Goal: Task Accomplishment & Management: Complete application form

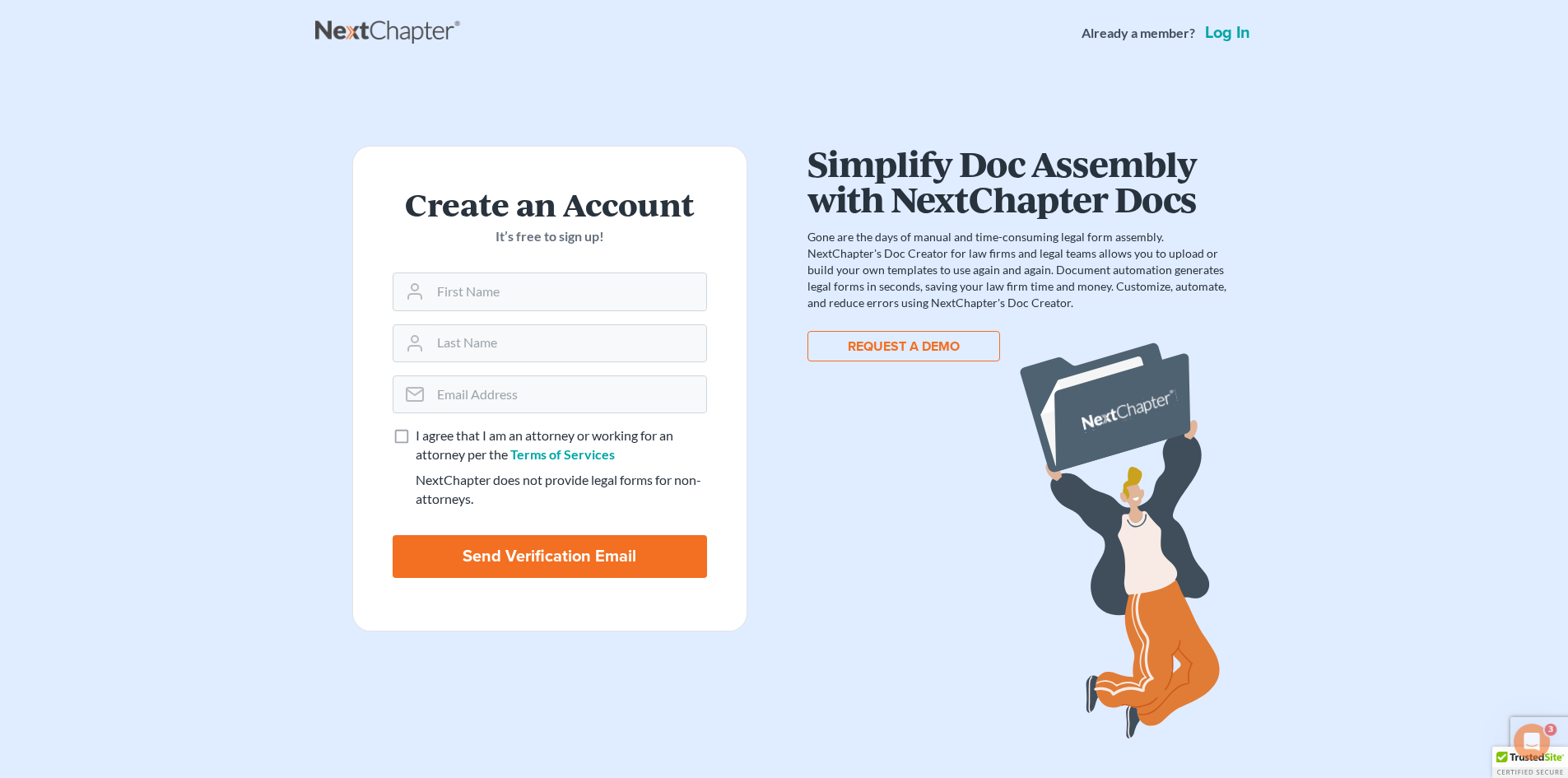
click at [1225, 35] on link "Log in" at bounding box center [1227, 33] width 52 height 17
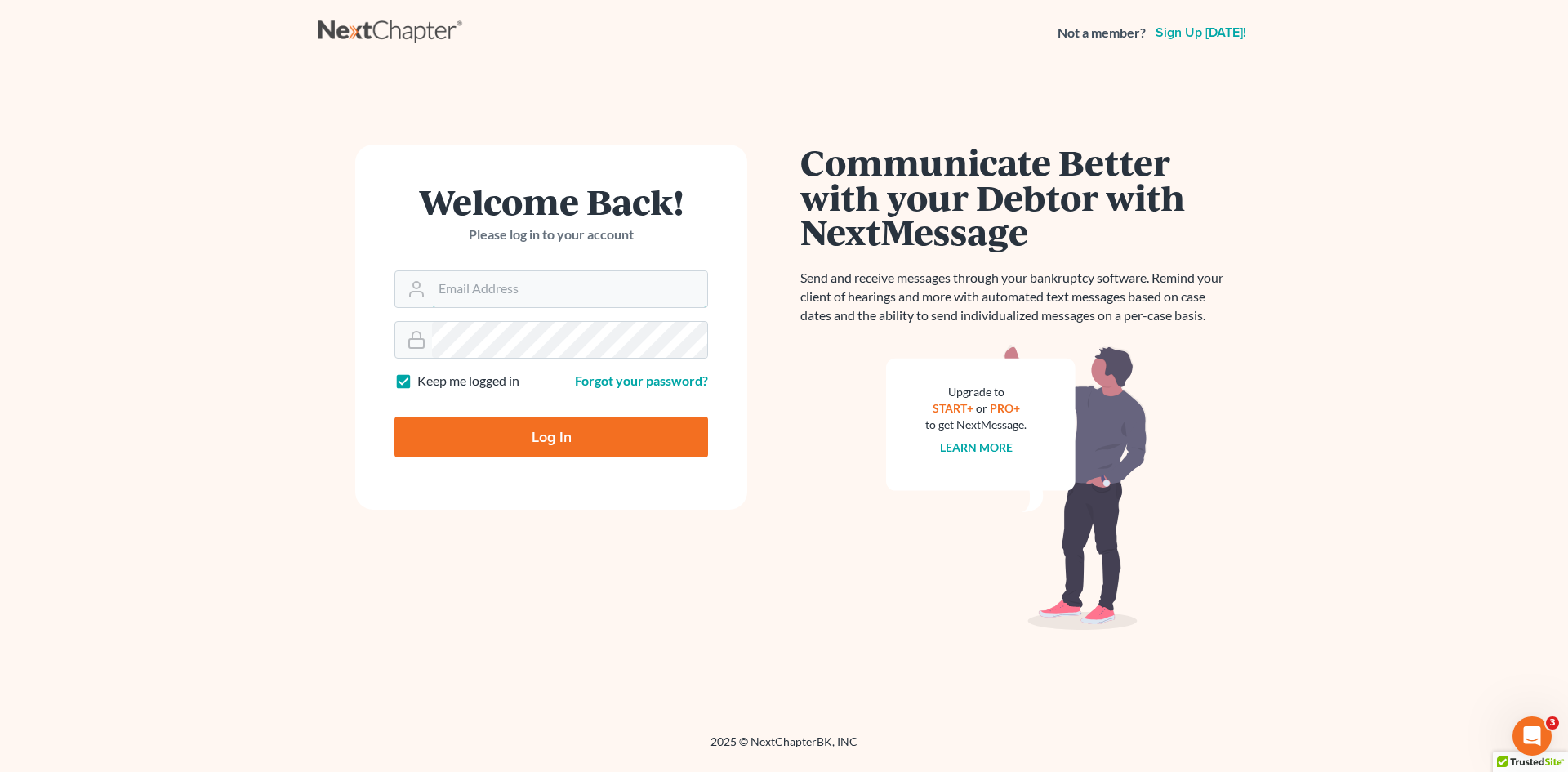
type input "rosewilson724464@yahoo.com"
click at [544, 433] on input "Log In" at bounding box center [551, 437] width 314 height 40
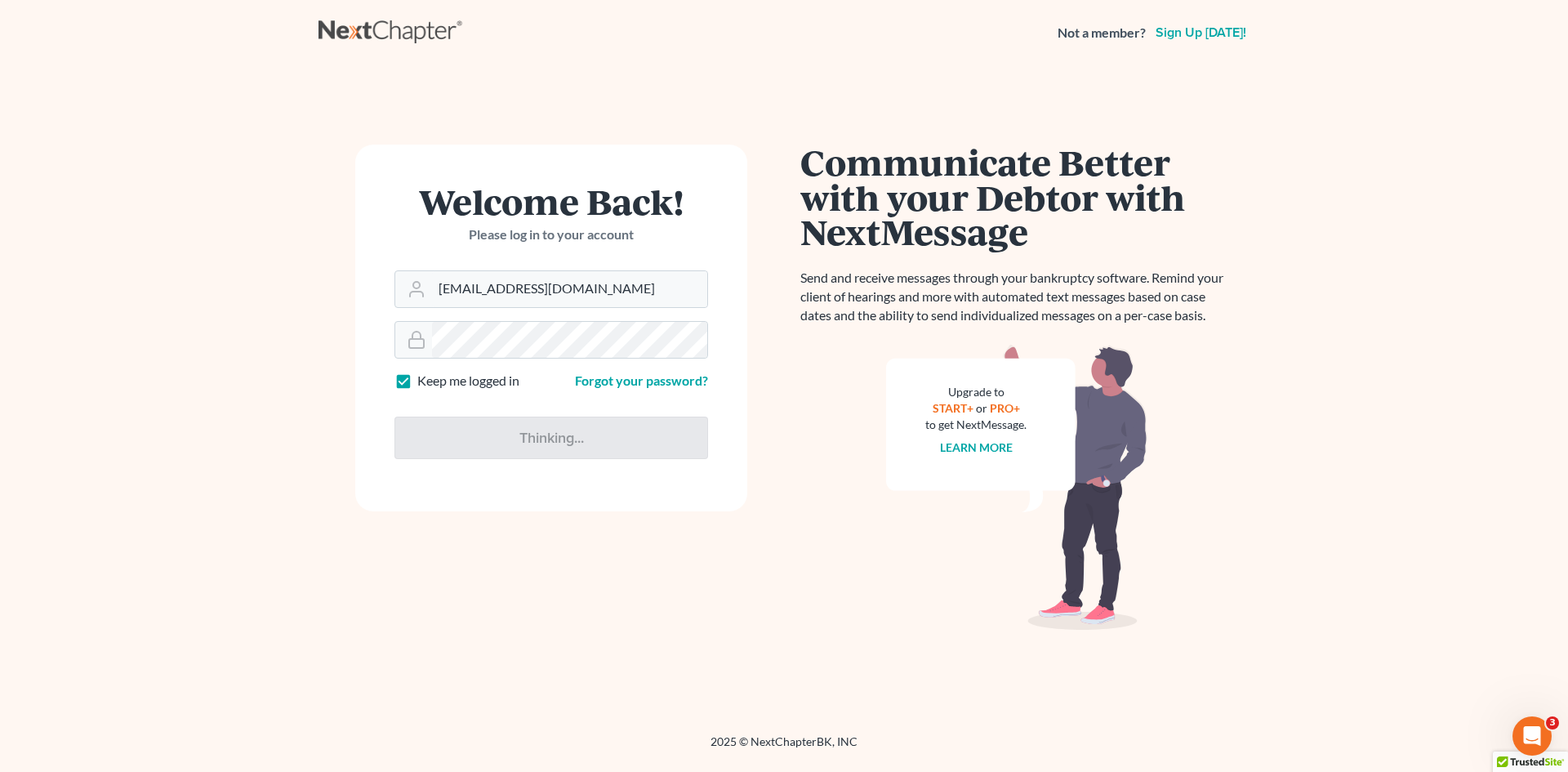
type input "Thinking..."
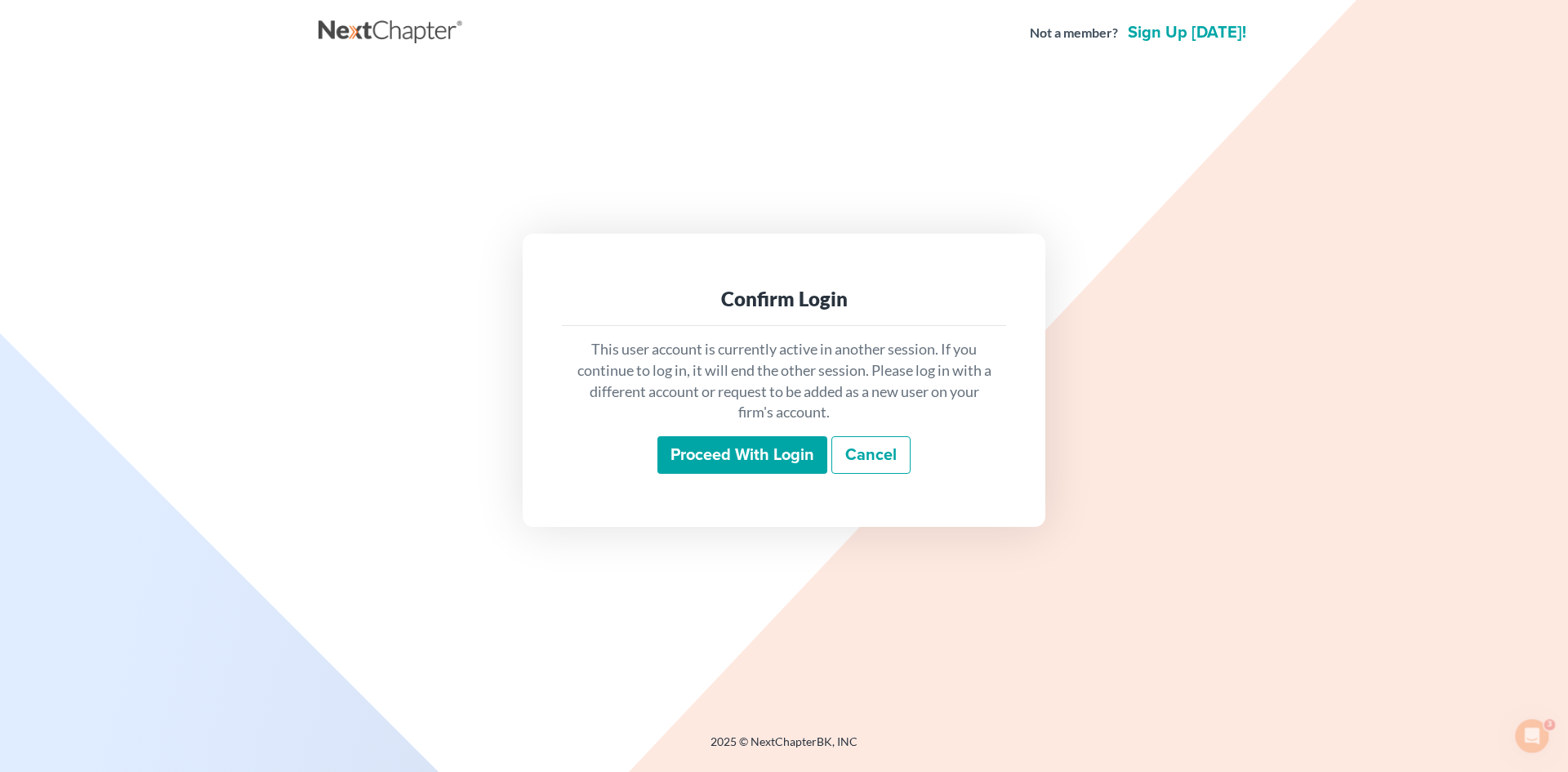
click at [737, 466] on input "Proceed with login" at bounding box center [742, 455] width 170 height 38
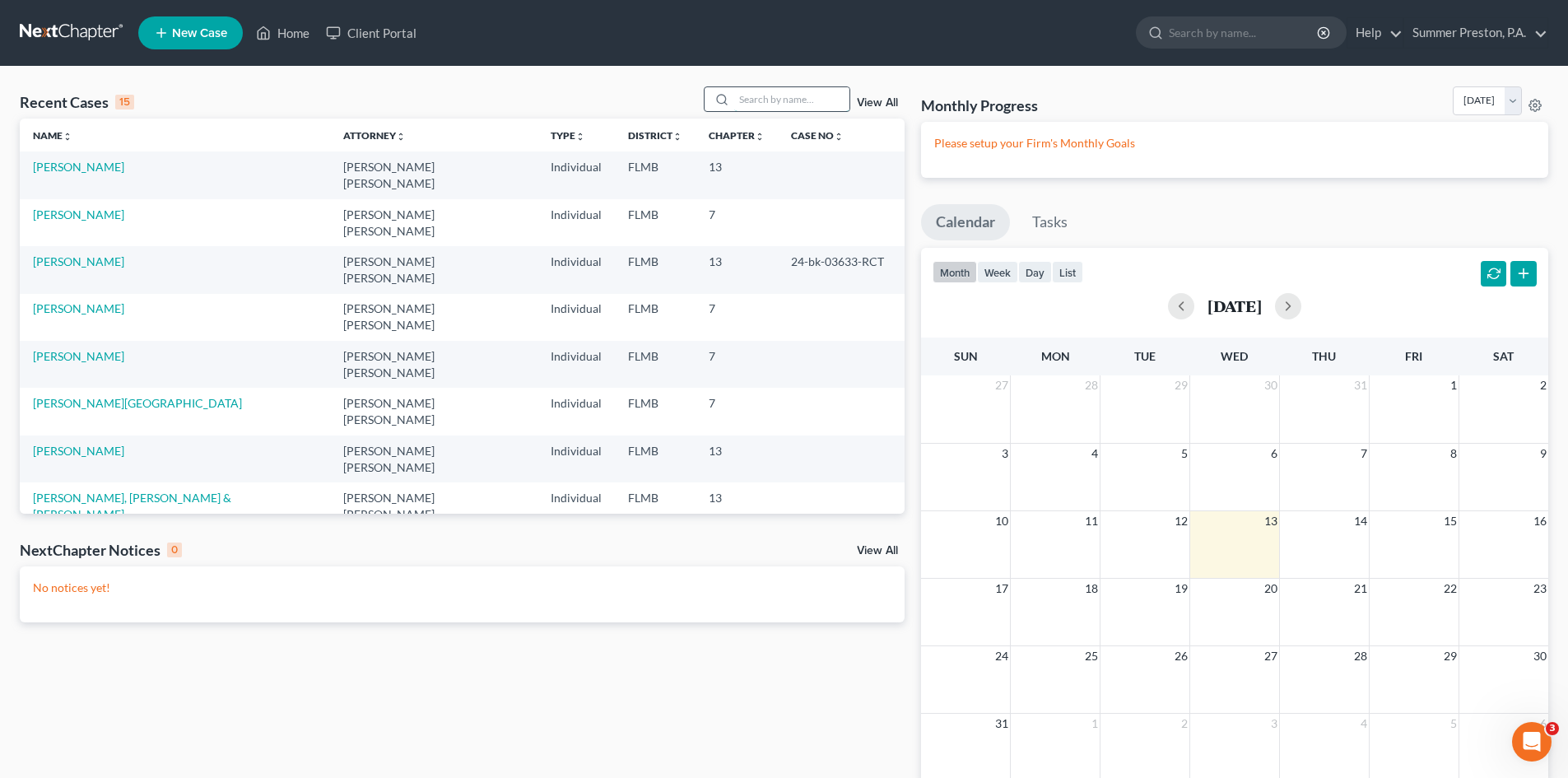
click at [816, 95] on input "search" at bounding box center [792, 98] width 115 height 24
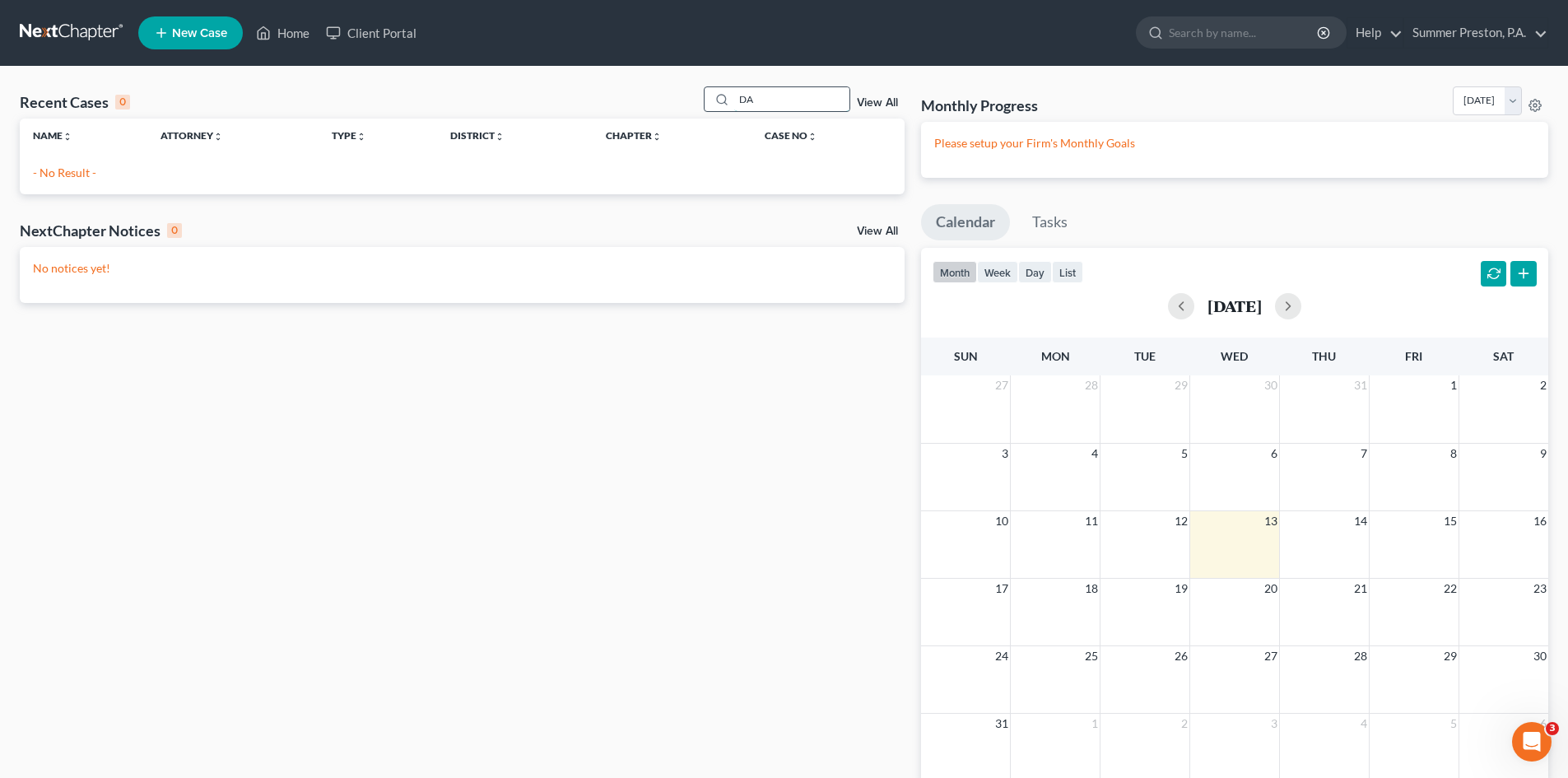
type input "D"
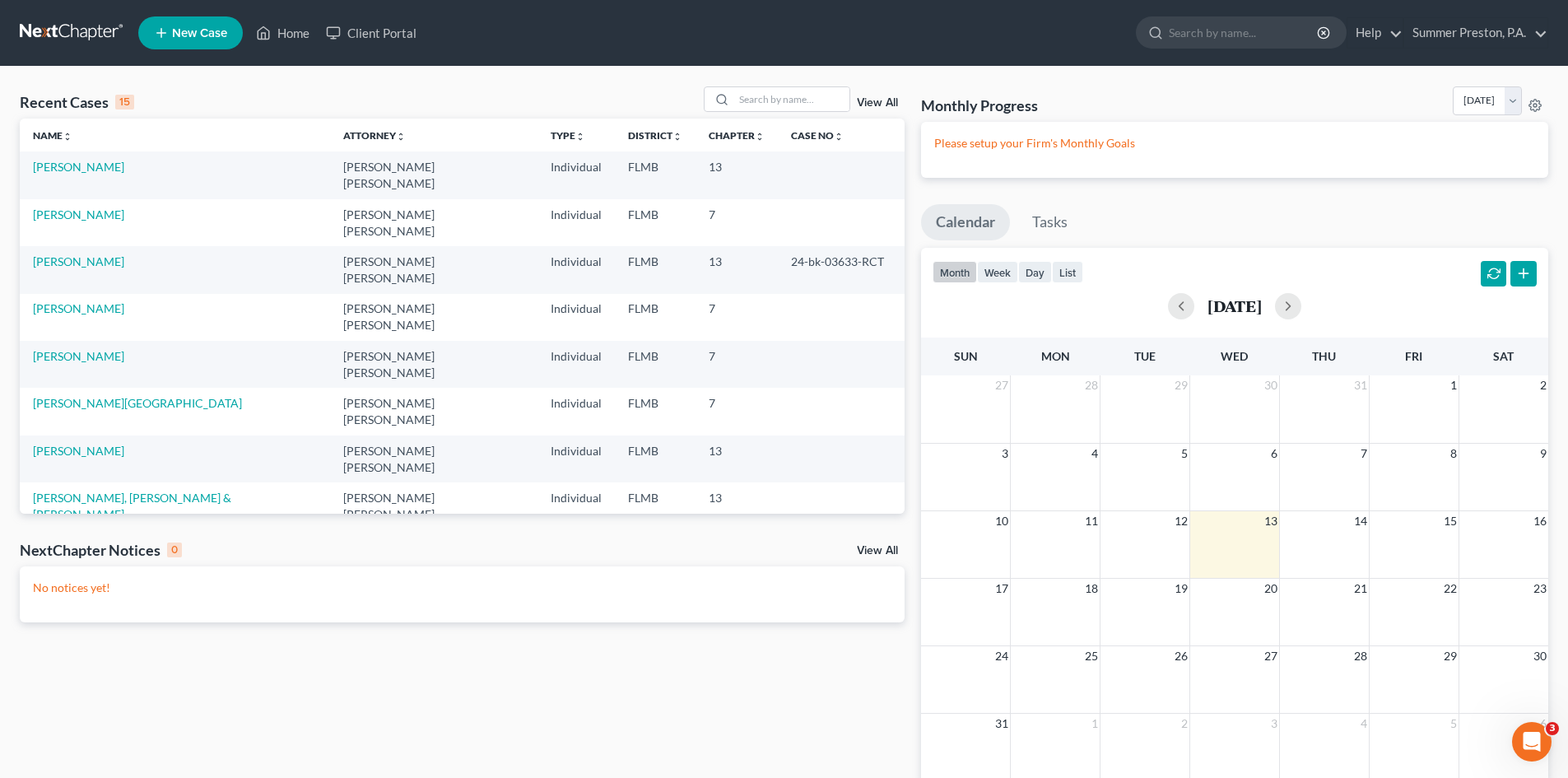
click at [204, 23] on link "New Case" at bounding box center [190, 33] width 105 height 33
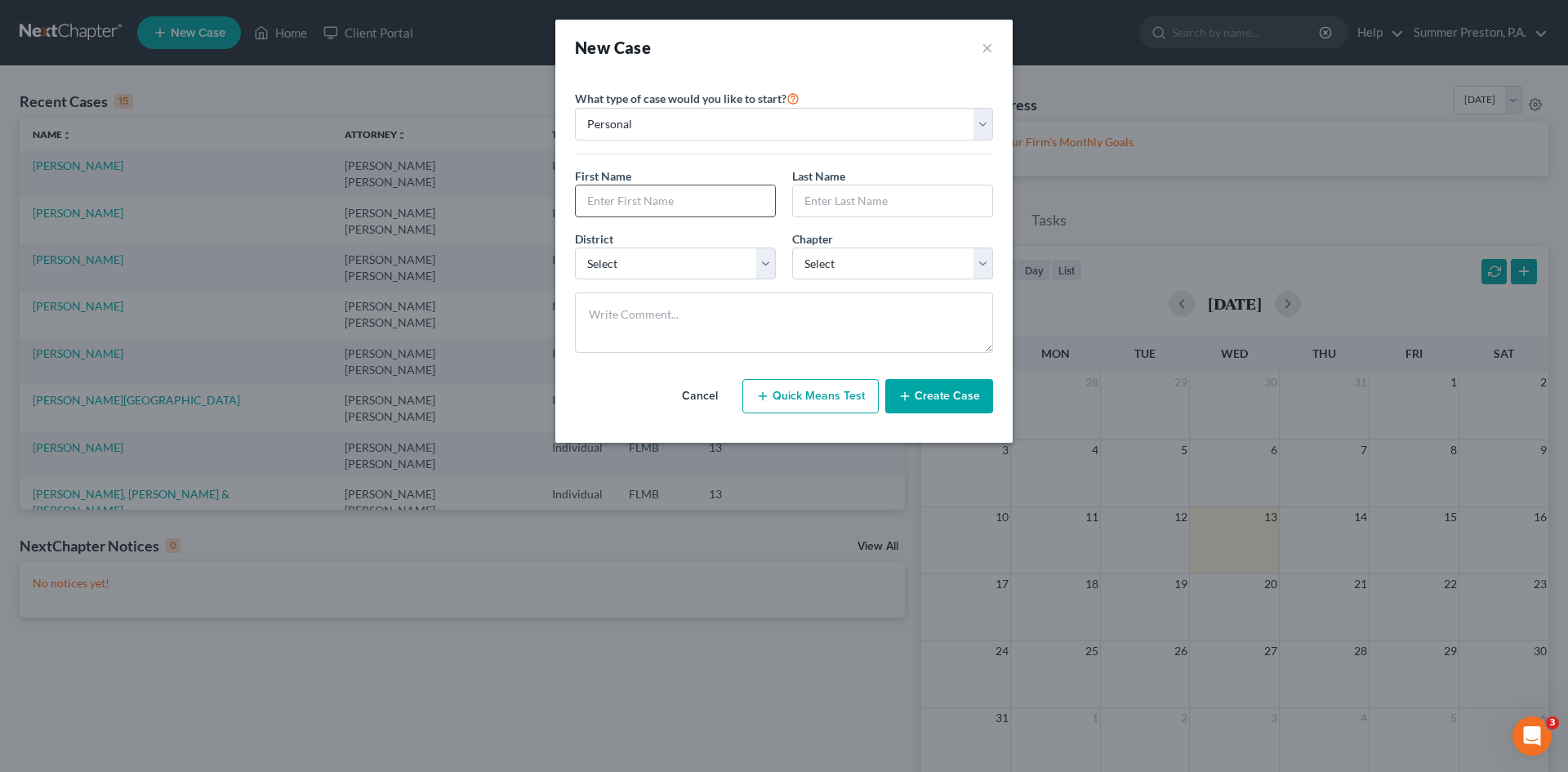
click at [715, 198] on input "text" at bounding box center [675, 200] width 200 height 31
type input "[PERSON_NAME]"
click at [759, 261] on select "Select [US_STATE] - [GEOGRAPHIC_DATA] [US_STATE] - [GEOGRAPHIC_DATA][US_STATE] …" at bounding box center [675, 263] width 201 height 33
select select "15"
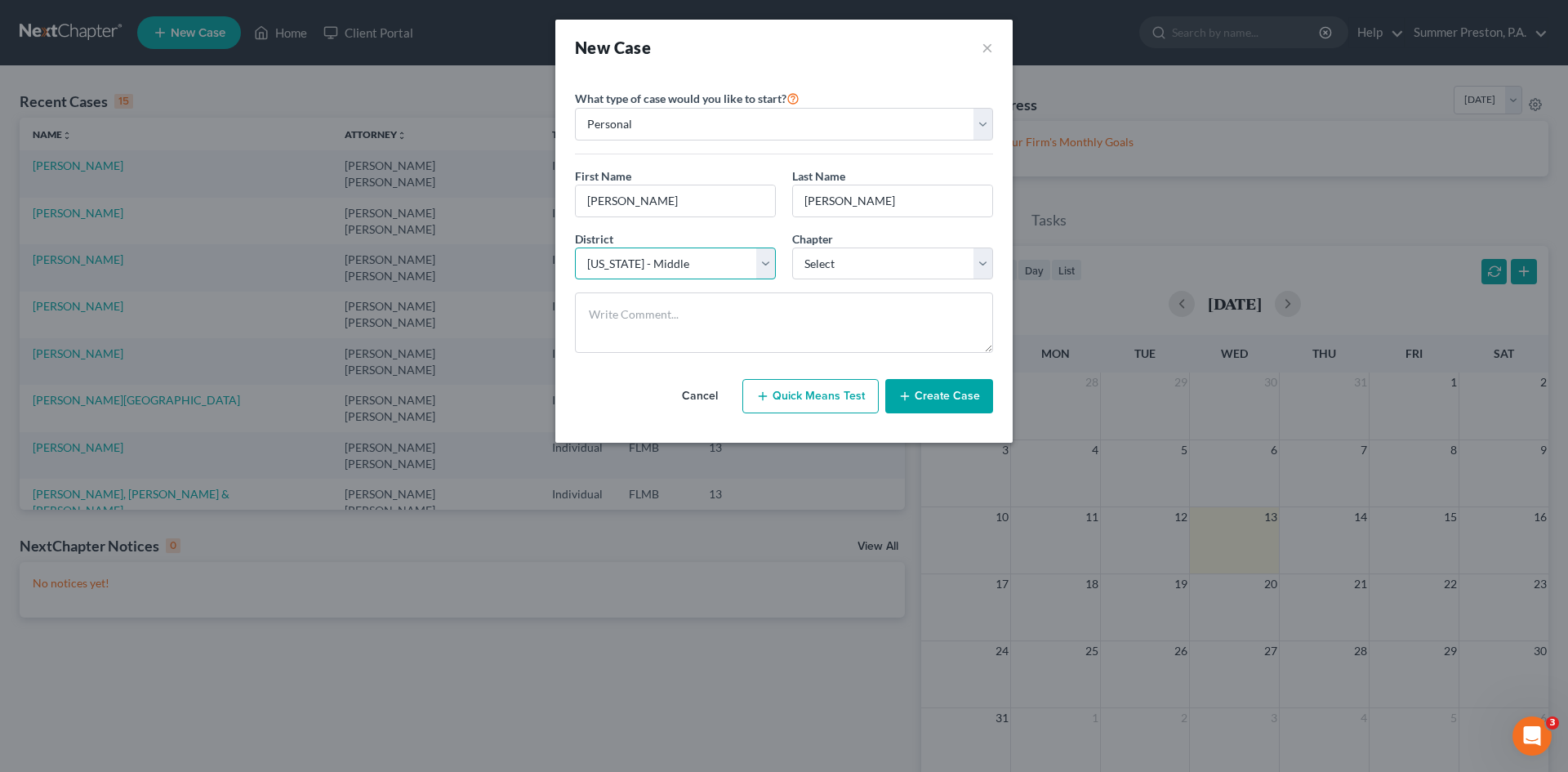
click at [575, 247] on select "Select [US_STATE] - [GEOGRAPHIC_DATA] [US_STATE] - [GEOGRAPHIC_DATA][US_STATE] …" at bounding box center [675, 263] width 201 height 33
click at [988, 259] on select "Select 7 11 12 13" at bounding box center [892, 263] width 201 height 33
select select "0"
click at [792, 247] on select "Select 7 11 12 13" at bounding box center [892, 263] width 201 height 33
click at [933, 389] on button "Create Case" at bounding box center [939, 396] width 108 height 34
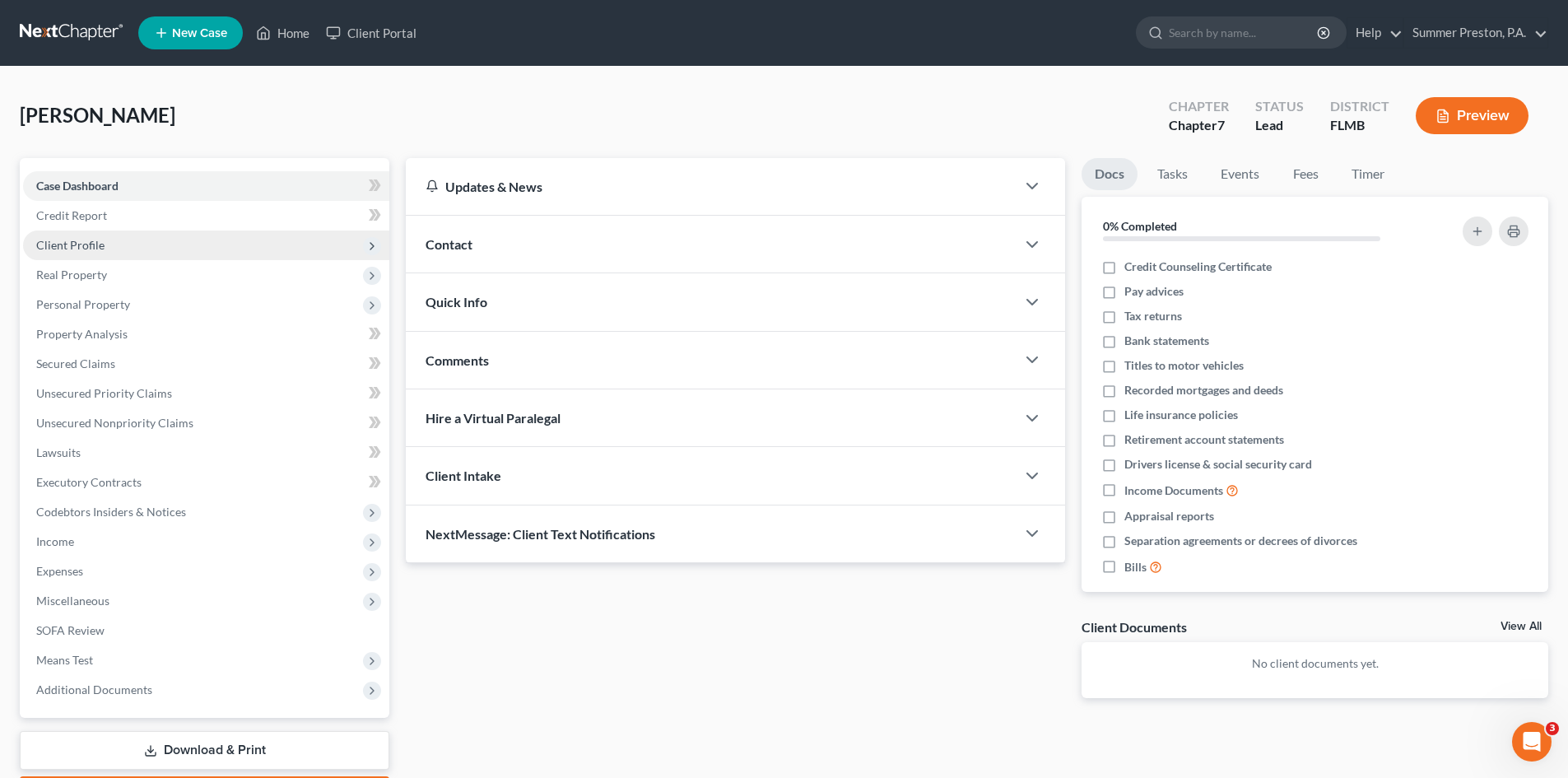
click at [101, 246] on span "Client Profile" at bounding box center [70, 245] width 68 height 14
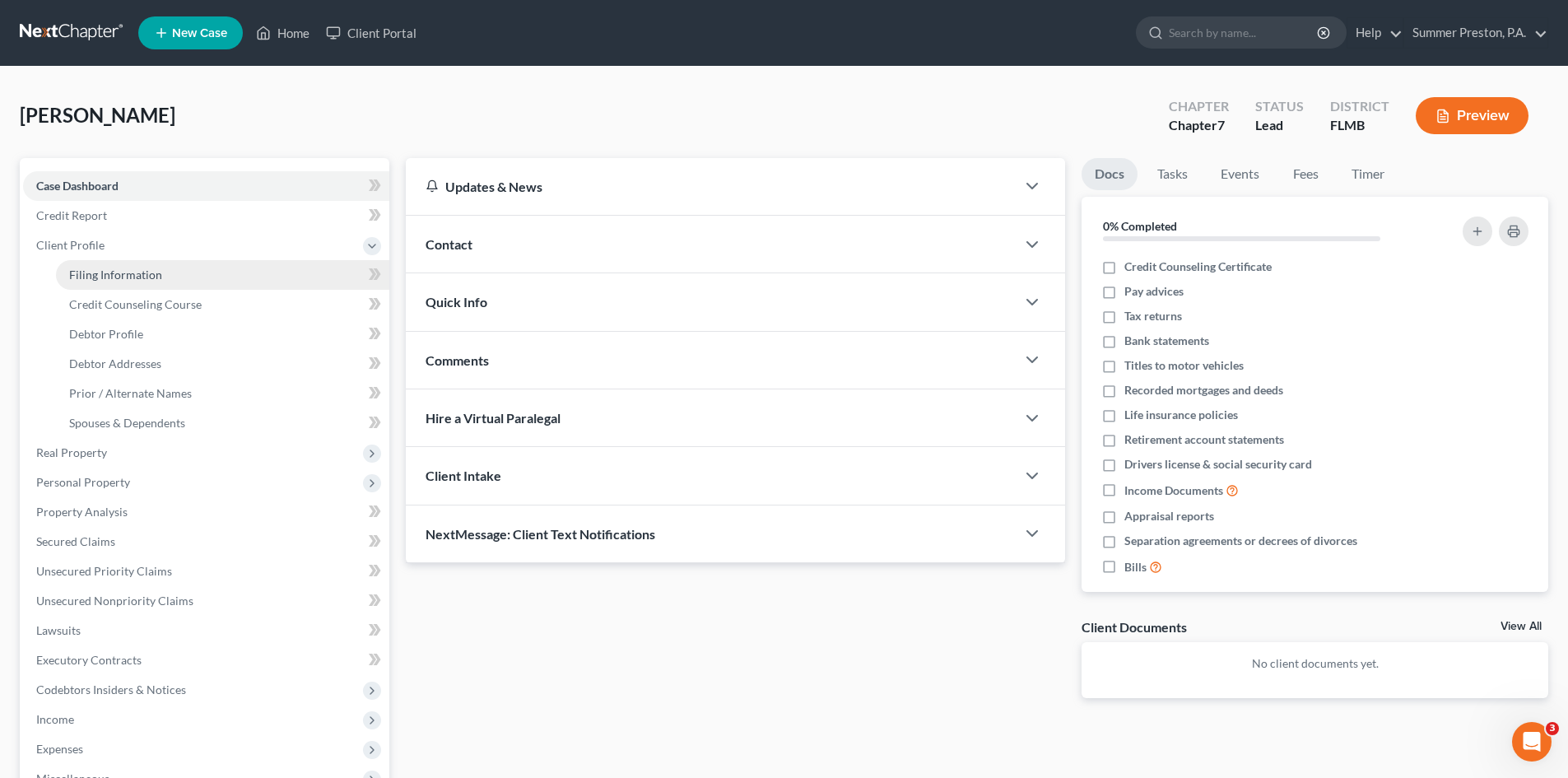
click at [133, 275] on span "Filing Information" at bounding box center [115, 275] width 93 height 14
select select "1"
select select "0"
select select "15"
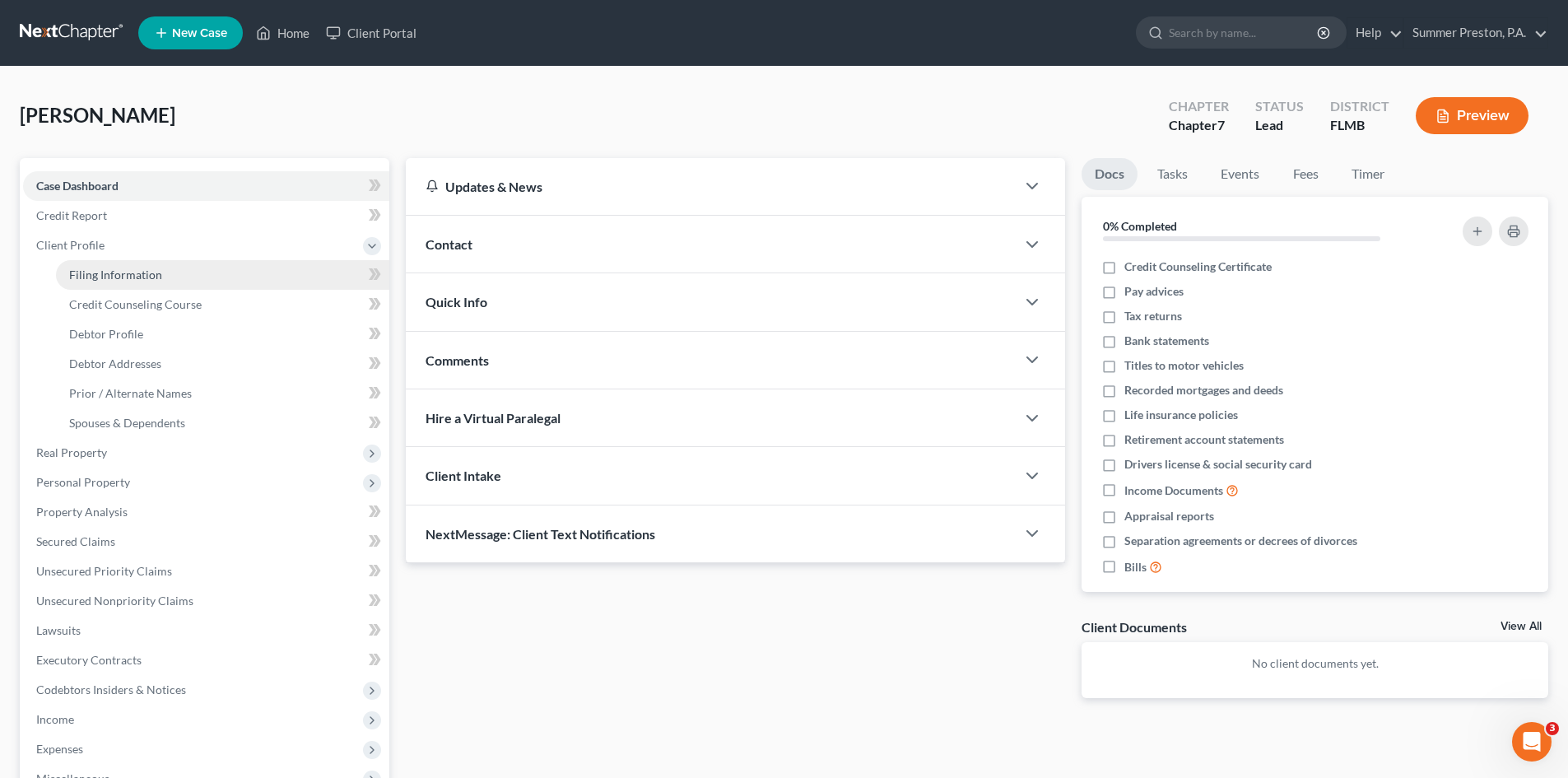
select select "9"
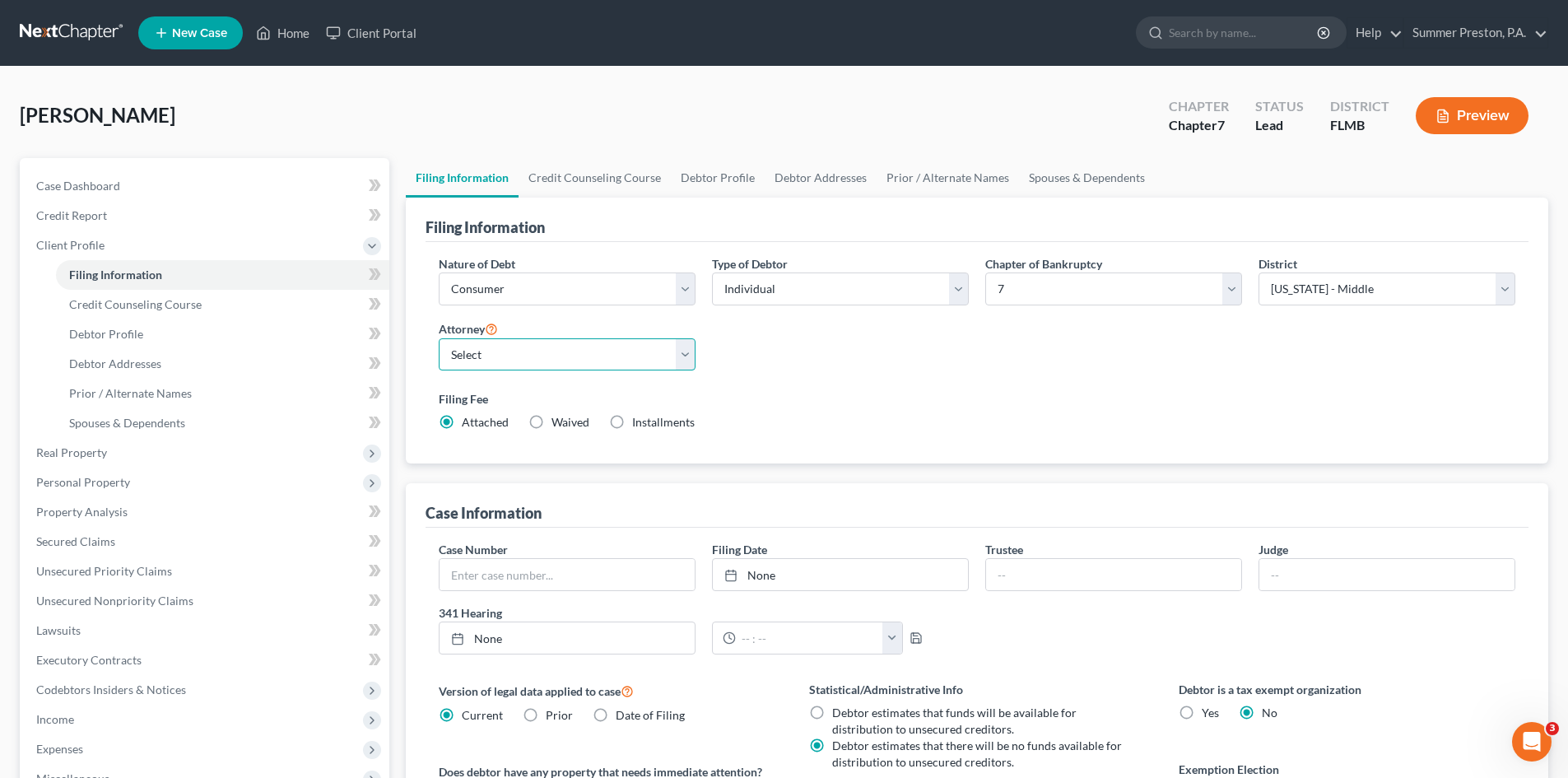
click at [683, 354] on select "Select [PERSON_NAME] [PERSON_NAME] - null" at bounding box center [567, 354] width 257 height 33
select select "0"
click at [439, 338] on select "Select [PERSON_NAME] [PERSON_NAME] - null" at bounding box center [567, 354] width 257 height 33
click at [632, 422] on label "Installments Installments" at bounding box center [663, 422] width 63 height 17
click at [639, 422] on input "Installments Installments" at bounding box center [644, 419] width 11 height 11
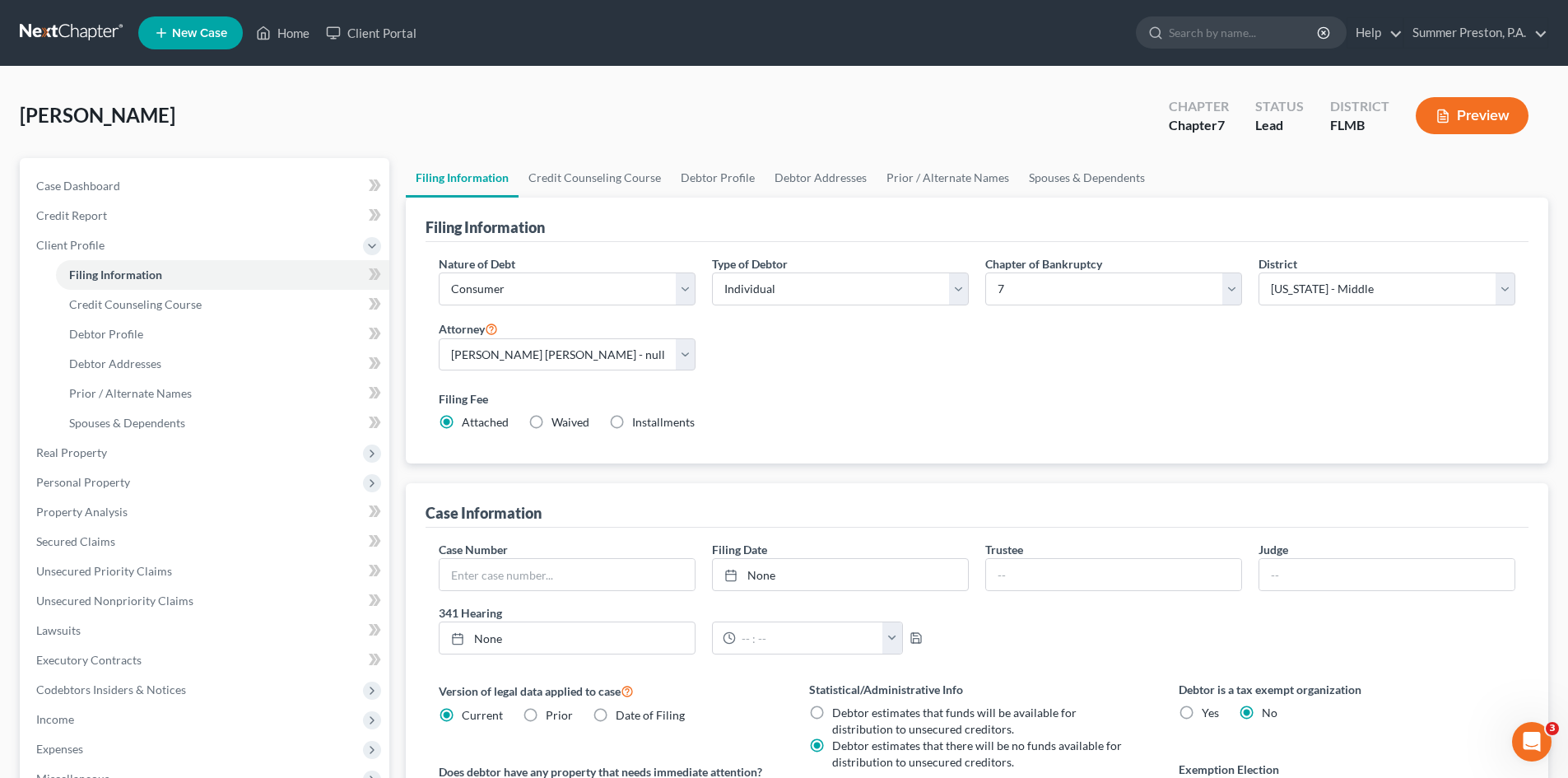
radio input "true"
radio input "false"
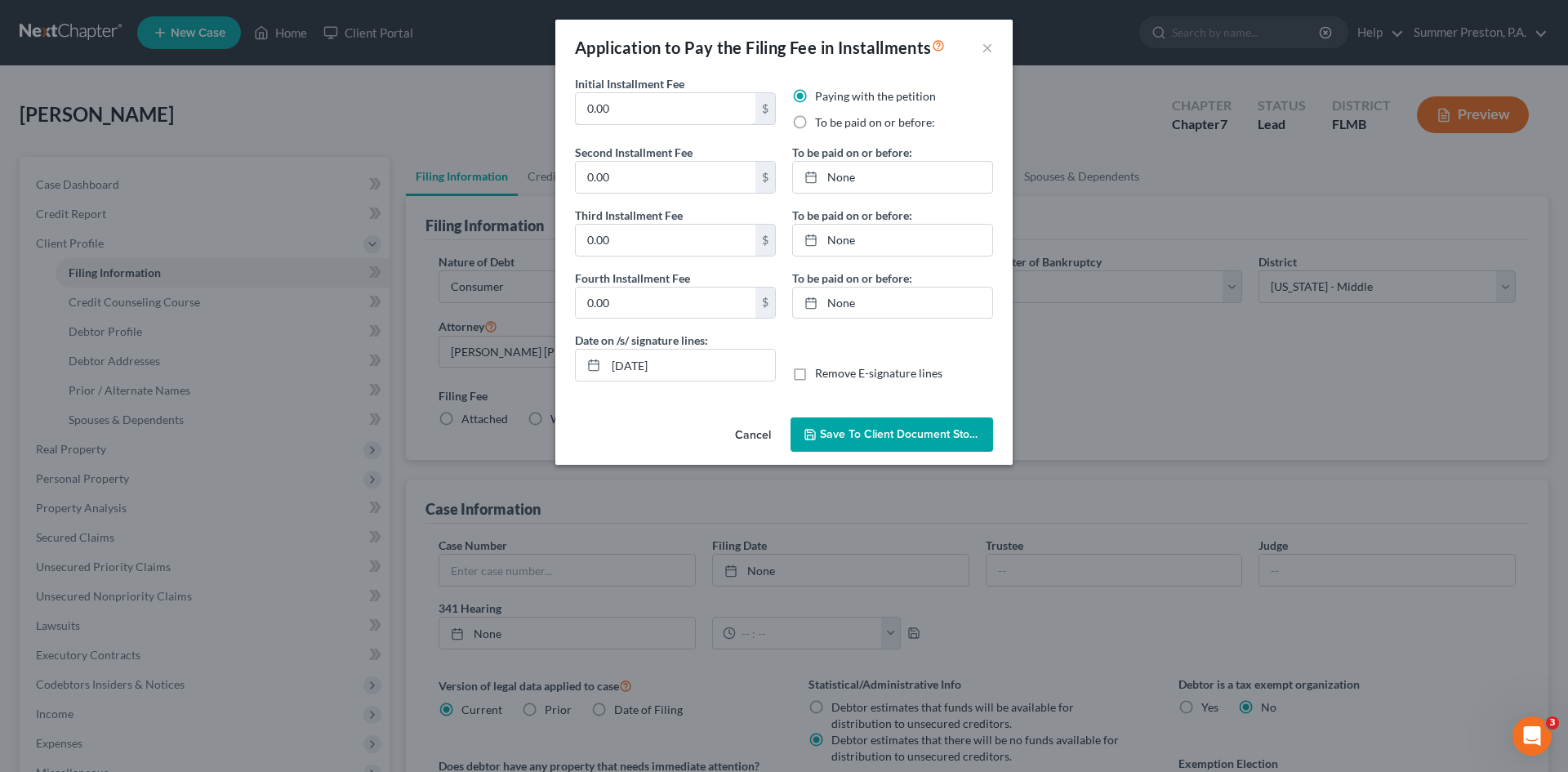
drag, startPoint x: 704, startPoint y: 111, endPoint x: 293, endPoint y: 80, distance: 412.2
click at [340, 82] on div "Application to Pay the Filing Fee in Installments × Initial Installment Fee 0.0…" at bounding box center [784, 386] width 1568 height 772
type input "50.00"
click at [663, 168] on input "0.00" at bounding box center [665, 177] width 179 height 31
type input "96.00"
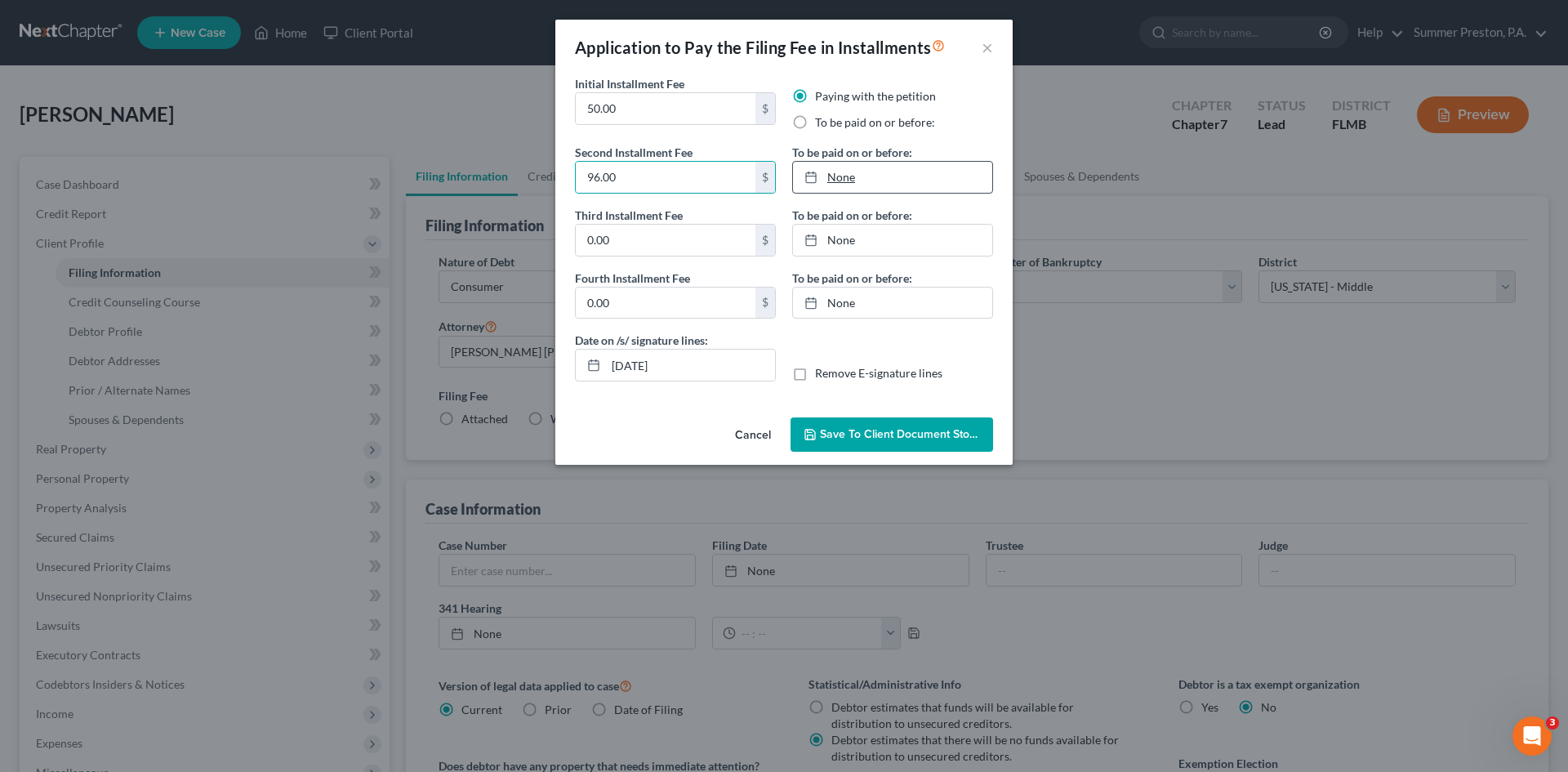
type input "[DATE]"
click at [849, 176] on link "[DATE]" at bounding box center [892, 177] width 200 height 31
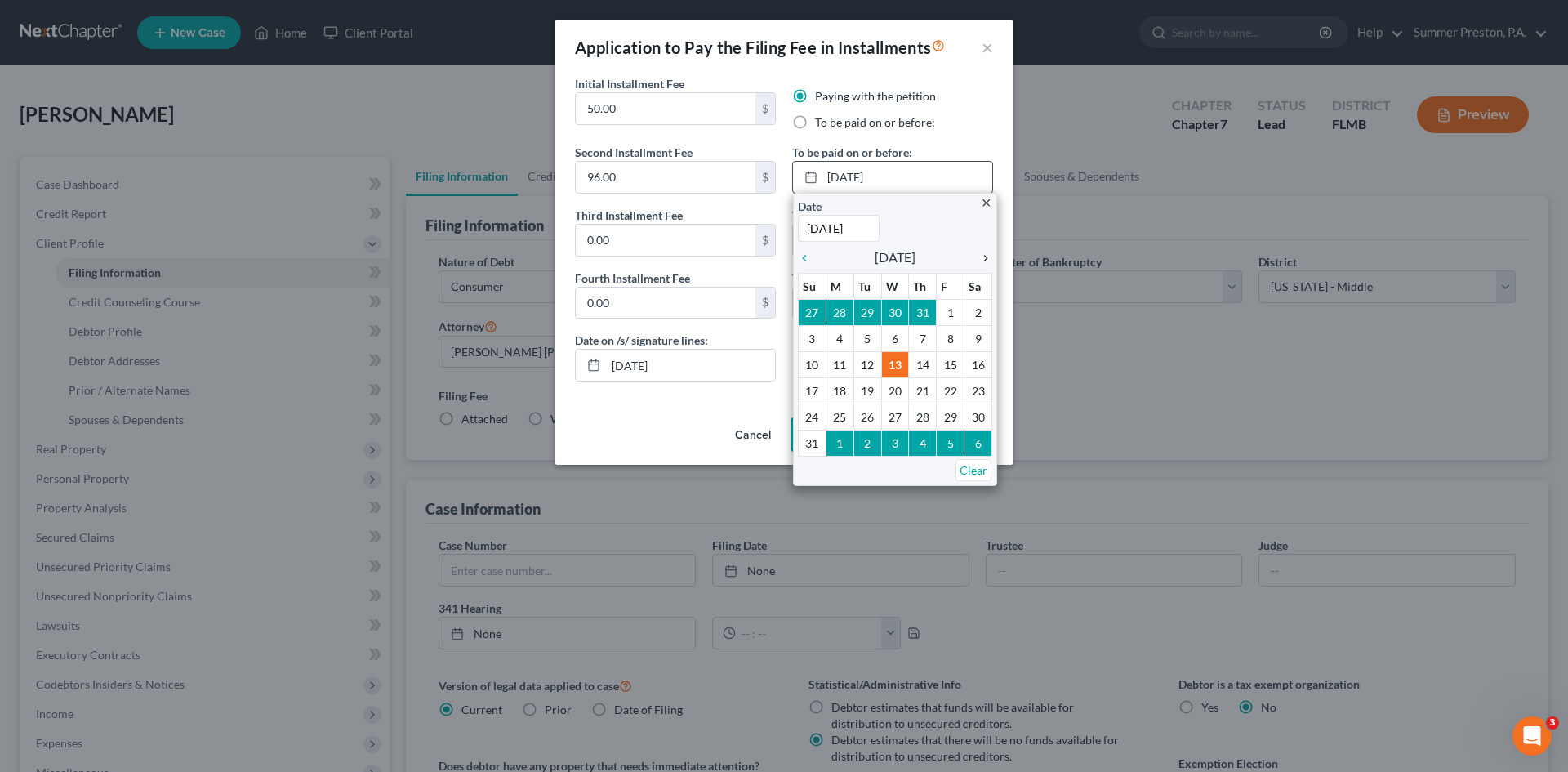
click at [984, 259] on icon "chevron_right" at bounding box center [981, 258] width 21 height 13
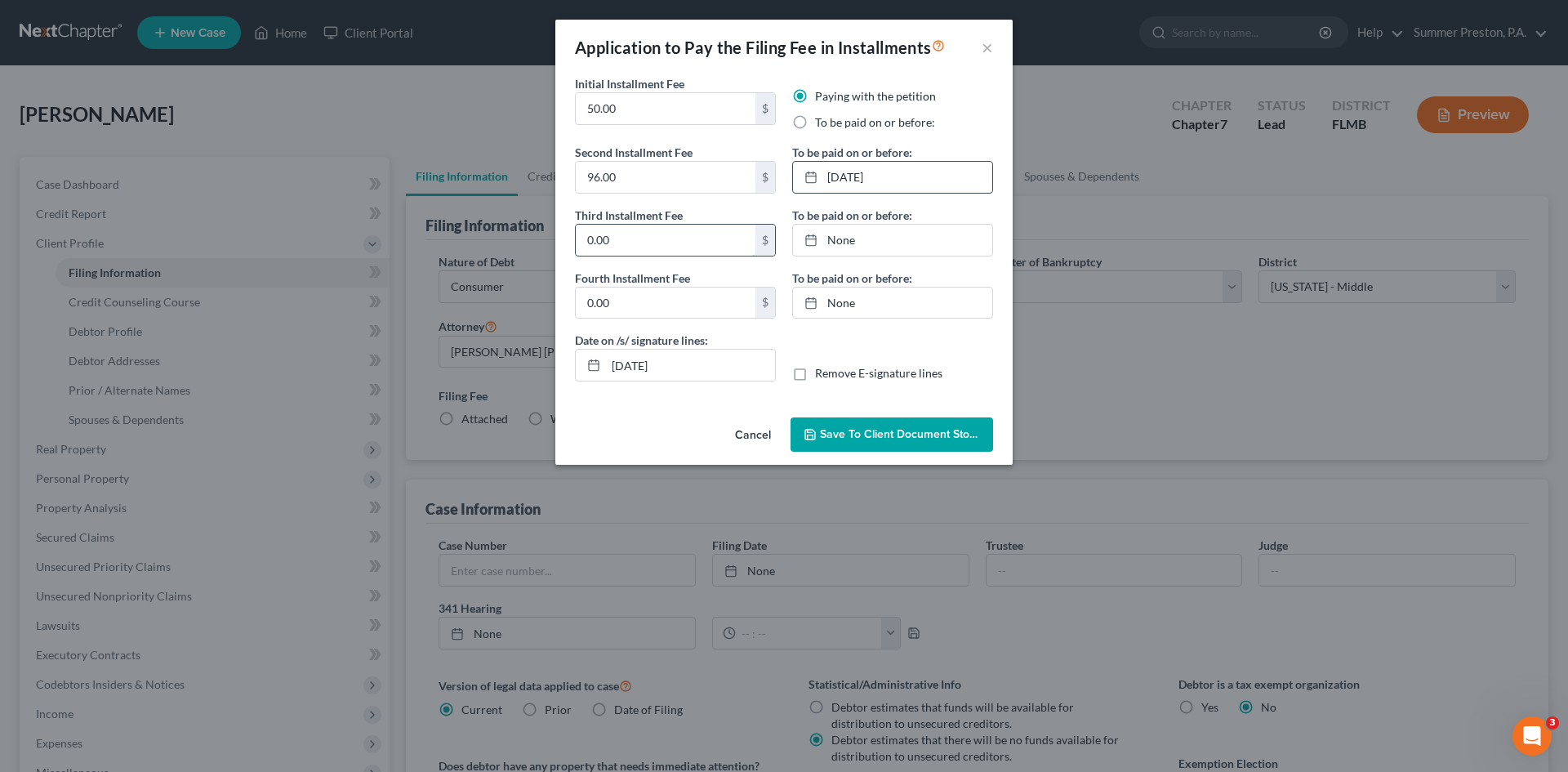
click at [663, 232] on input "0.00" at bounding box center [665, 239] width 179 height 31
type input "96.00"
type input "[DATE]"
click at [922, 233] on link "[DATE]" at bounding box center [892, 239] width 200 height 31
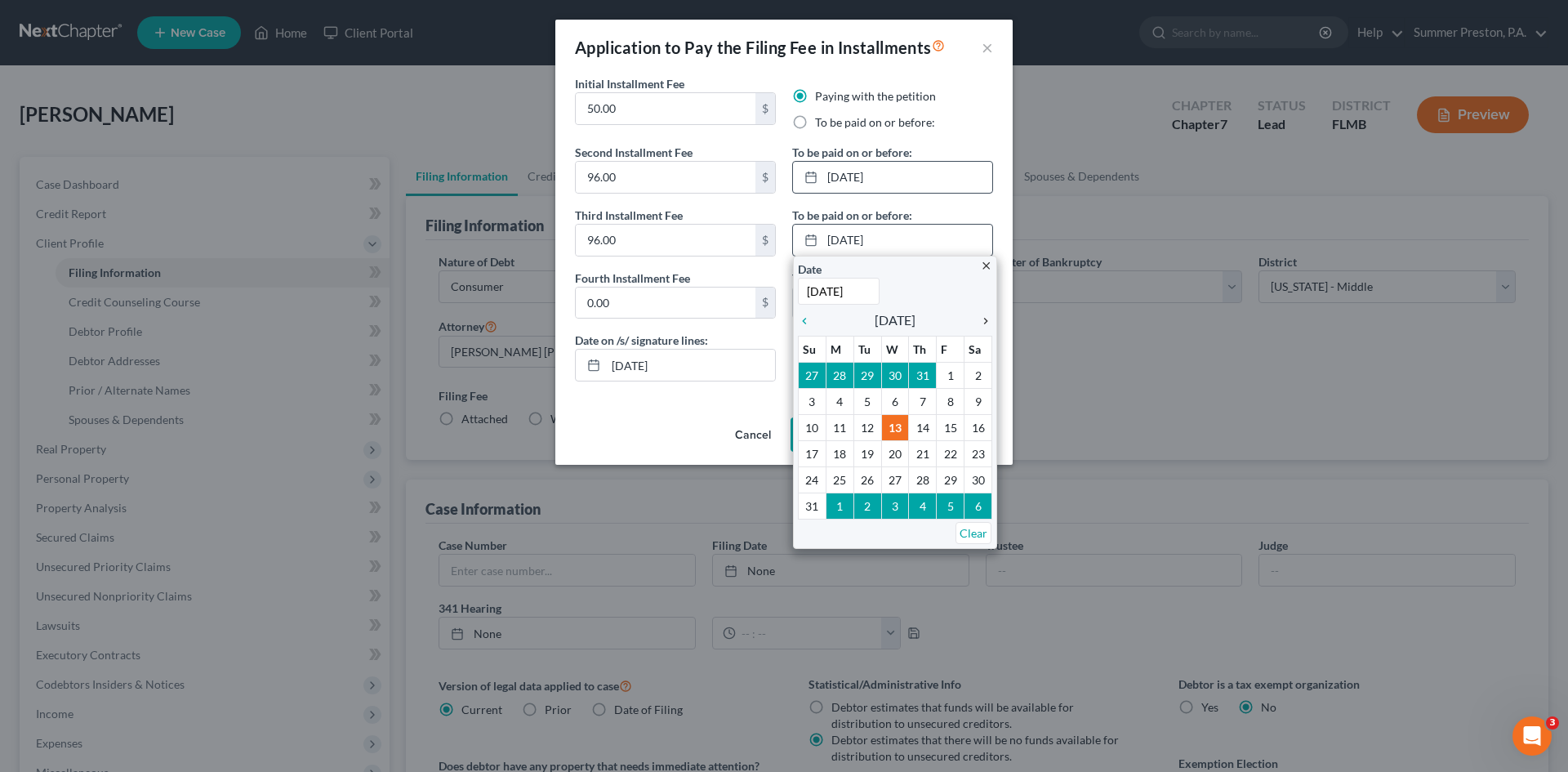
click at [984, 320] on icon "chevron_right" at bounding box center [981, 321] width 21 height 13
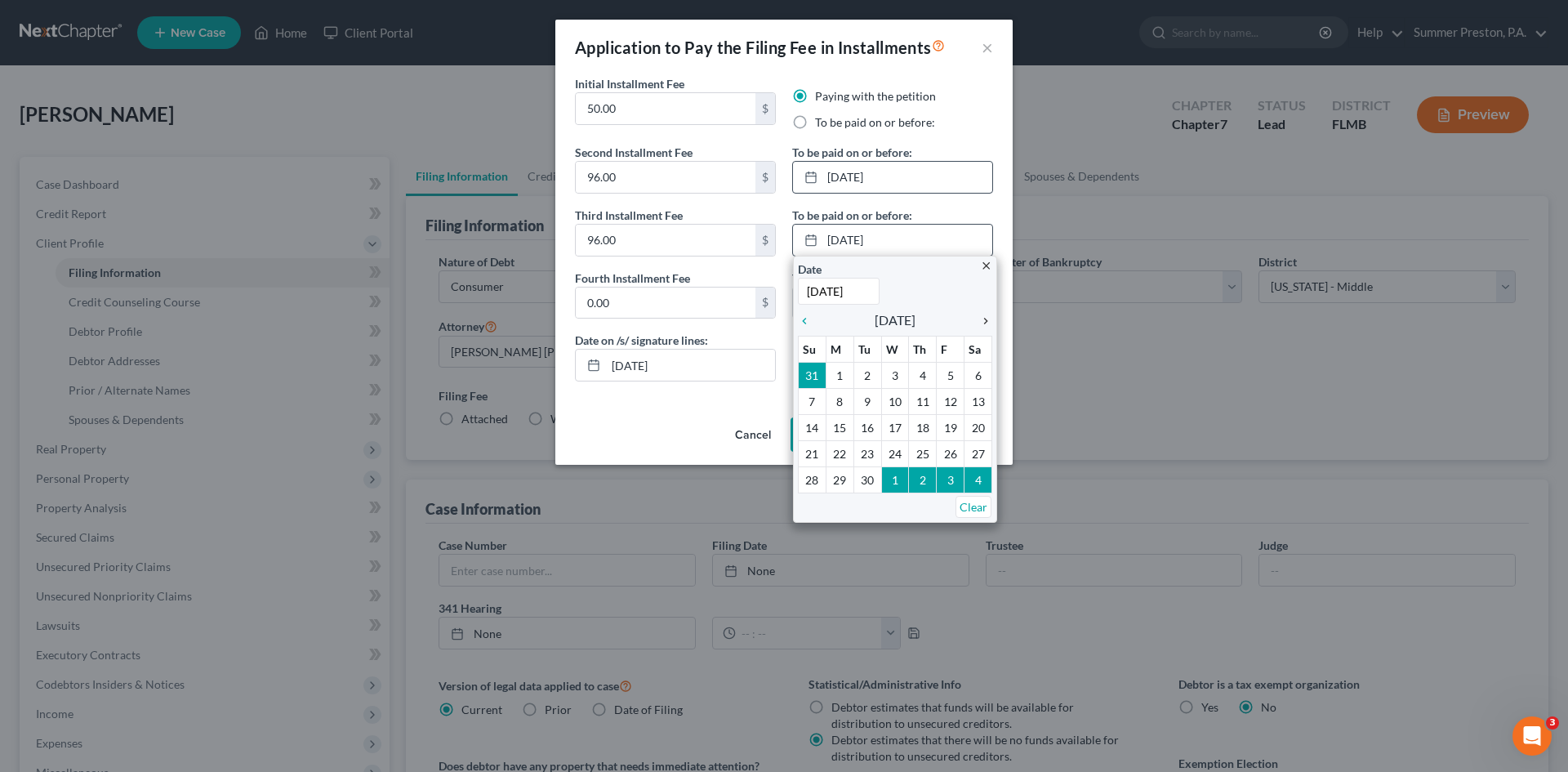
click at [984, 320] on icon "chevron_right" at bounding box center [981, 321] width 21 height 13
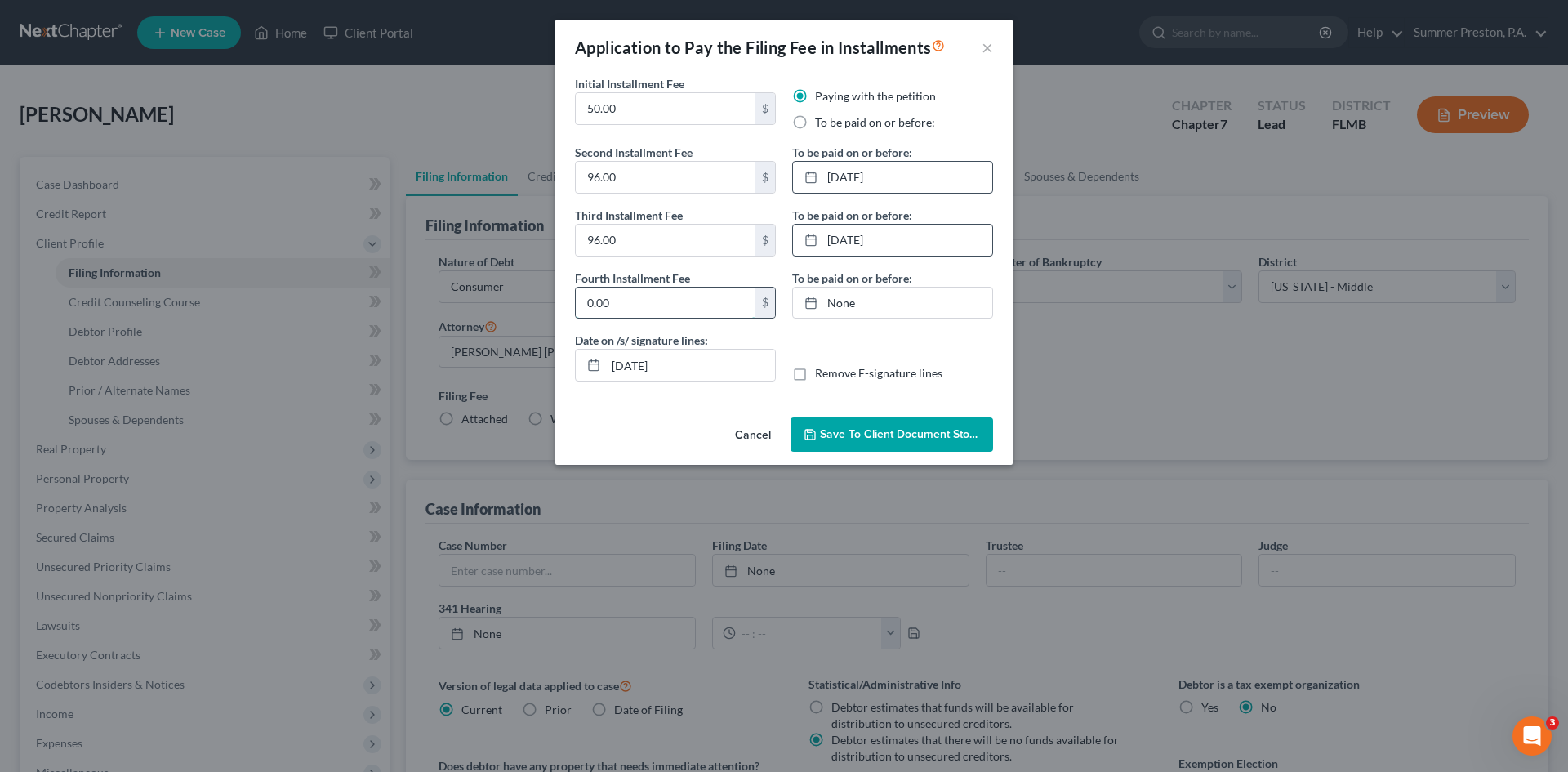
click at [612, 301] on input "0.00" at bounding box center [665, 302] width 179 height 31
type input "96.00"
type input "[DATE]"
click at [845, 304] on link "[DATE]" at bounding box center [892, 302] width 200 height 31
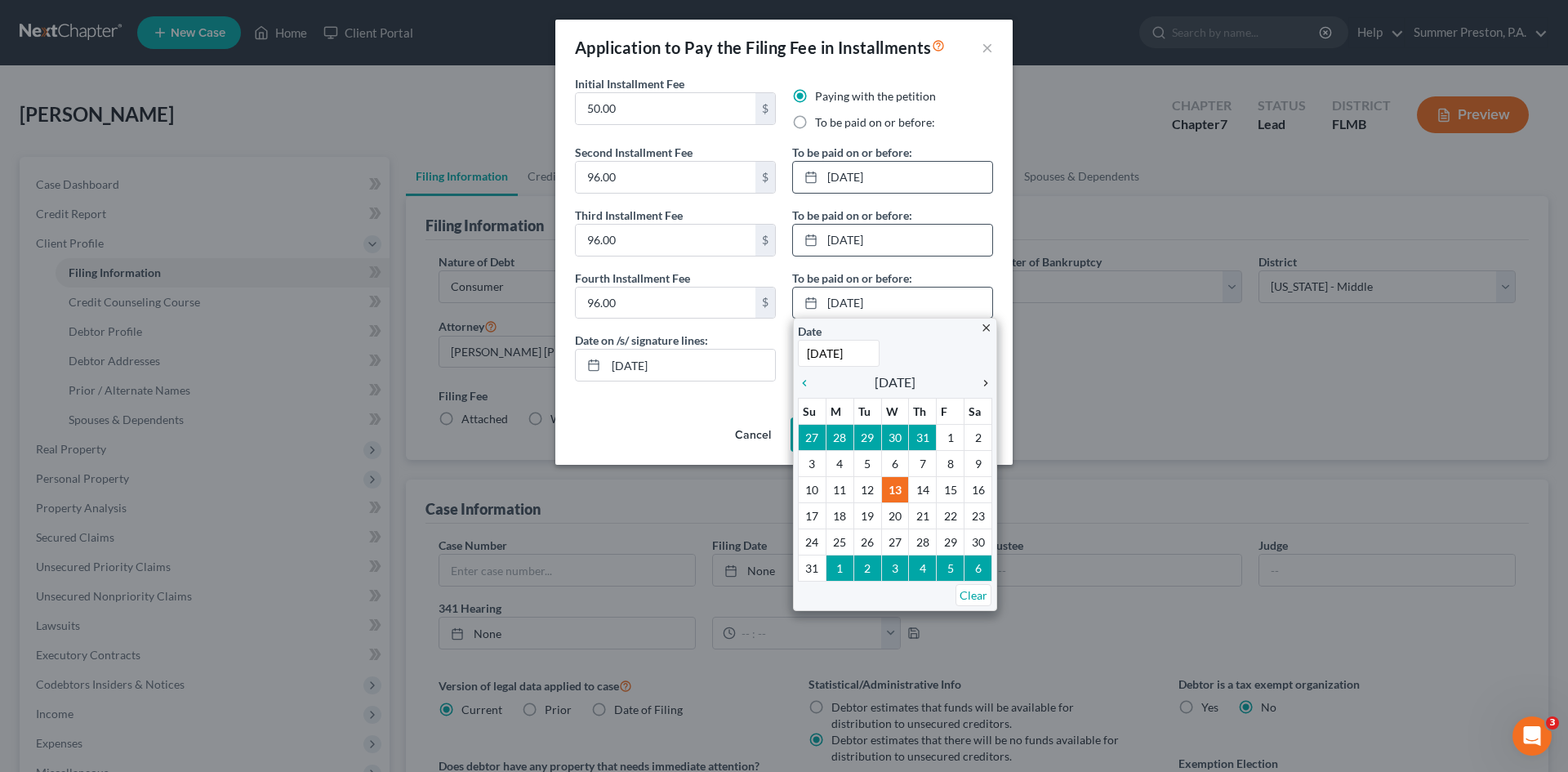
click at [984, 382] on icon "chevron_right" at bounding box center [981, 382] width 21 height 13
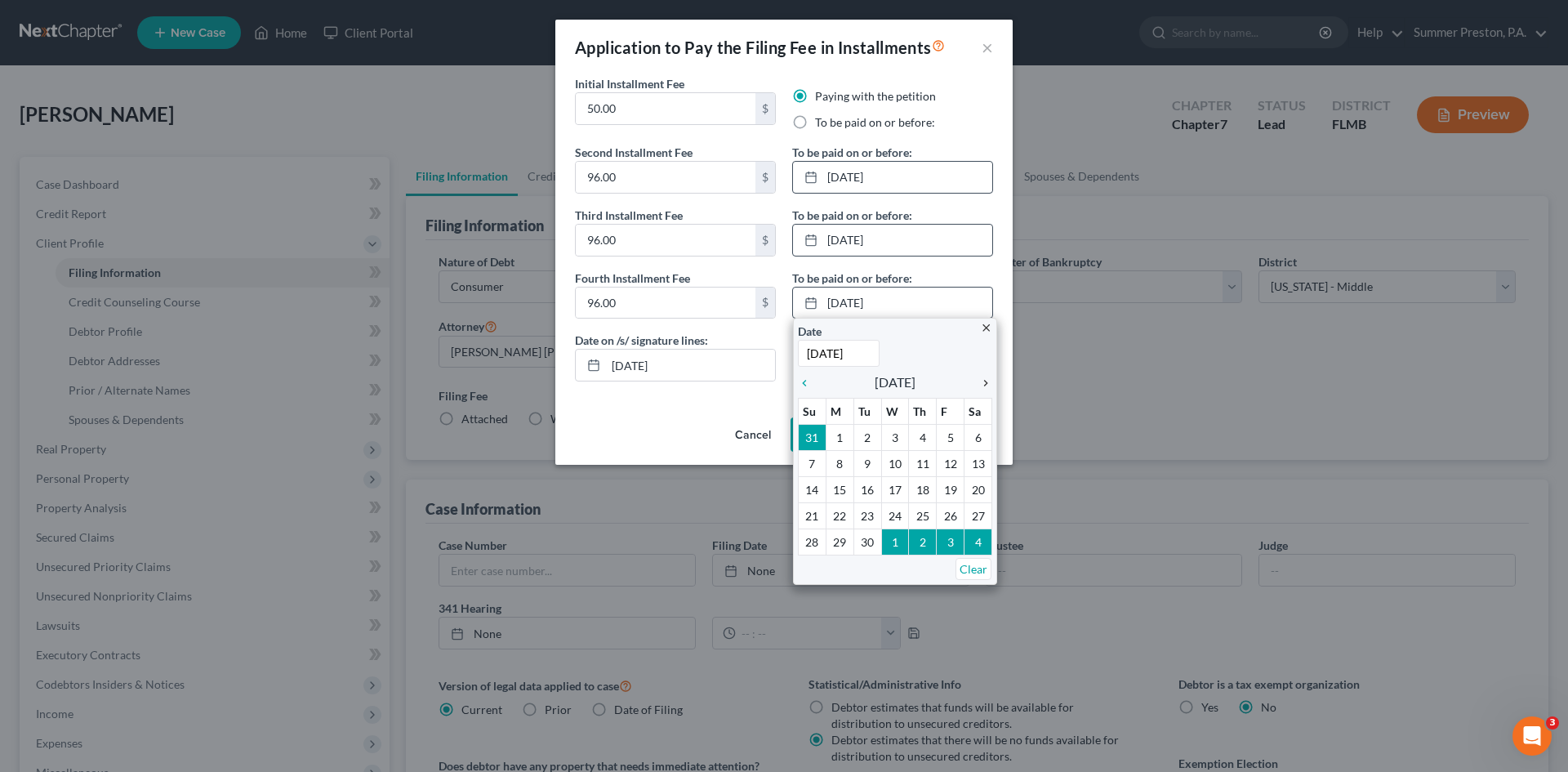
click at [984, 382] on icon "chevron_right" at bounding box center [981, 382] width 21 height 13
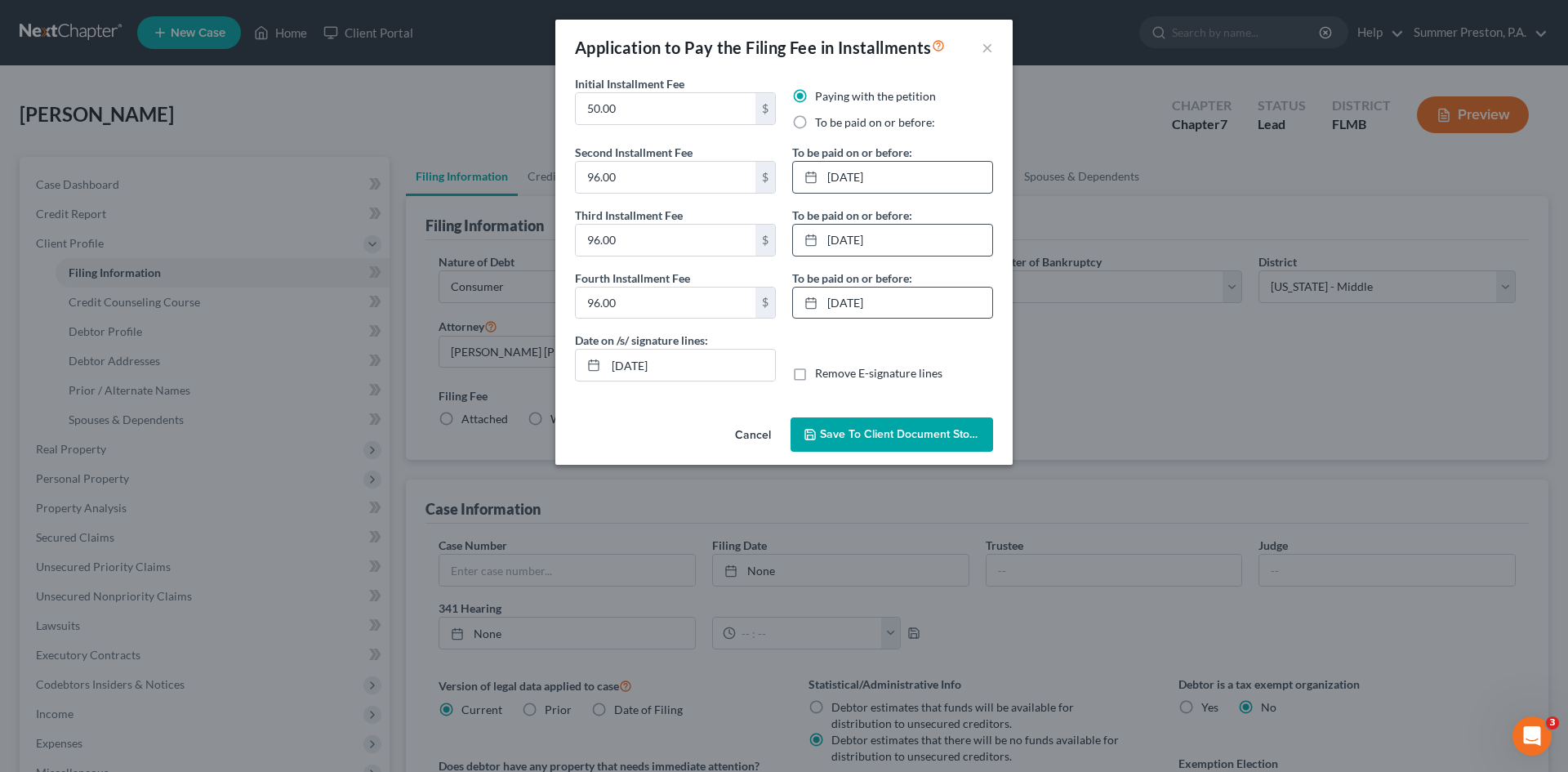
click at [854, 431] on span "Save to Client Document Storage" at bounding box center [906, 434] width 173 height 14
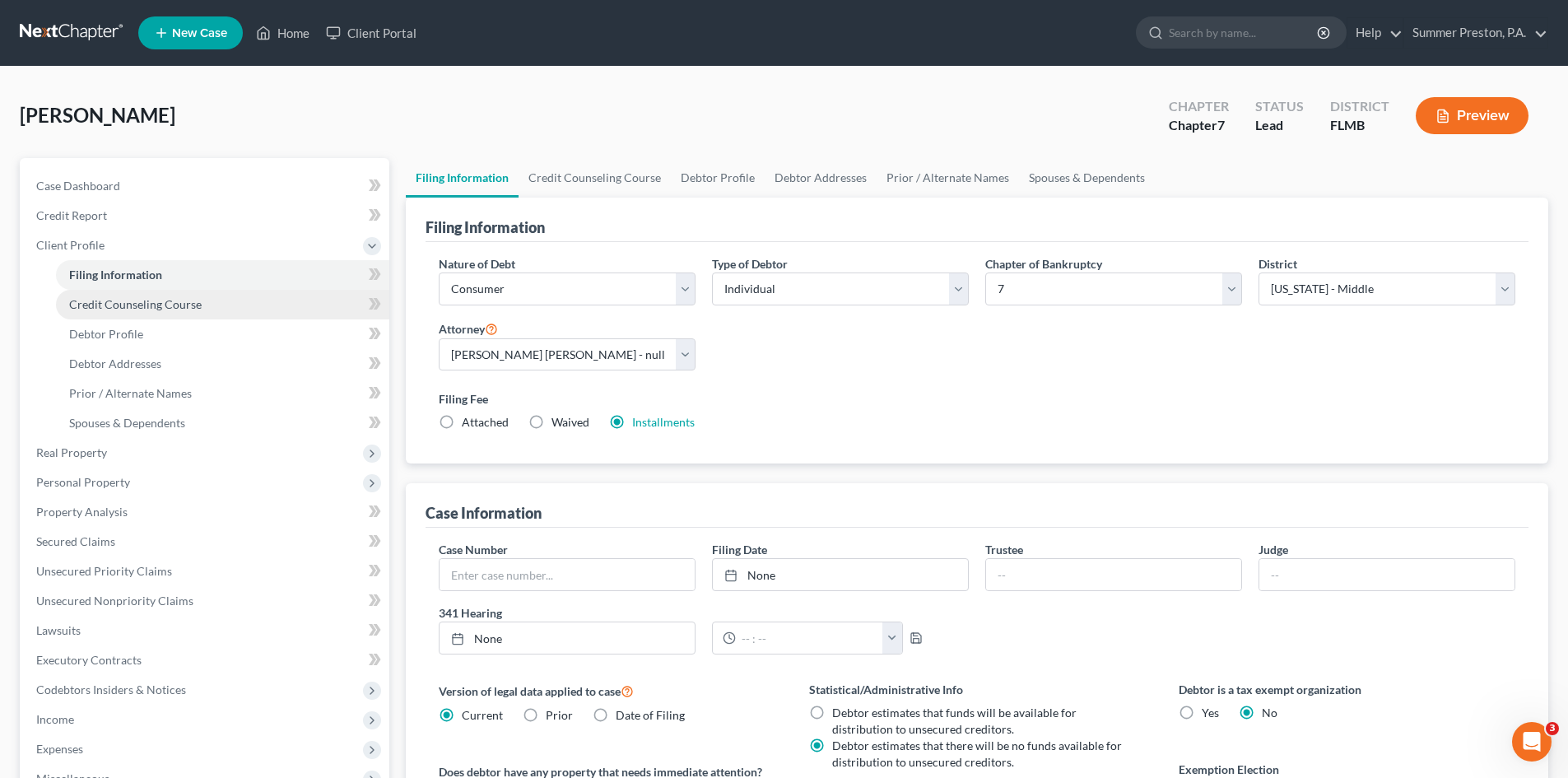
click at [125, 307] on span "Credit Counseling Course" at bounding box center [136, 304] width 133 height 14
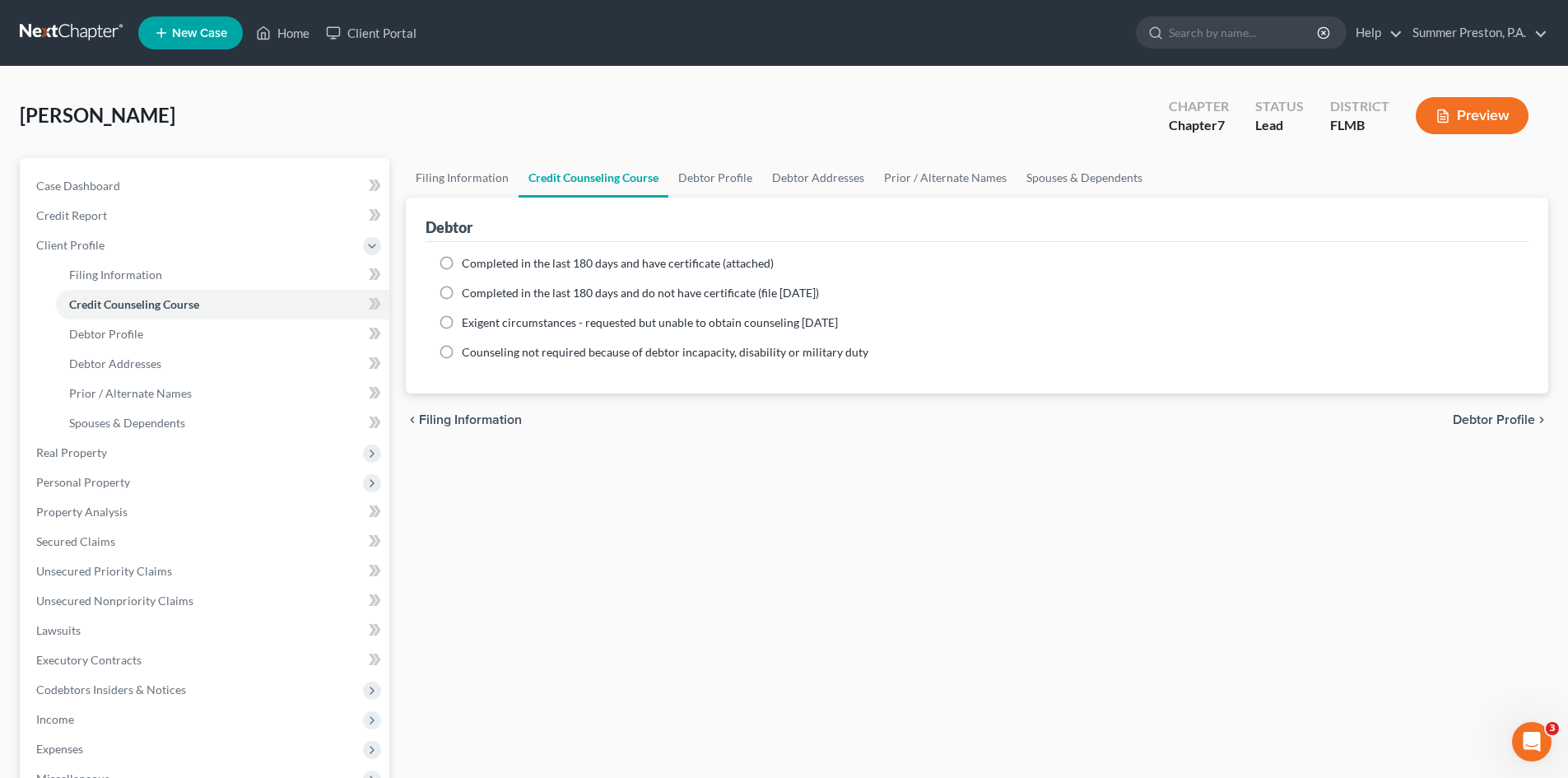
click at [462, 262] on label "Completed in the last 180 days and have certificate (attached)" at bounding box center [617, 263] width 312 height 17
click at [469, 262] on input "Completed in the last 180 days and have certificate (attached)" at bounding box center [474, 261] width 11 height 11
radio input "true"
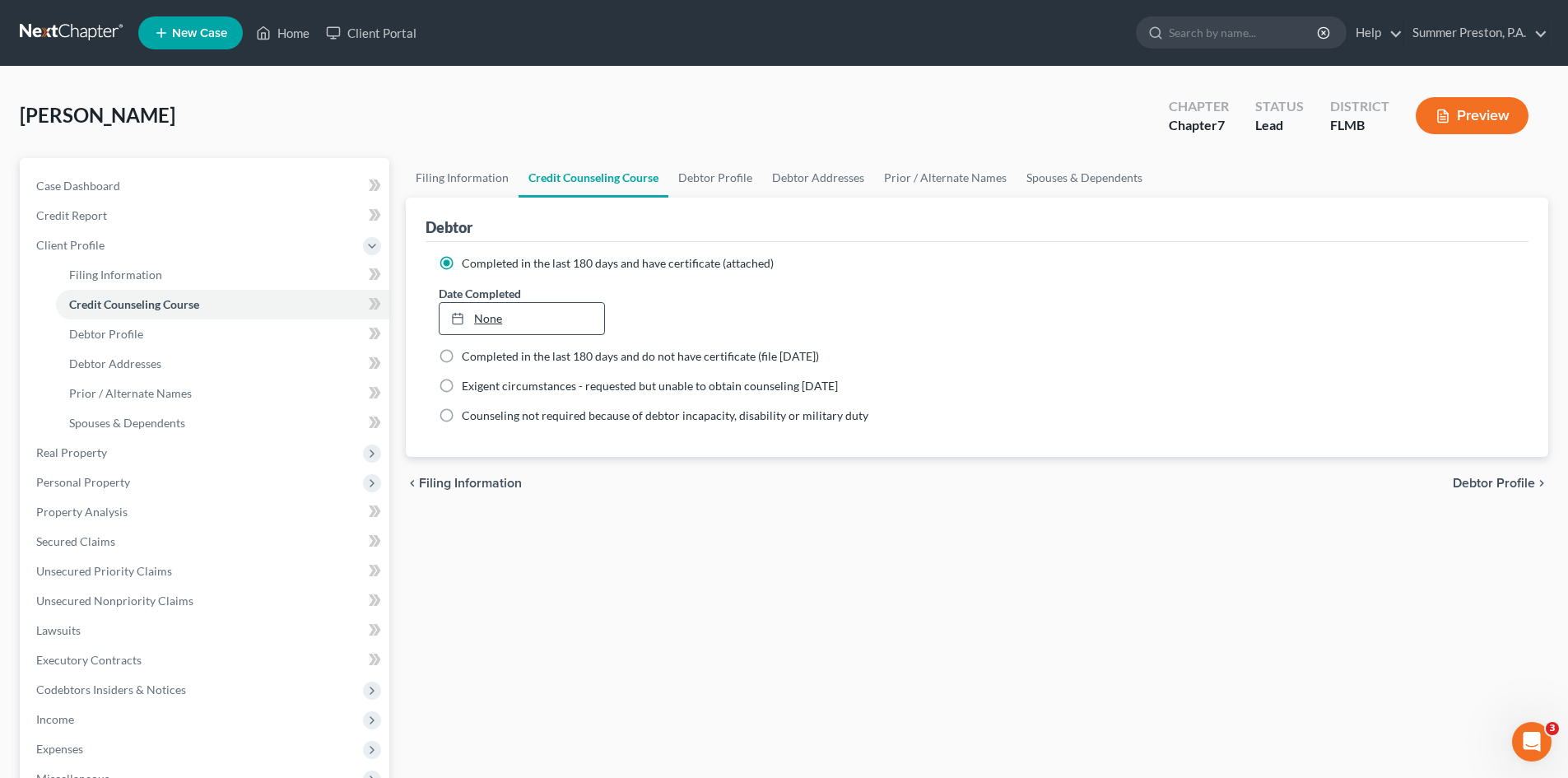
type input "[DATE]"
click at [519, 315] on link "None" at bounding box center [521, 318] width 164 height 31
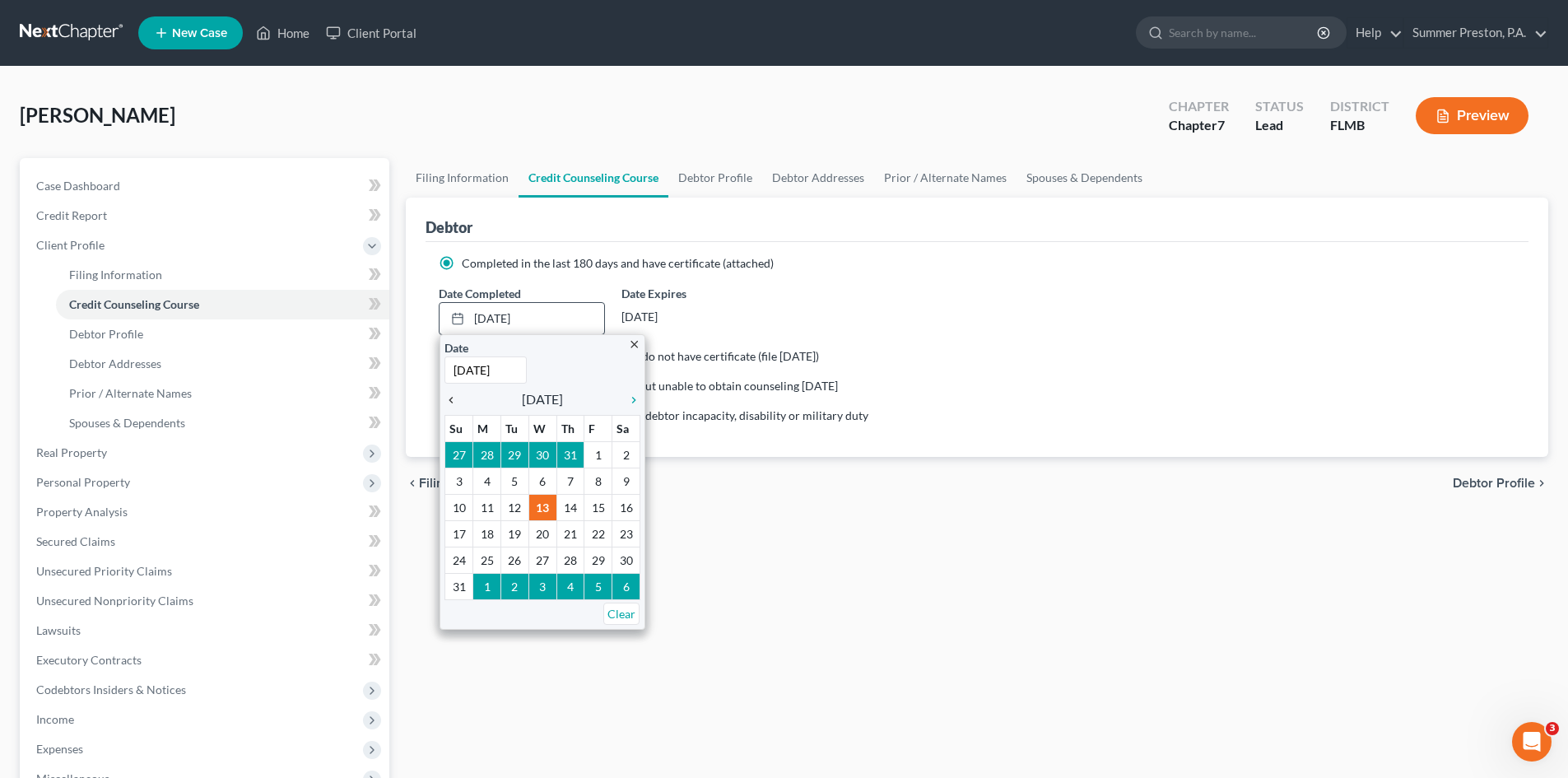
click at [455, 395] on icon "chevron_left" at bounding box center [455, 400] width 21 height 13
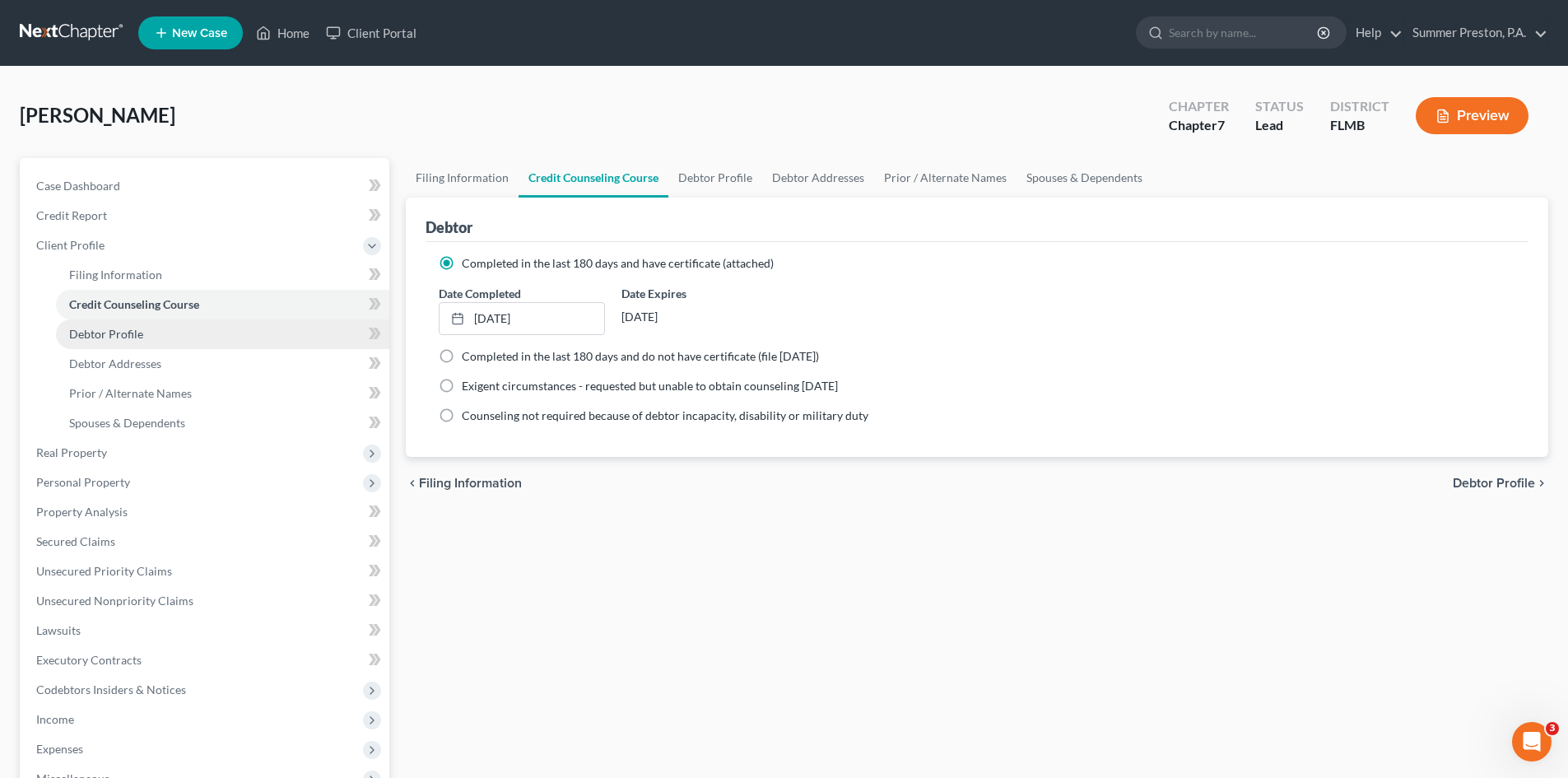
click at [91, 332] on span "Debtor Profile" at bounding box center [106, 334] width 74 height 14
select select "0"
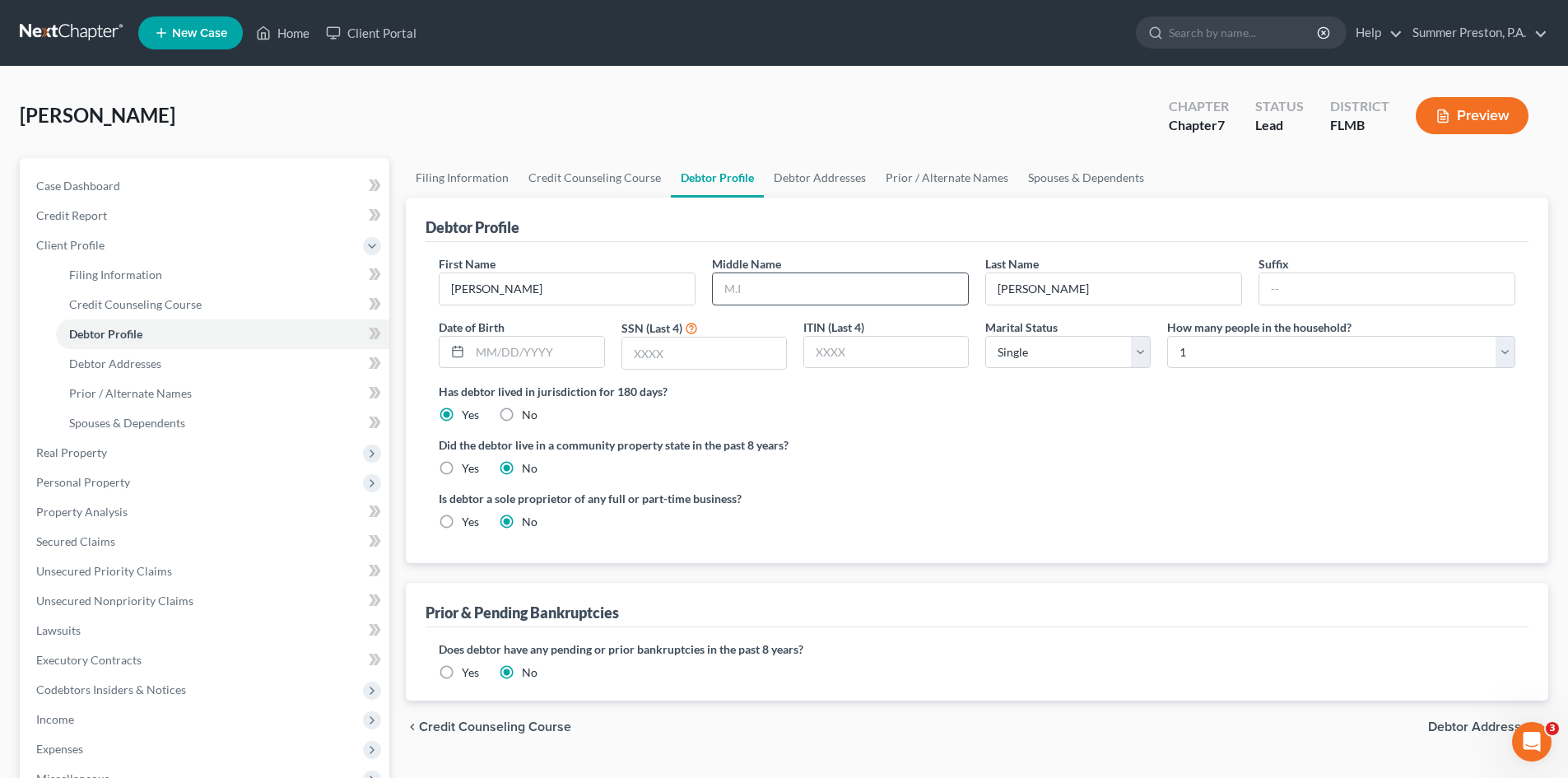
click at [767, 288] on input "text" at bounding box center [840, 288] width 255 height 31
type input "[PERSON_NAME]"
type input "[DATE]"
type input "3847"
click at [1507, 346] on select "Select 1 2 3 4 5 6 7 8 9 10 11 12 13 14 15 16 17 18 19 20" at bounding box center [1340, 352] width 348 height 33
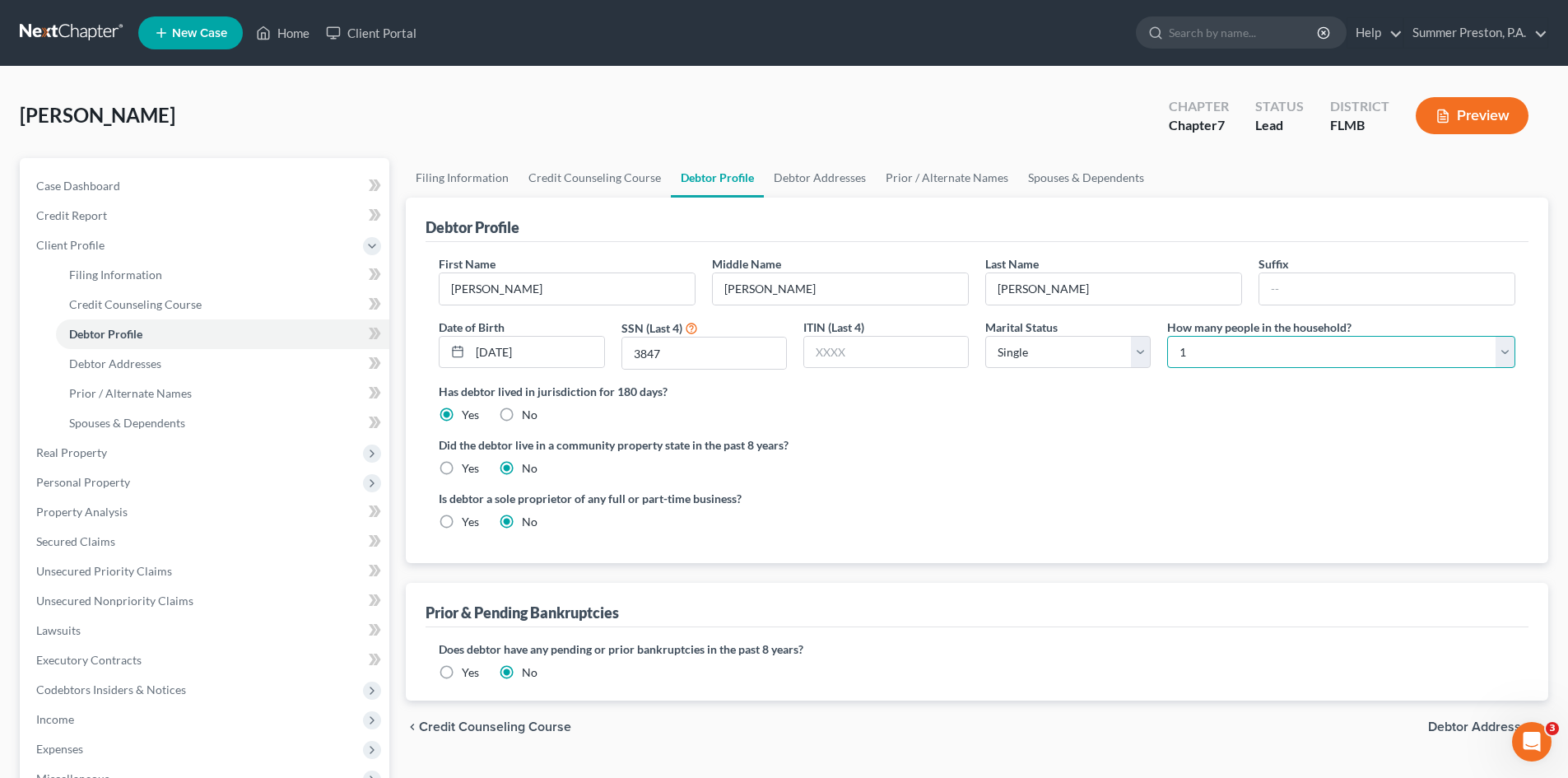
select select "1"
click at [1167, 336] on select "Select 1 2 3 4 5 6 7 8 9 10 11 12 13 14 15 16 17 18 19 20" at bounding box center [1340, 352] width 348 height 33
click at [132, 365] on span "Debtor Addresses" at bounding box center [115, 363] width 92 height 14
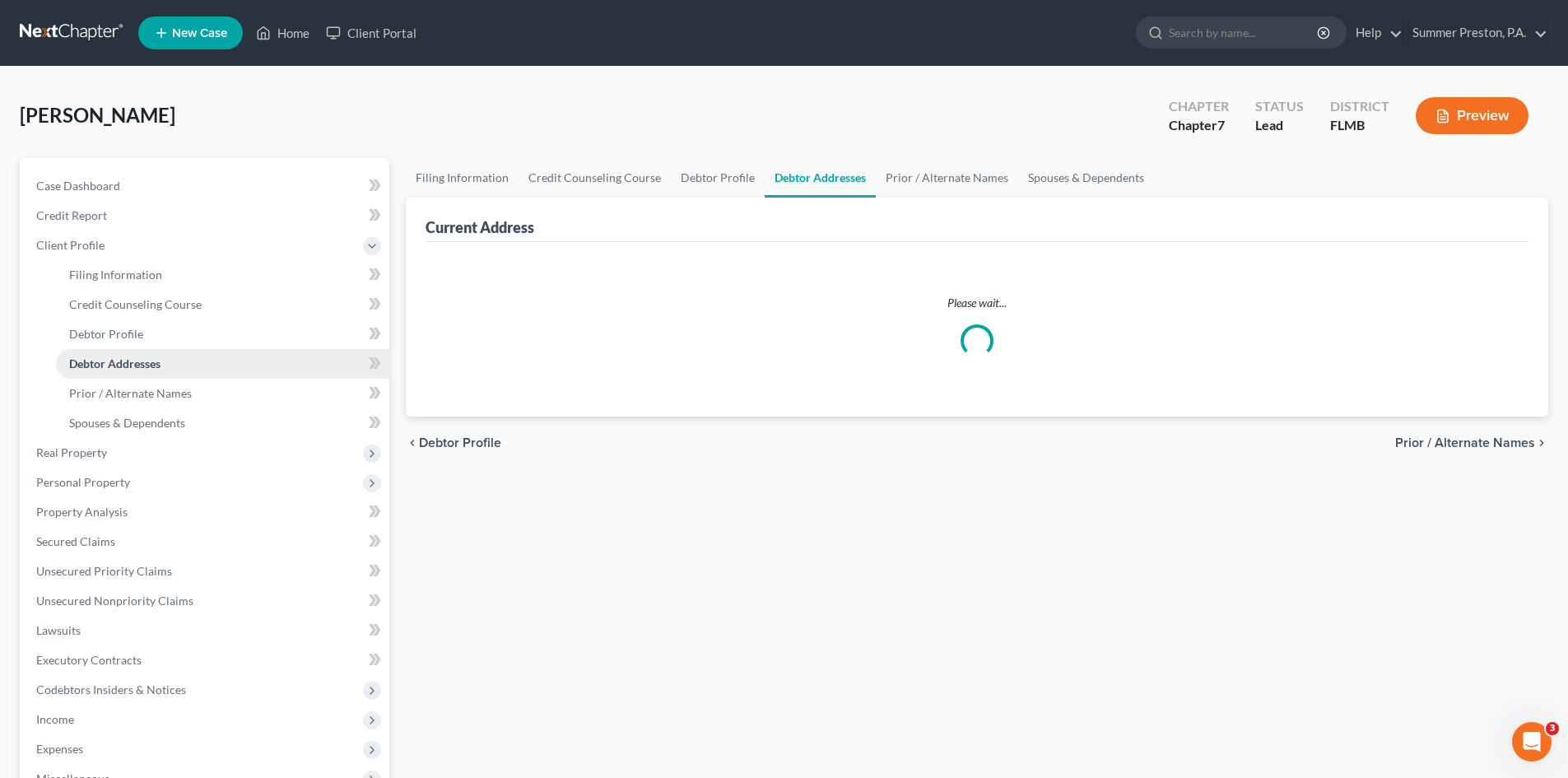
select select "0"
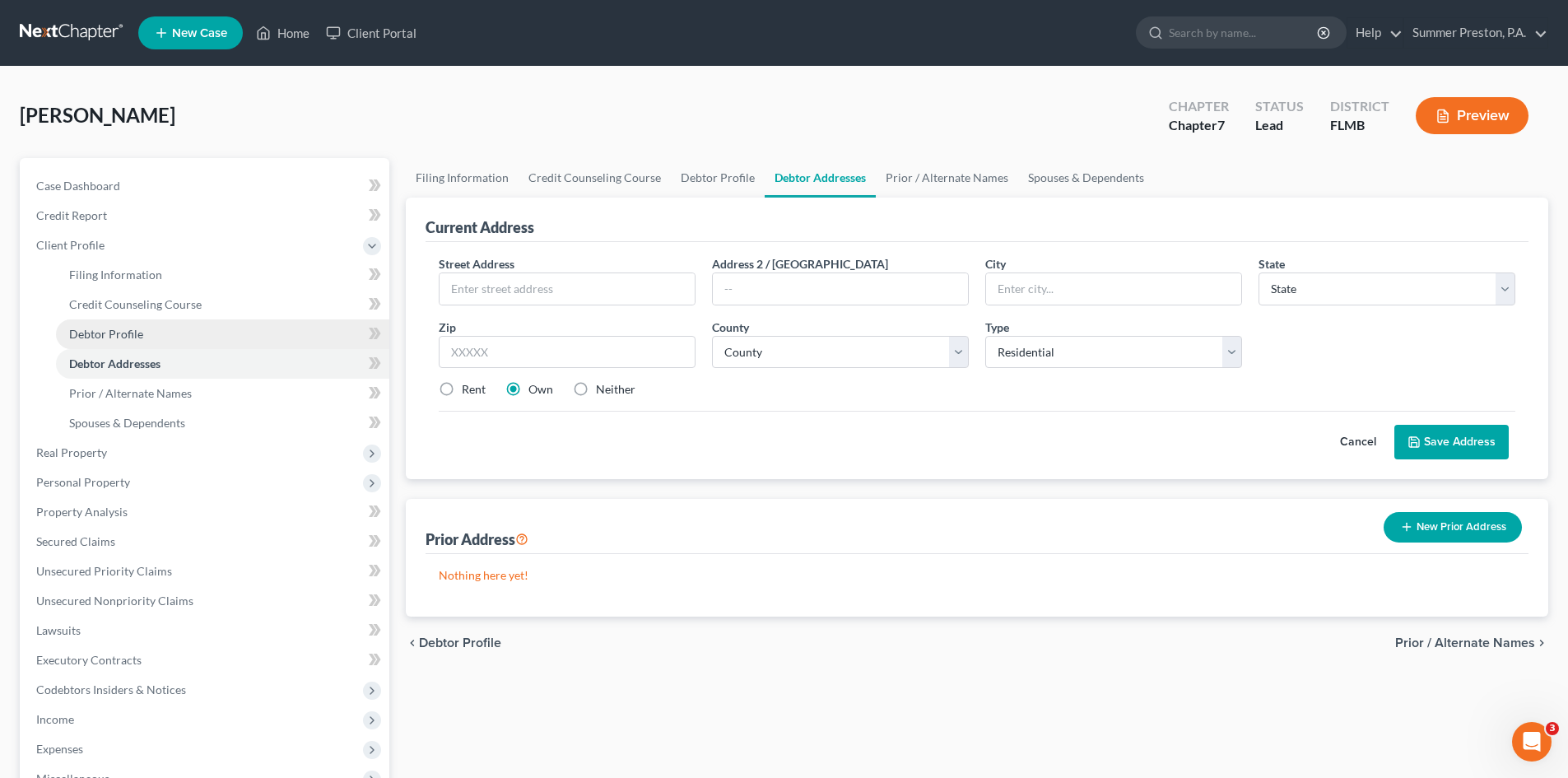
click at [146, 334] on link "Debtor Profile" at bounding box center [222, 333] width 333 height 29
select select "0"
select select "1"
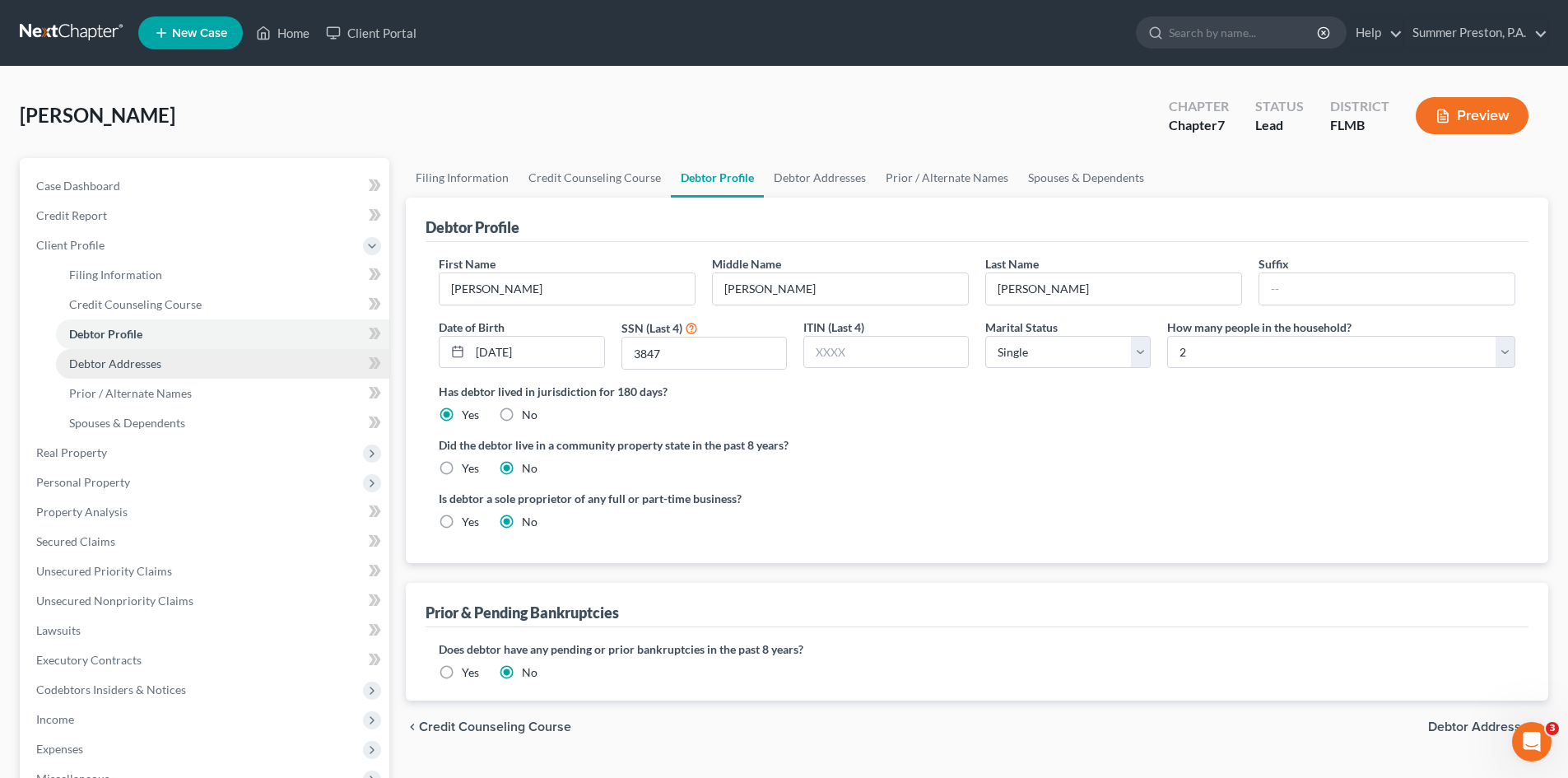
click at [127, 362] on span "Debtor Addresses" at bounding box center [115, 363] width 92 height 14
select select "0"
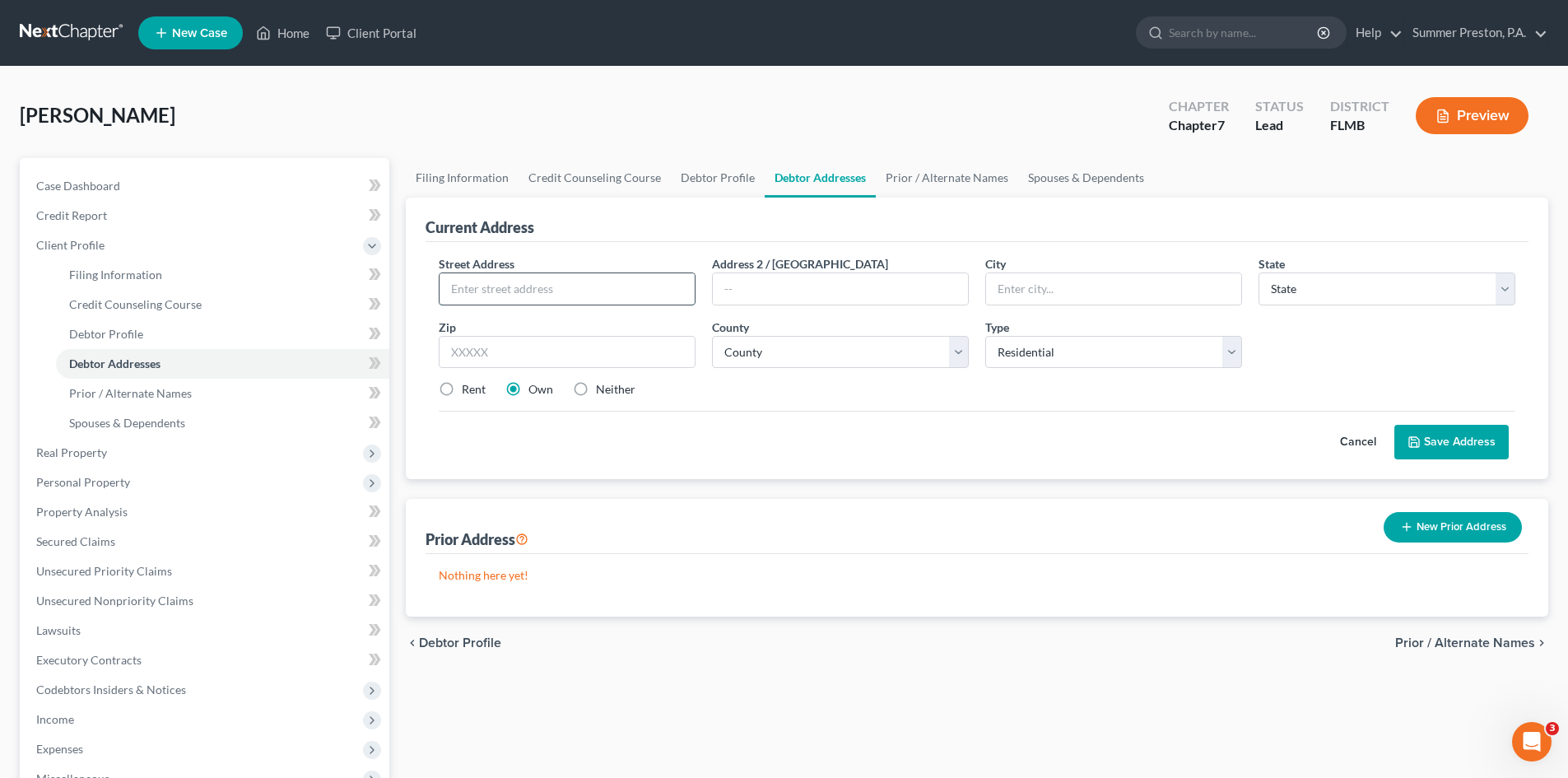
click at [607, 275] on input "text" at bounding box center [567, 288] width 255 height 31
type input "[STREET_ADDRESS]"
type input "[GEOGRAPHIC_DATA]"
select select "9"
type input "33705"
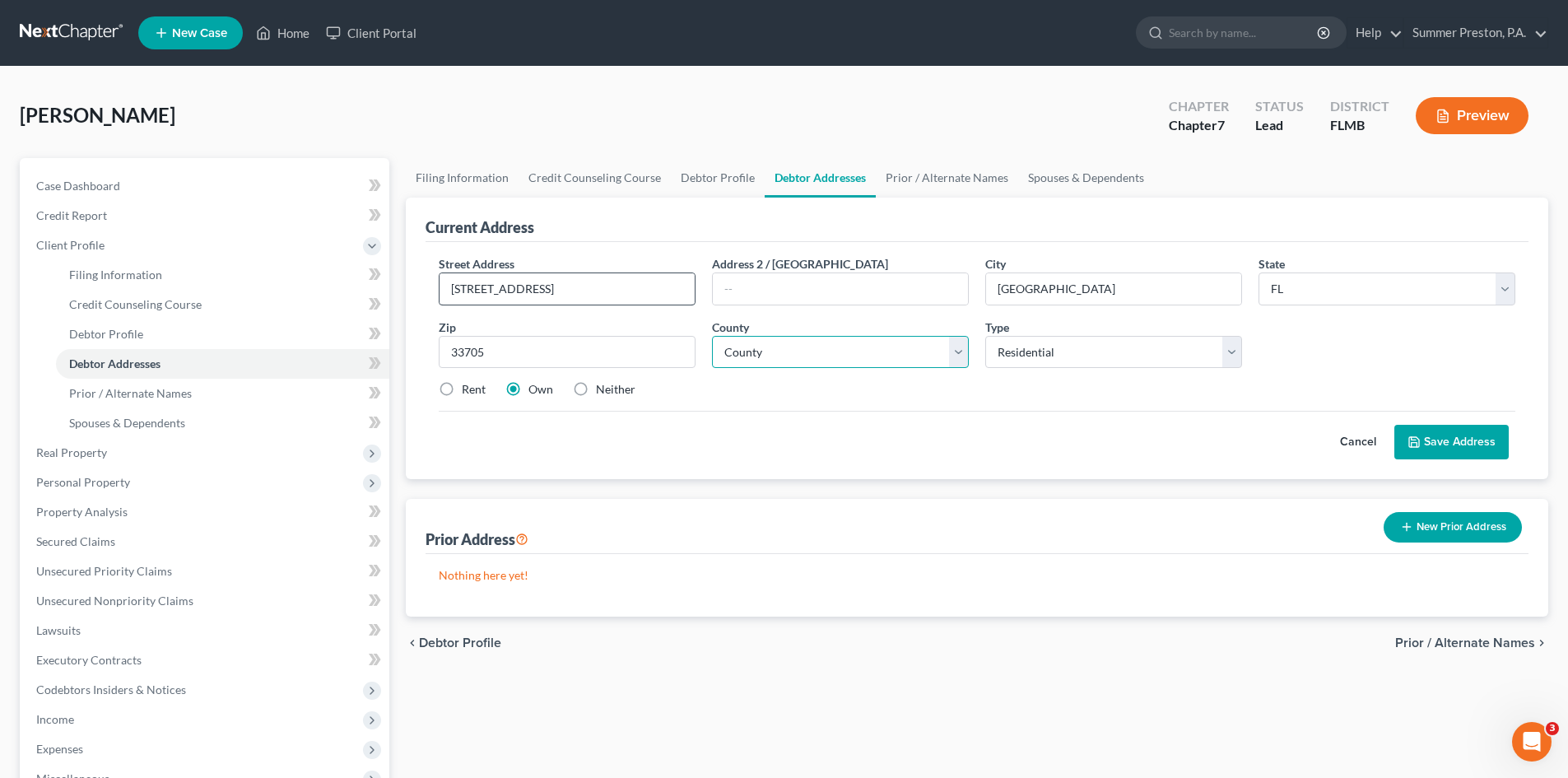
type input "[GEOGRAPHIC_DATA]"
select select "51"
click at [1458, 434] on button "Save Address" at bounding box center [1451, 441] width 114 height 35
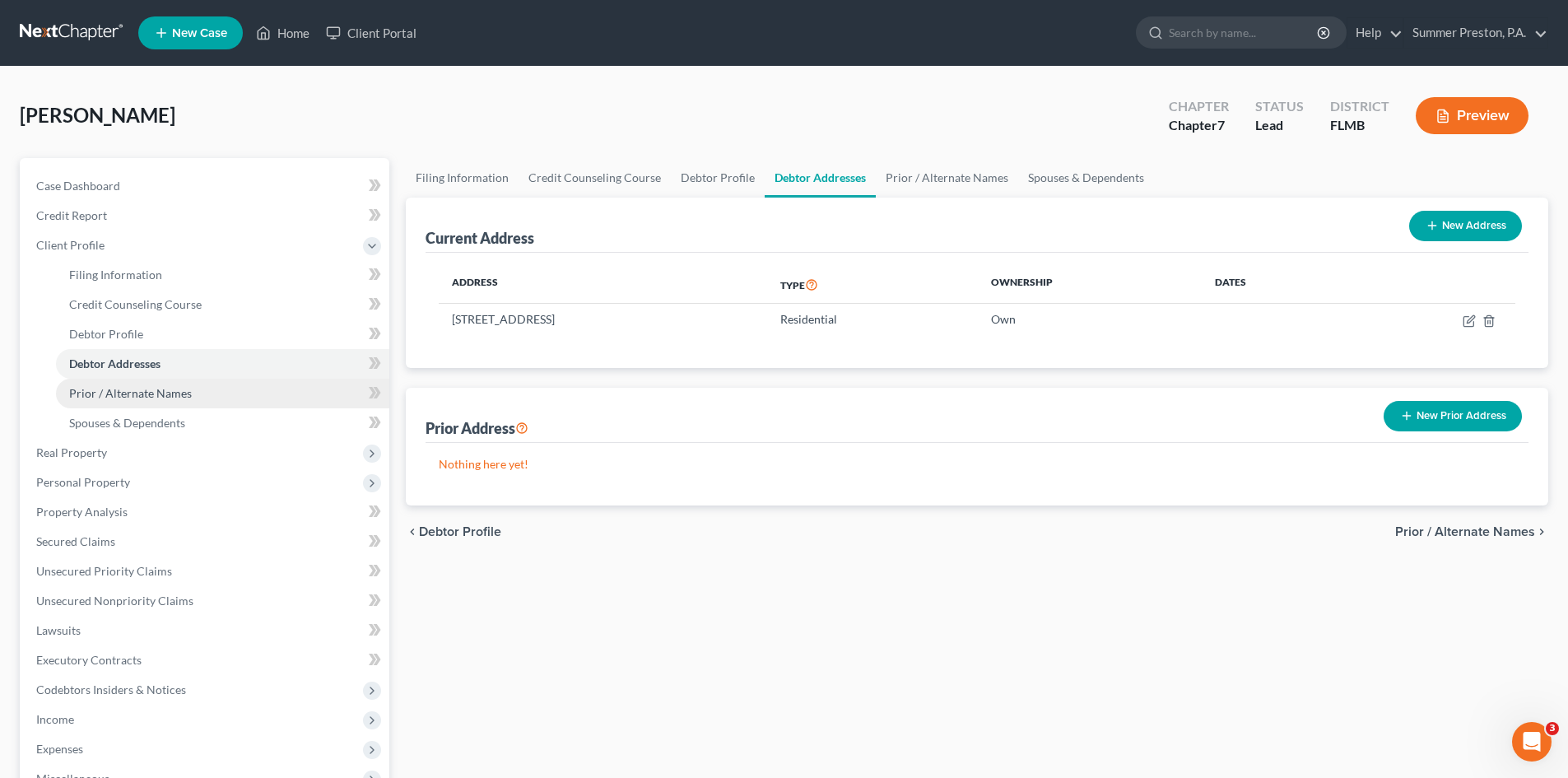
click at [167, 384] on link "Prior / Alternate Names" at bounding box center [222, 393] width 333 height 29
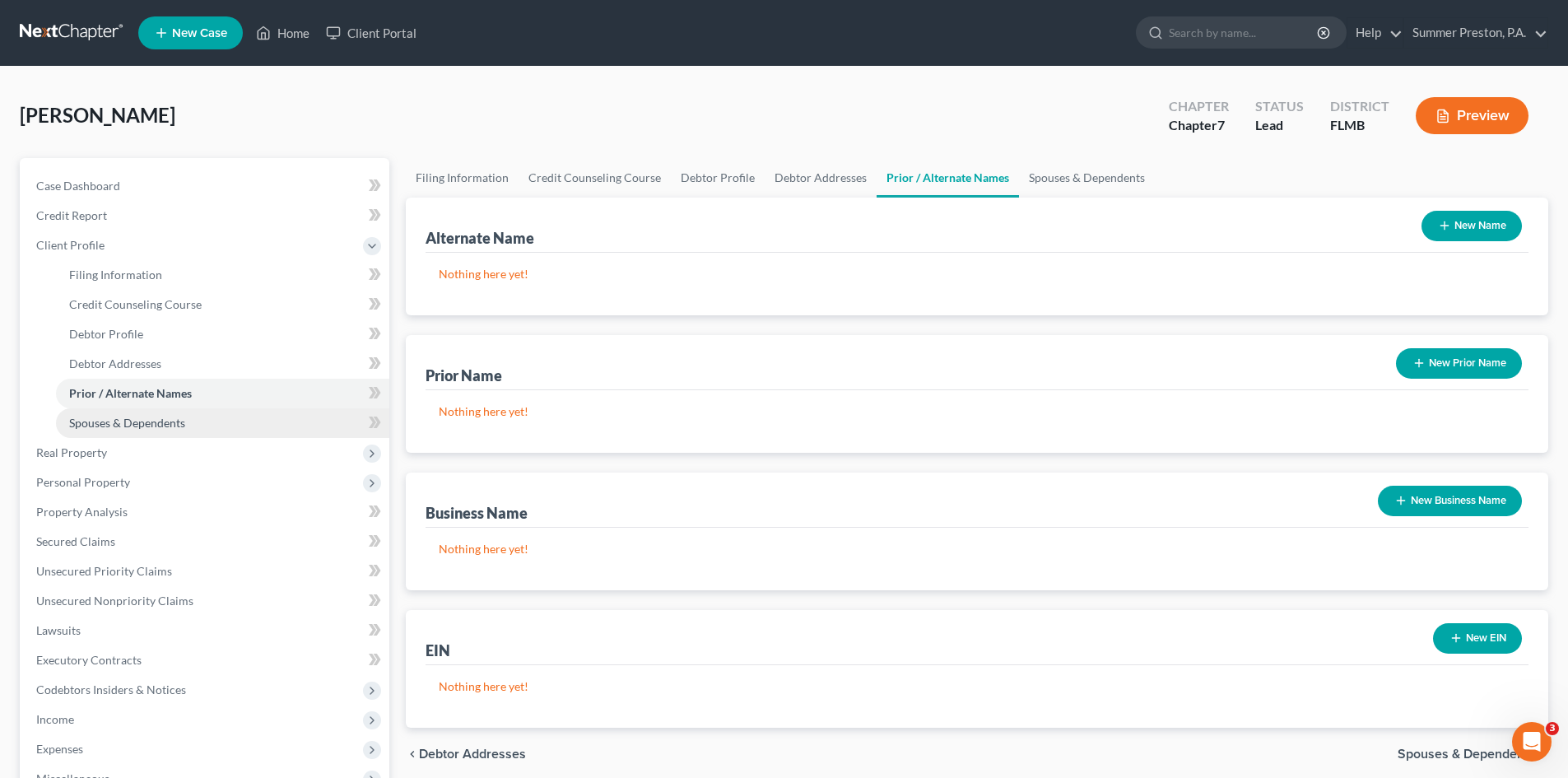
click at [134, 421] on span "Spouses & Dependents" at bounding box center [127, 423] width 116 height 14
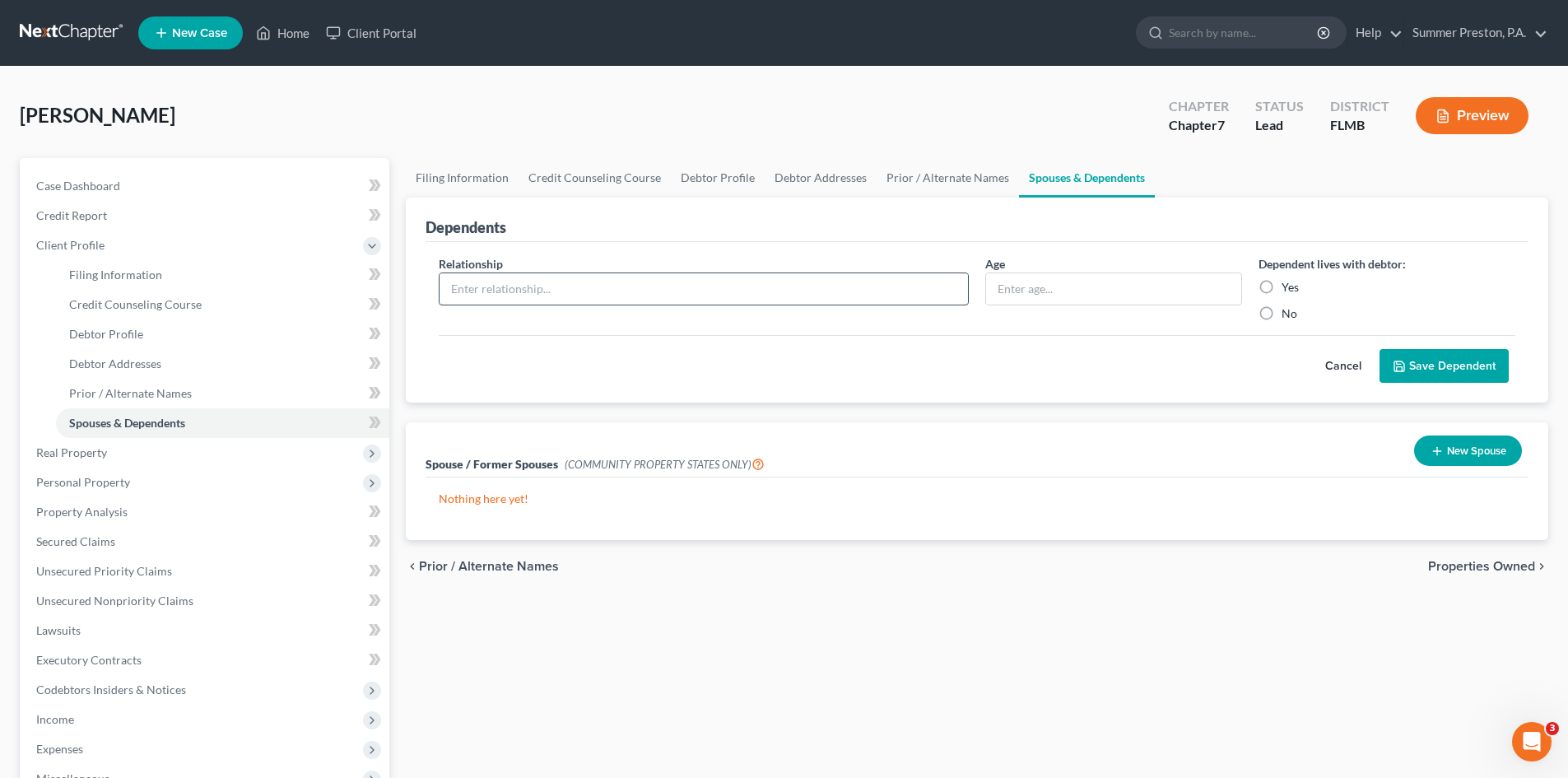
click at [606, 289] on input "text" at bounding box center [703, 288] width 528 height 31
type input "s"
type input "SON"
type input "20"
click at [1281, 313] on label "No" at bounding box center [1289, 314] width 16 height 17
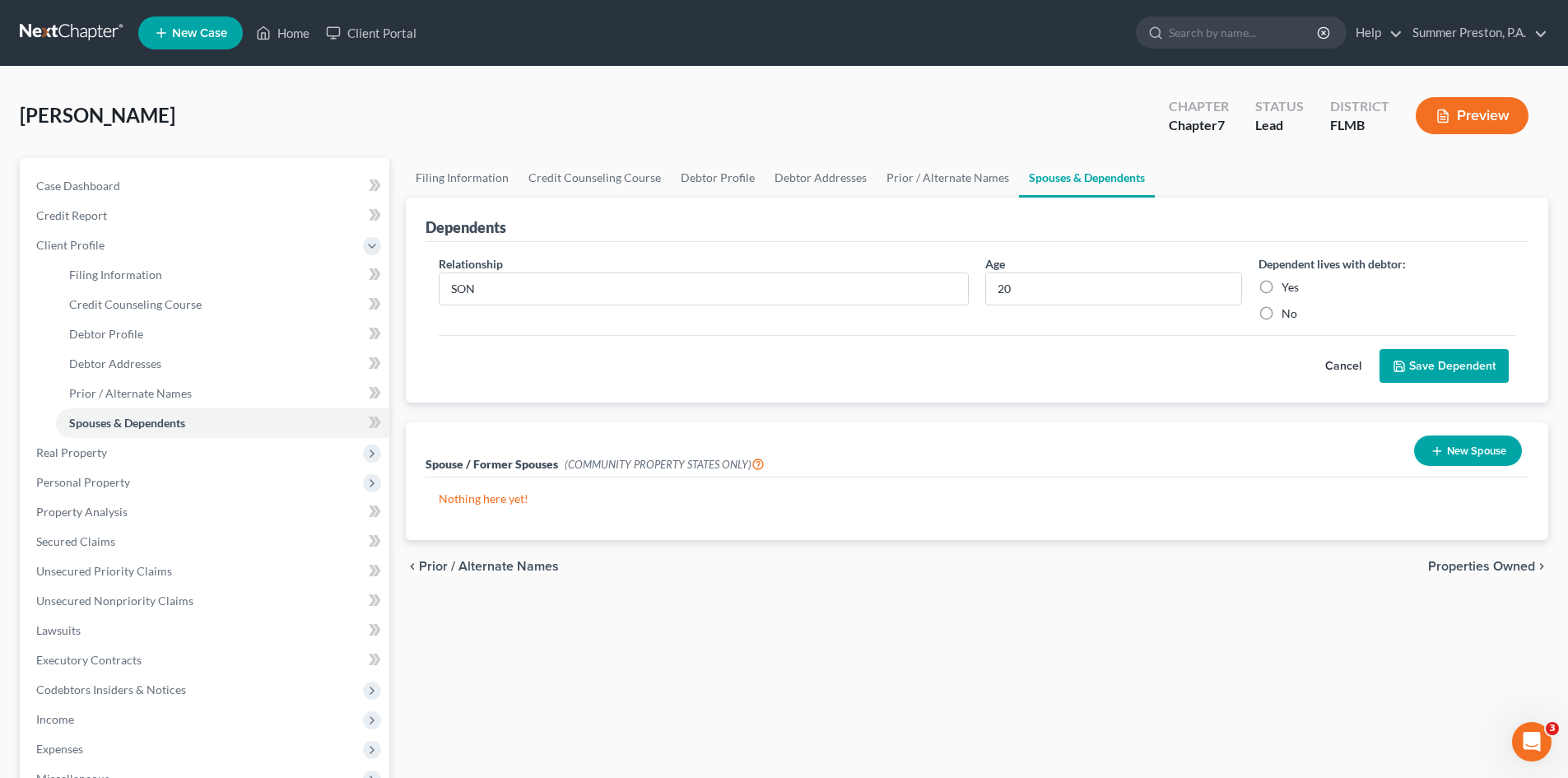
click at [1288, 313] on input "No" at bounding box center [1293, 311] width 11 height 11
radio input "true"
click at [1430, 356] on button "Save Dependent" at bounding box center [1444, 366] width 129 height 35
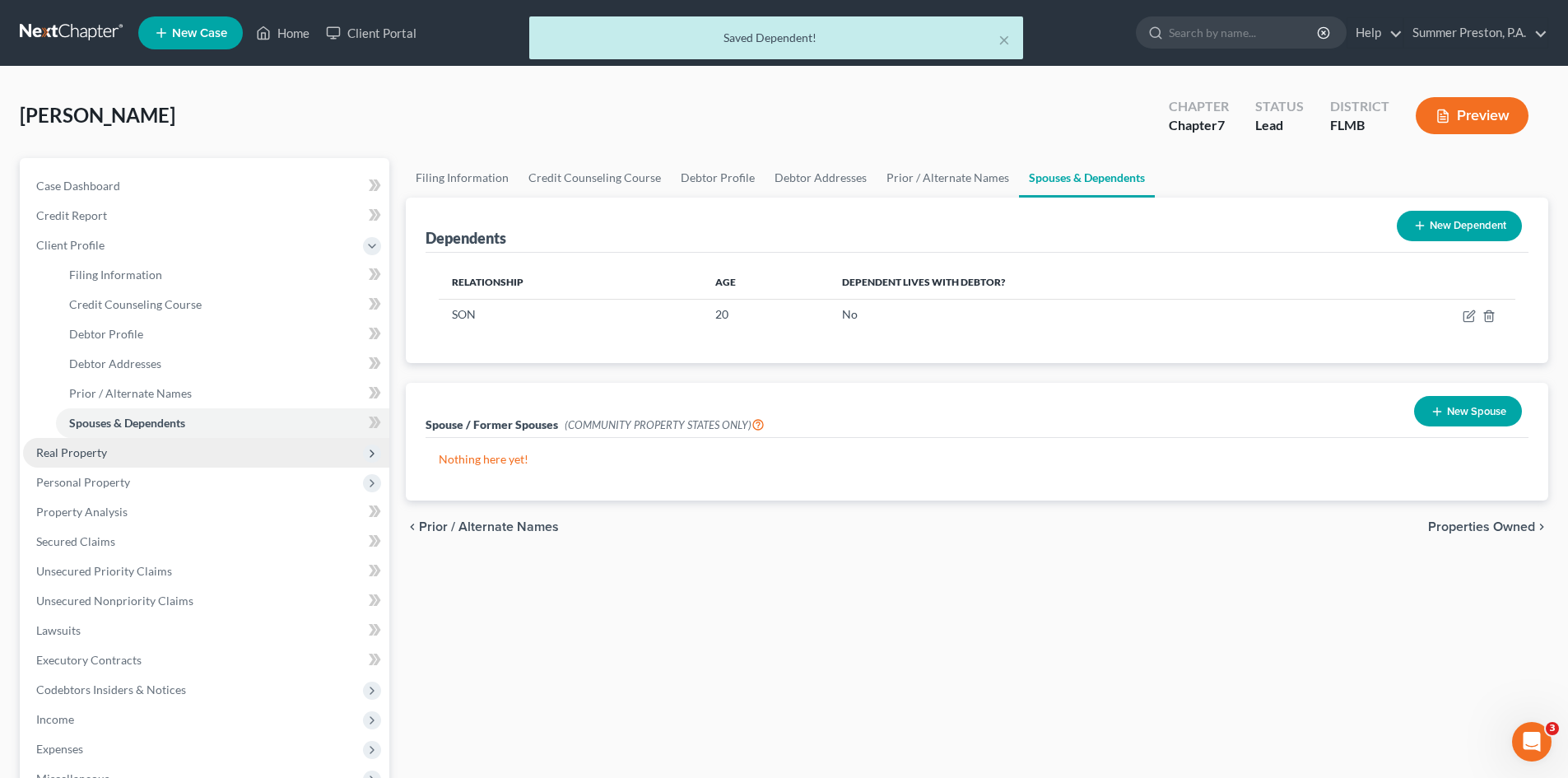
click at [75, 450] on span "Real Property" at bounding box center [72, 453] width 71 height 14
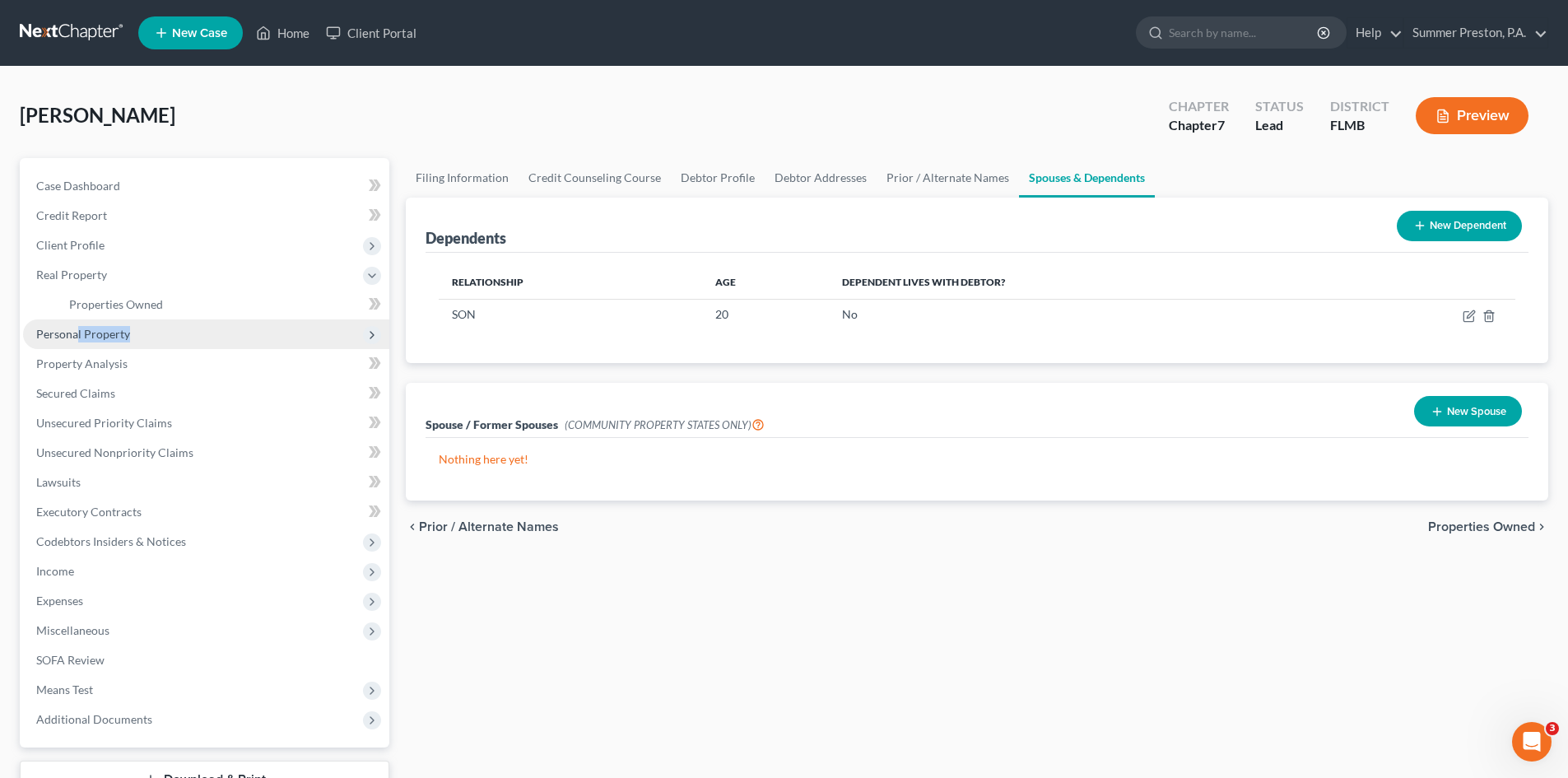
drag, startPoint x: 75, startPoint y: 330, endPoint x: 191, endPoint y: 318, distance: 116.6
click at [198, 322] on span "Personal Property" at bounding box center [206, 333] width 366 height 29
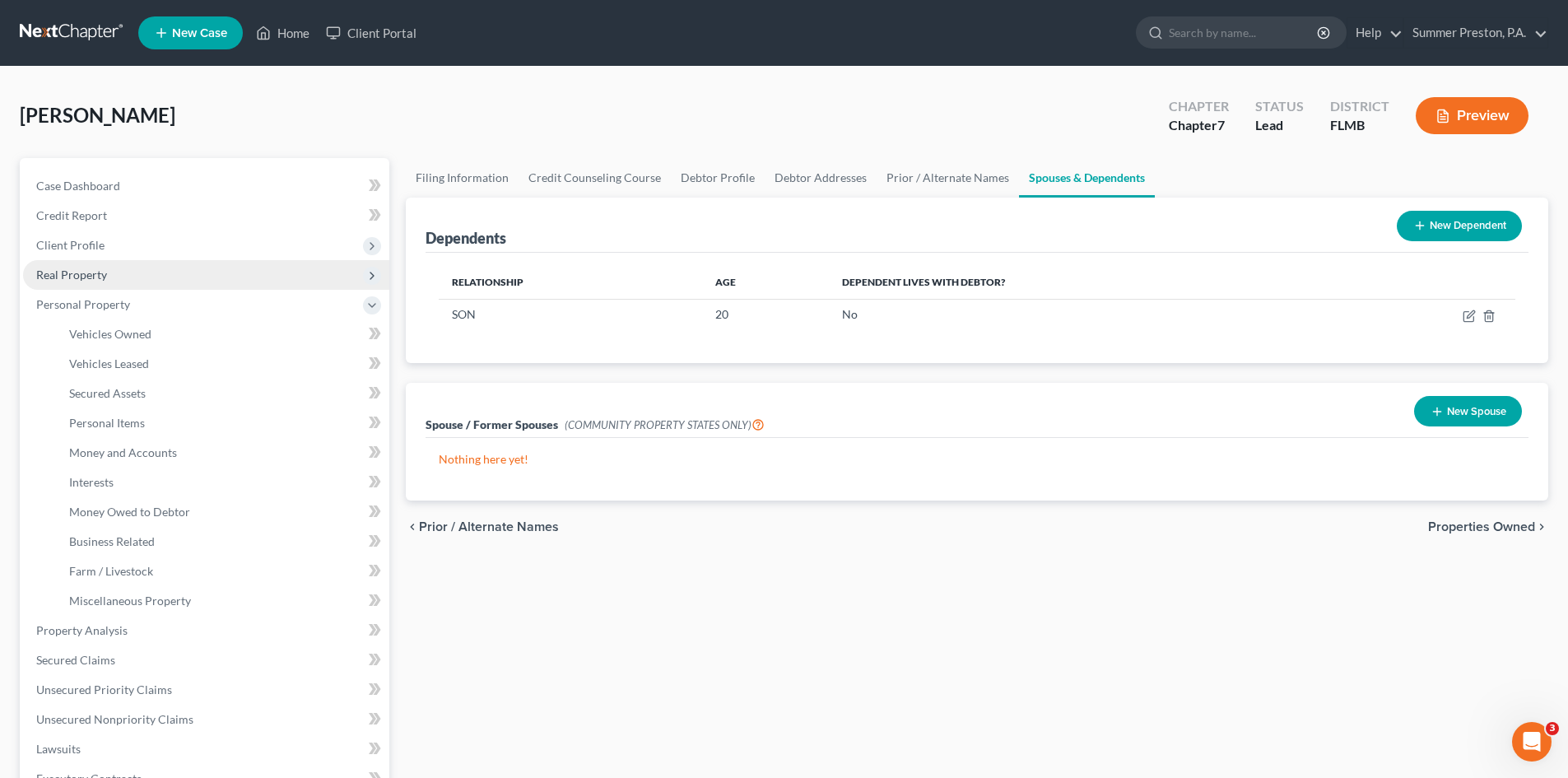
click at [87, 268] on span "Real Property" at bounding box center [72, 275] width 71 height 14
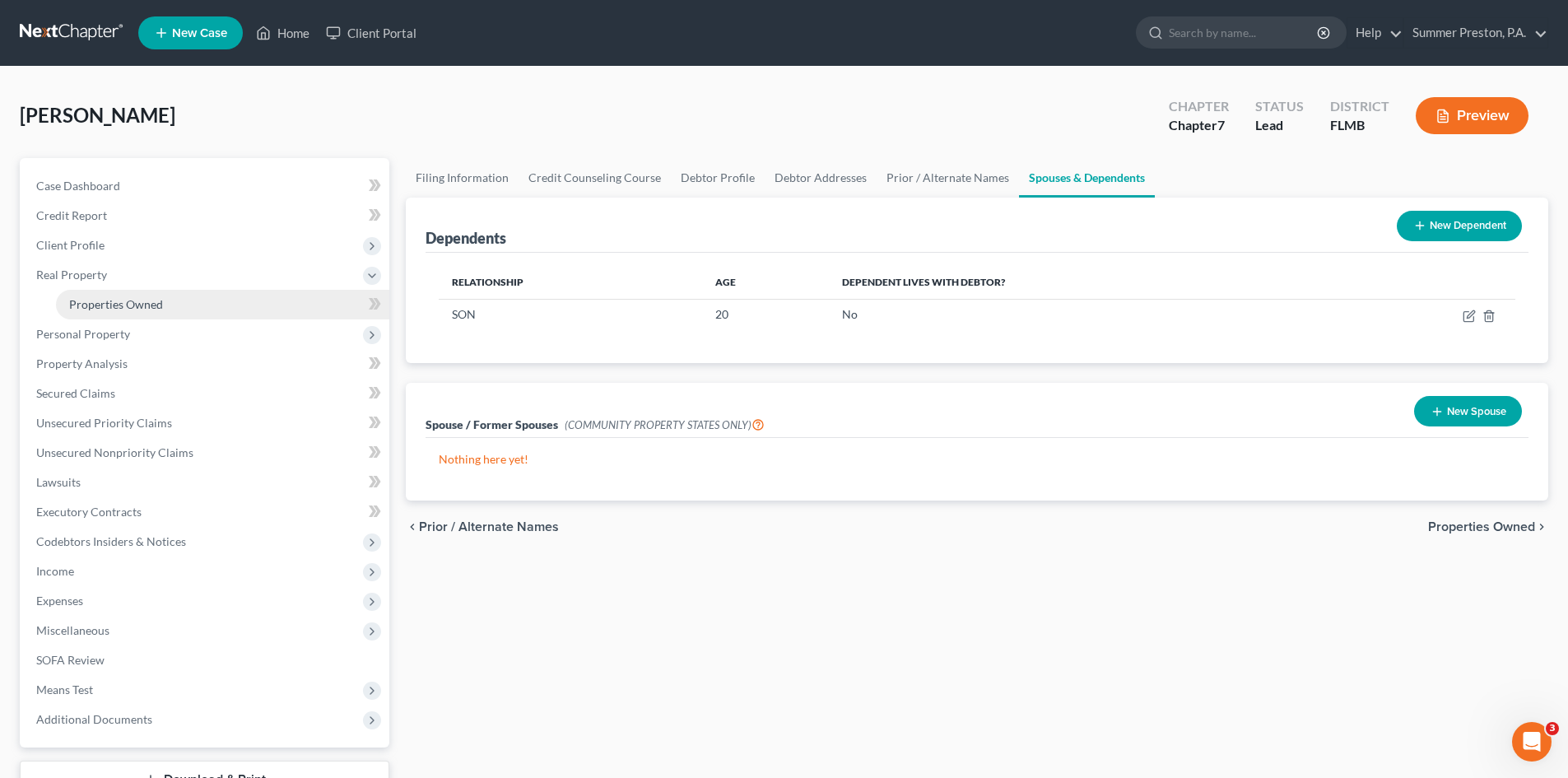
click at [167, 300] on link "Properties Owned" at bounding box center [222, 304] width 333 height 29
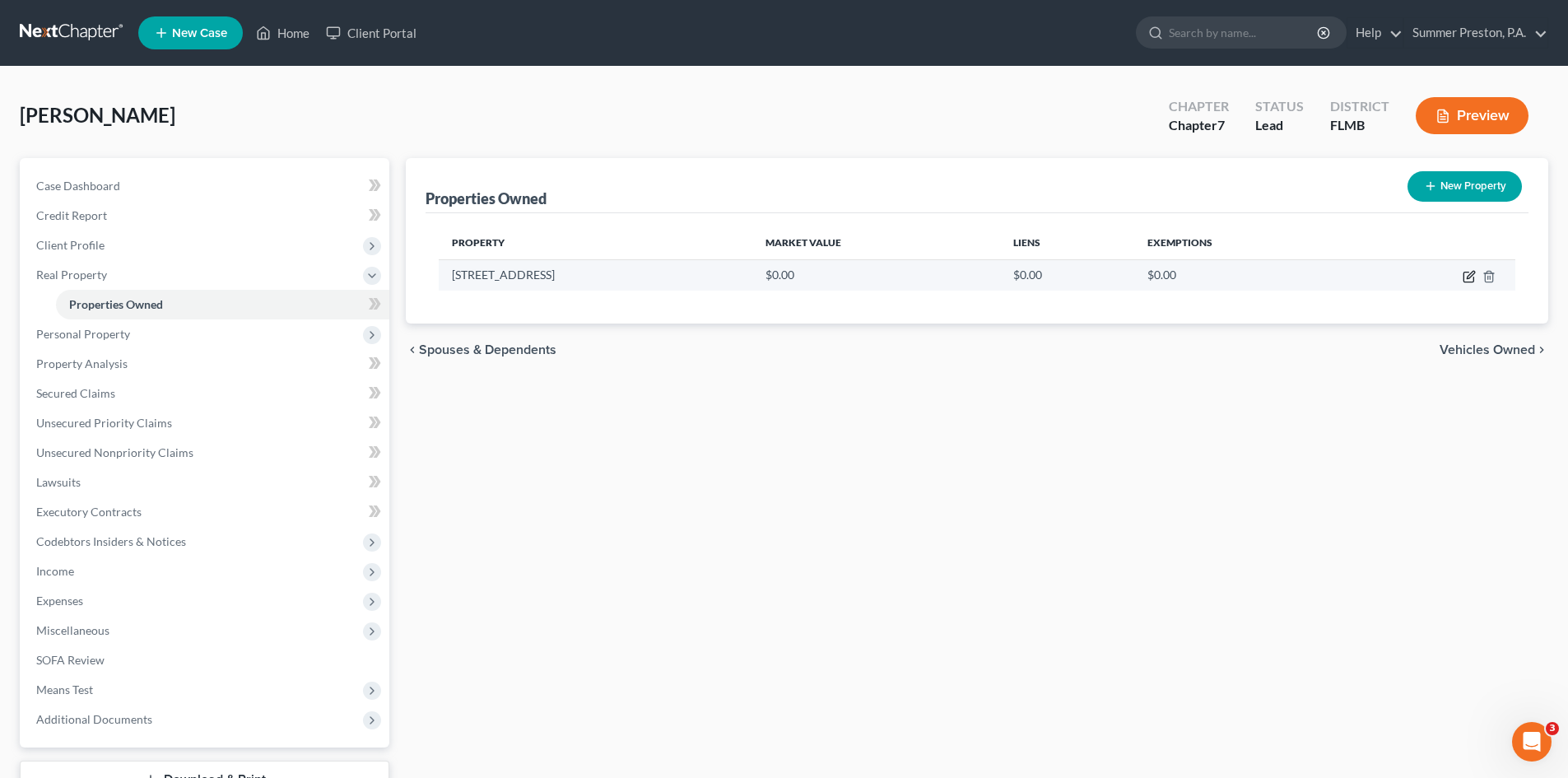
click at [1464, 275] on td at bounding box center [1435, 275] width 159 height 31
click at [1468, 277] on icon "button" at bounding box center [1469, 276] width 13 height 13
select select "9"
select select "51"
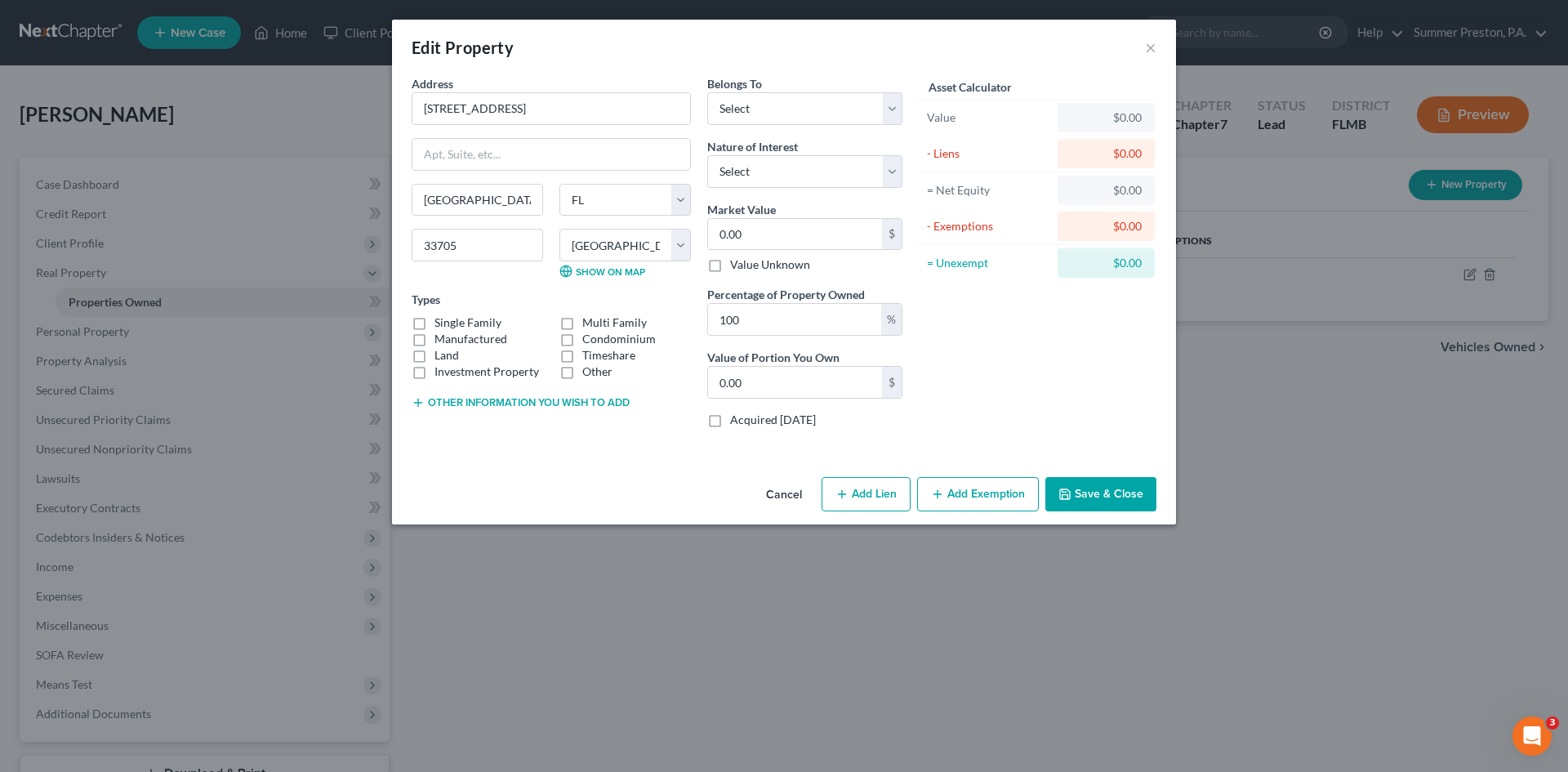
click at [434, 322] on label "Single Family" at bounding box center [468, 323] width 67 height 17
click at [441, 322] on input "Single Family" at bounding box center [446, 320] width 11 height 11
checkbox input "true"
click at [897, 106] on select "Select Debtor 1 Only Debtor 2 Only Debtor 1 And Debtor 2 Only At Least One Of T…" at bounding box center [804, 108] width 195 height 33
select select "0"
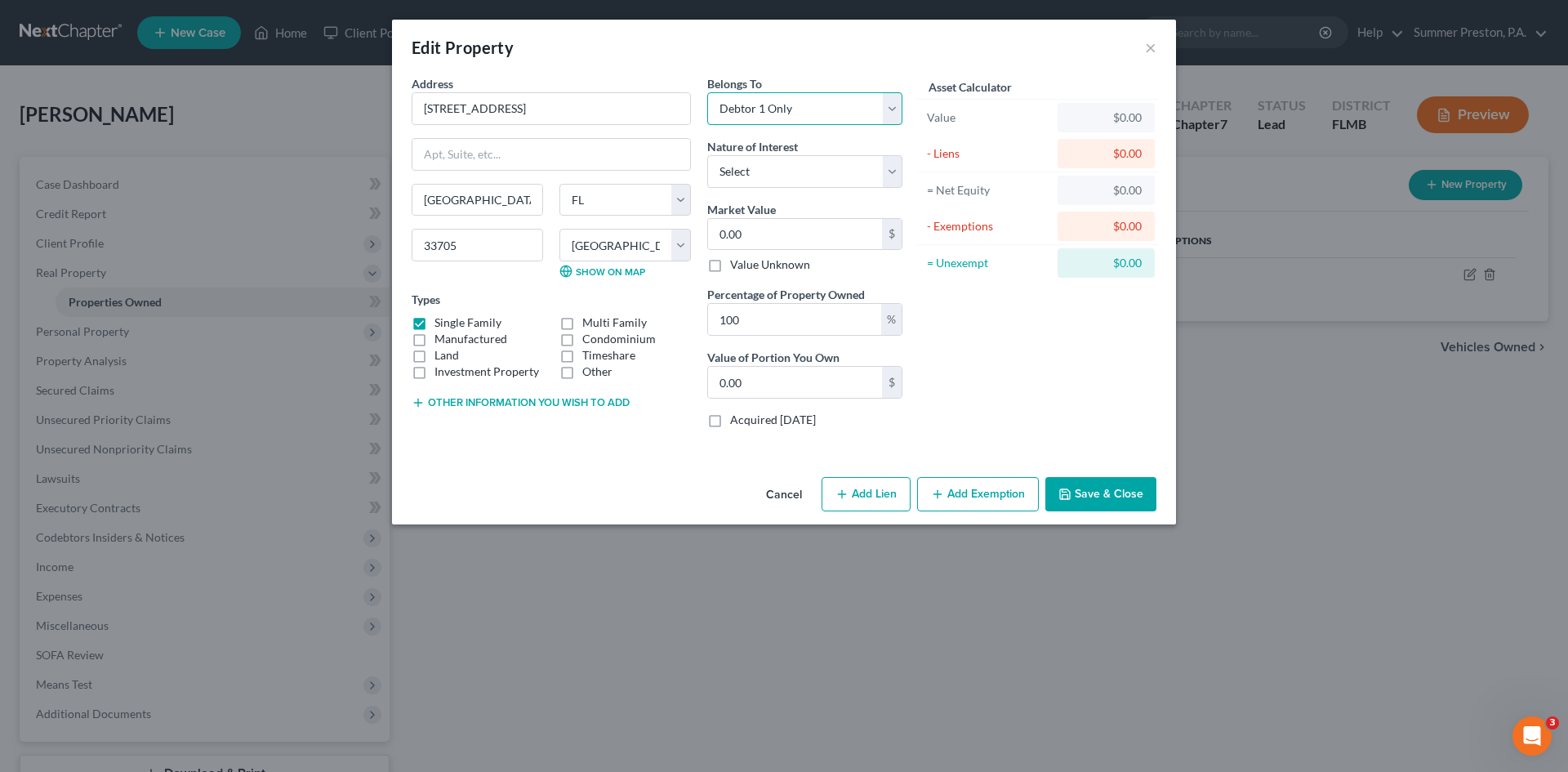
click at [707, 92] on select "Select Debtor 1 Only Debtor 2 Only Debtor 1 And Debtor 2 Only At Least One Of T…" at bounding box center [804, 108] width 195 height 33
click at [831, 232] on input "0.00" at bounding box center [795, 234] width 174 height 31
type input "3"
type input "3.00"
type input "32"
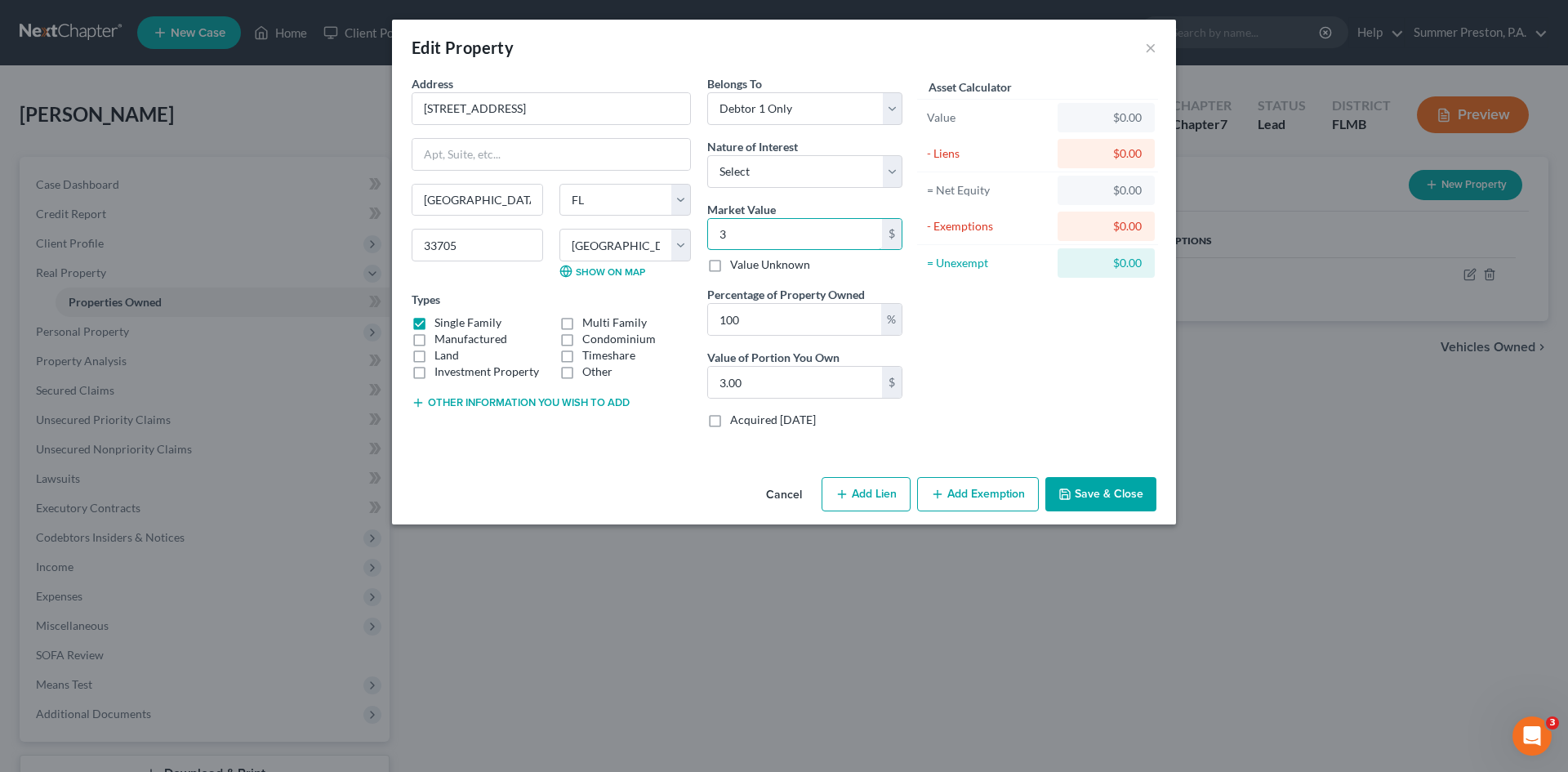
type input "32.00"
type input "328"
type input "328.00"
type input "3280"
type input "3,280.00"
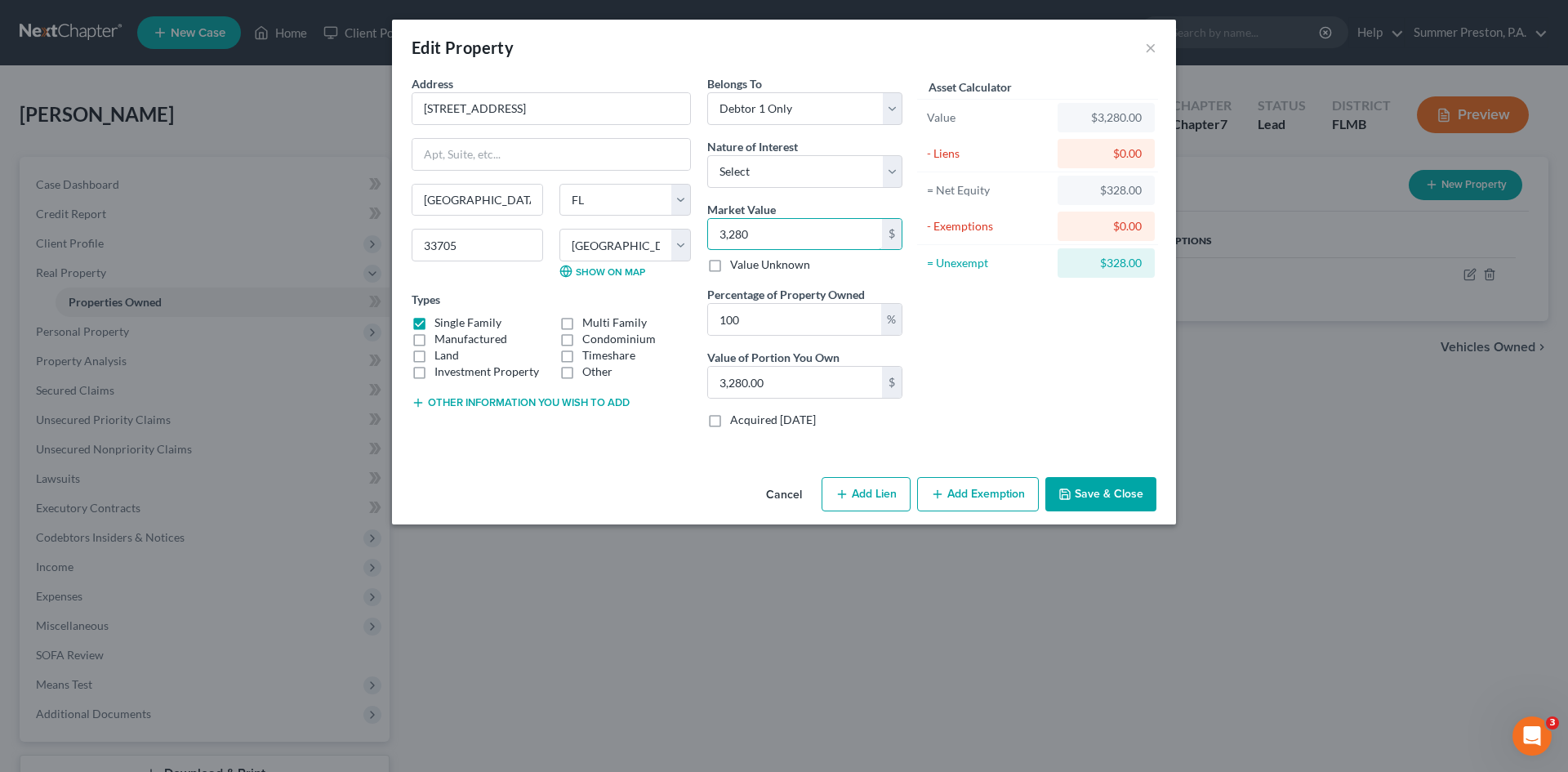
type input "3,2800"
type input "32,800.00"
type input "32,8000"
type input "328,000.00"
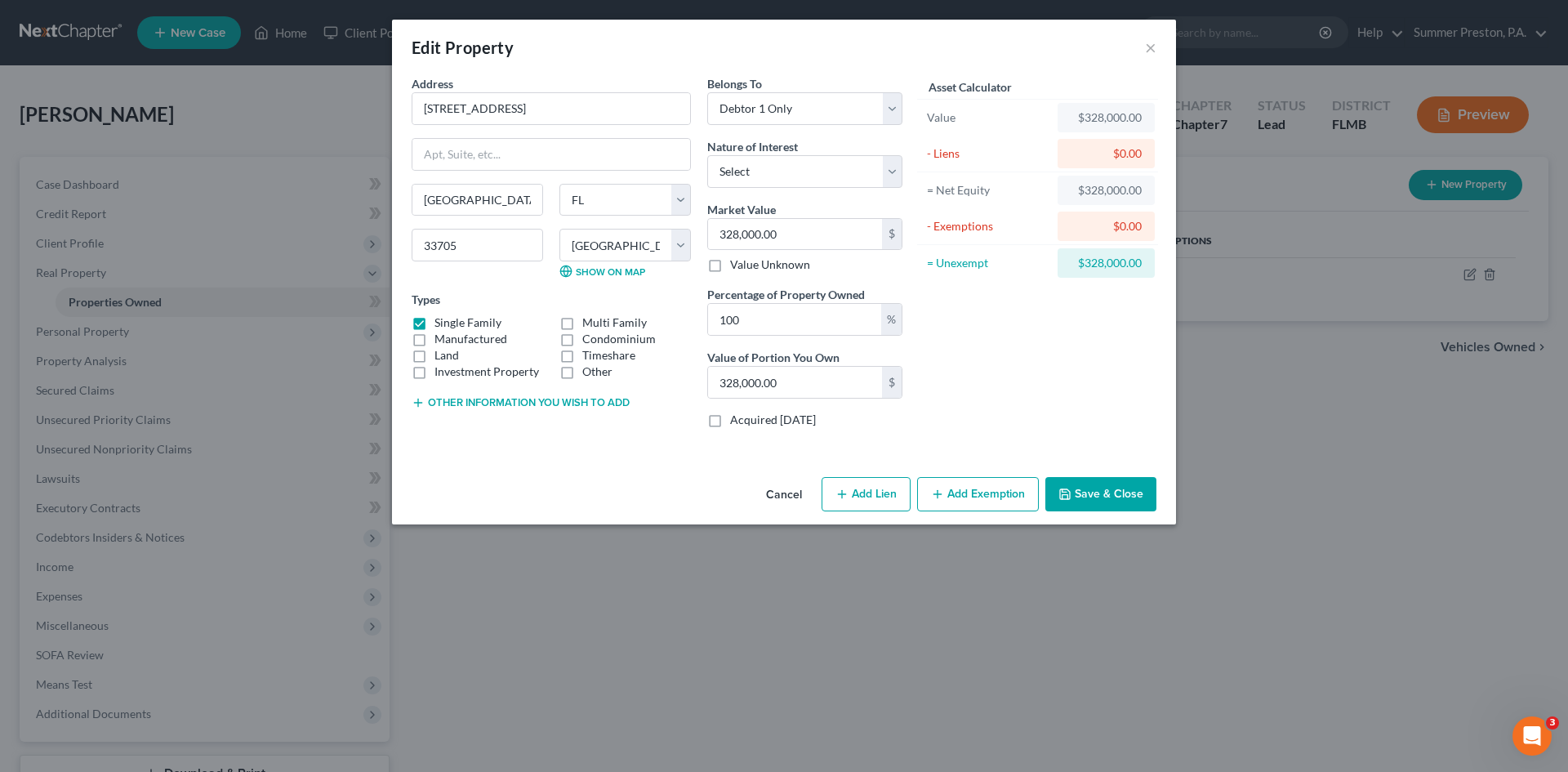
click at [992, 494] on button "Add Exemption" at bounding box center [977, 493] width 121 height 34
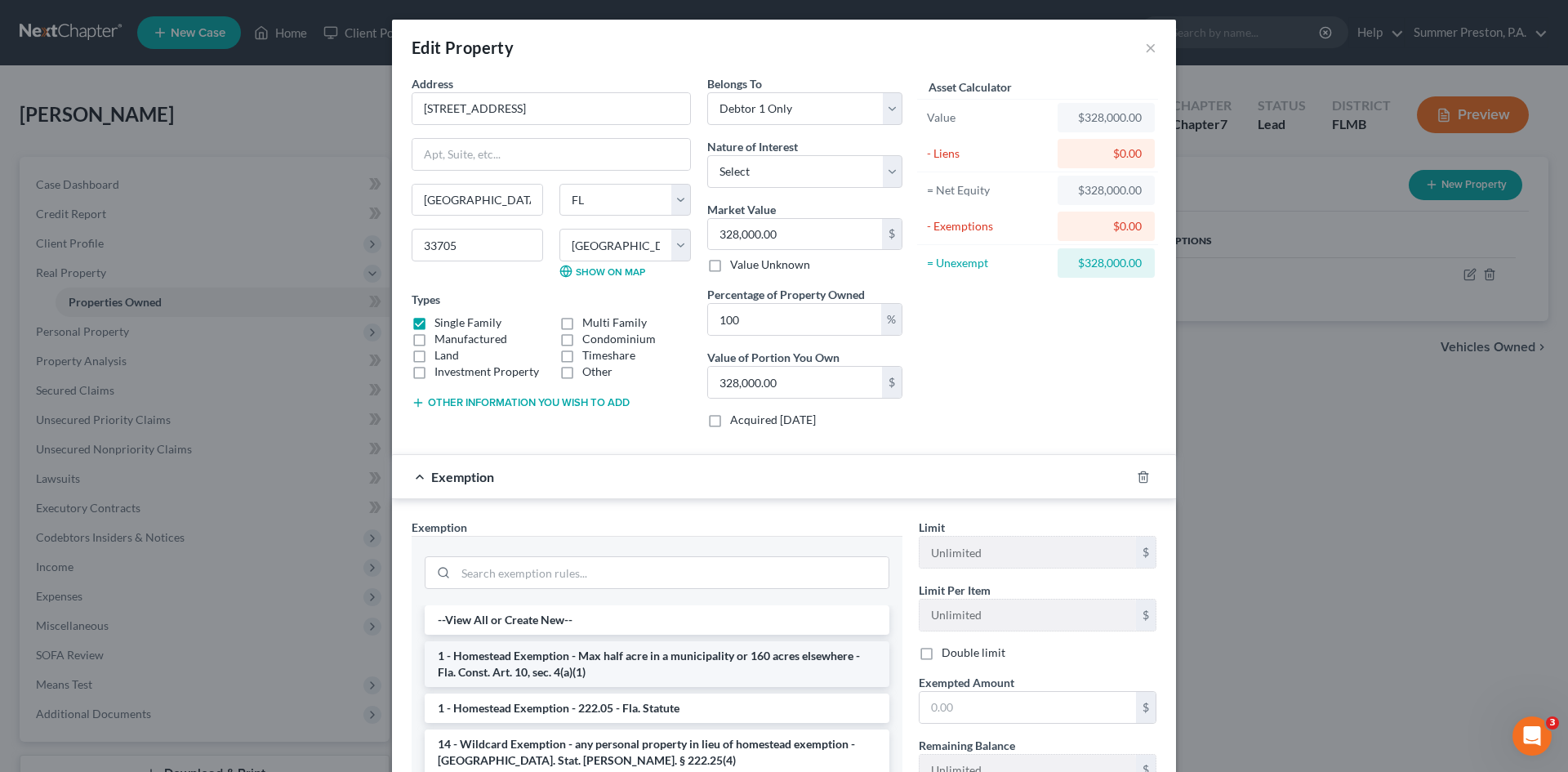
click at [613, 656] on li "1 - Homestead Exemption - Max half acre in a municipality or 160 acres elsewher…" at bounding box center [657, 664] width 465 height 46
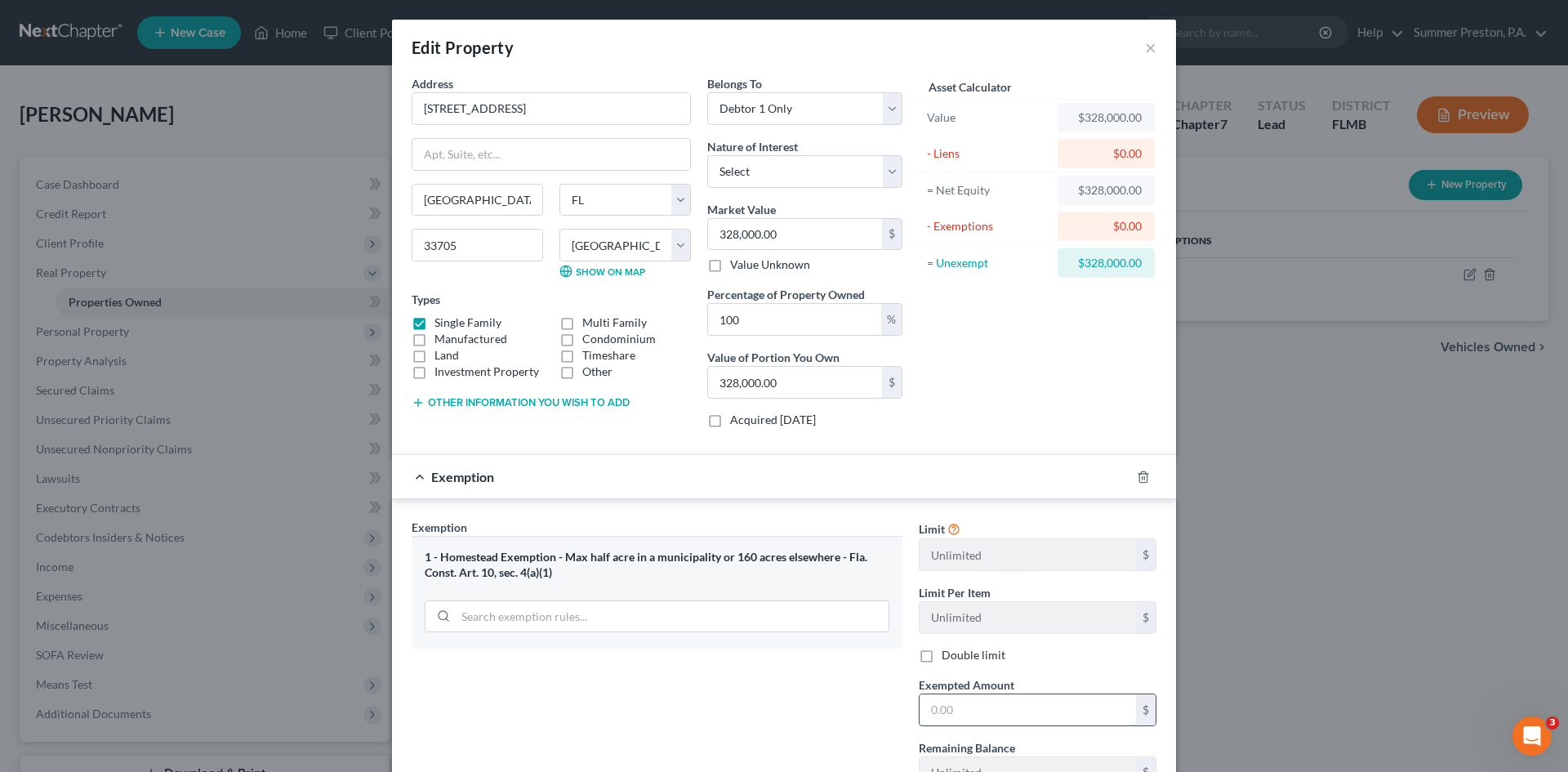
click at [987, 713] on input "text" at bounding box center [1027, 710] width 216 height 31
type input "328,000.00"
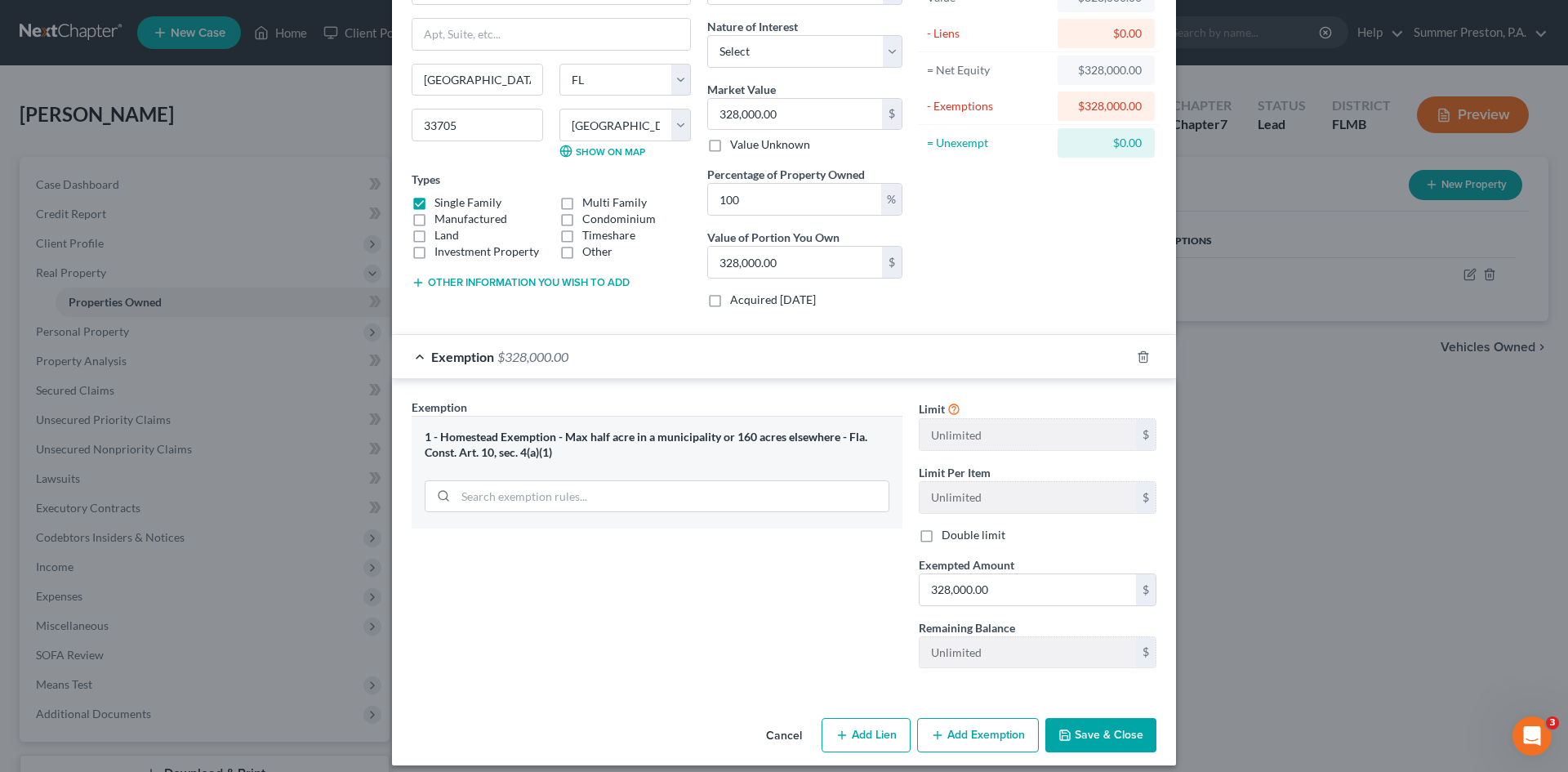
scroll to position [133, 0]
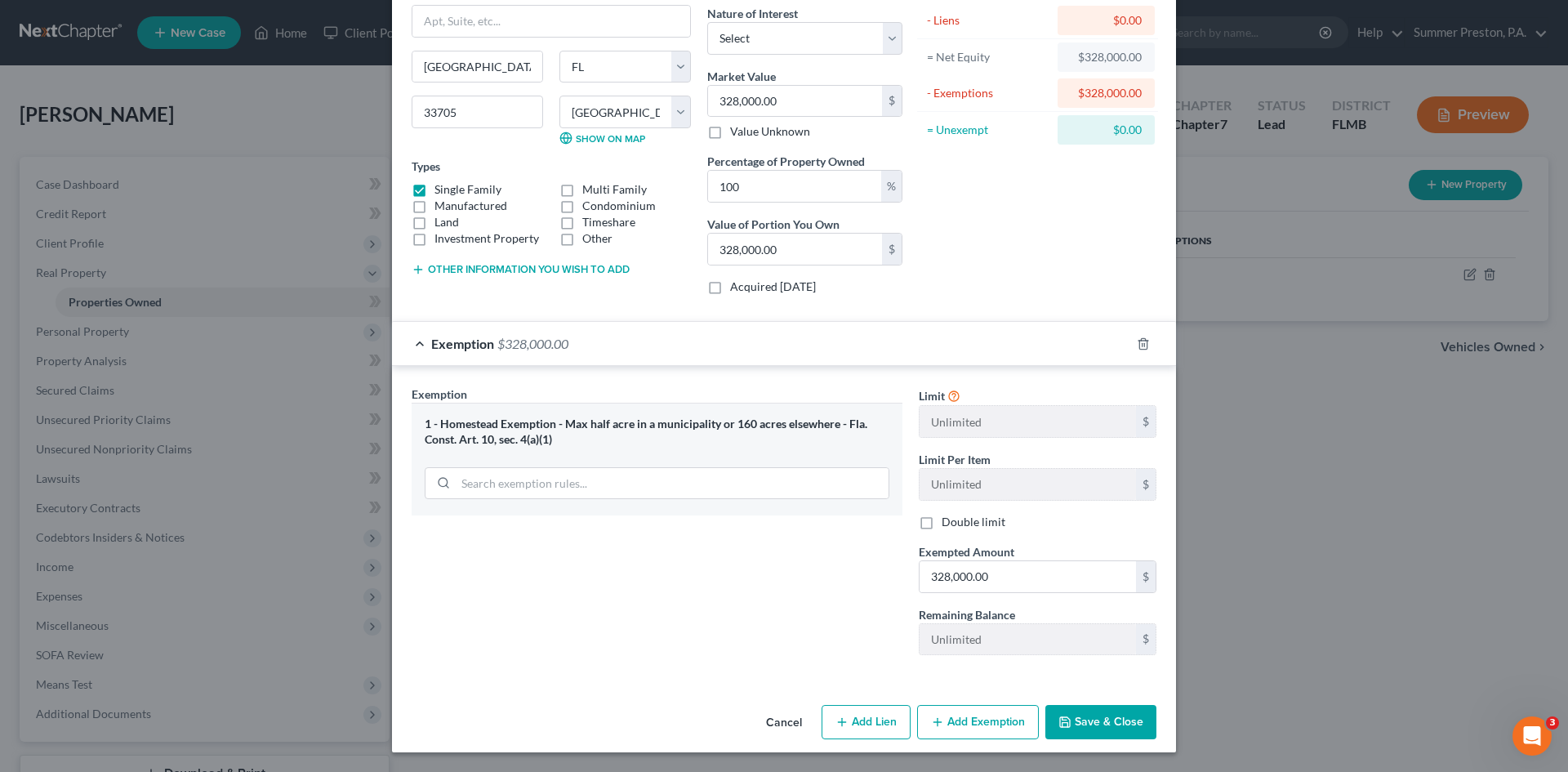
click at [844, 727] on button "Add Lien" at bounding box center [866, 722] width 89 height 34
select select "0"
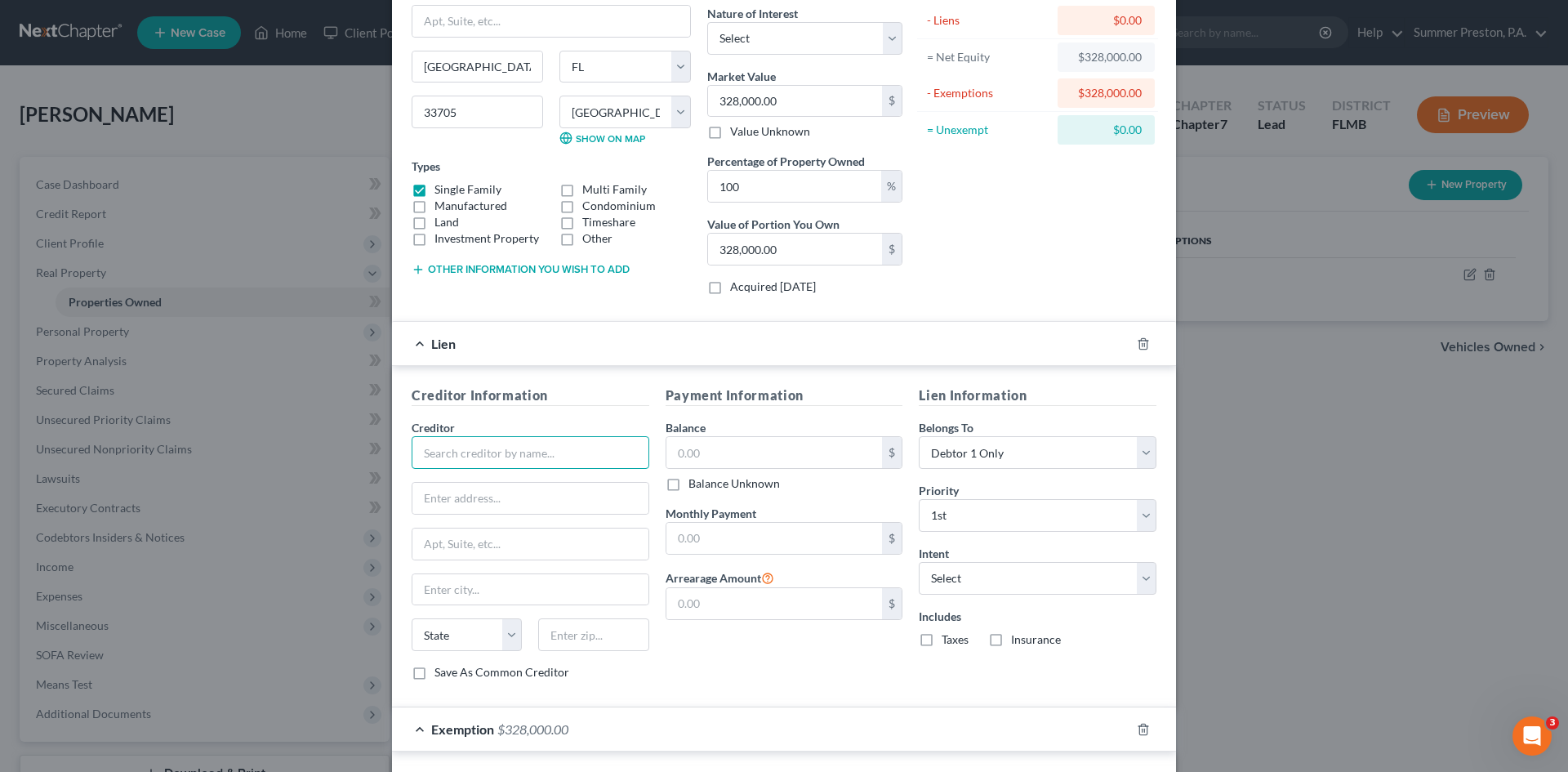
click at [578, 461] on input "text" at bounding box center [530, 452] width 237 height 33
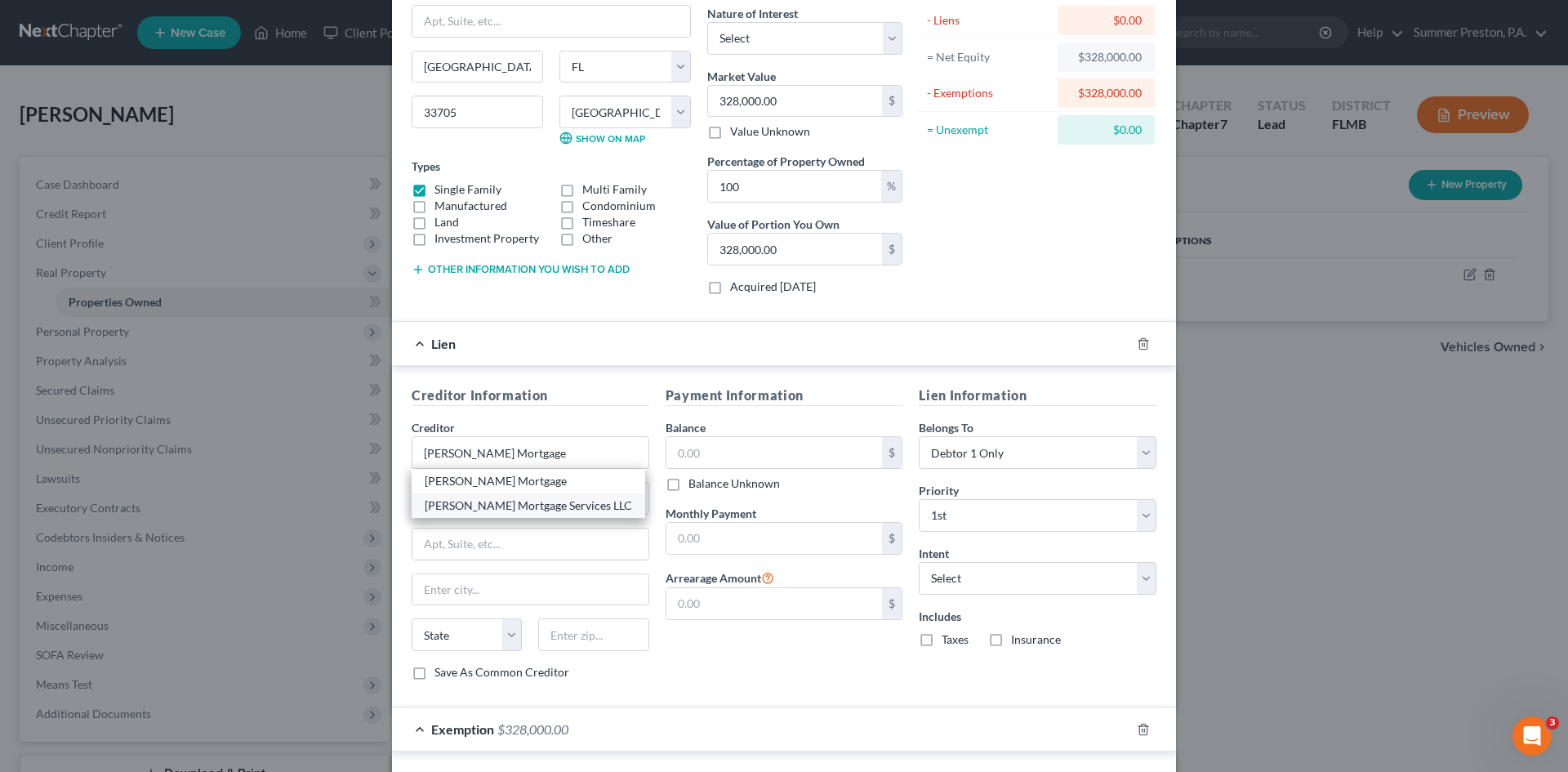
click at [557, 506] on div "[PERSON_NAME] Mortgage Services LLC" at bounding box center [528, 506] width 207 height 17
type input "[PERSON_NAME] Mortgage Services LLC"
type input "POB: 5001"
type input "Westfield"
select select "15"
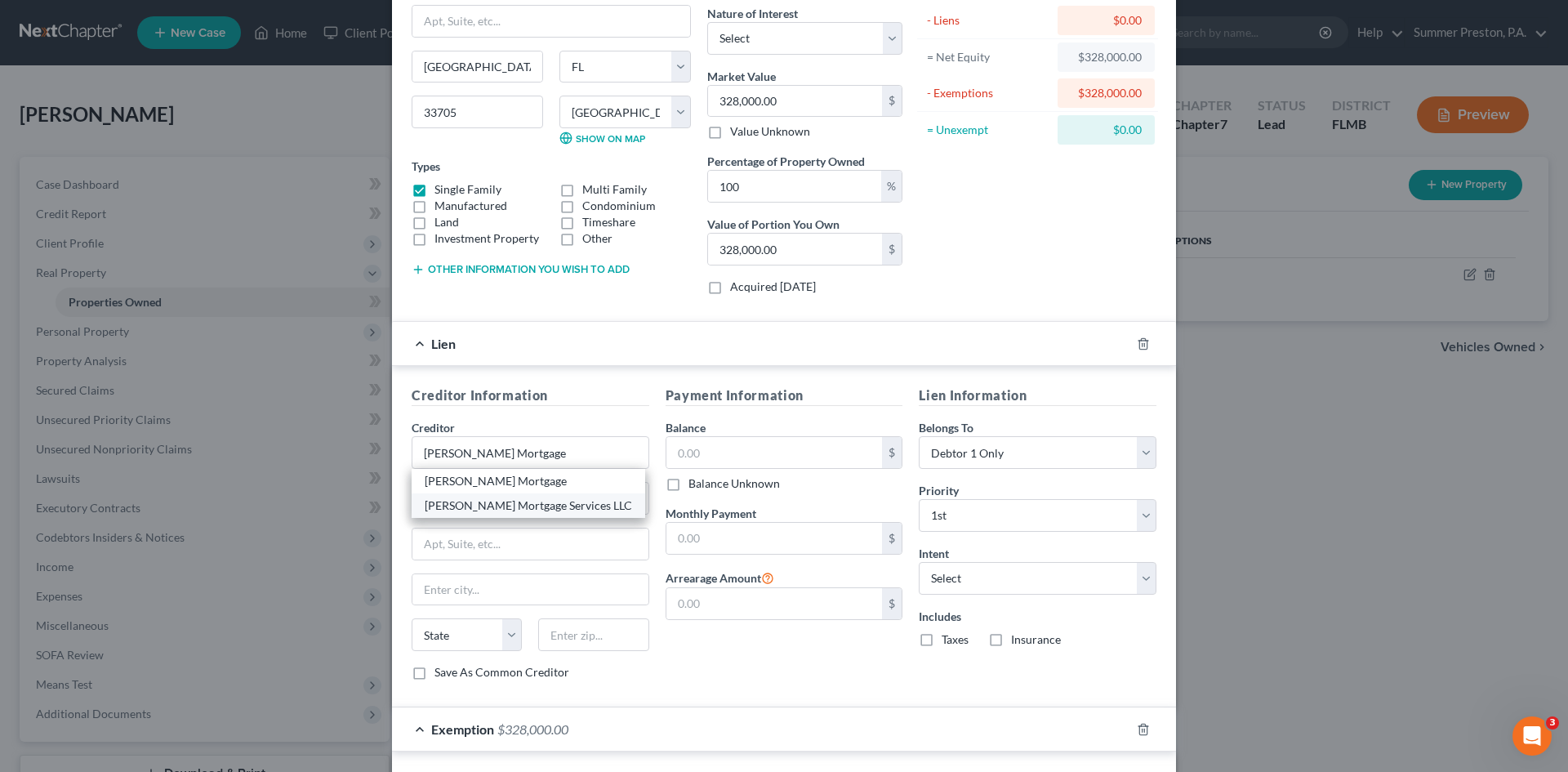
type input "46074"
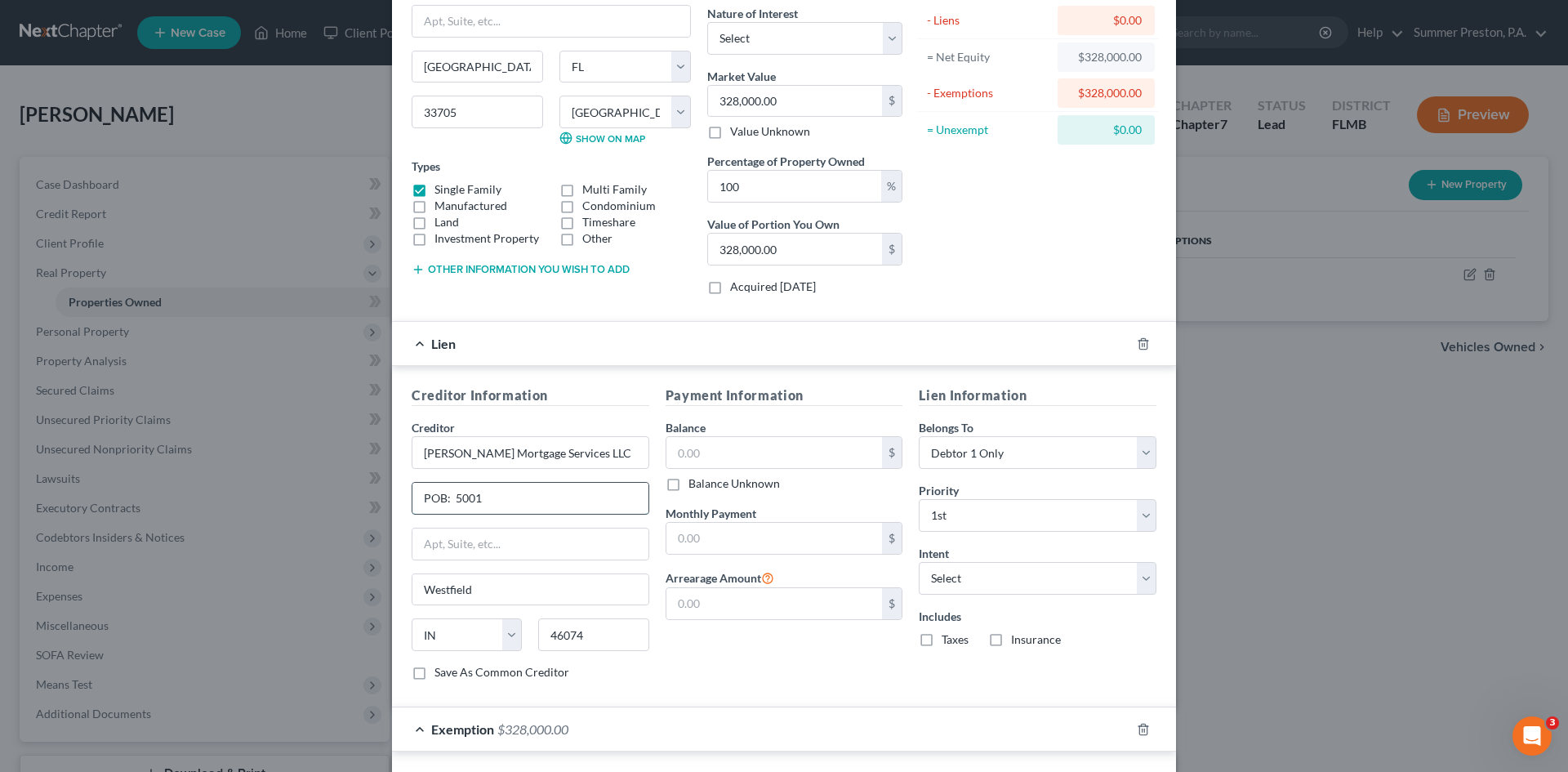
drag, startPoint x: 532, startPoint y: 502, endPoint x: 516, endPoint y: 491, distance: 19.4
click at [530, 501] on input "POB: 5001" at bounding box center [530, 498] width 236 height 31
type input "POB: 54285"
drag, startPoint x: 490, startPoint y: 580, endPoint x: 306, endPoint y: 581, distance: 184.0
click at [316, 586] on div "Edit Property × Address * 1455 15th [GEOGRAPHIC_DATA] [US_STATE] [GEOGRAPHIC_DA…" at bounding box center [784, 386] width 1568 height 772
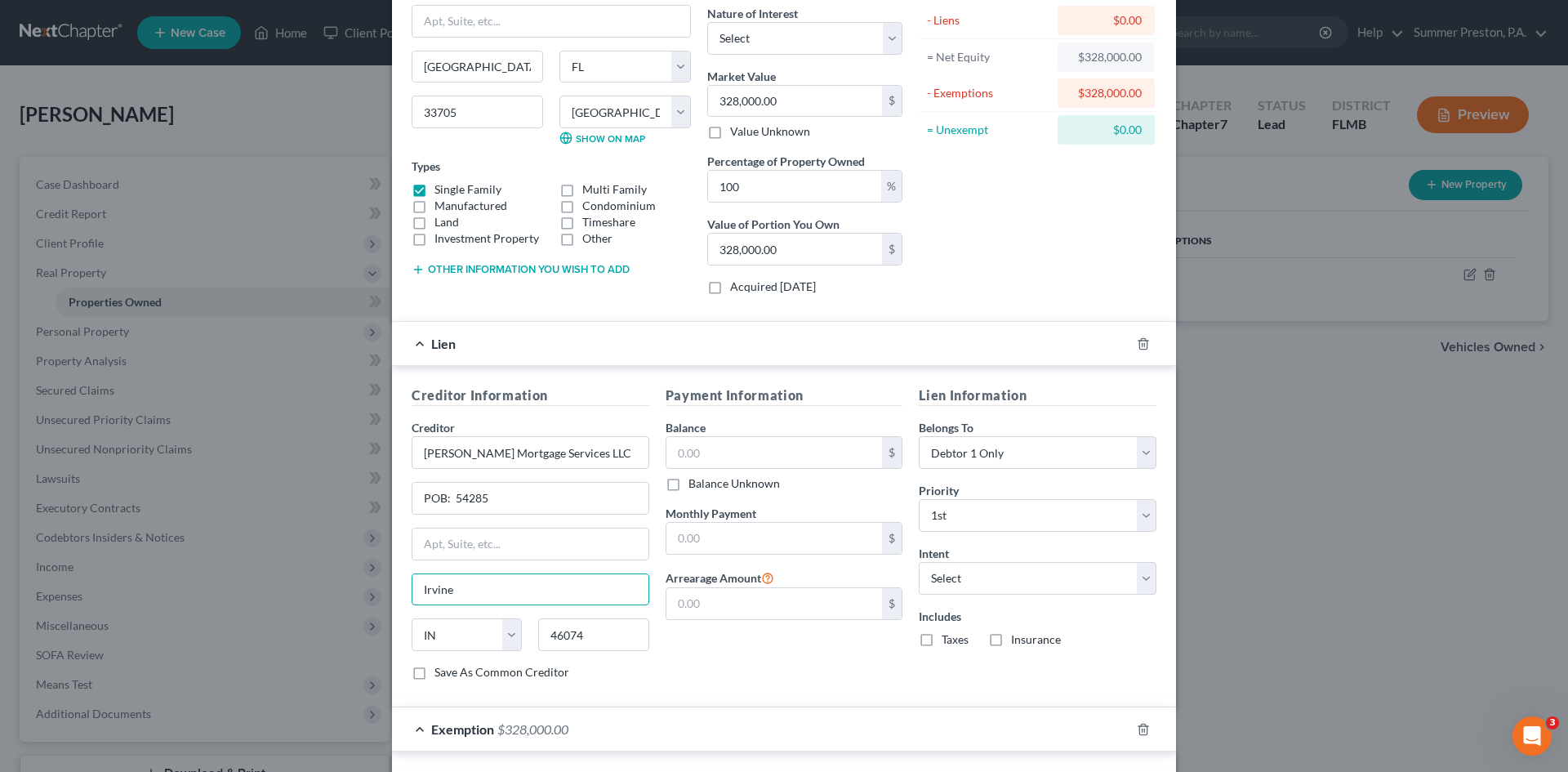
type input "Irvine"
select select "4"
type input "92619-4285"
click at [434, 672] on label "Save As Common Creditor" at bounding box center [501, 672] width 134 height 17
click at [441, 672] on input "Save As Common Creditor" at bounding box center [446, 669] width 11 height 11
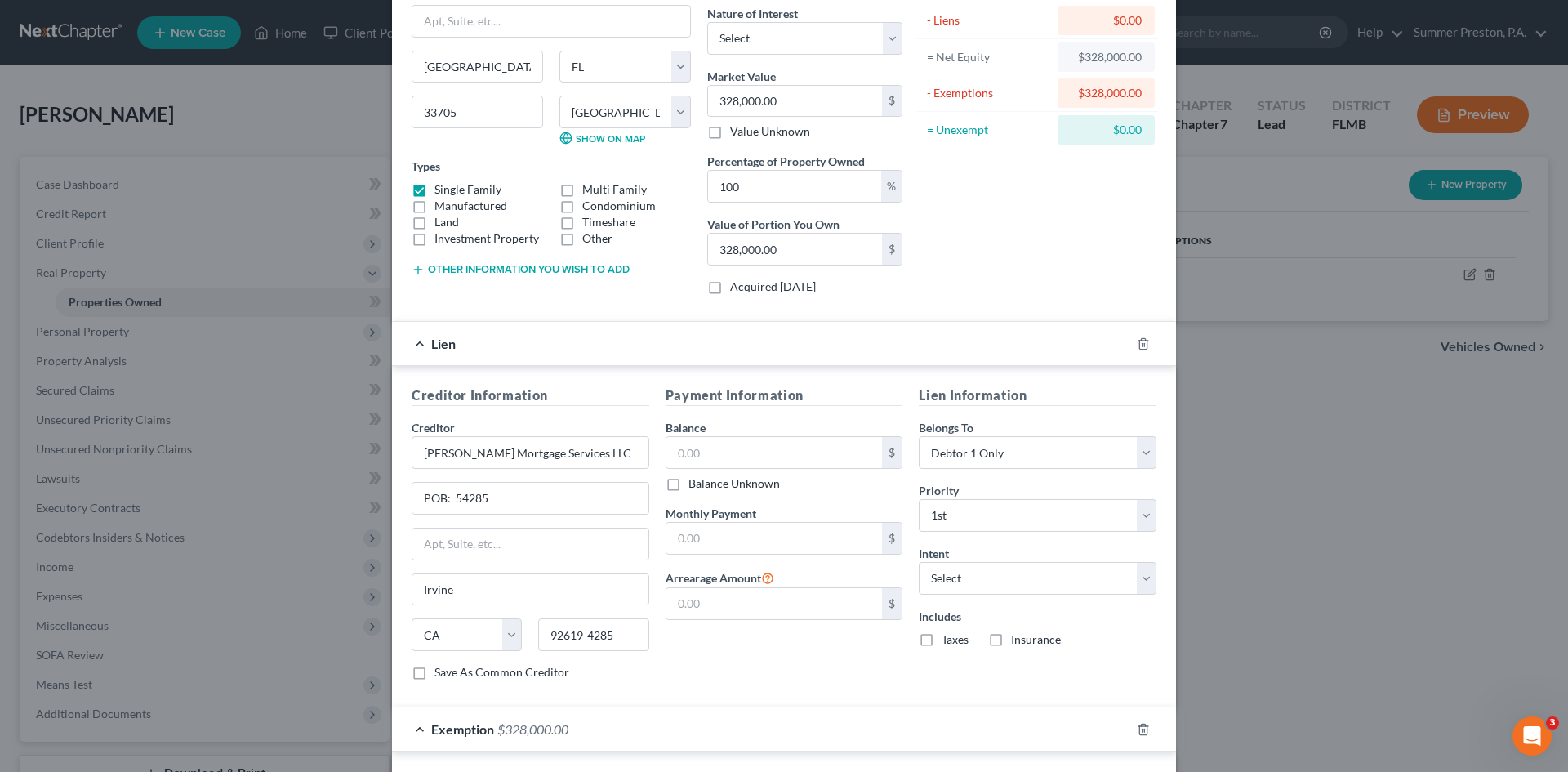
checkbox input "true"
click at [759, 441] on input "text" at bounding box center [774, 452] width 216 height 31
type input "227,919.00"
click at [754, 548] on input "text" at bounding box center [774, 538] width 216 height 31
type input "1,913.50"
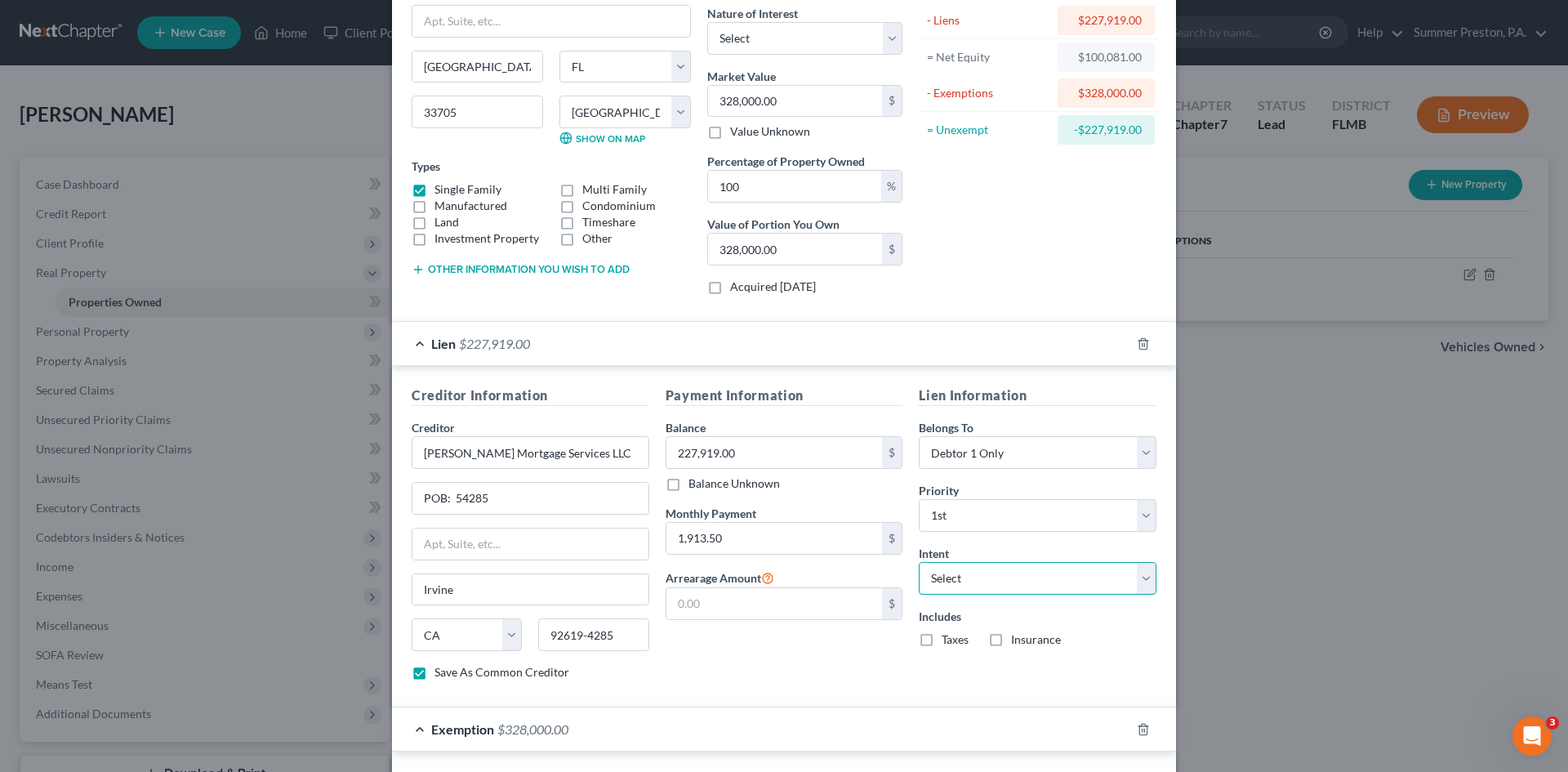
click at [1136, 570] on select "Select Surrender Redeem Reaffirm Avoid Other" at bounding box center [1037, 578] width 237 height 33
select select "2"
click at [918, 562] on select "Select Surrender Redeem Reaffirm Avoid Other" at bounding box center [1037, 578] width 237 height 33
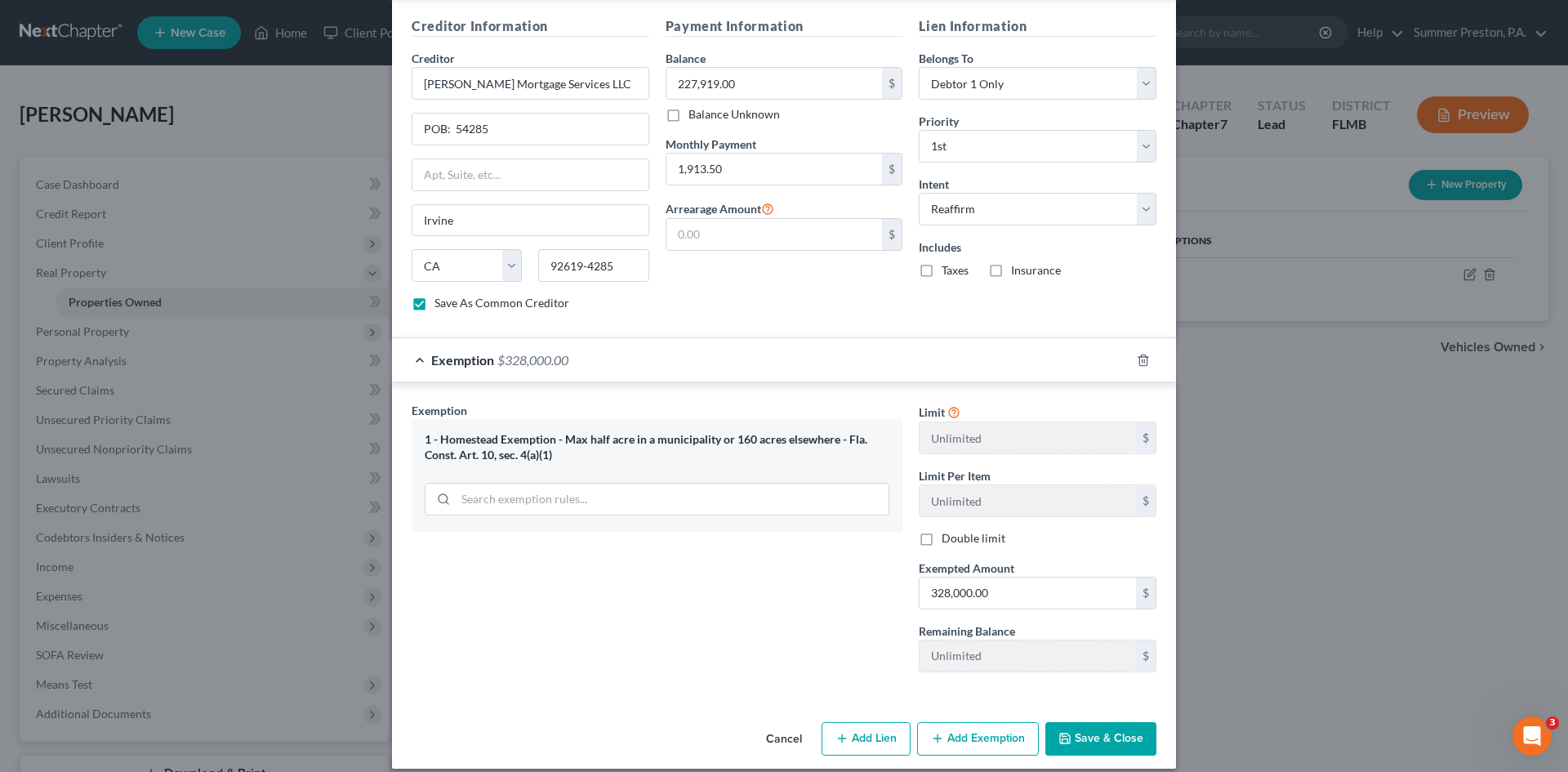
scroll to position [519, 0]
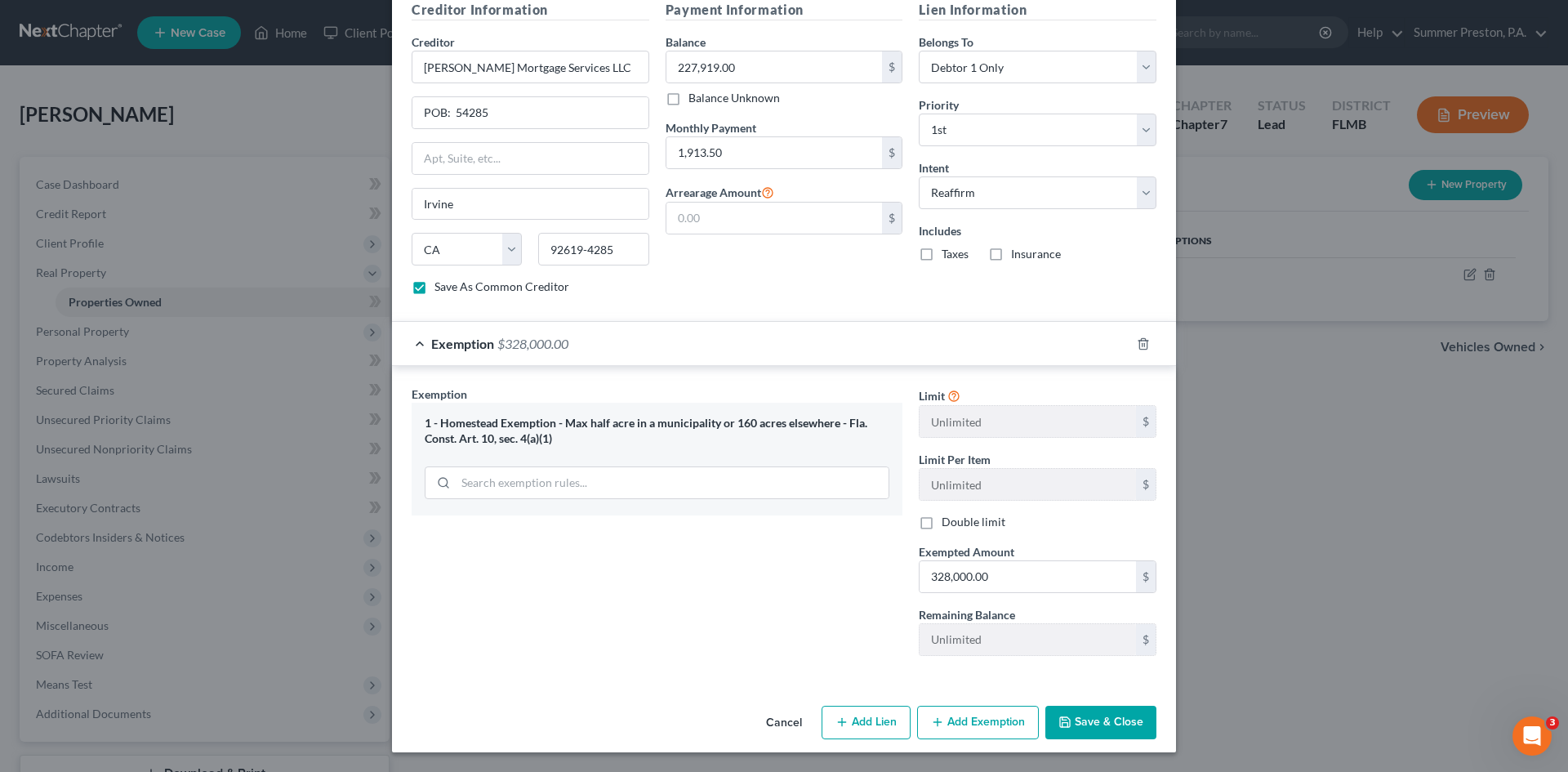
drag, startPoint x: 1018, startPoint y: 711, endPoint x: 1040, endPoint y: 707, distance: 22.4
click at [1040, 707] on div "Cancel Add Lien Add Lease Add Exemption Save & Close" at bounding box center [784, 725] width 784 height 54
click at [1059, 714] on button "Save & Close" at bounding box center [1100, 723] width 111 height 34
checkbox input "false"
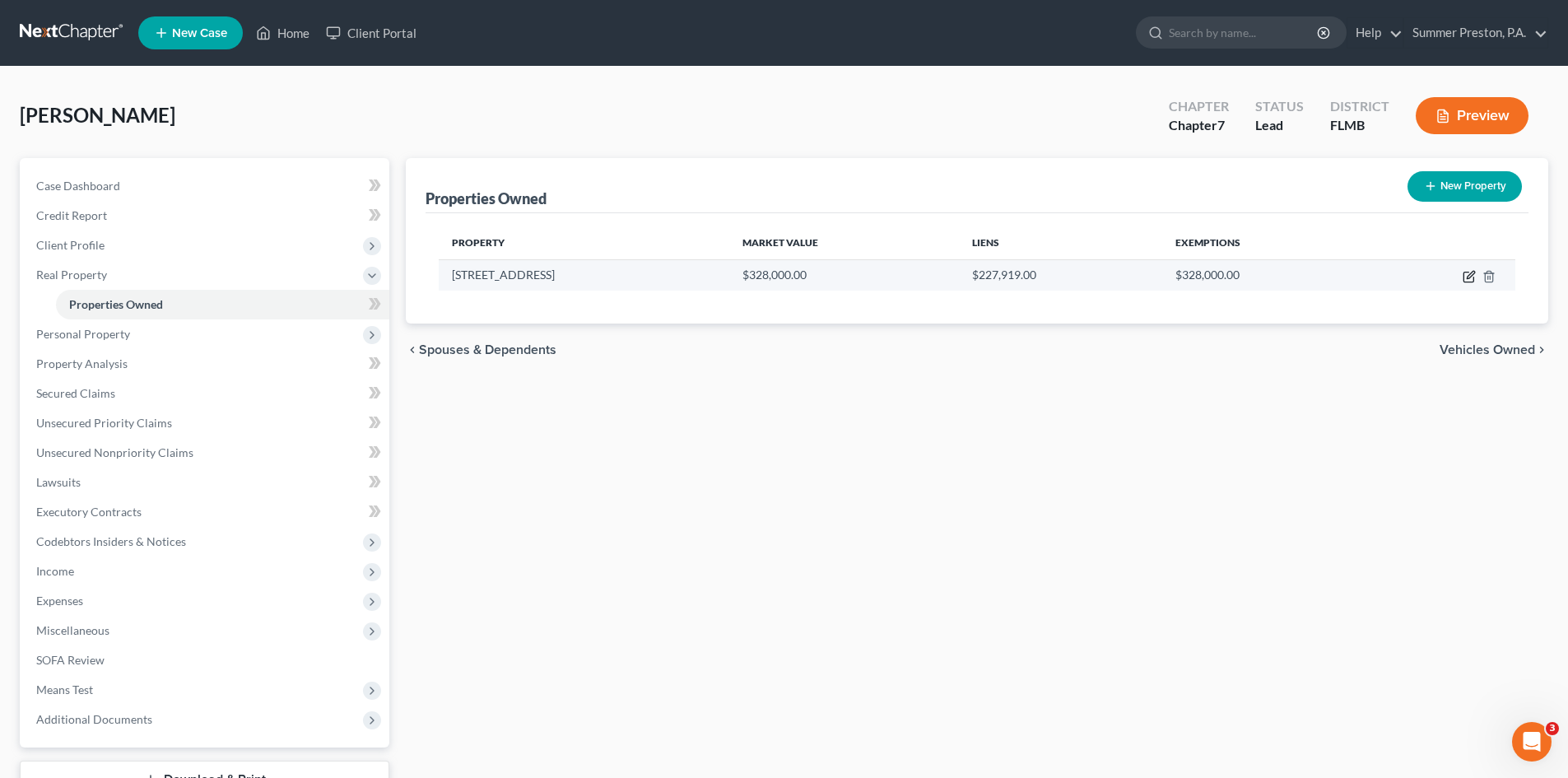
click at [1467, 276] on icon "button" at bounding box center [1470, 275] width 7 height 7
select select "9"
select select "51"
select select "0"
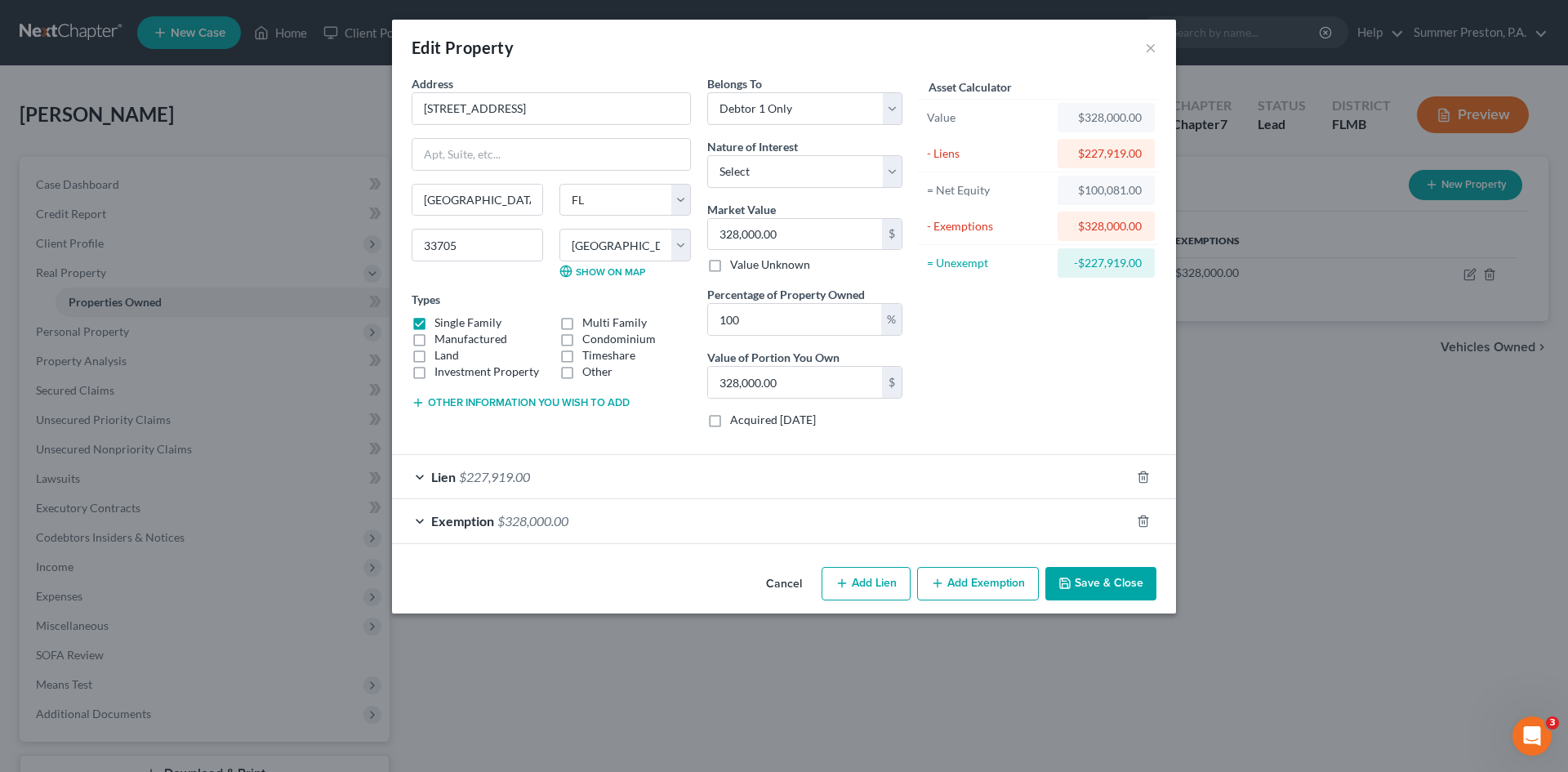
click at [1134, 588] on button "Save & Close" at bounding box center [1100, 584] width 111 height 34
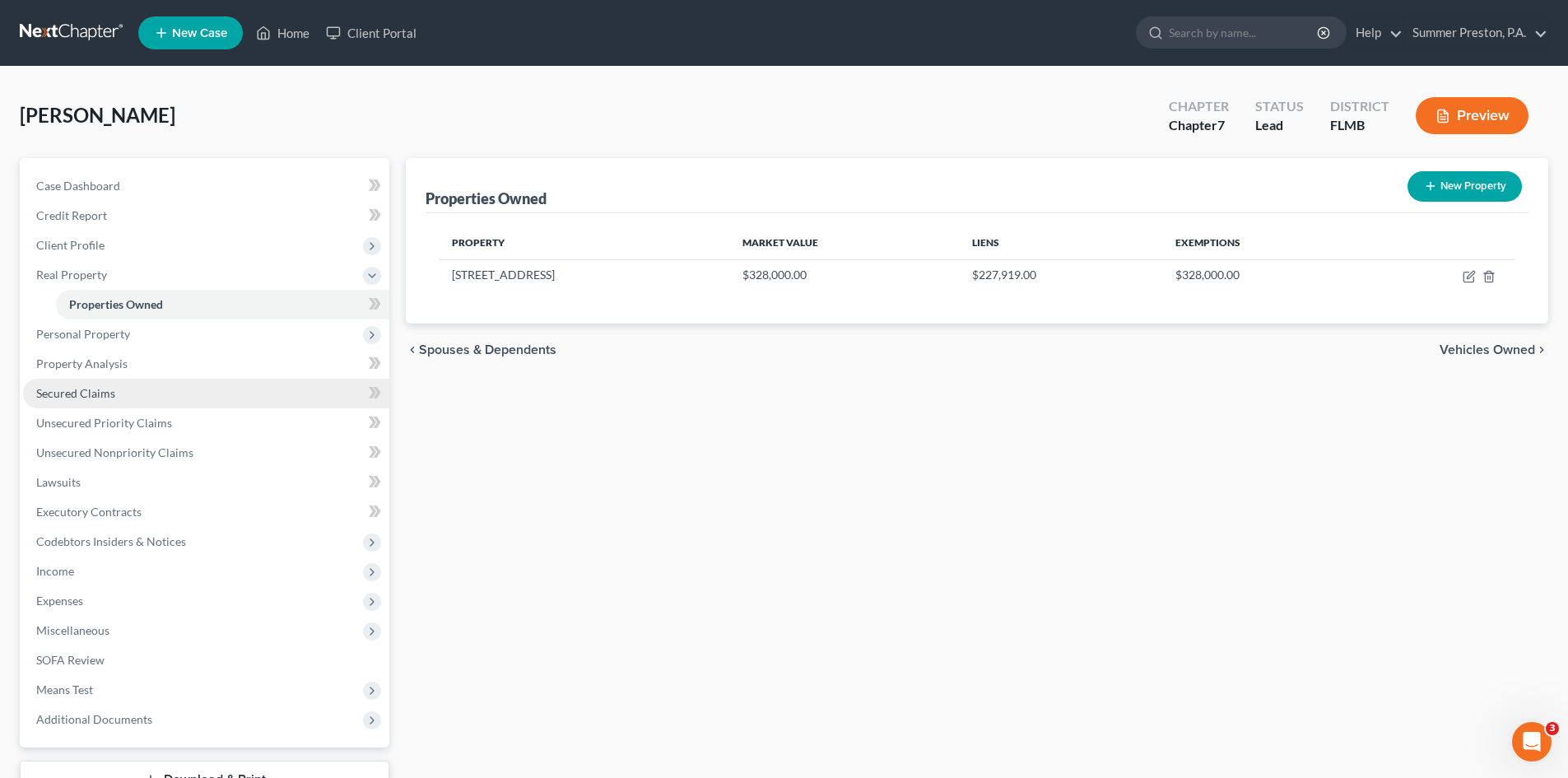
click at [111, 393] on span "Secured Claims" at bounding box center [75, 393] width 79 height 14
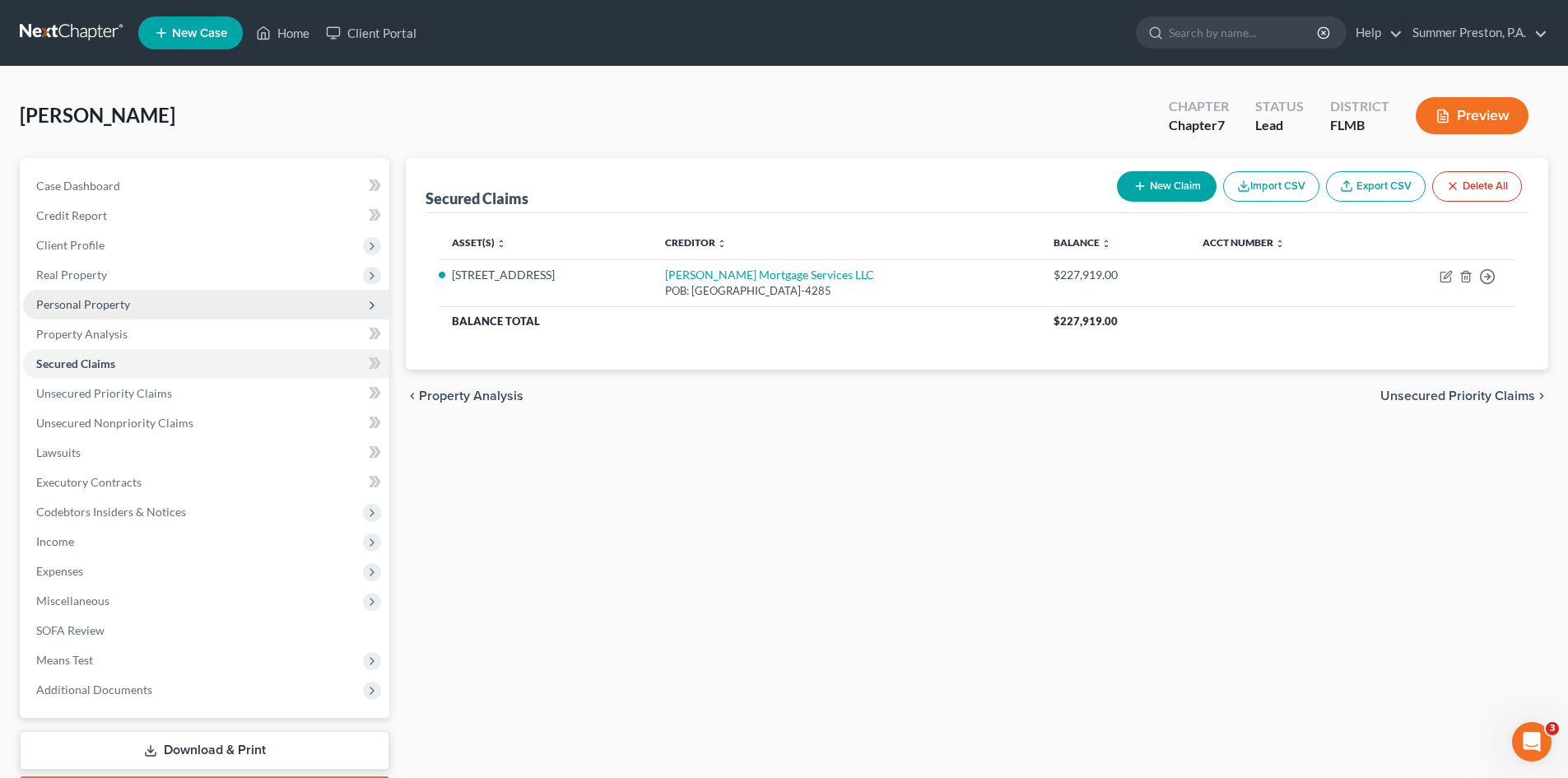
click at [104, 301] on span "Personal Property" at bounding box center [83, 304] width 94 height 14
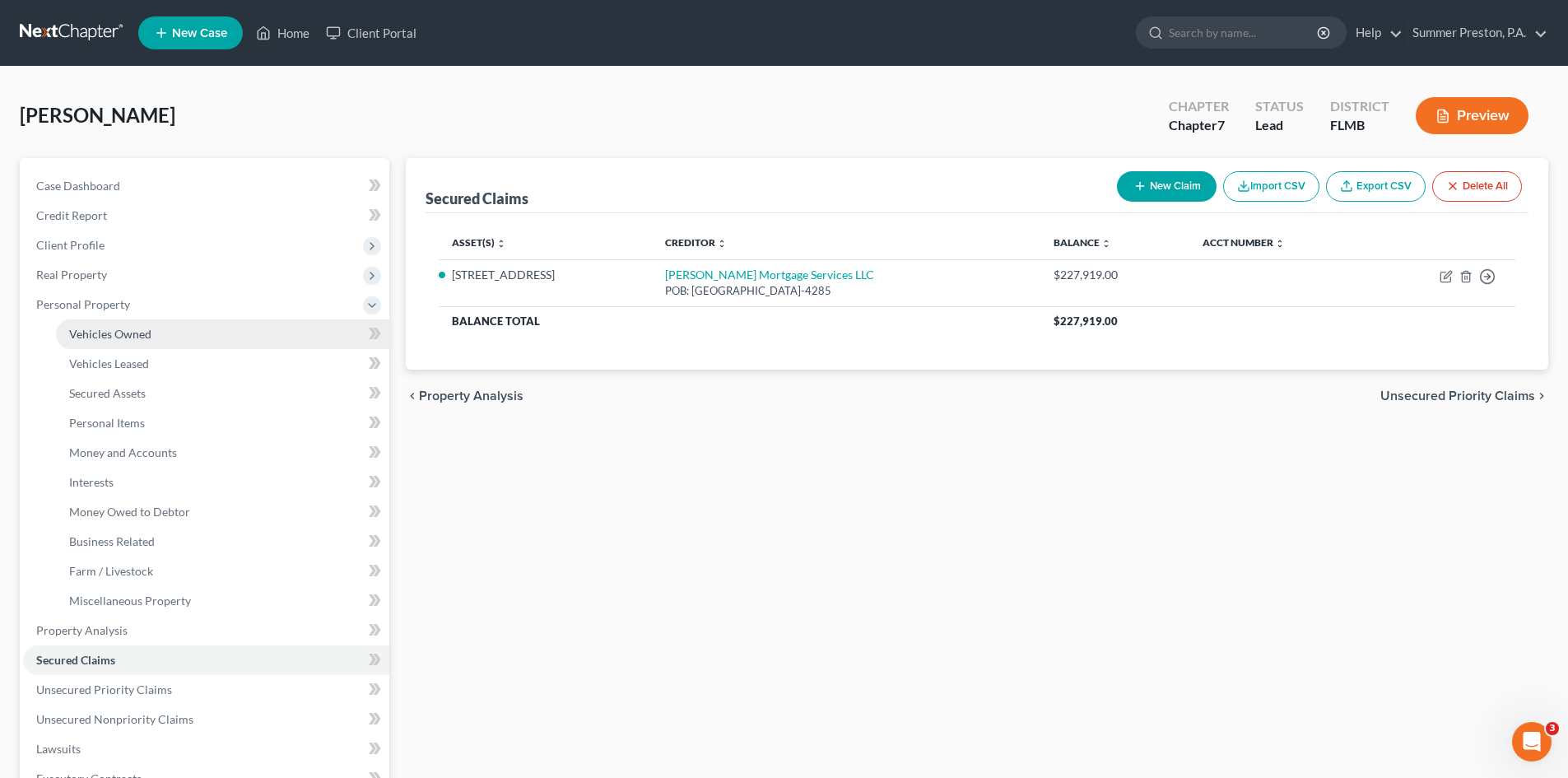
click at [124, 324] on link "Vehicles Owned" at bounding box center [222, 333] width 333 height 29
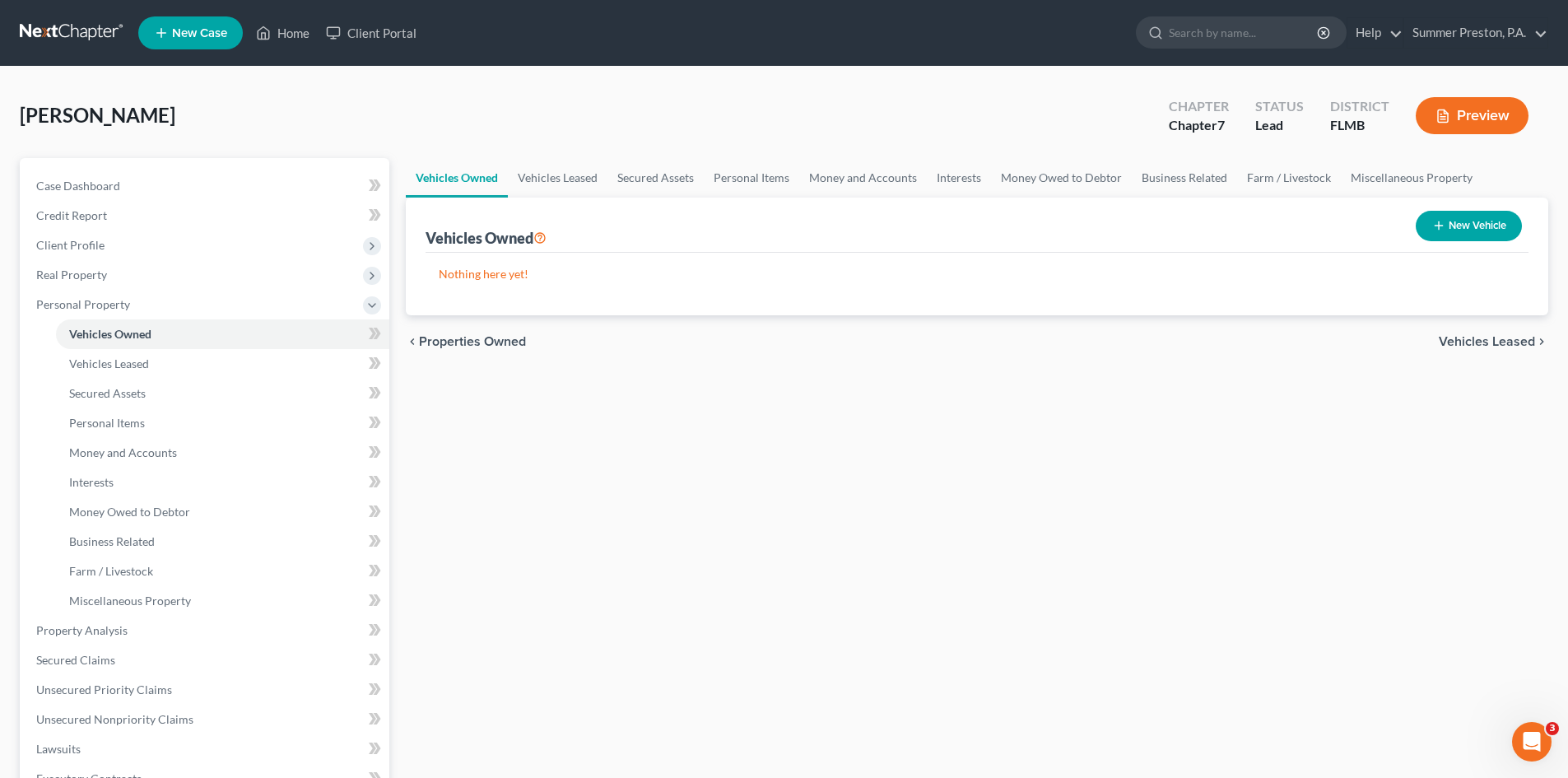
click at [1466, 223] on button "New Vehicle" at bounding box center [1469, 226] width 106 height 30
select select "0"
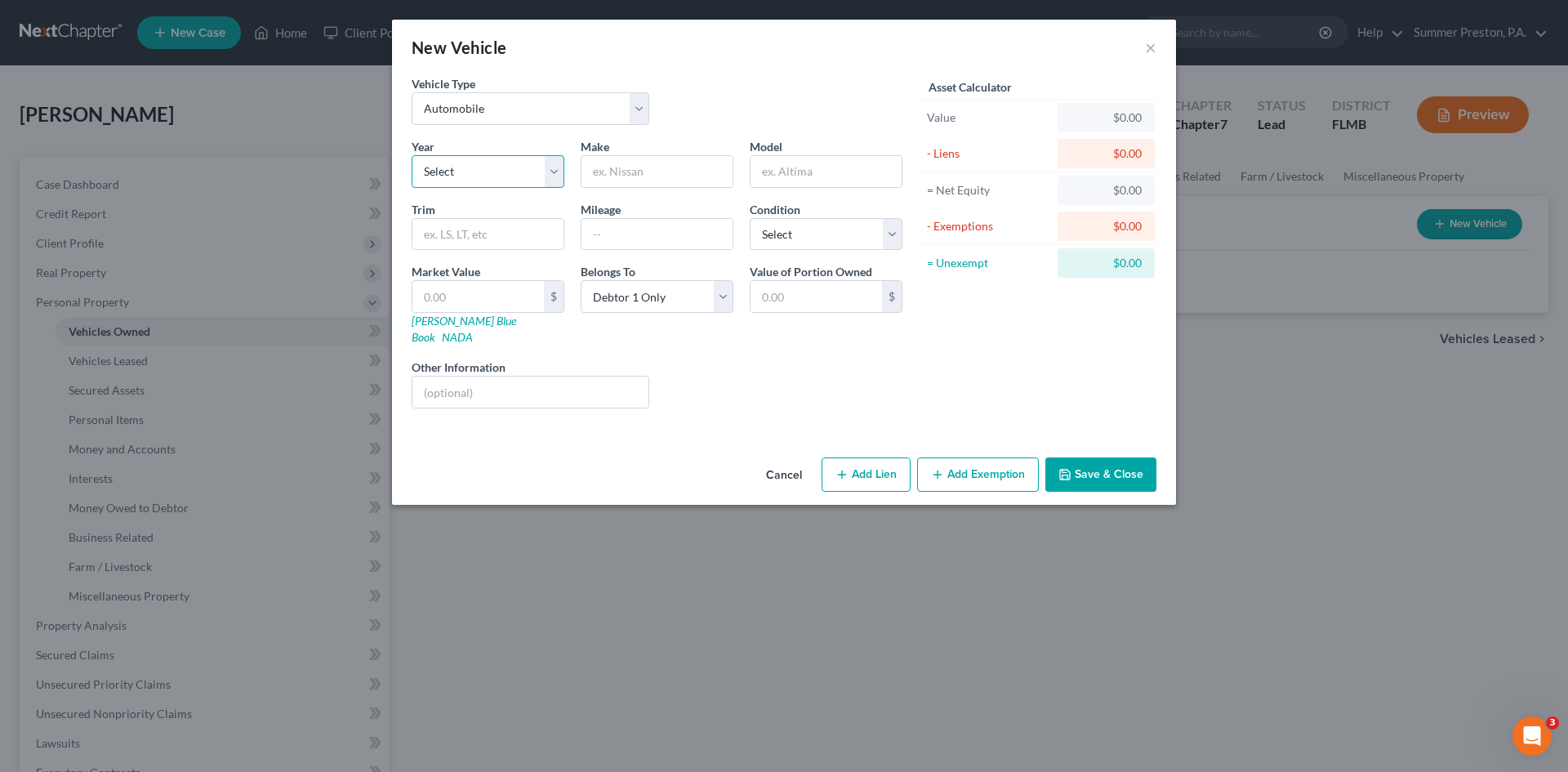
click at [550, 167] on select "Select 2026 2025 2024 2023 2022 2021 2020 2019 2018 2017 2016 2015 2014 2013 20…" at bounding box center [488, 171] width 153 height 33
select select "20"
click at [411, 155] on select "Select 2026 2025 2024 2023 2022 2021 2020 2019 2018 2017 2016 2015 2014 2013 20…" at bounding box center [488, 171] width 153 height 33
click at [674, 167] on input "text" at bounding box center [657, 171] width 151 height 31
type input "DODGE"
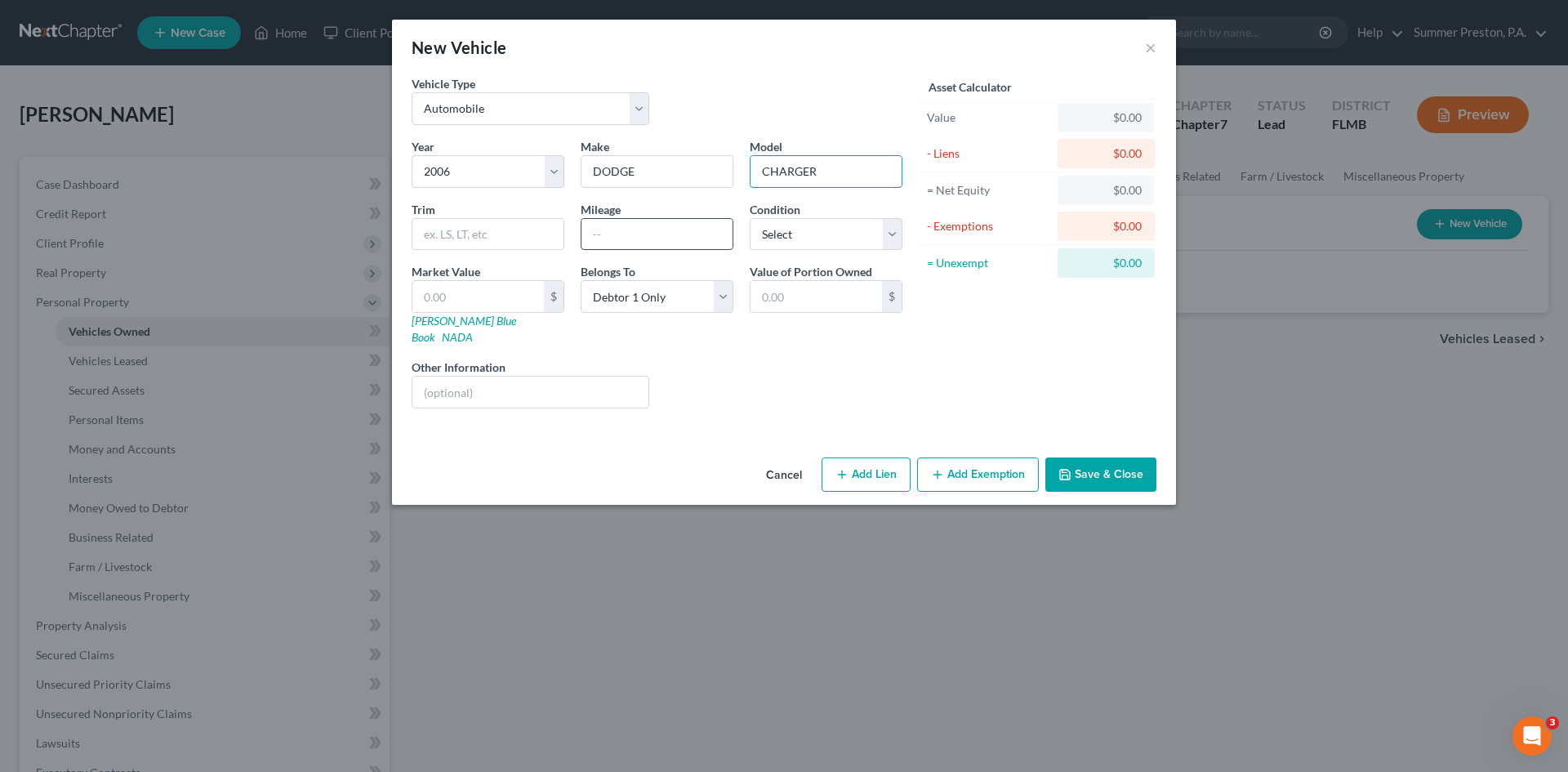
type input "CHARGER"
click at [708, 224] on input "text" at bounding box center [657, 234] width 151 height 31
click at [896, 234] on select "Select Excellent Very Good Good Fair Poor" at bounding box center [826, 234] width 153 height 33
select select "4"
click at [750, 218] on select "Select Excellent Very Good Good Fair Poor" at bounding box center [826, 234] width 153 height 33
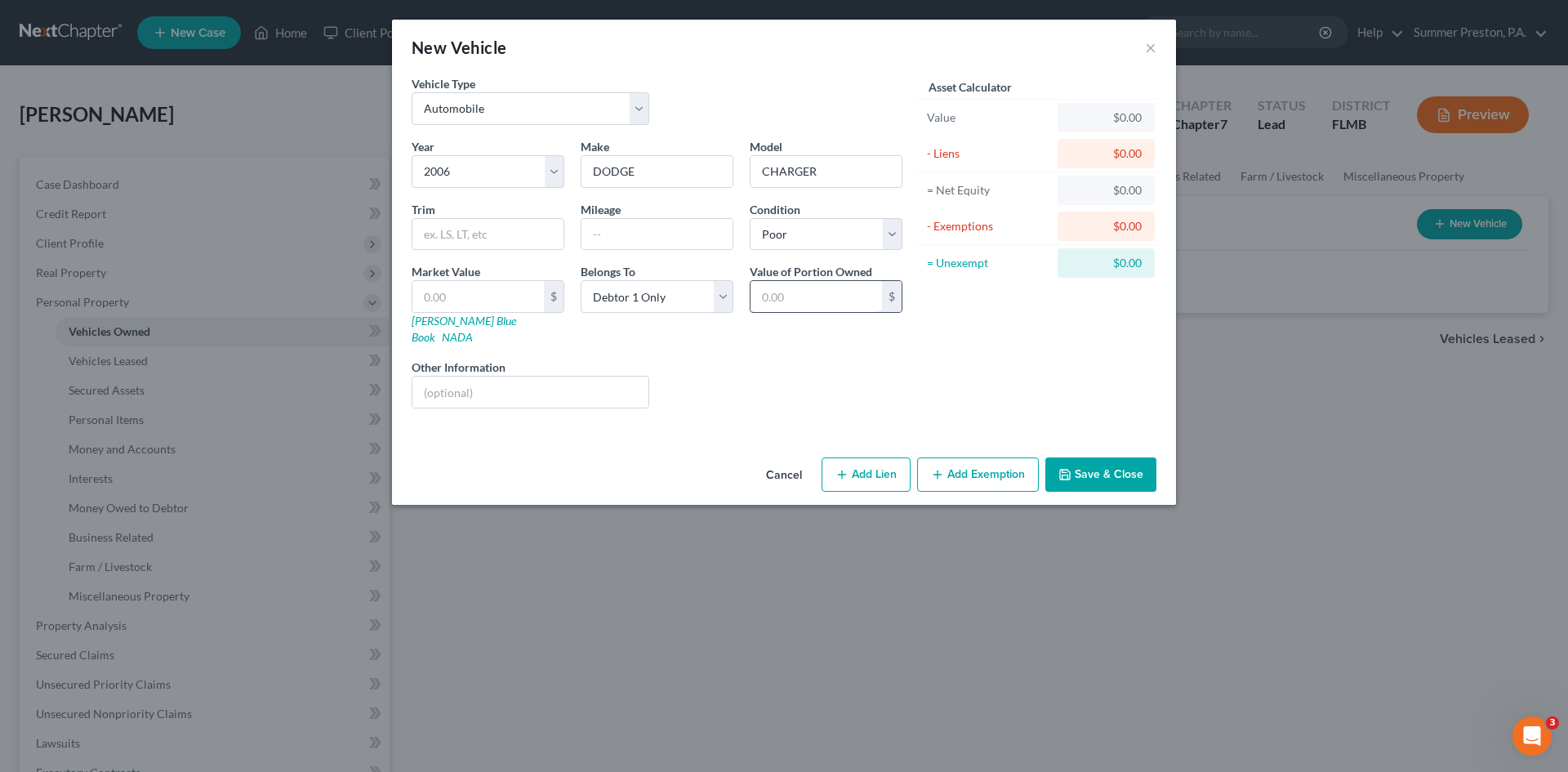
click at [846, 291] on input "text" at bounding box center [817, 296] width 132 height 31
type input "500.00"
click at [500, 296] on input "text" at bounding box center [478, 296] width 132 height 31
type input "5"
type input "5.00"
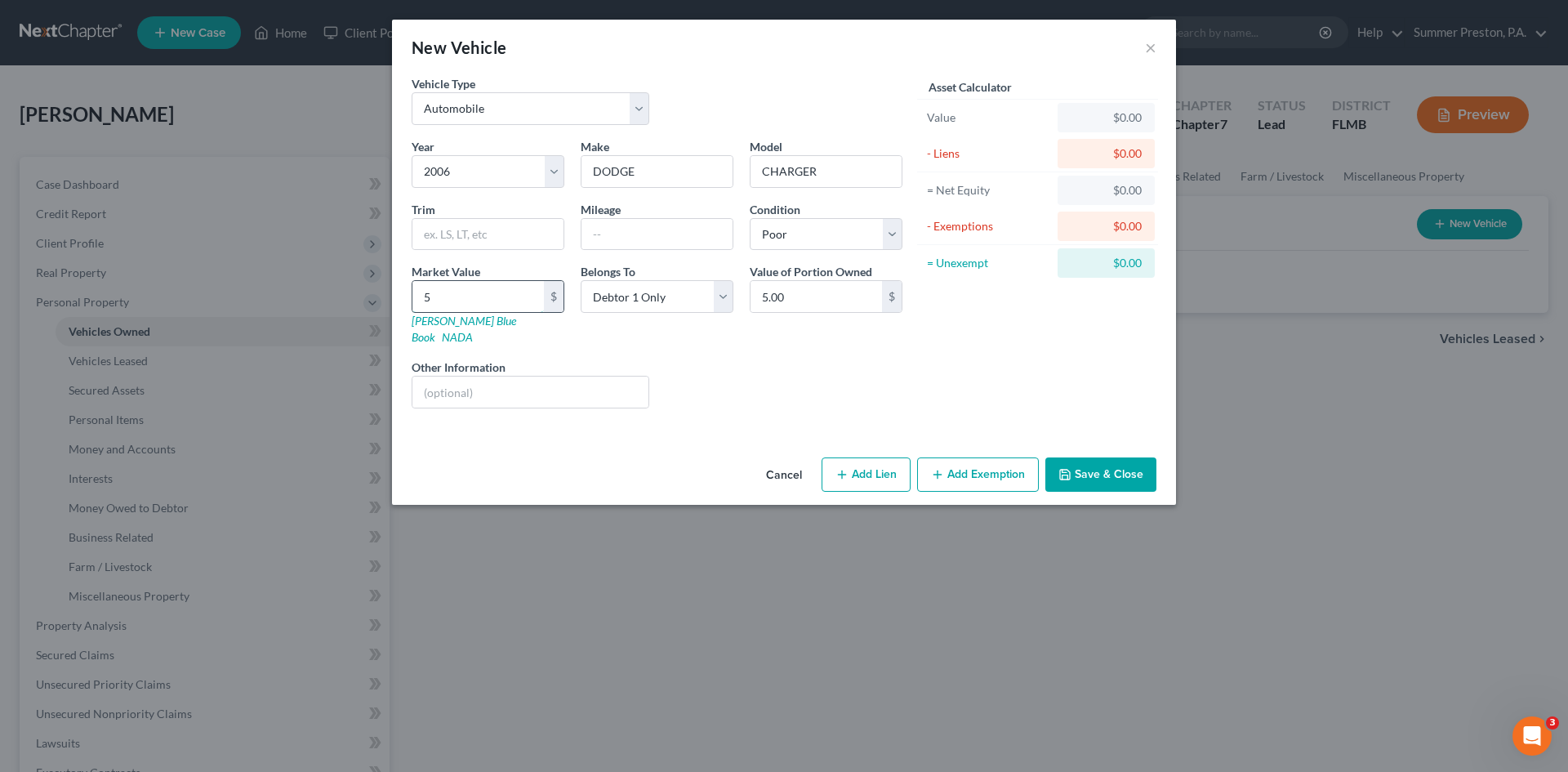
type input "50"
type input "50.00"
type input "500"
type input "500.00"
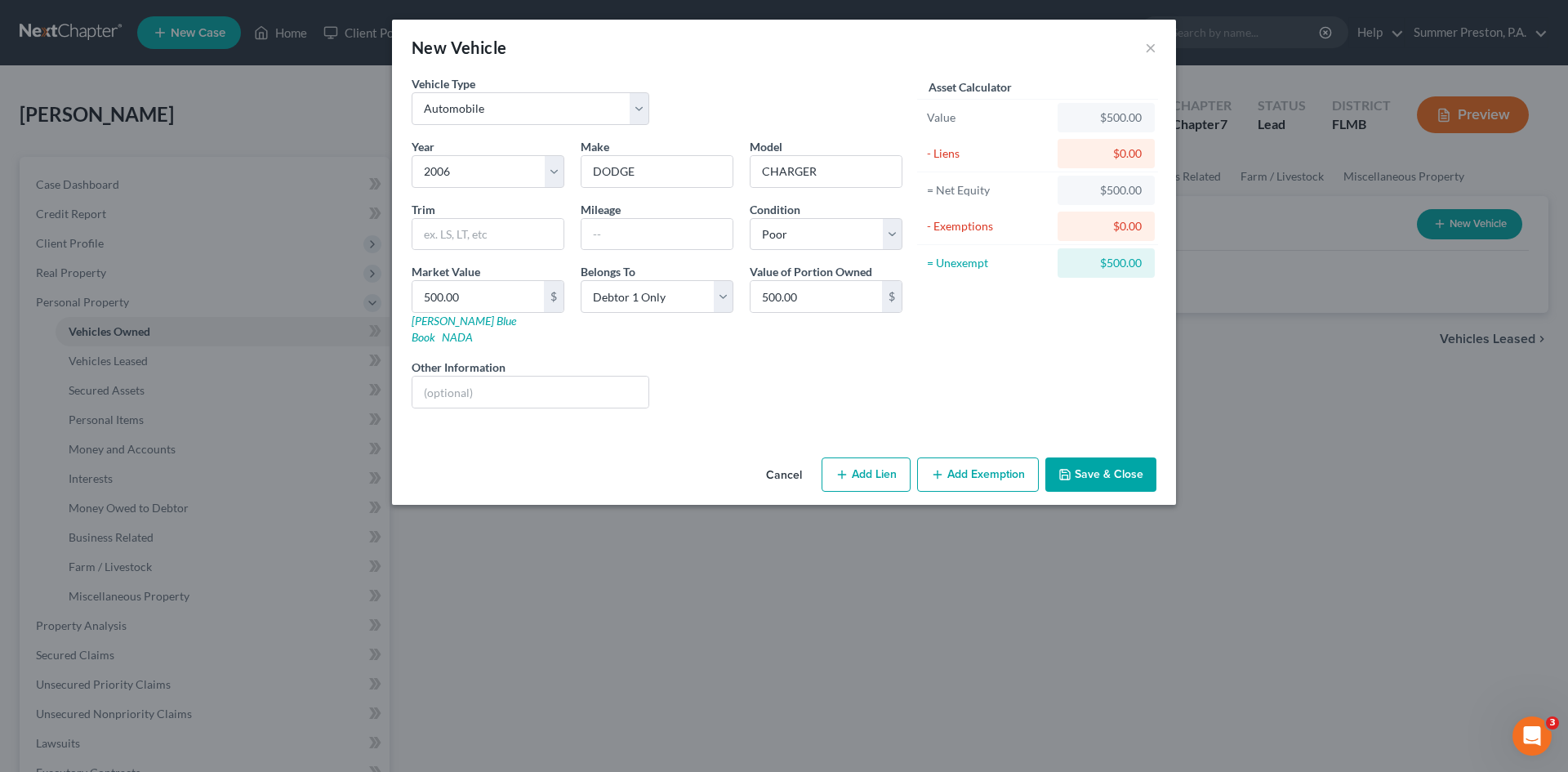
click at [867, 458] on button "Add Lien" at bounding box center [866, 474] width 89 height 34
select select "0"
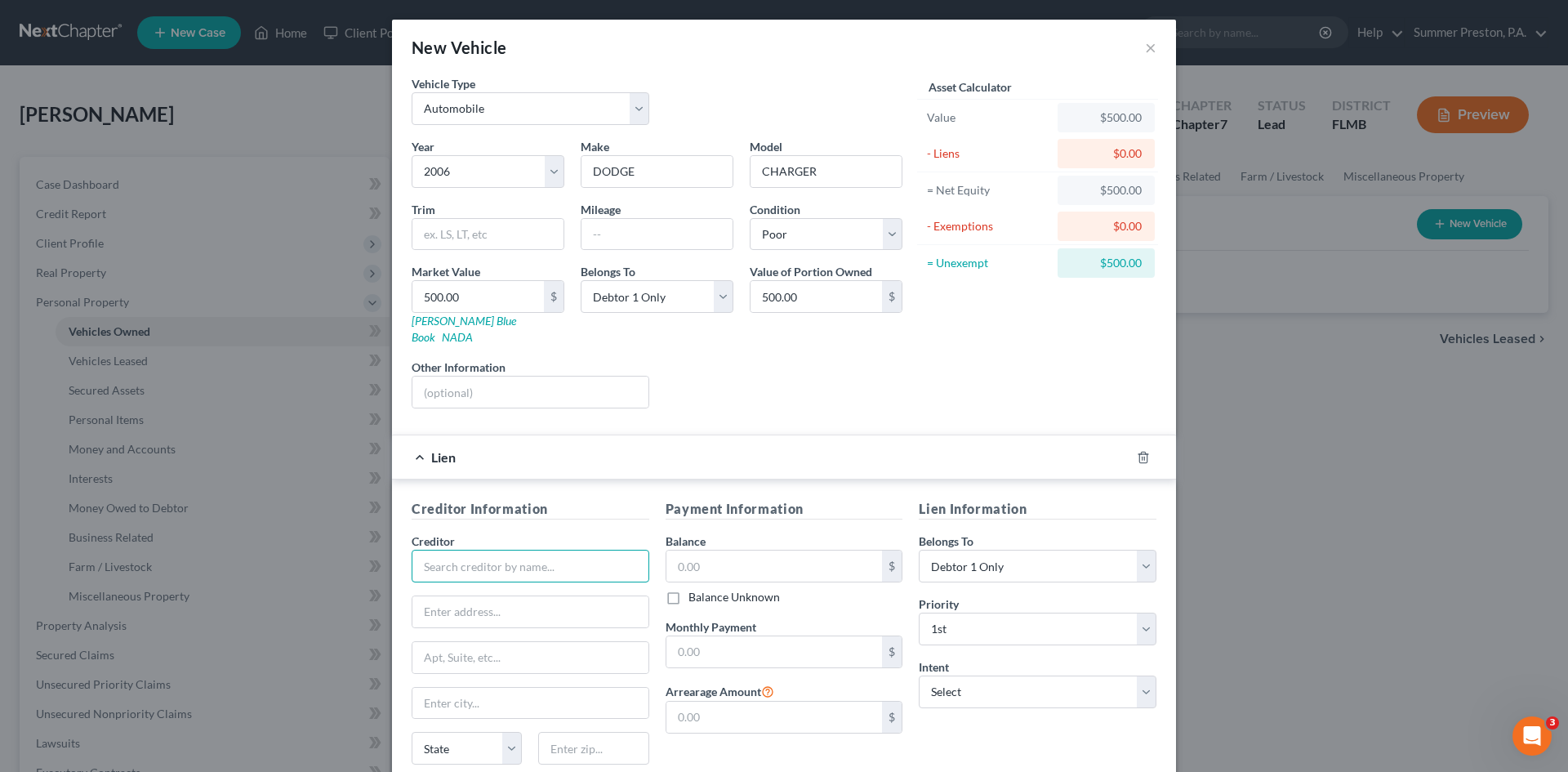
click at [560, 550] on input "text" at bounding box center [530, 565] width 237 height 33
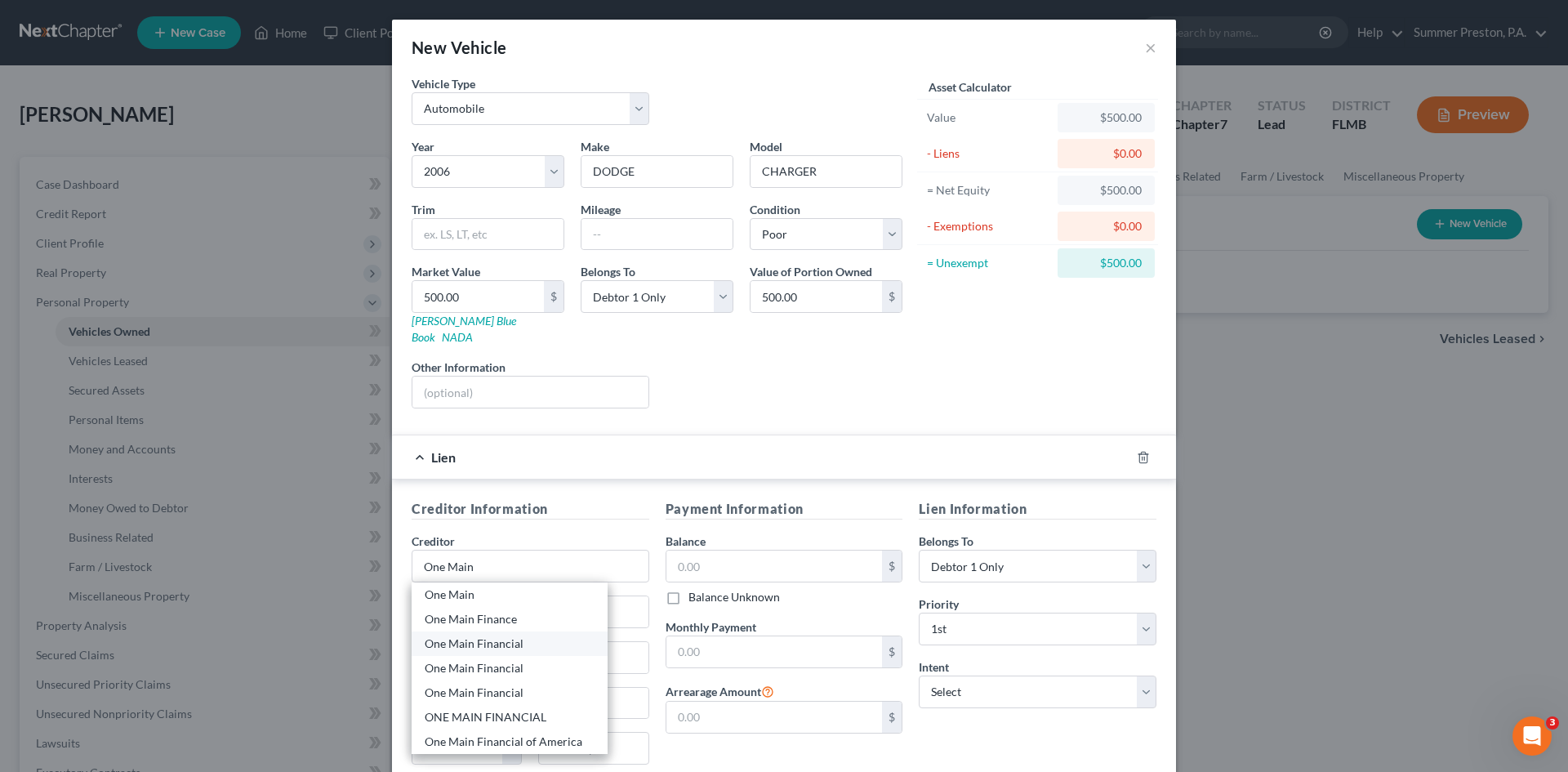
click at [458, 636] on div "One Main Financial" at bounding box center [509, 644] width 170 height 17
type input "One Main Financial"
type input "[STREET_ADDRESS]"
type input "[GEOGRAPHIC_DATA]"
select select "9"
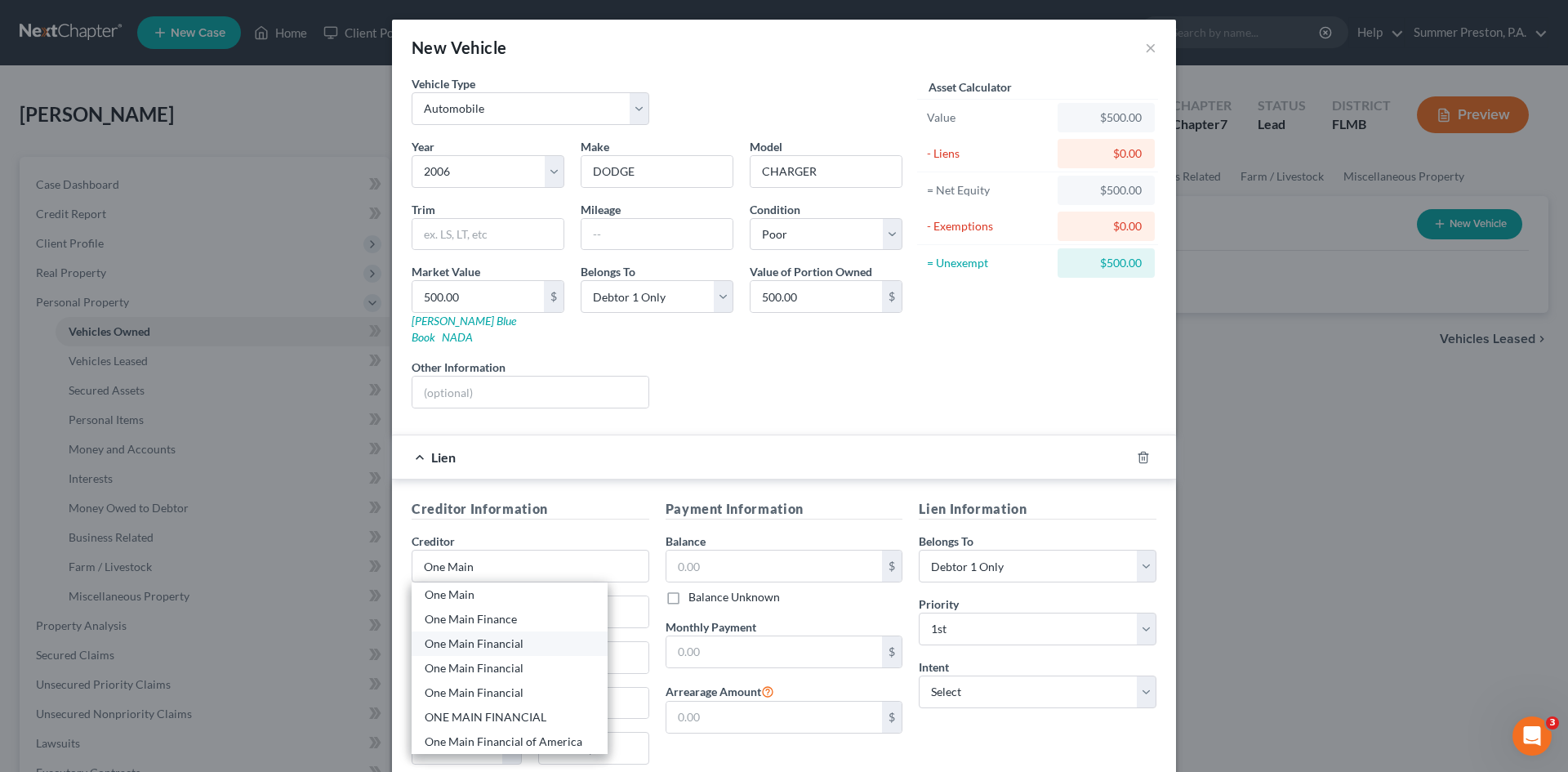
type input "33782"
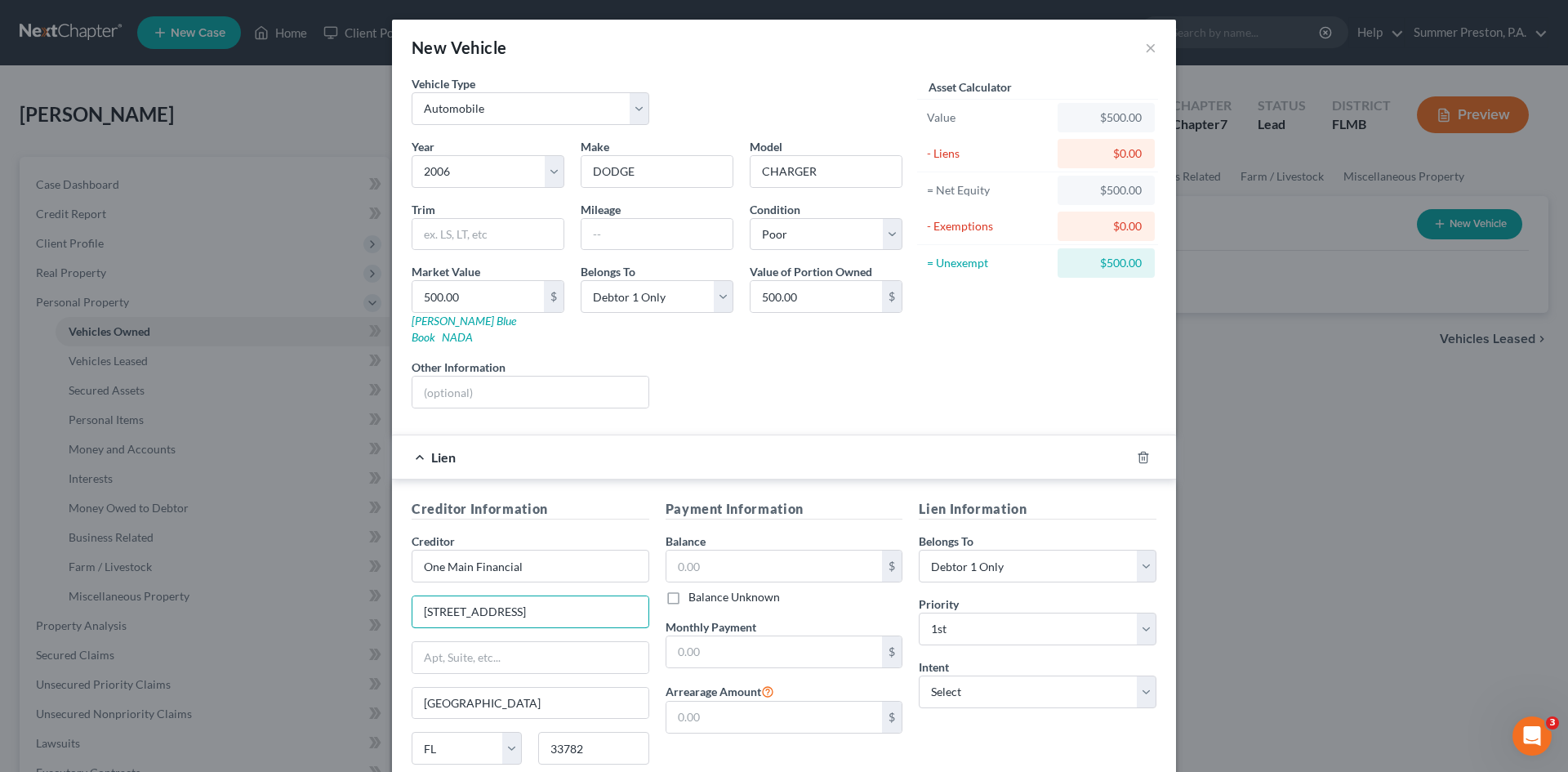
drag, startPoint x: 542, startPoint y: 603, endPoint x: 182, endPoint y: 597, distance: 360.0
click at [199, 592] on div "New Vehicle × Vehicle Type Select Automobile Truck Trailer Watercraft Aircraft …" at bounding box center [784, 386] width 1568 height 772
type input "601 N.W. 2nd St."
type input "[GEOGRAPHIC_DATA]"
select select "15"
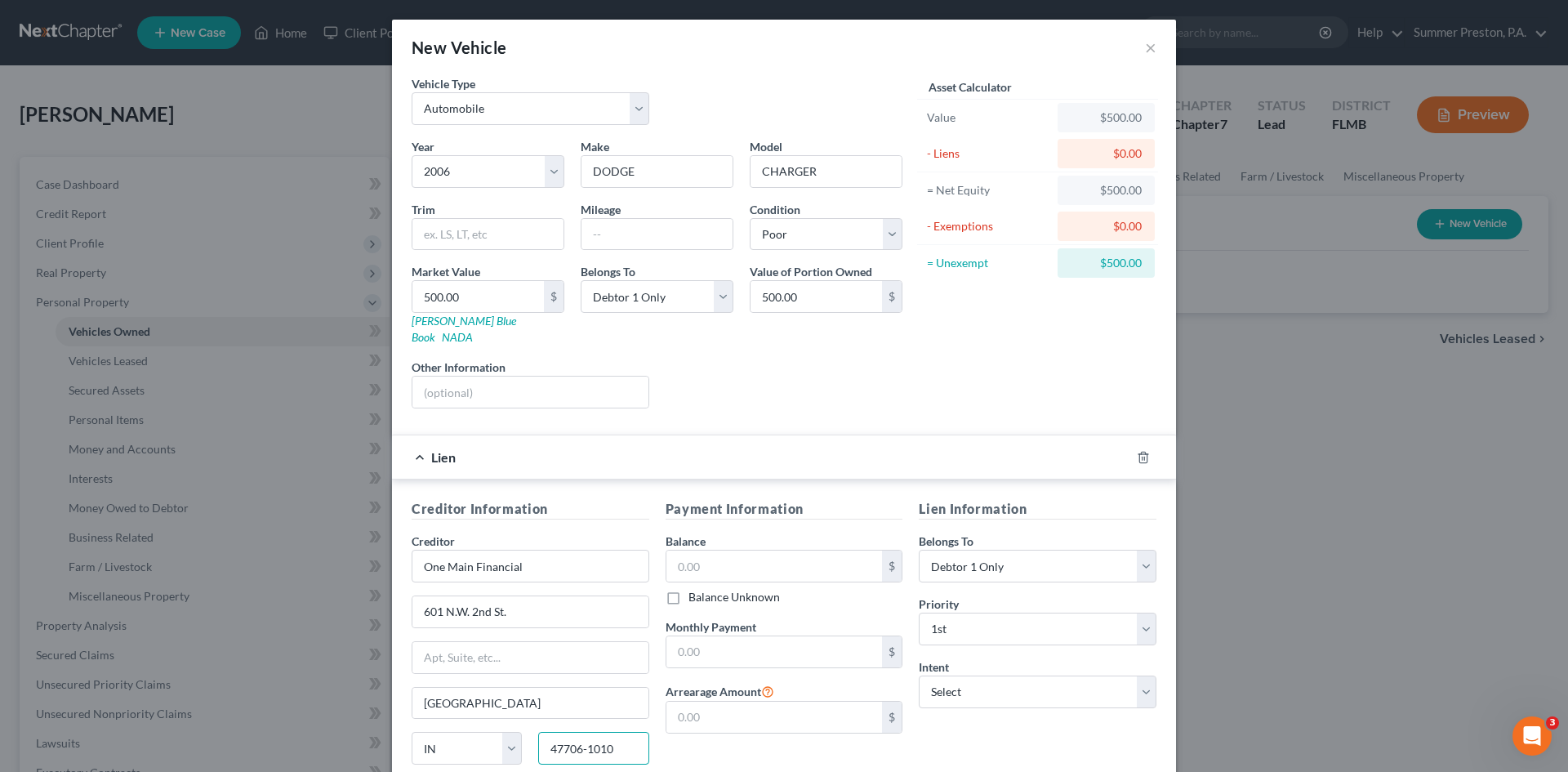
type input "47706-1010"
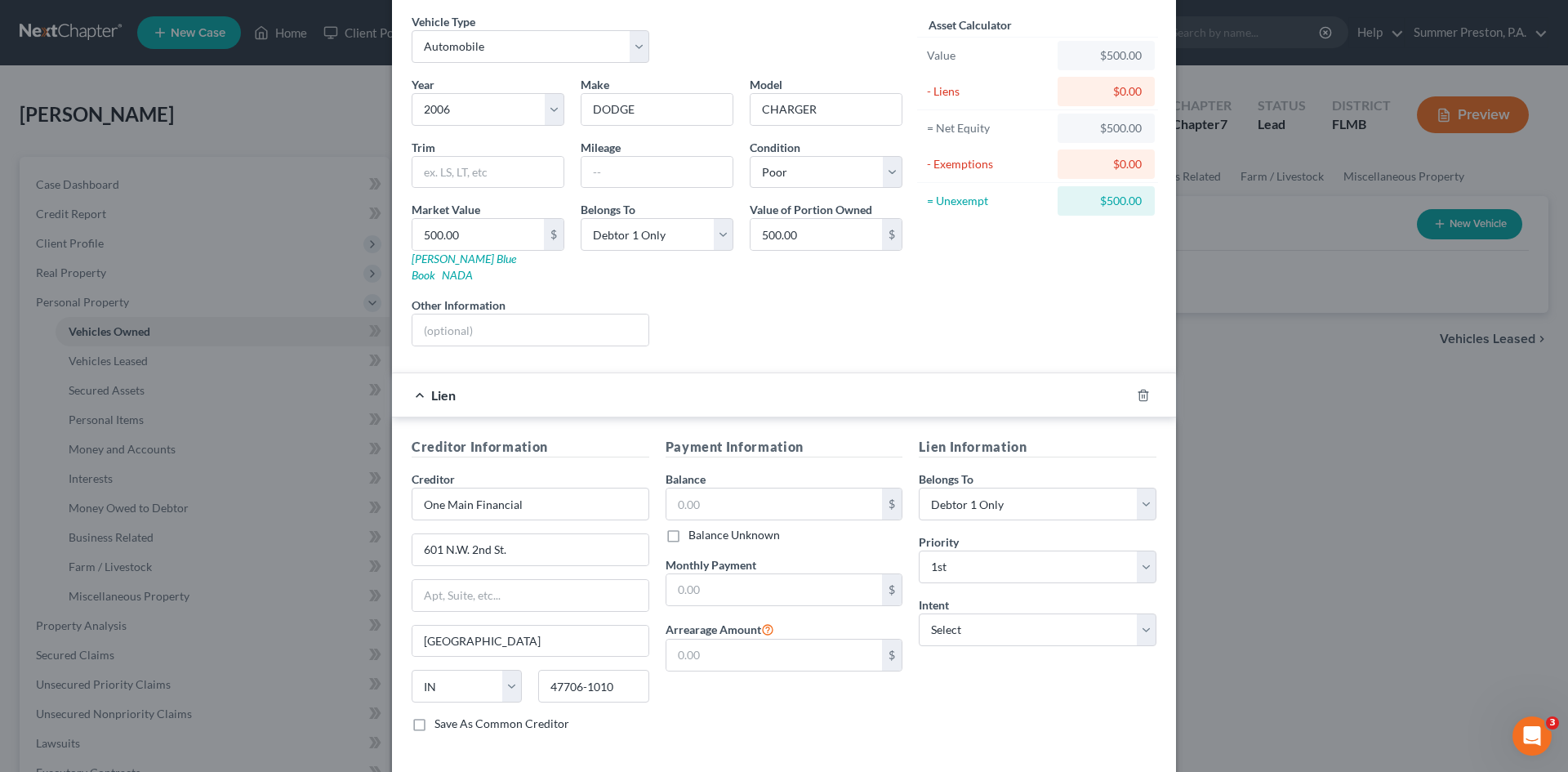
scroll to position [66, 0]
drag, startPoint x: 408, startPoint y: 701, endPoint x: 548, endPoint y: 694, distance: 140.2
click at [434, 711] on label "Save As Common Creditor" at bounding box center [501, 719] width 134 height 17
click at [441, 711] on input "Save As Common Creditor" at bounding box center [446, 717] width 11 height 11
checkbox input "true"
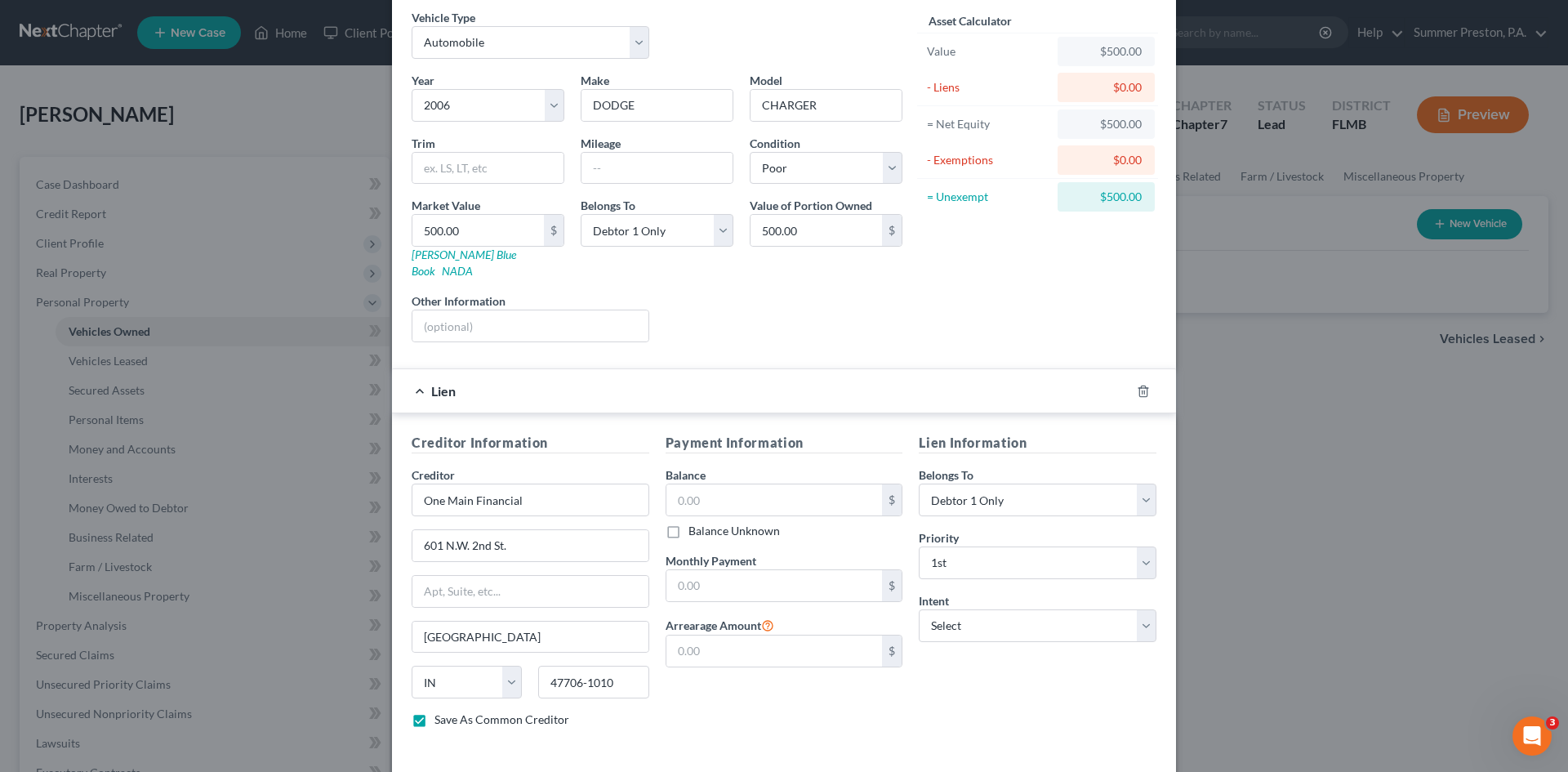
click at [688, 523] on label "Balance Unknown" at bounding box center [734, 531] width 91 height 17
click at [695, 523] on input "Balance Unknown" at bounding box center [701, 528] width 11 height 11
checkbox input "true"
type input "0.00"
drag, startPoint x: 664, startPoint y: 512, endPoint x: 711, endPoint y: 499, distance: 48.8
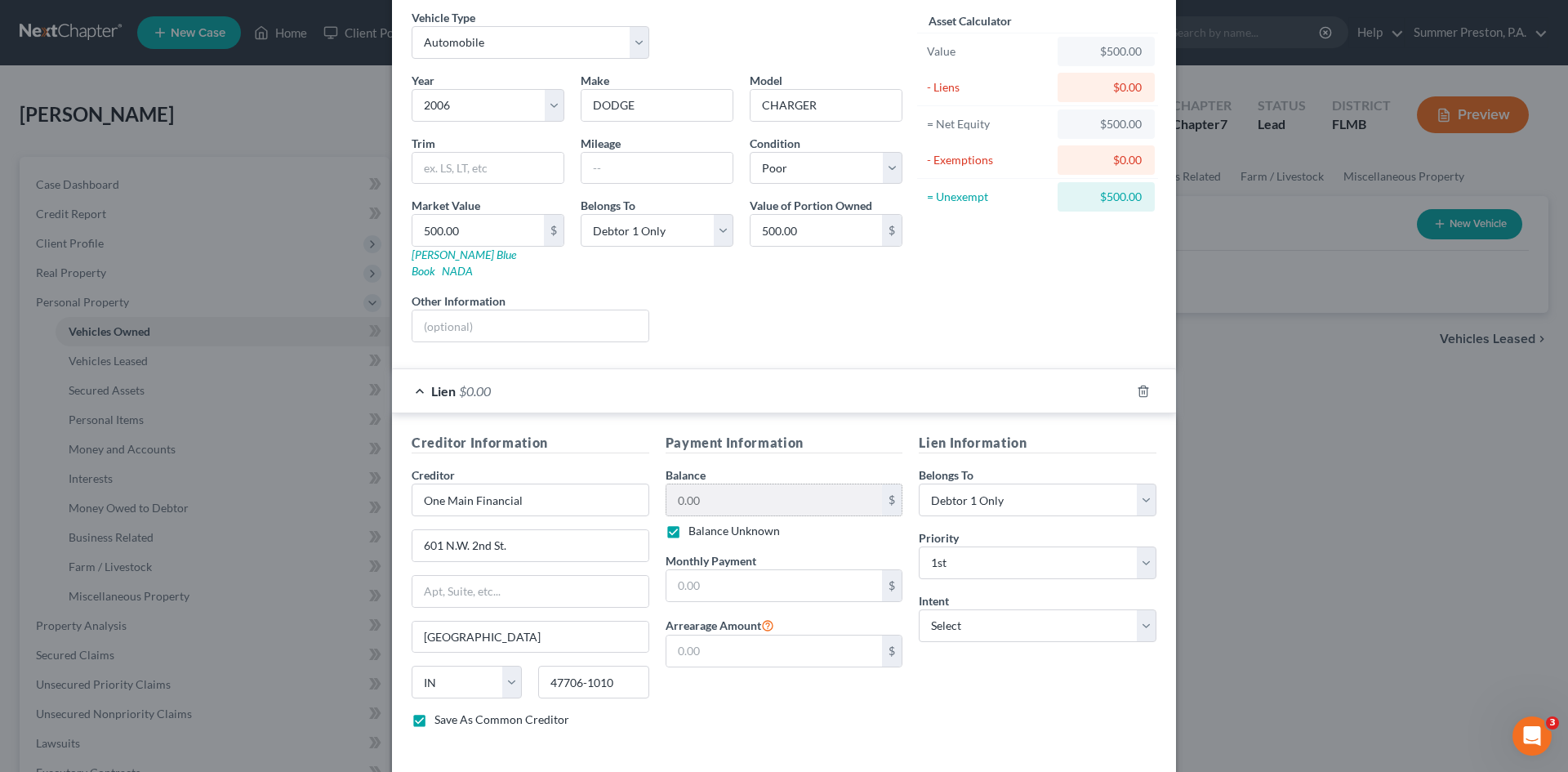
click at [688, 523] on label "Balance Unknown" at bounding box center [734, 531] width 91 height 17
click at [695, 523] on input "Balance Unknown" at bounding box center [701, 528] width 11 height 11
checkbox input "false"
click at [728, 489] on input "0.00" at bounding box center [774, 499] width 216 height 31
type input "10,946.00"
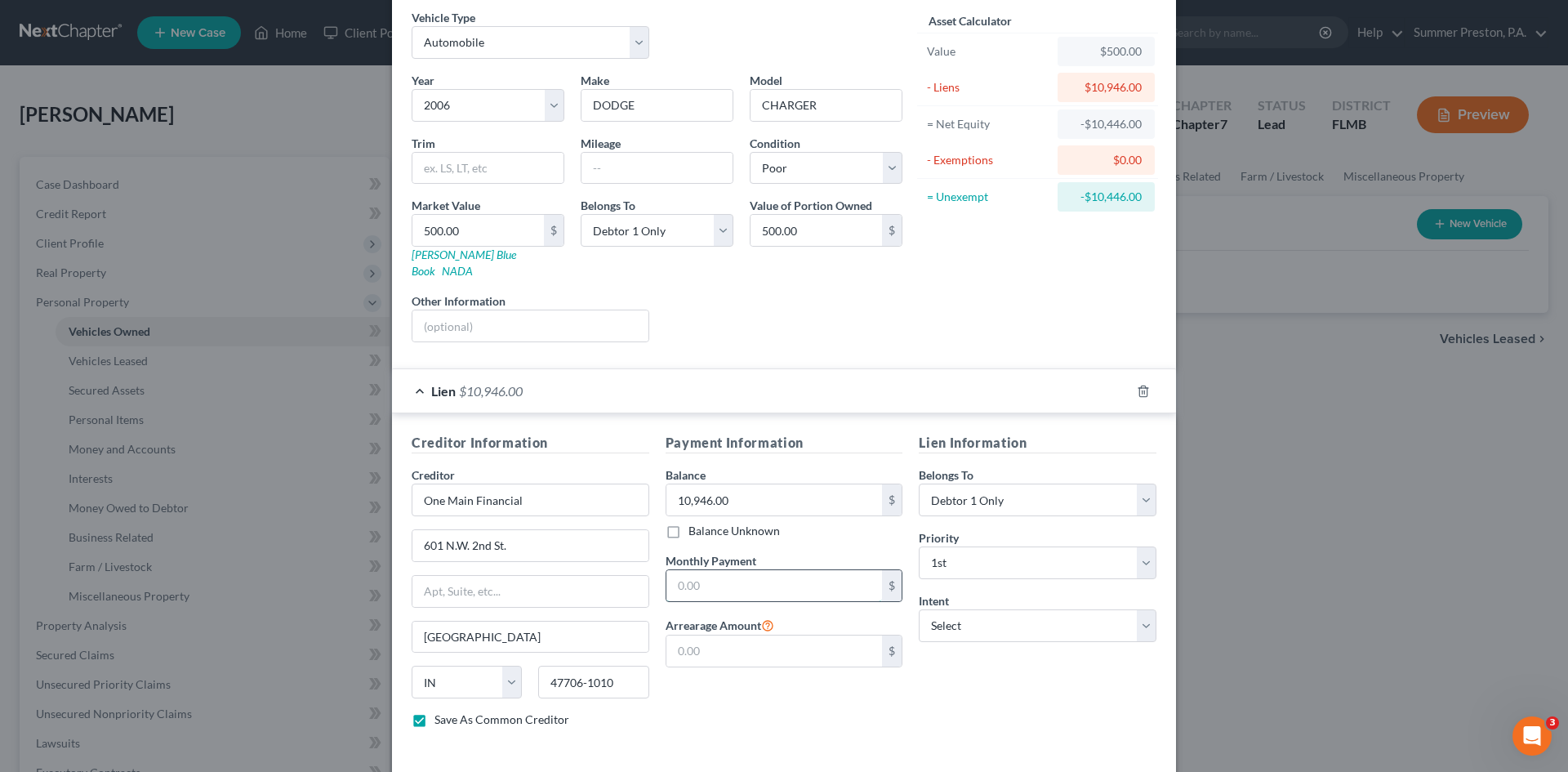
click at [744, 572] on input "text" at bounding box center [774, 585] width 216 height 31
type input "447.00"
click at [1139, 609] on select "Select Surrender Redeem Reaffirm Avoid Other" at bounding box center [1037, 625] width 237 height 33
select select "0"
click at [918, 609] on select "Select Surrender Redeem Reaffirm Avoid Other" at bounding box center [1037, 625] width 237 height 33
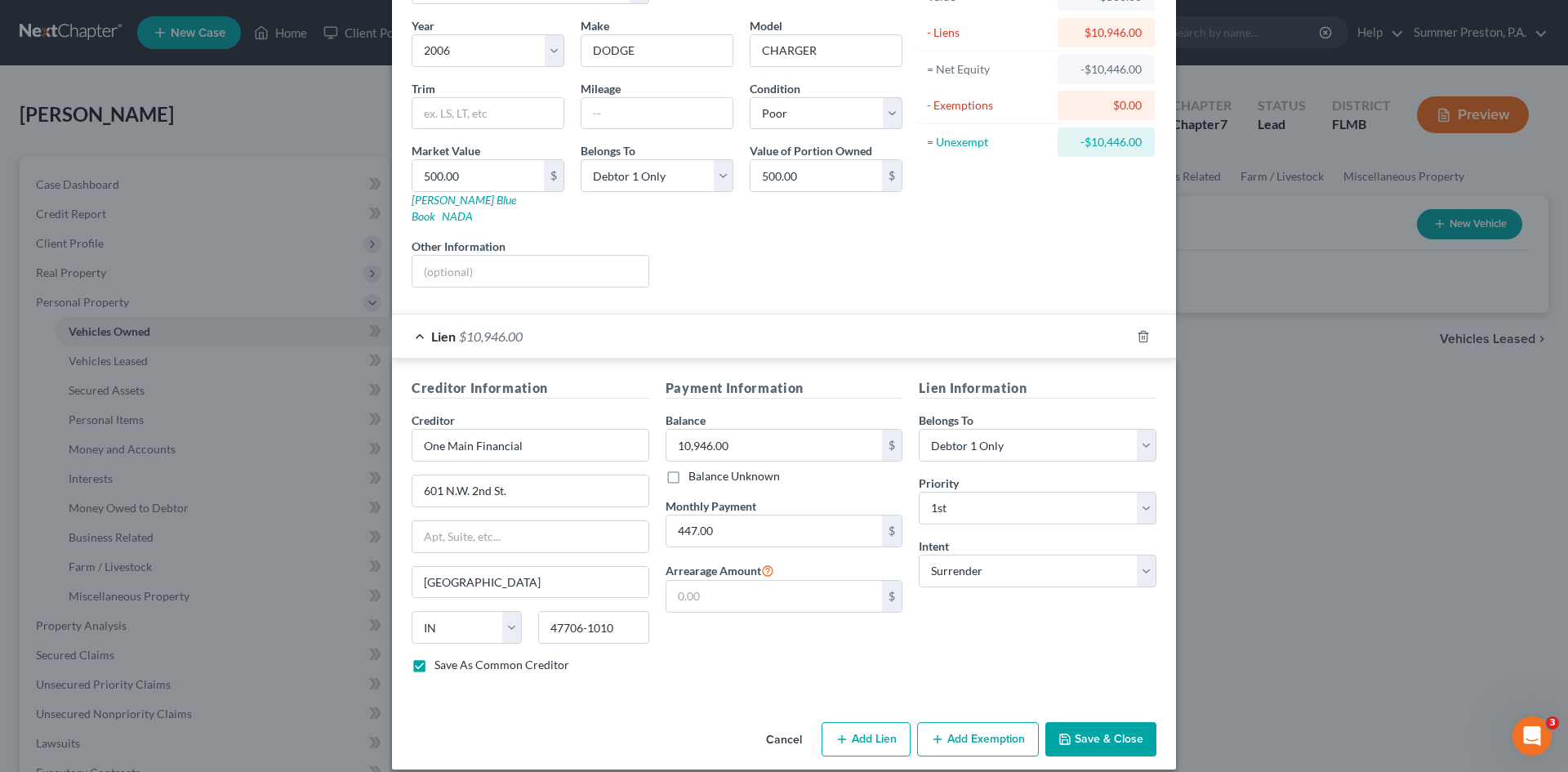
scroll to position [121, 0]
click at [1081, 722] on button "Save & Close" at bounding box center [1100, 738] width 111 height 34
checkbox input "false"
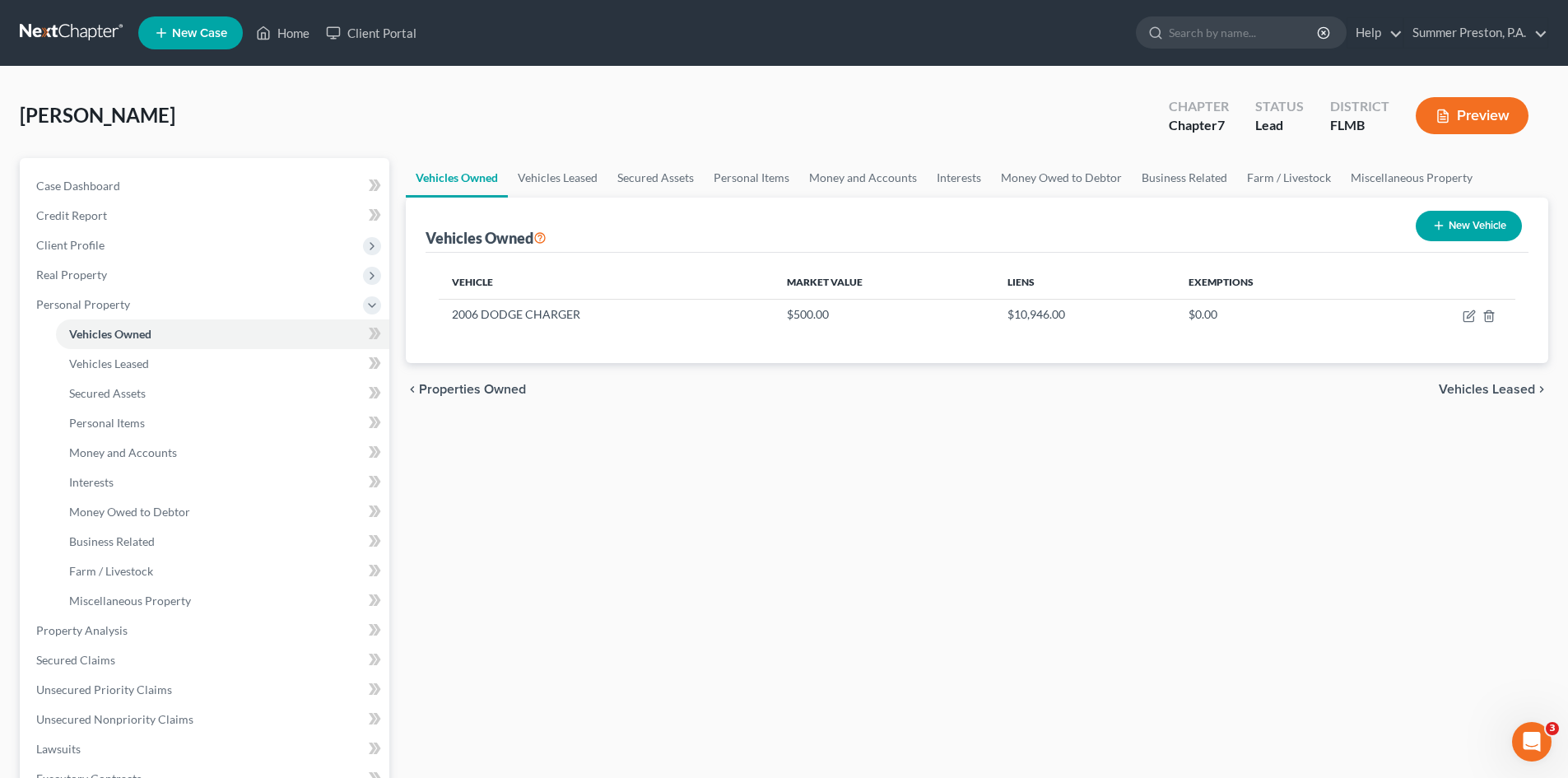
click at [1465, 224] on button "New Vehicle" at bounding box center [1469, 226] width 106 height 30
select select "0"
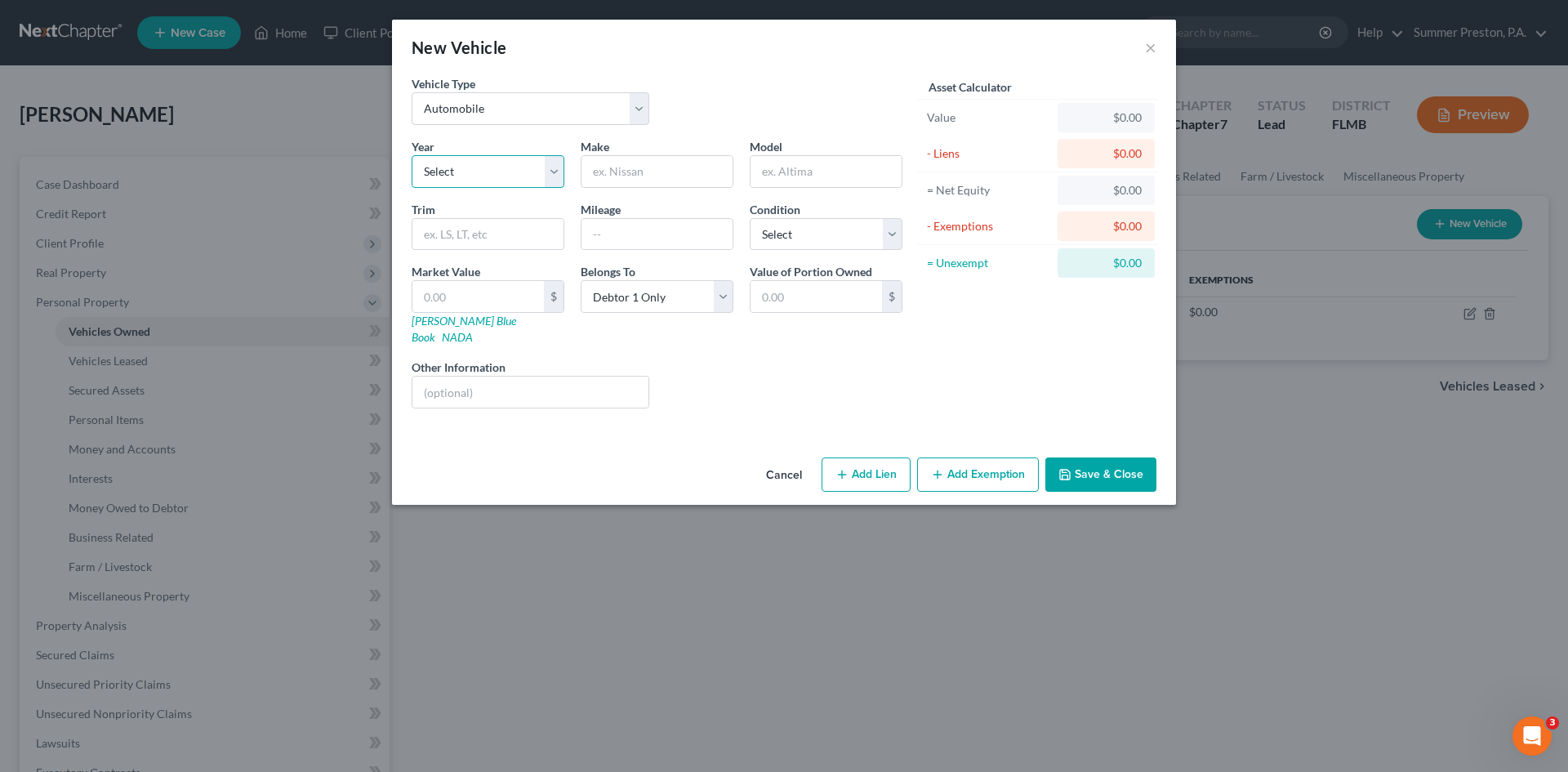
click at [552, 168] on select "Select 2026 2025 2024 2023 2022 2021 2020 2019 2018 2017 2016 2015 2014 2013 20…" at bounding box center [488, 171] width 153 height 33
select select "22"
click at [411, 155] on select "Select 2026 2025 2024 2023 2022 2021 2020 2019 2018 2017 2016 2015 2014 2013 20…" at bounding box center [488, 171] width 153 height 33
click at [672, 168] on input "text" at bounding box center [657, 171] width 151 height 31
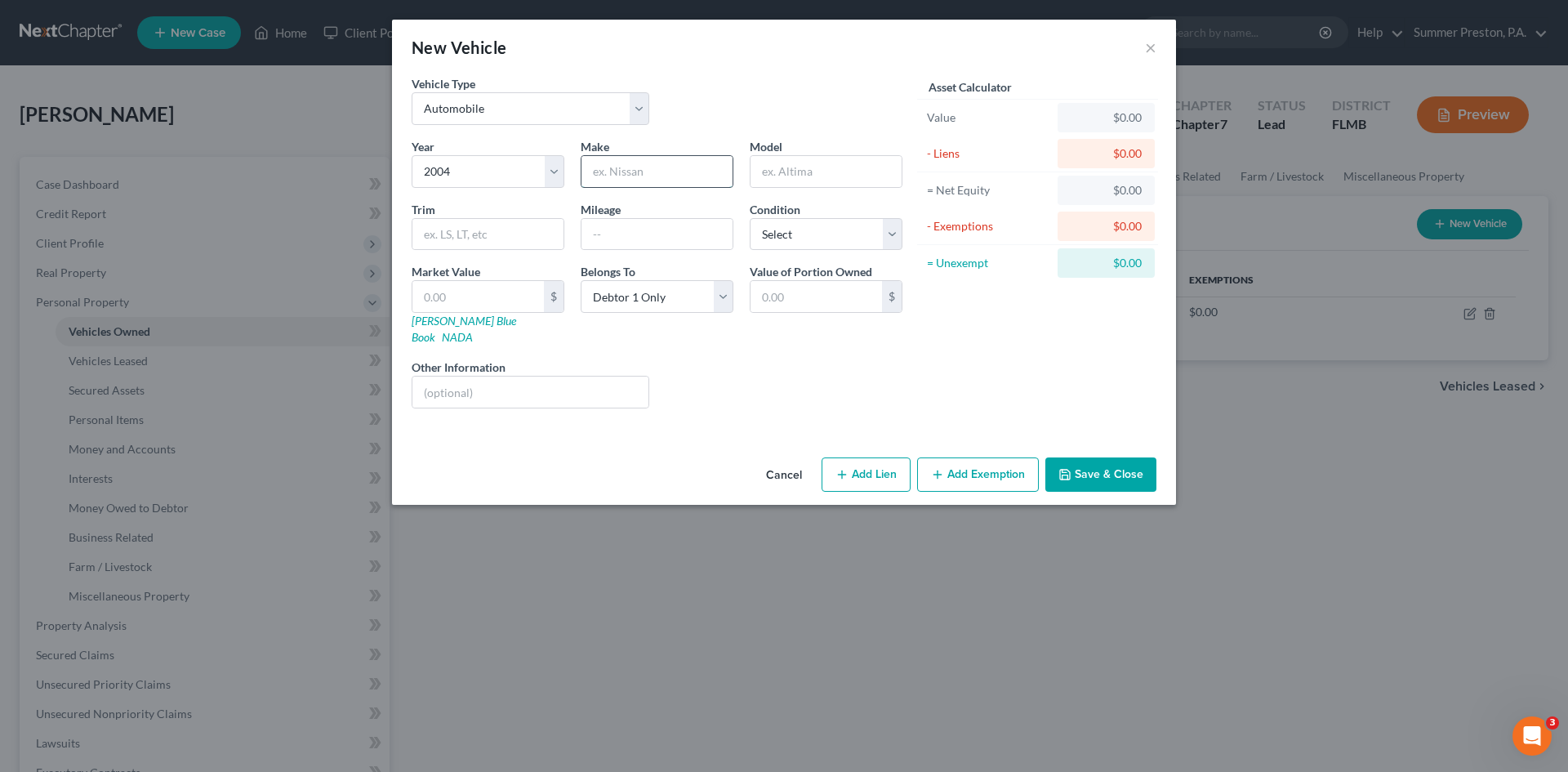
type input "d"
type input "S"
type input "DODGE"
type input "RAM"
click at [642, 108] on select "Select Automobile Truck Trailer Watercraft Aircraft Motor Home Atv Other Vehicle" at bounding box center [530, 108] width 237 height 33
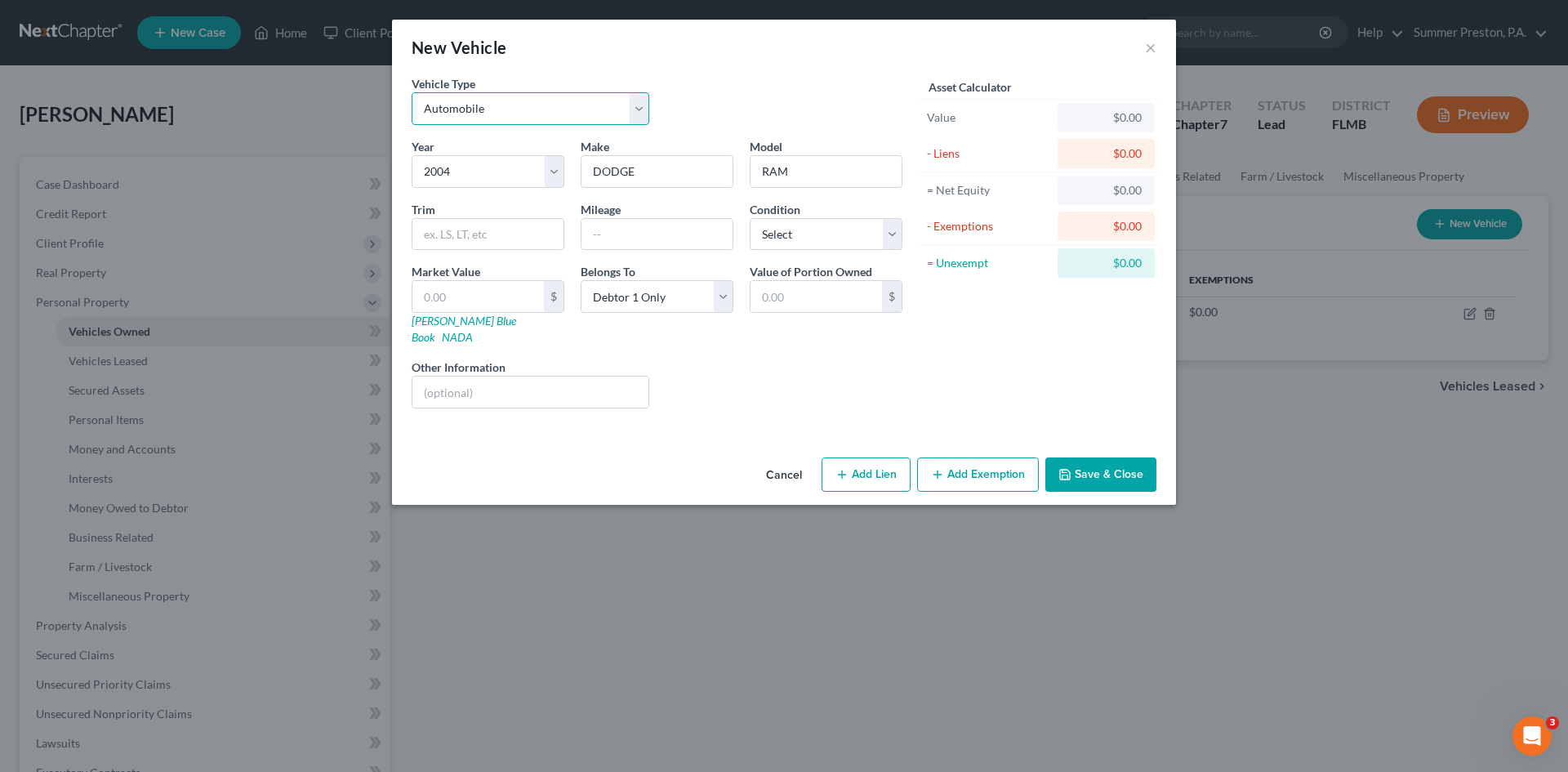
select select "1"
click at [411, 92] on select "Select Automobile Truck Trailer Watercraft Aircraft Motor Home Atv Other Vehicle" at bounding box center [530, 108] width 237 height 33
click at [692, 232] on input "text" at bounding box center [657, 234] width 151 height 31
click at [889, 237] on select "Select Excellent Very Good Good Fair Poor" at bounding box center [826, 234] width 153 height 33
select select "4"
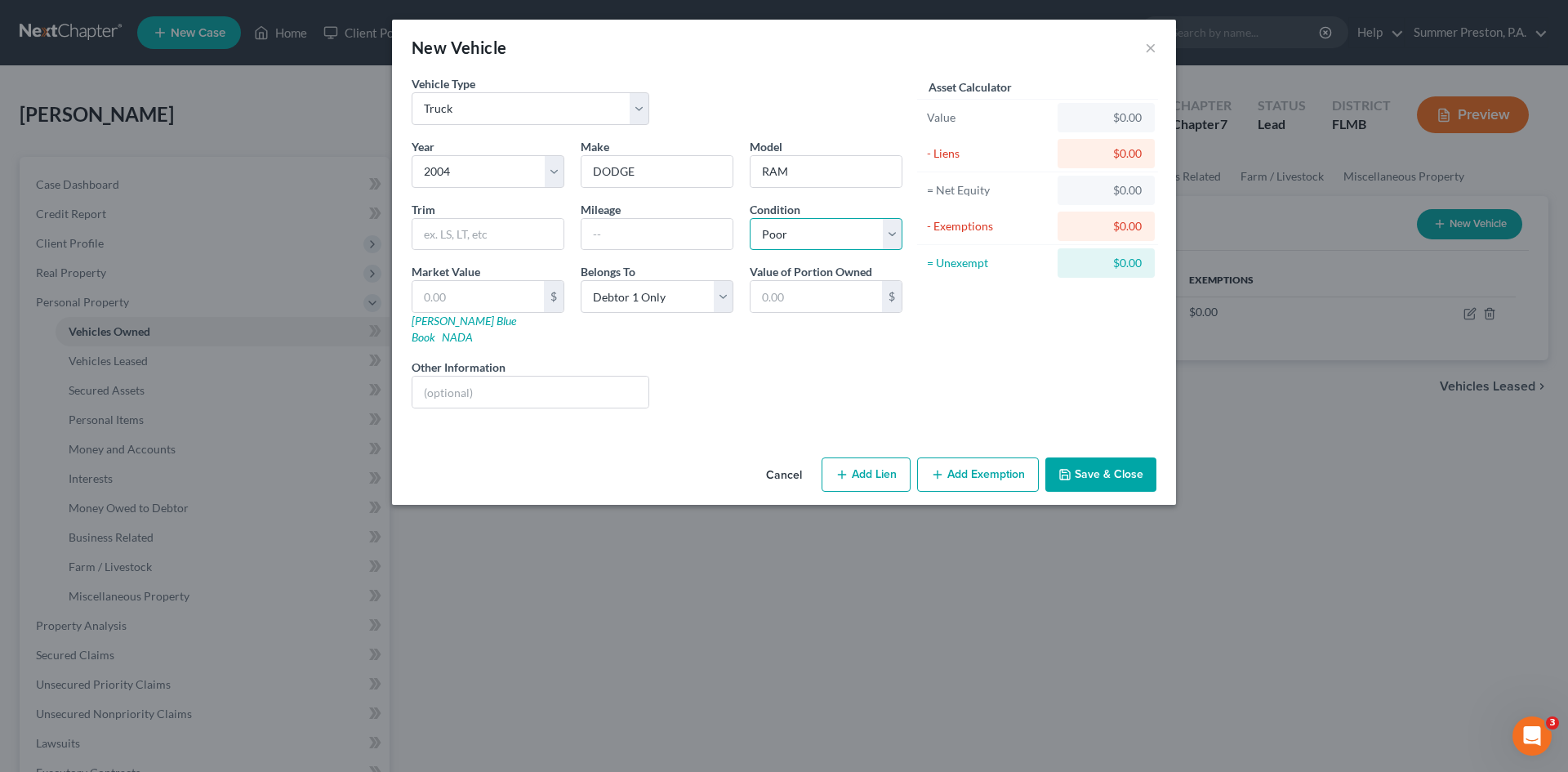
click at [750, 218] on select "Select Excellent Very Good Good Fair Poor" at bounding box center [826, 234] width 153 height 33
click at [651, 237] on input "text" at bounding box center [657, 234] width 151 height 31
type input "250,000"
click at [511, 297] on input "text" at bounding box center [478, 296] width 132 height 31
type input "5"
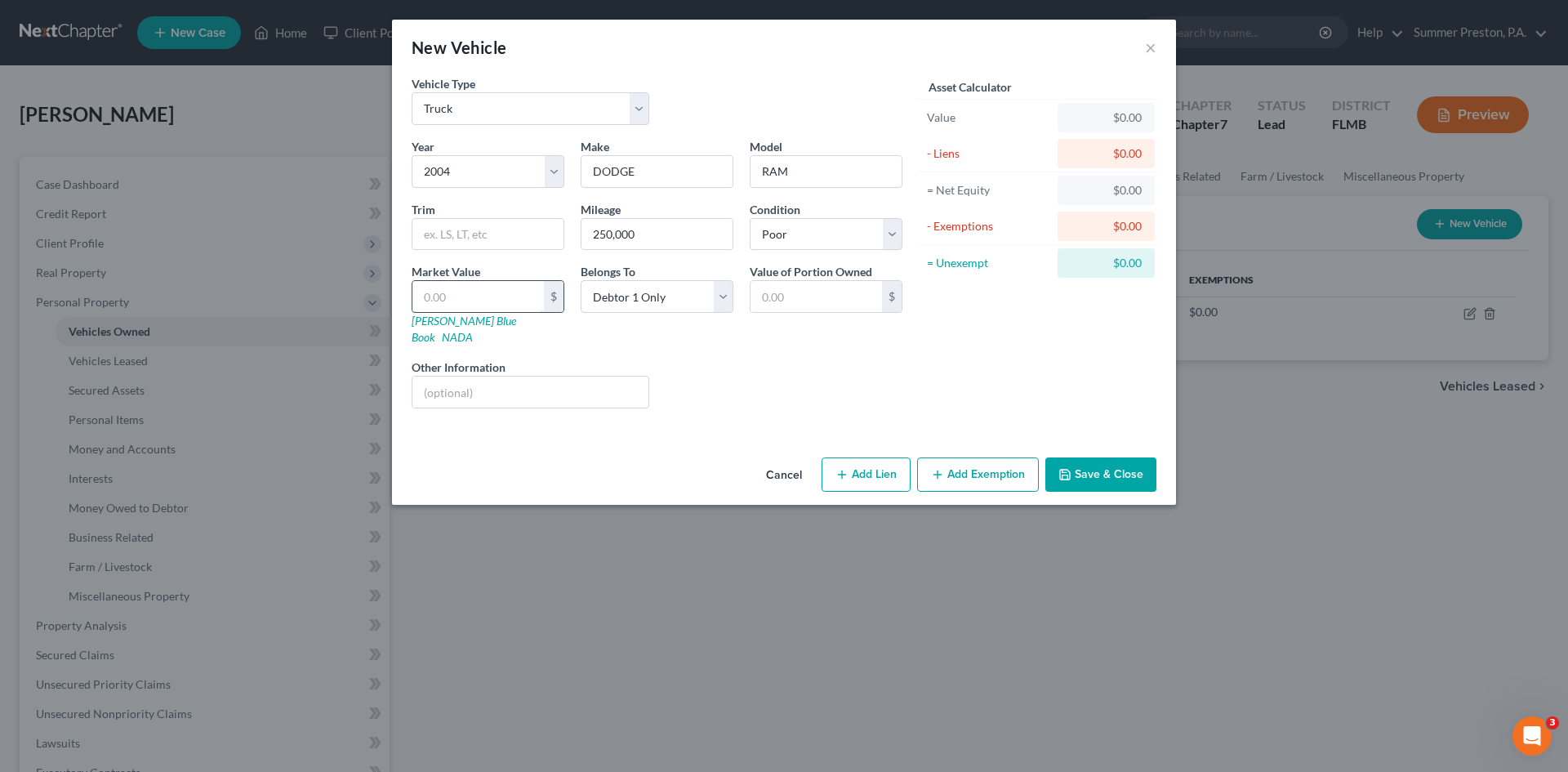
type input "5.00"
type input "50"
type input "50.00"
type input "500"
type input "500.00"
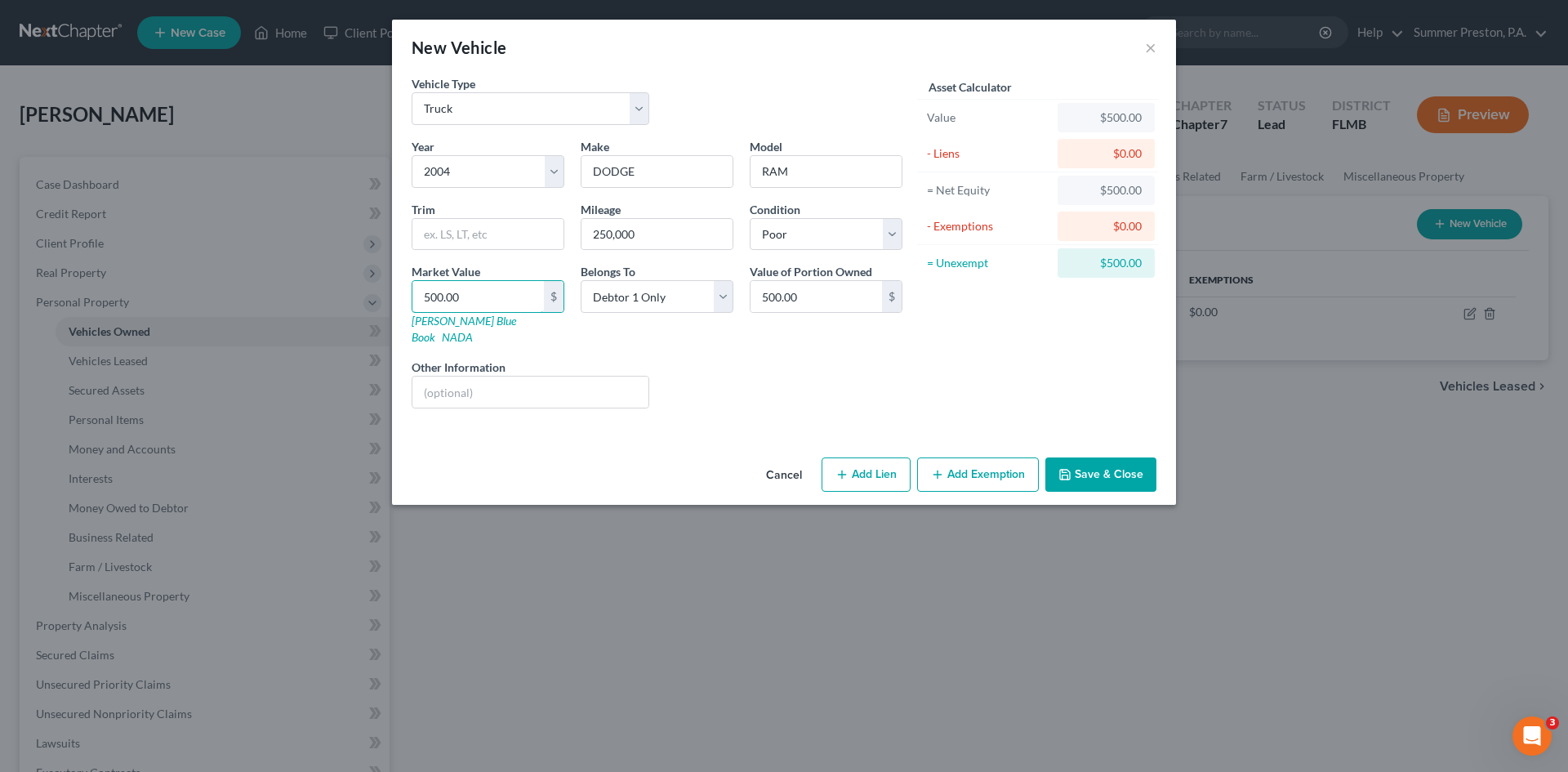
type input "500.00"
click at [1088, 457] on button "Save & Close" at bounding box center [1100, 474] width 111 height 34
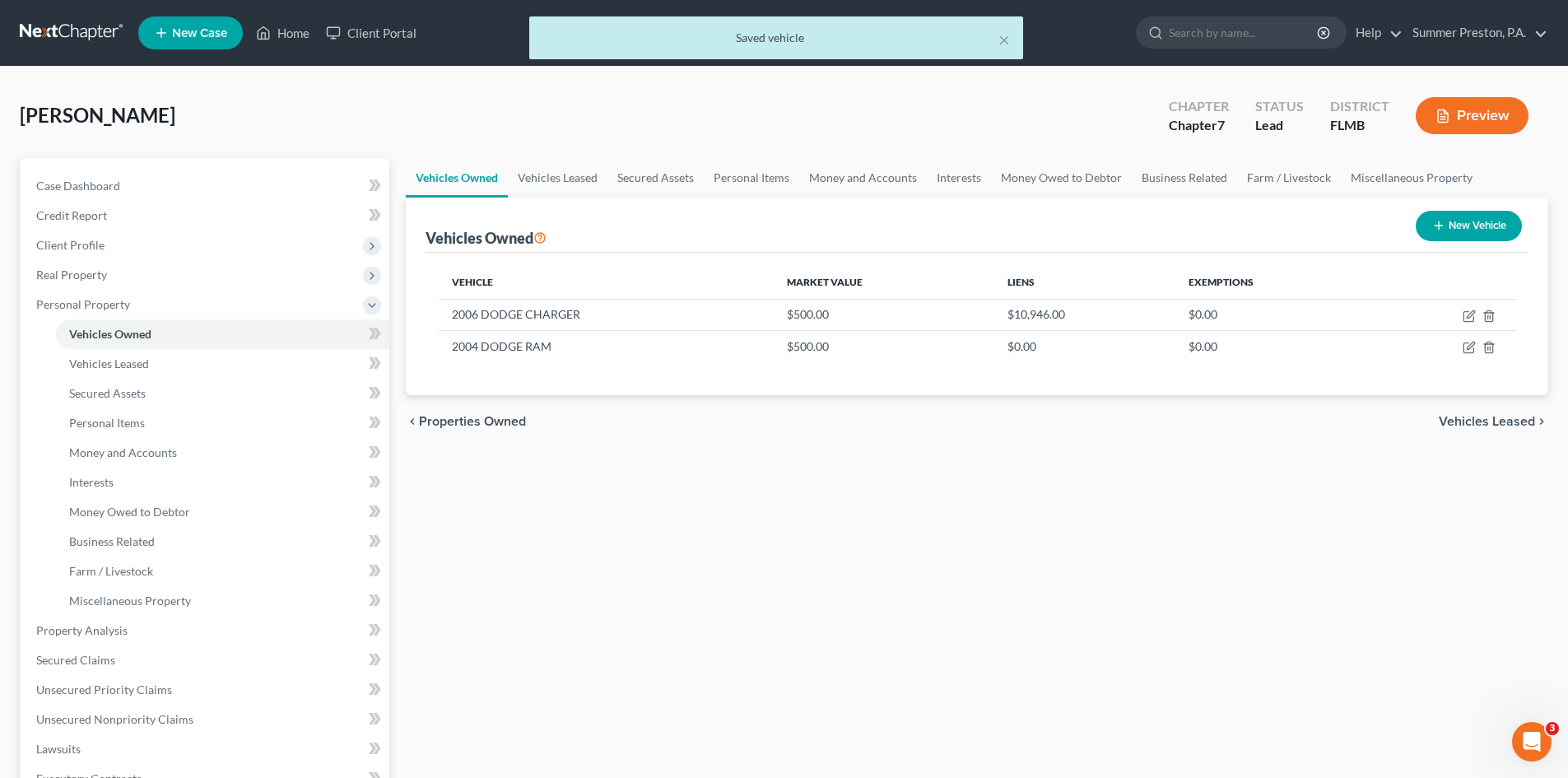
click at [1488, 217] on button "New Vehicle" at bounding box center [1469, 226] width 106 height 30
select select "0"
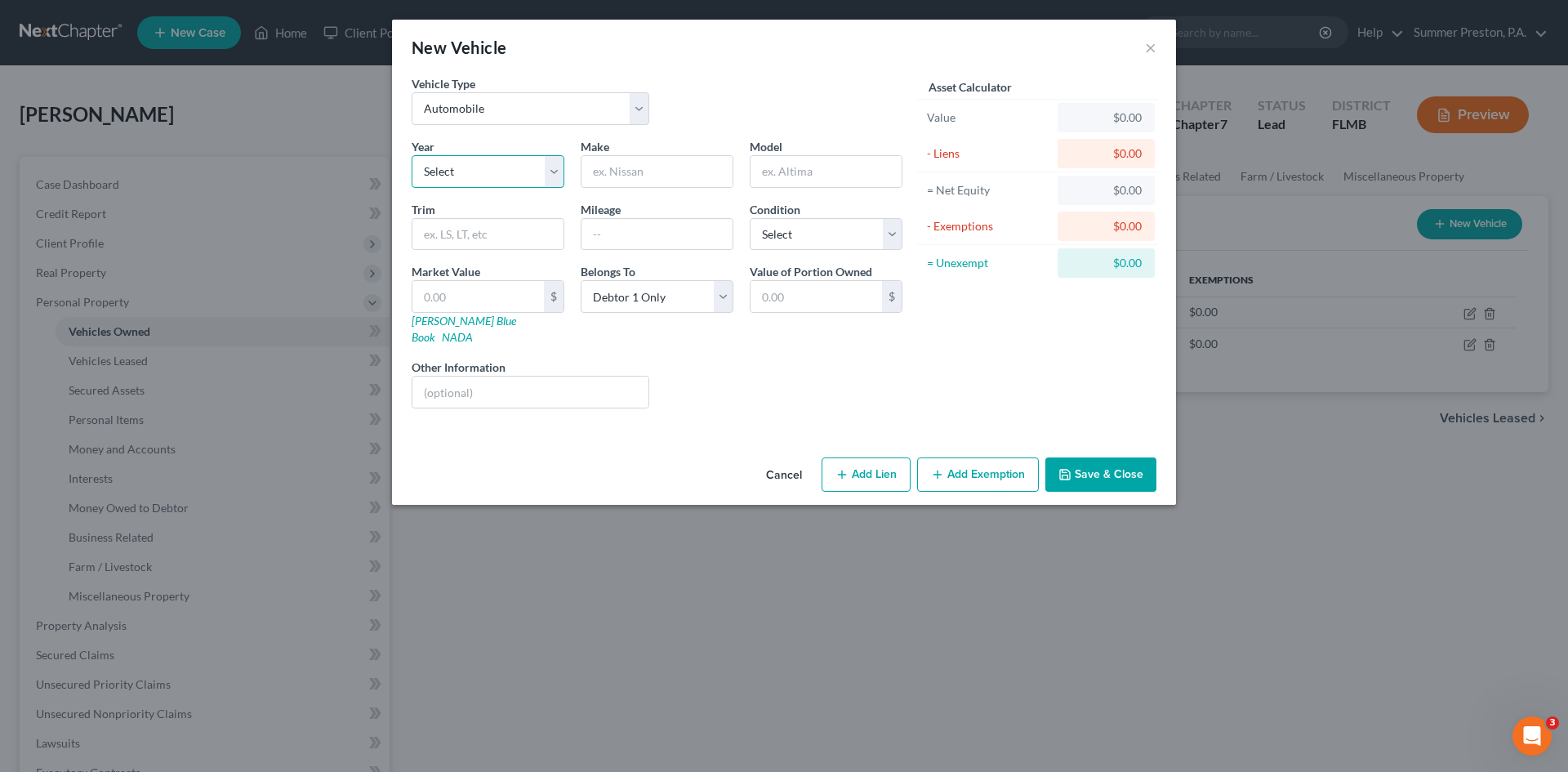
click at [553, 173] on select "Select 2026 2025 2024 2023 2022 2021 2020 2019 2018 2017 2016 2015 2014 2013 20…" at bounding box center [488, 171] width 153 height 33
select select "5"
click at [411, 155] on select "Select 2026 2025 2024 2023 2022 2021 2020 2019 2018 2017 2016 2015 2014 2013 20…" at bounding box center [488, 171] width 153 height 33
click at [671, 169] on input "text" at bounding box center [657, 171] width 151 height 31
type input "HYUNDAI"
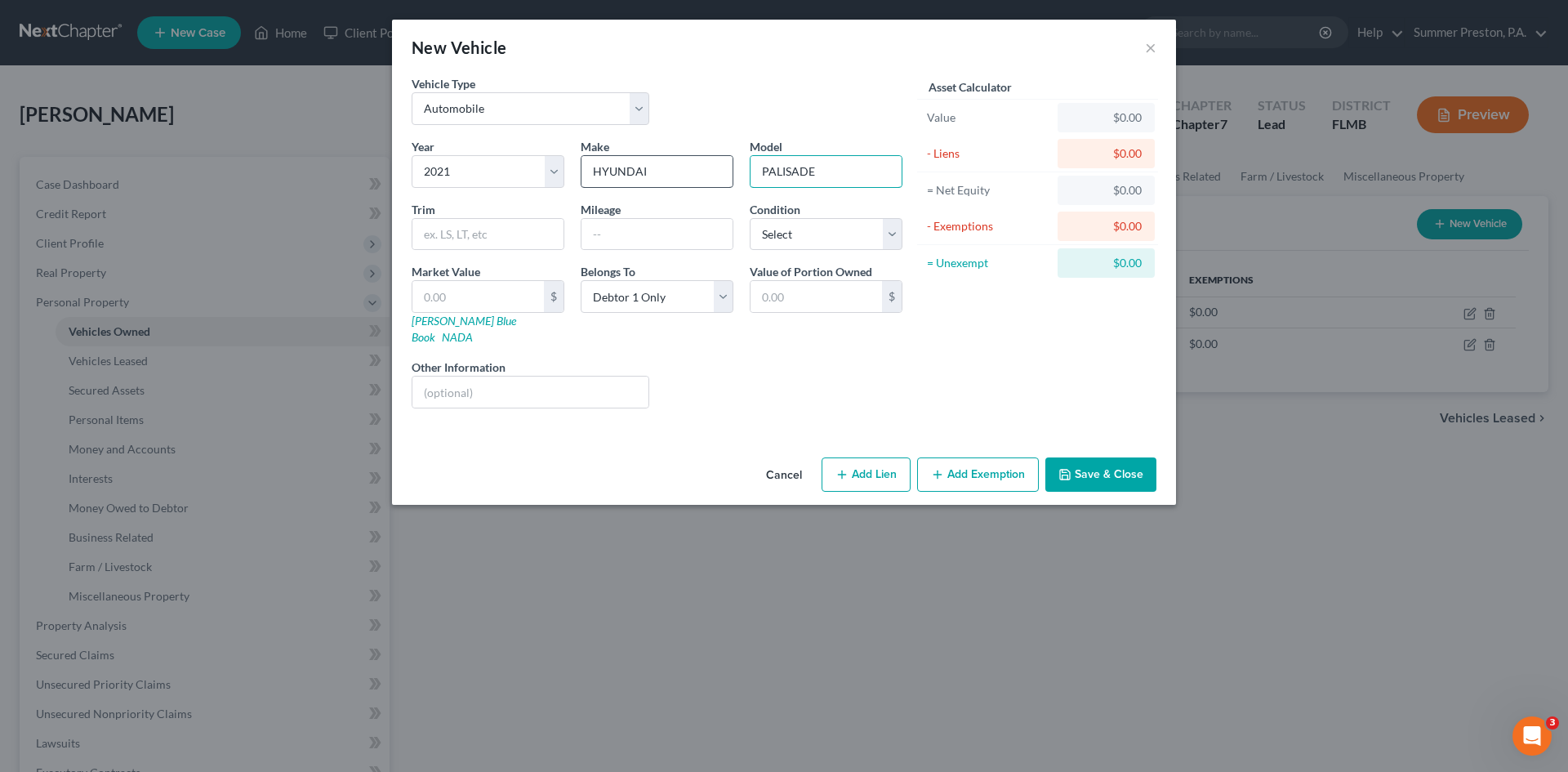
type input "PALISADE"
type input "54,000"
click at [888, 228] on select "Select Excellent Very Good Good Fair Poor" at bounding box center [826, 234] width 153 height 33
select select "1"
click at [750, 218] on select "Select Excellent Very Good Good Fair Poor" at bounding box center [826, 234] width 153 height 33
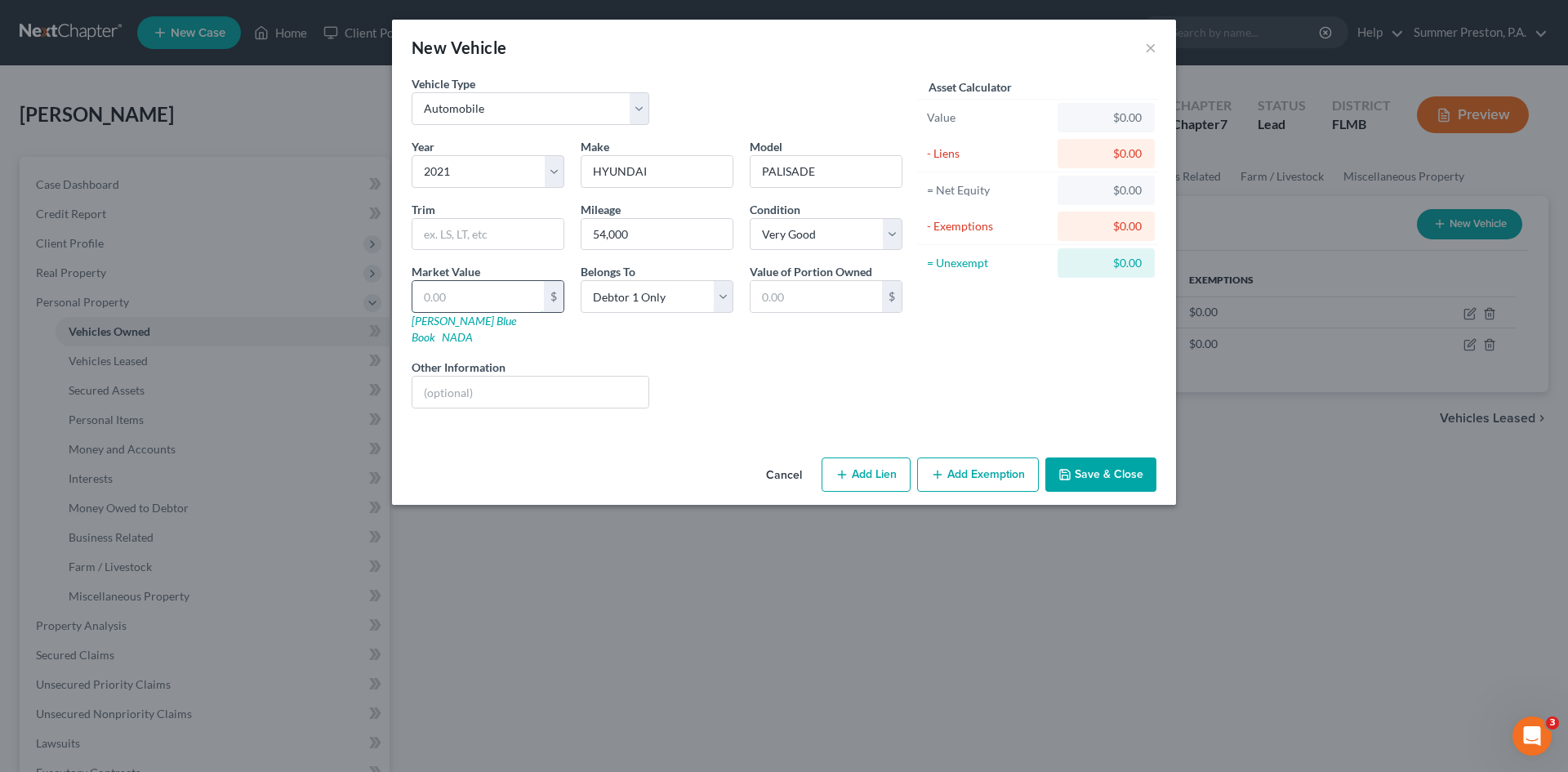
click at [530, 296] on input "text" at bounding box center [478, 296] width 132 height 31
click at [774, 359] on div "Liens Select" at bounding box center [784, 383] width 254 height 50
click at [1008, 457] on button "Add Exemption" at bounding box center [977, 474] width 121 height 34
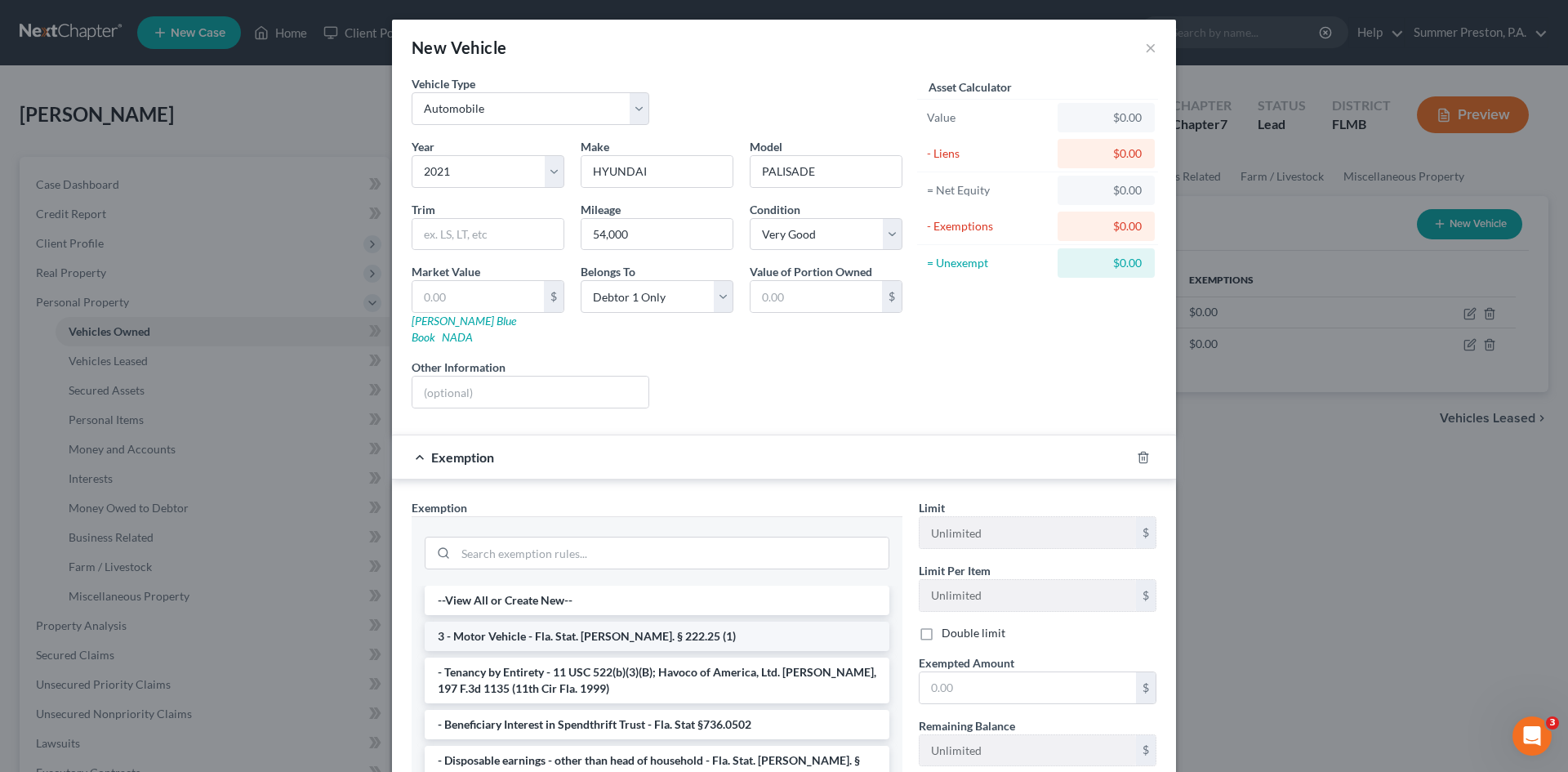
click at [523, 622] on li "3 - Motor Vehicle - Fla. Stat. [PERSON_NAME]. § 222.25 (1)" at bounding box center [657, 636] width 465 height 29
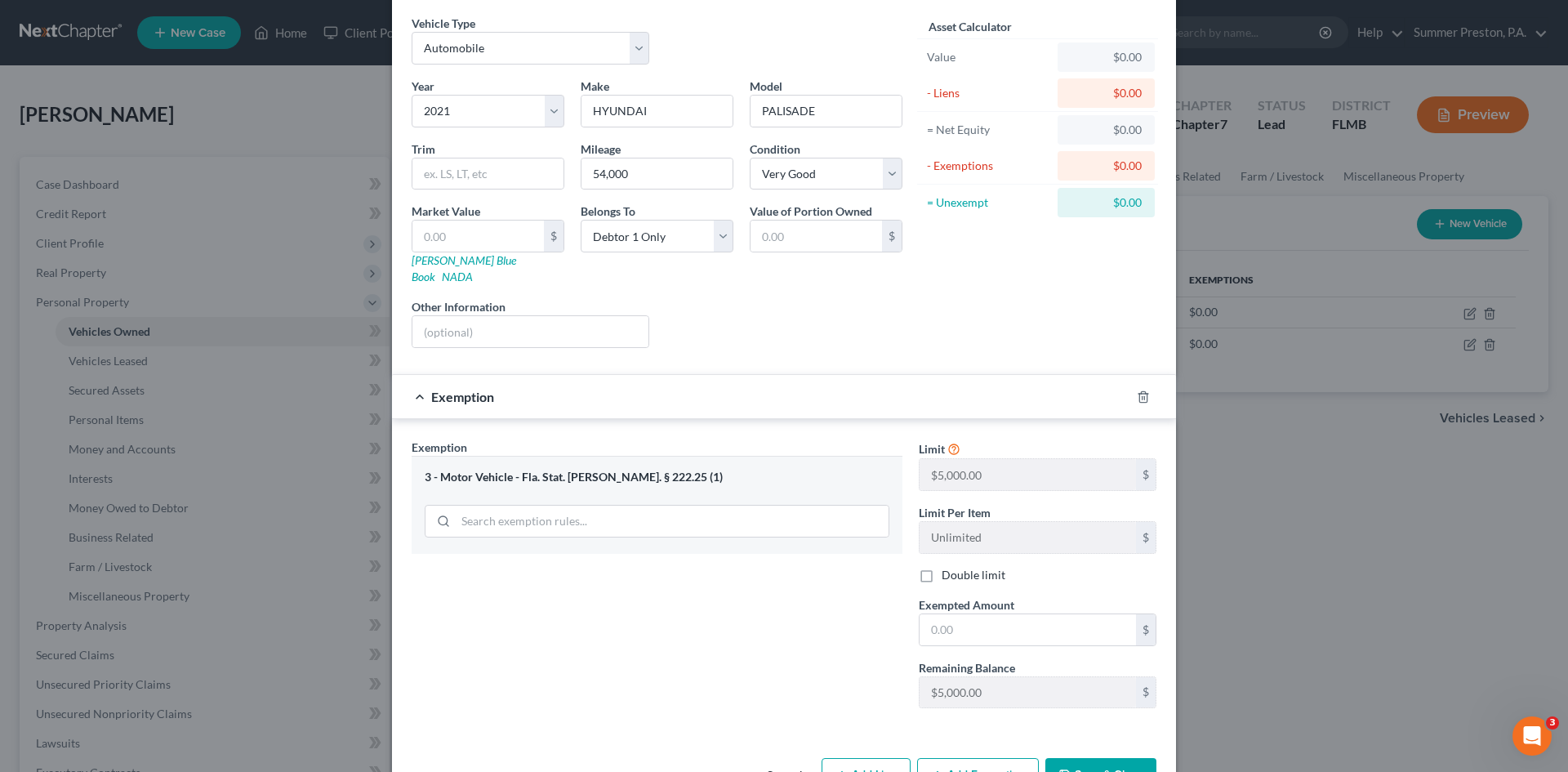
scroll to position [98, 0]
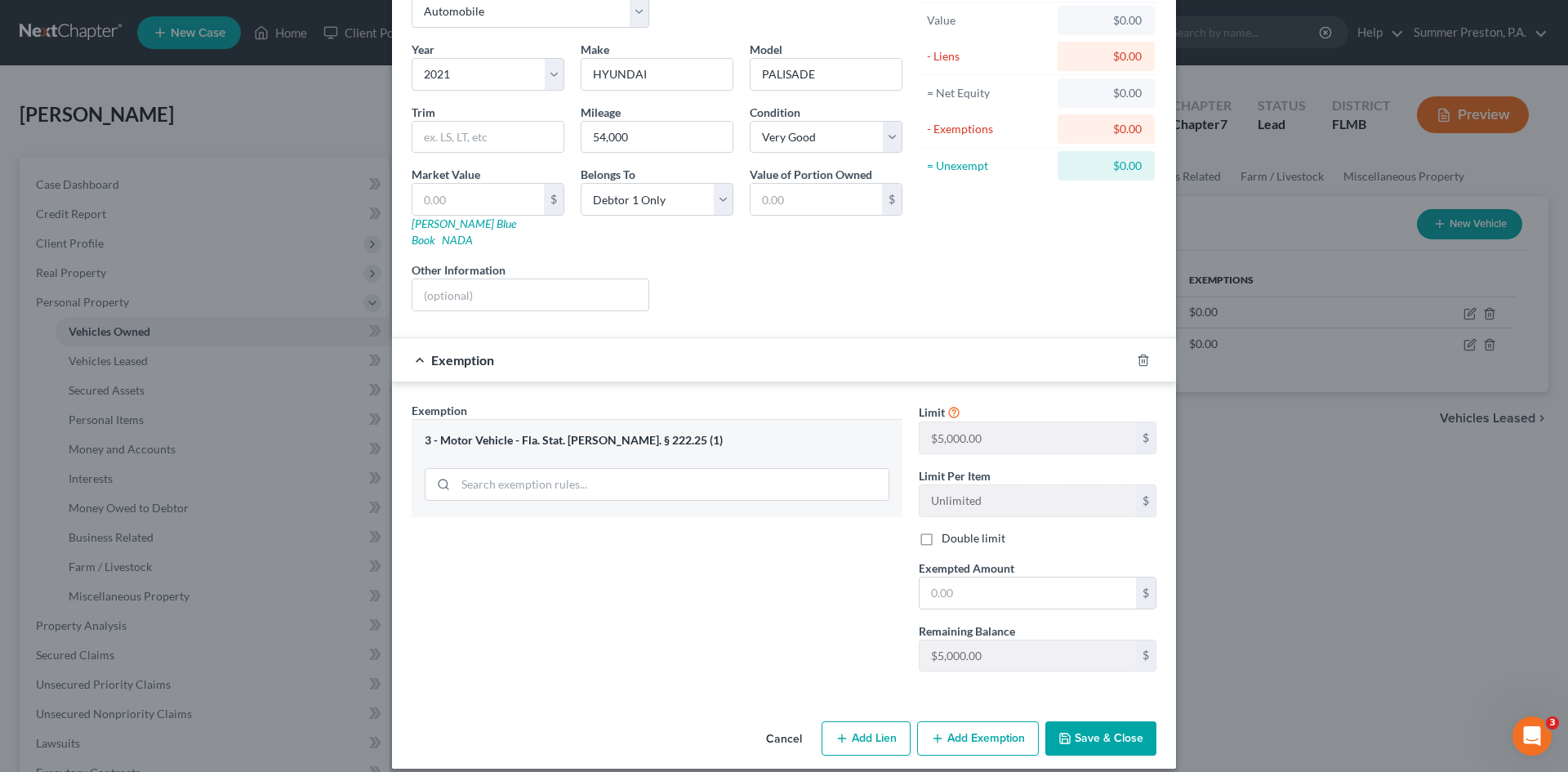
click at [1085, 721] on button "Save & Close" at bounding box center [1100, 738] width 111 height 34
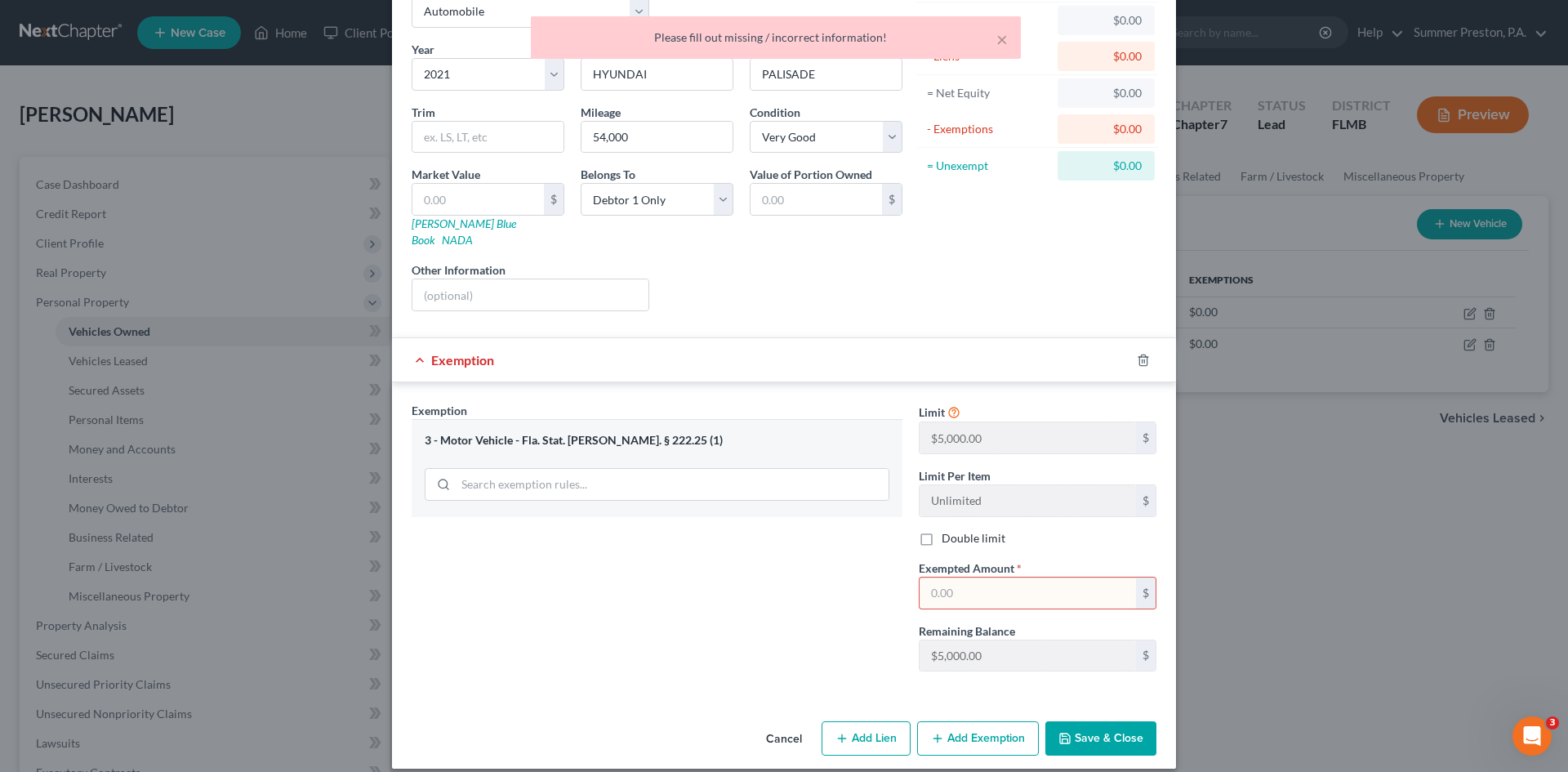
click at [968, 578] on input "text" at bounding box center [1027, 593] width 216 height 31
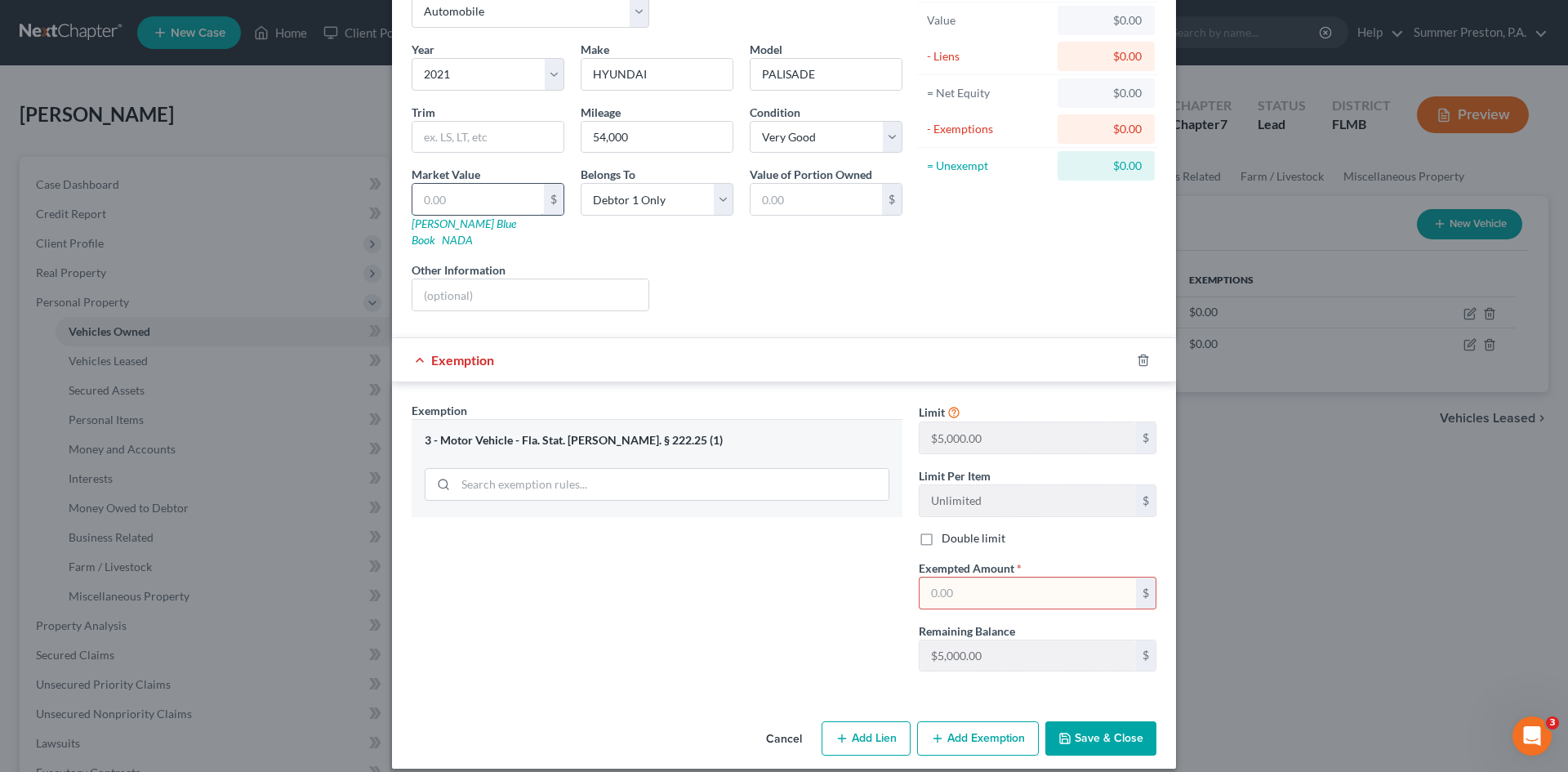
click at [489, 197] on input "text" at bounding box center [478, 199] width 132 height 31
type input "3"
type input "3.00"
type input "33"
type input "33.00"
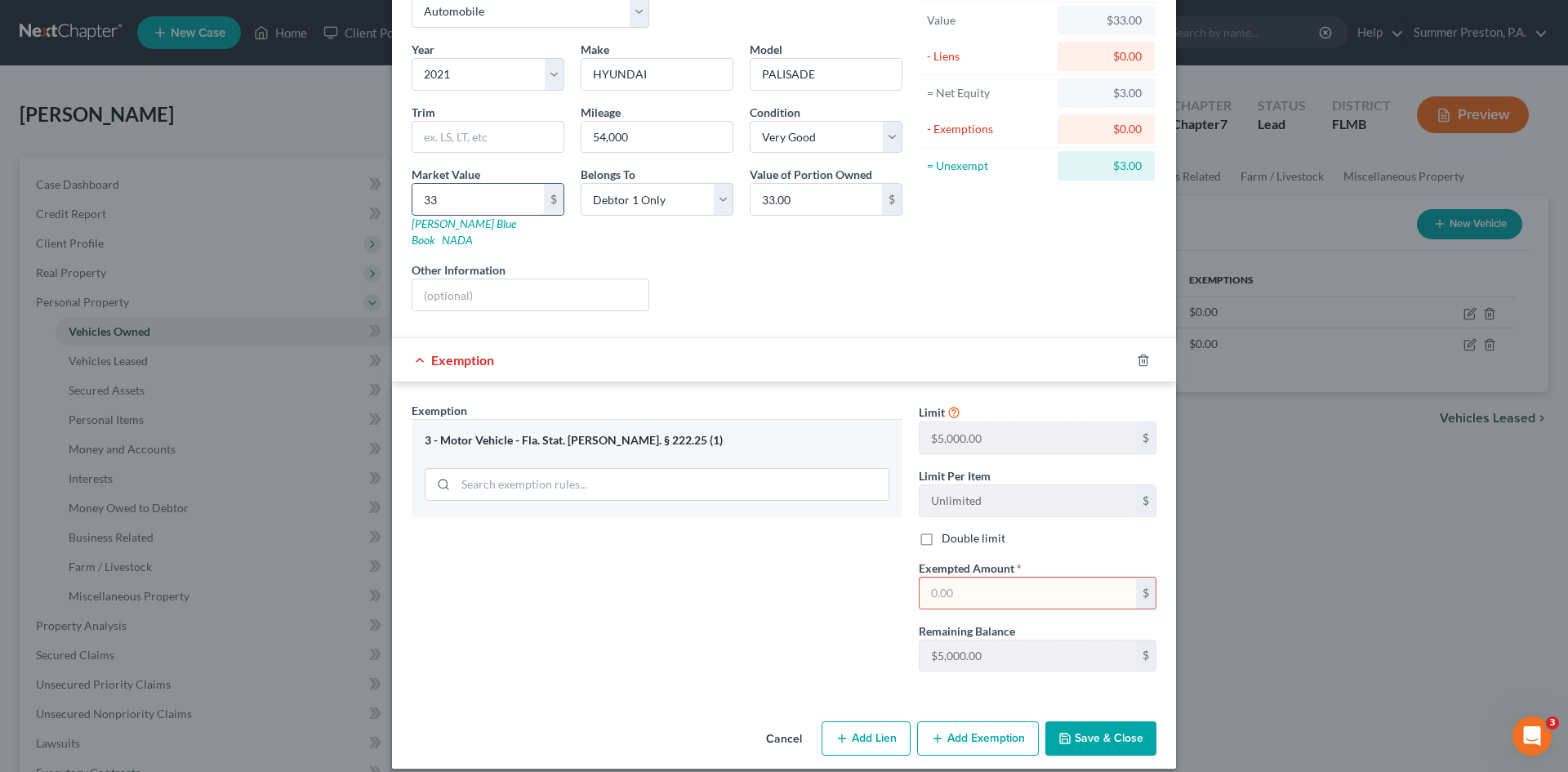
type input "330"
type input "330.00"
type input "3300"
type input "3,300.00"
type input "3,3000"
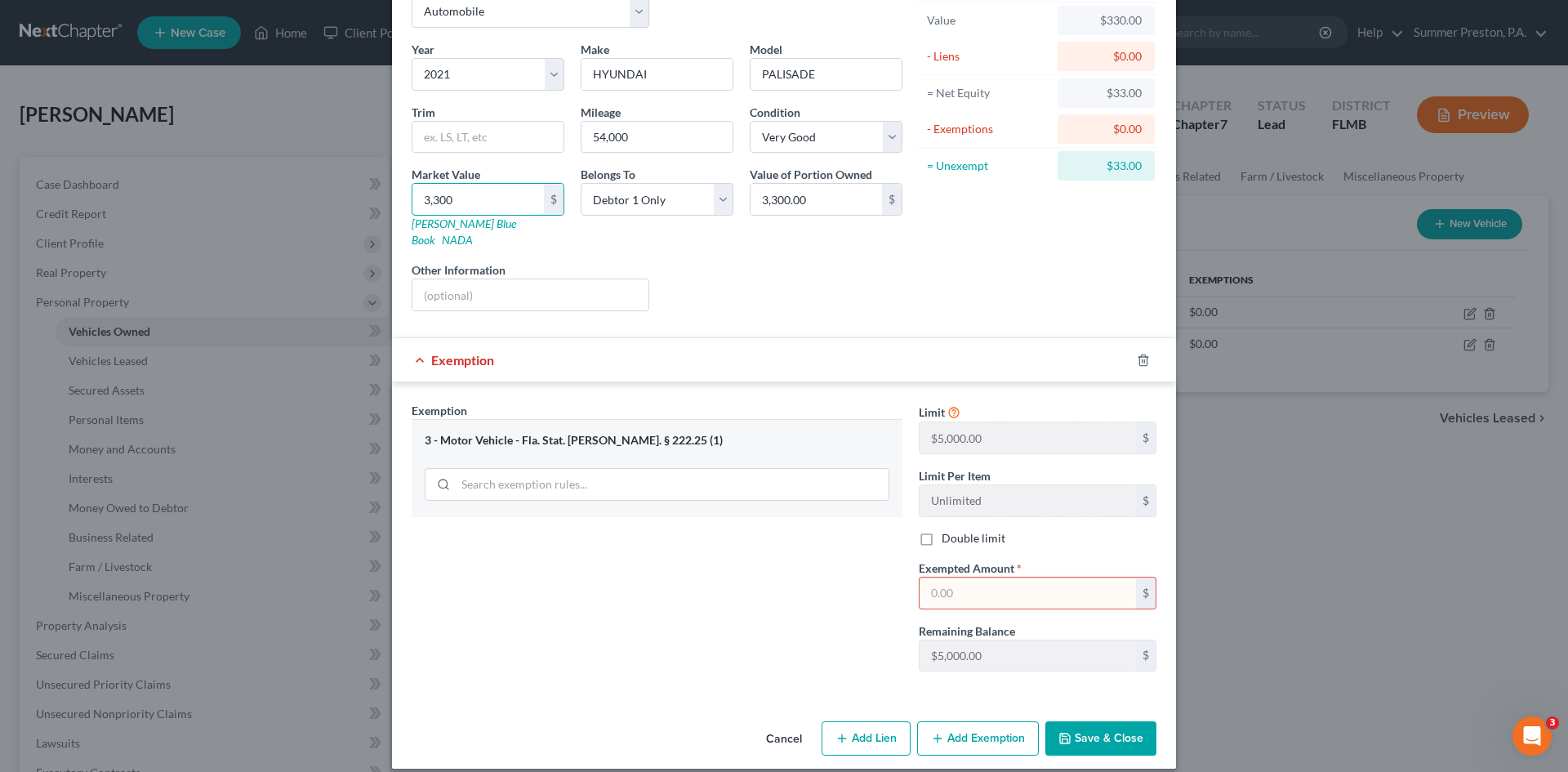
type input "33,000.00"
click at [1052, 578] on input "text" at bounding box center [1027, 593] width 216 height 31
type input "33,000.00"
click at [1099, 721] on button "Save & Close" at bounding box center [1100, 738] width 111 height 34
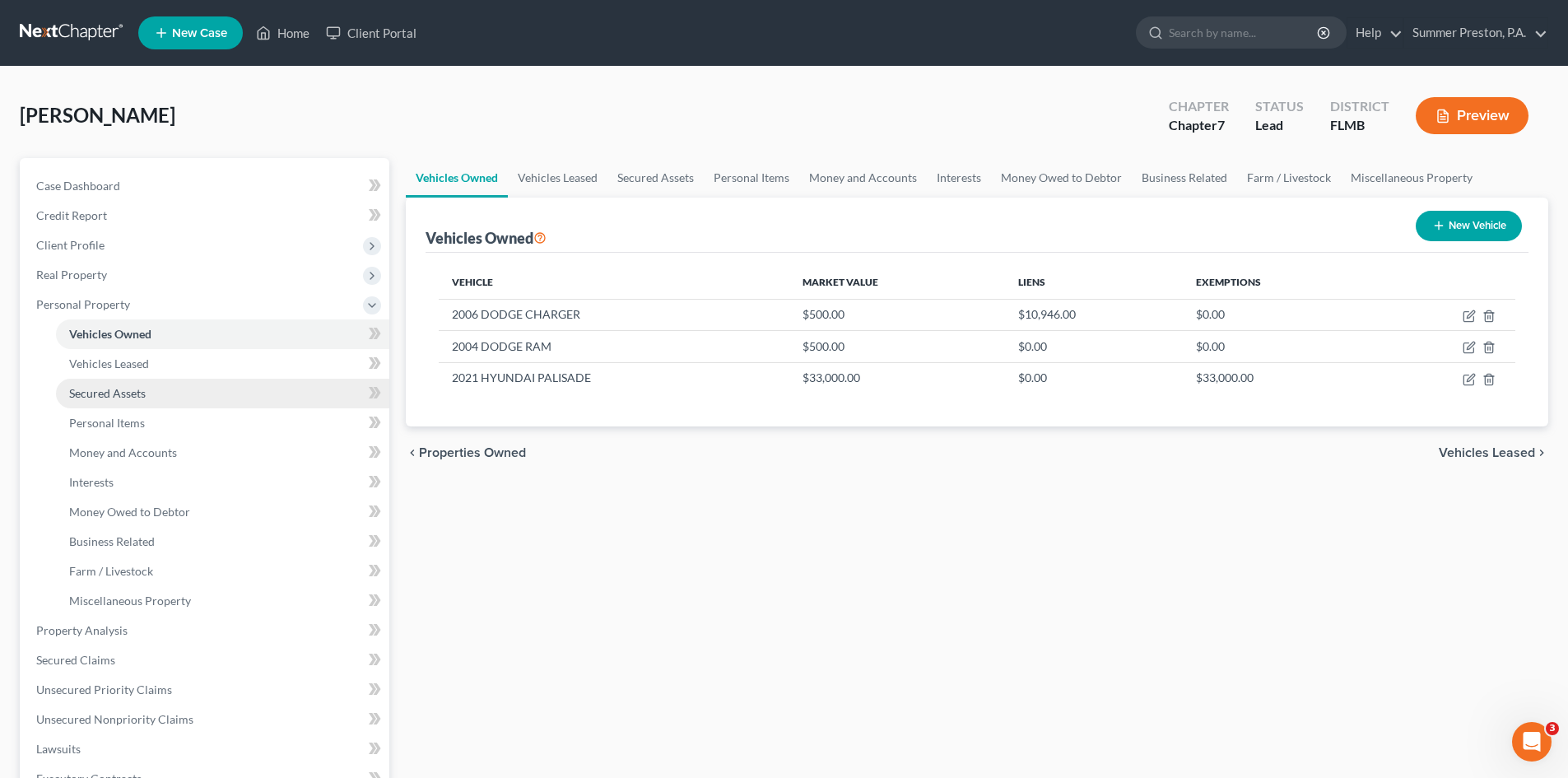
click at [138, 392] on span "Secured Assets" at bounding box center [107, 393] width 76 height 14
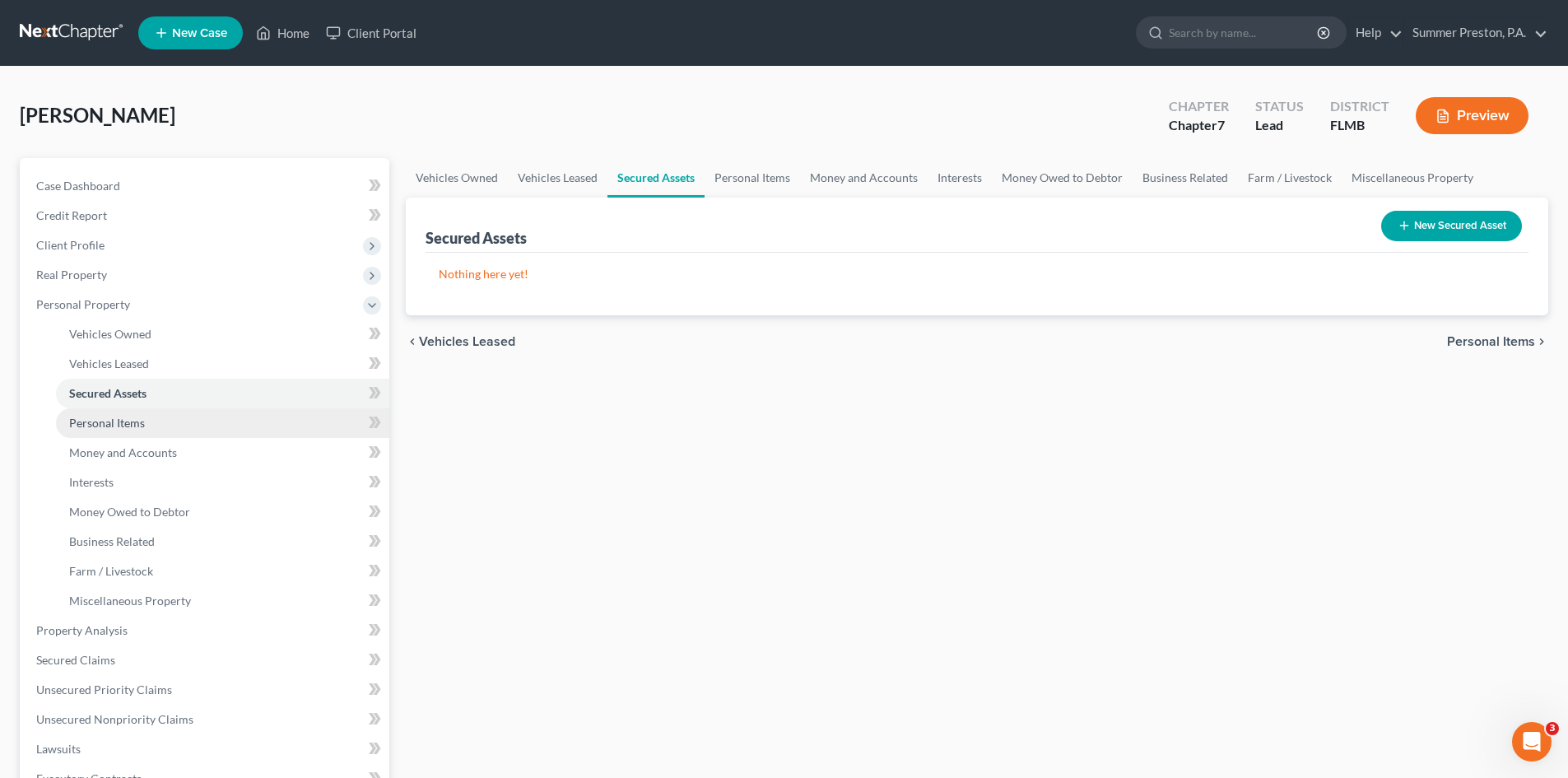
click at [138, 423] on span "Personal Items" at bounding box center [106, 423] width 75 height 14
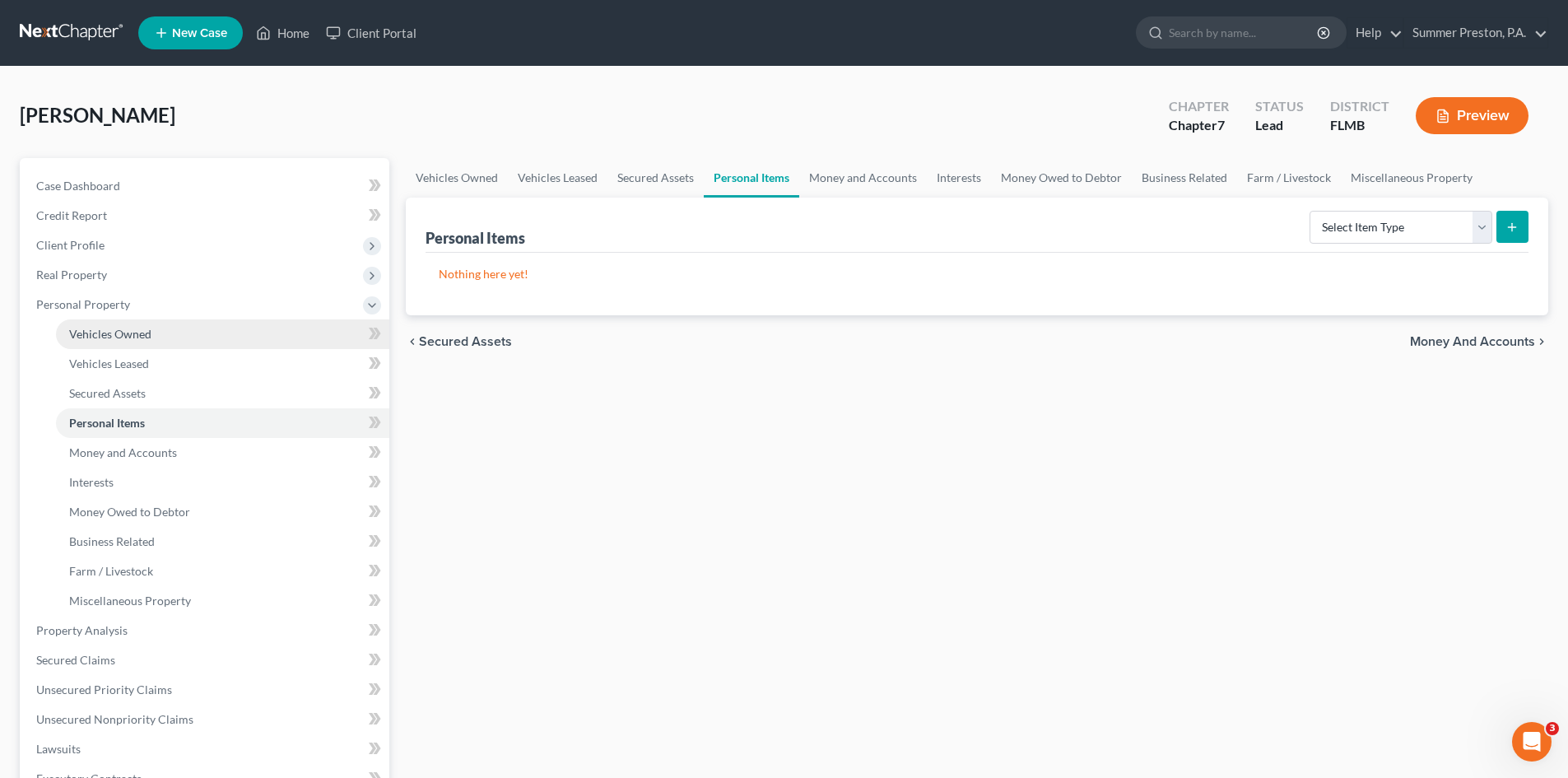
click at [137, 331] on span "Vehicles Owned" at bounding box center [110, 334] width 82 height 14
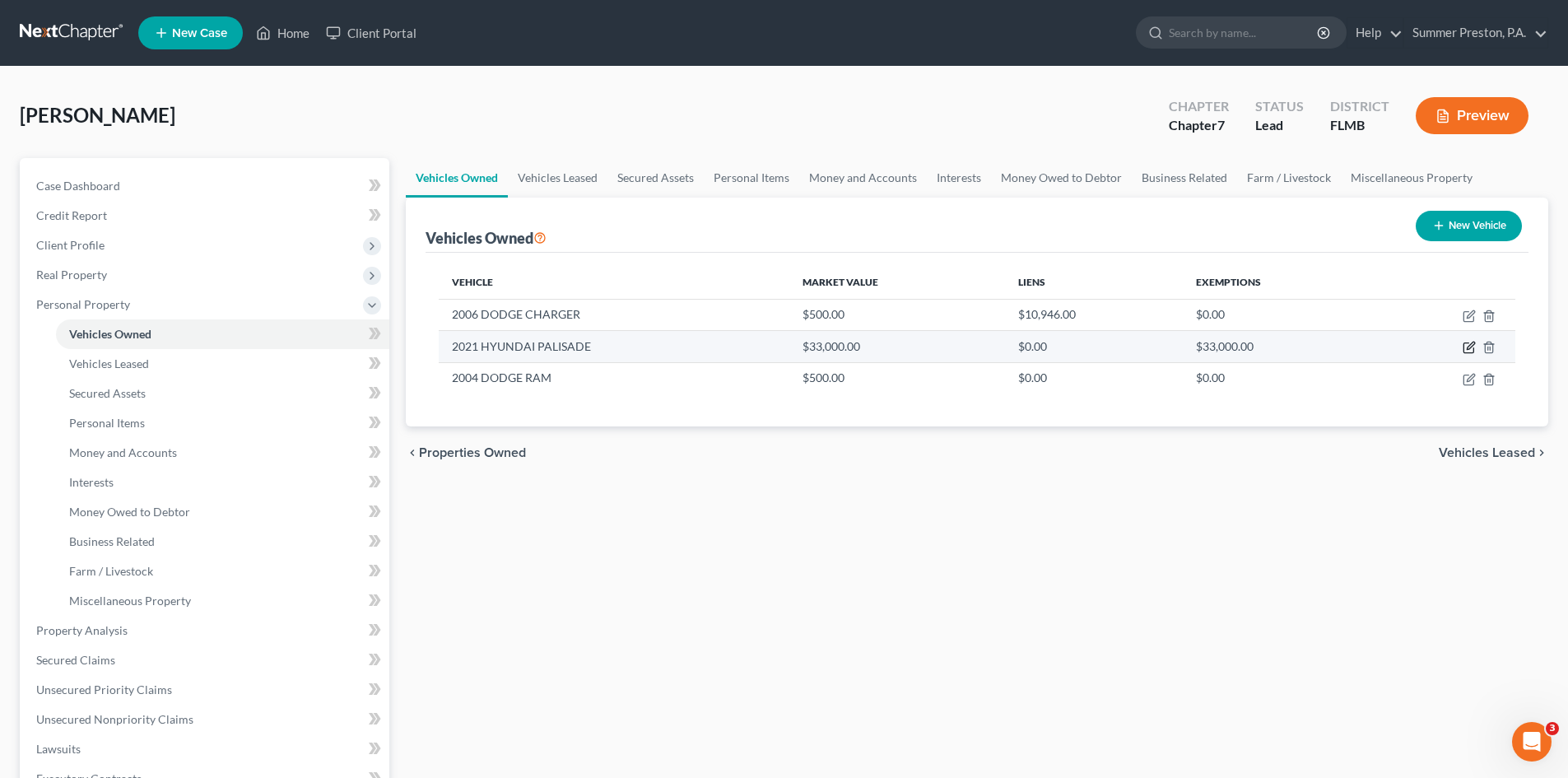
click at [1467, 347] on icon "button" at bounding box center [1470, 346] width 7 height 7
select select "0"
select select "5"
select select "1"
select select "0"
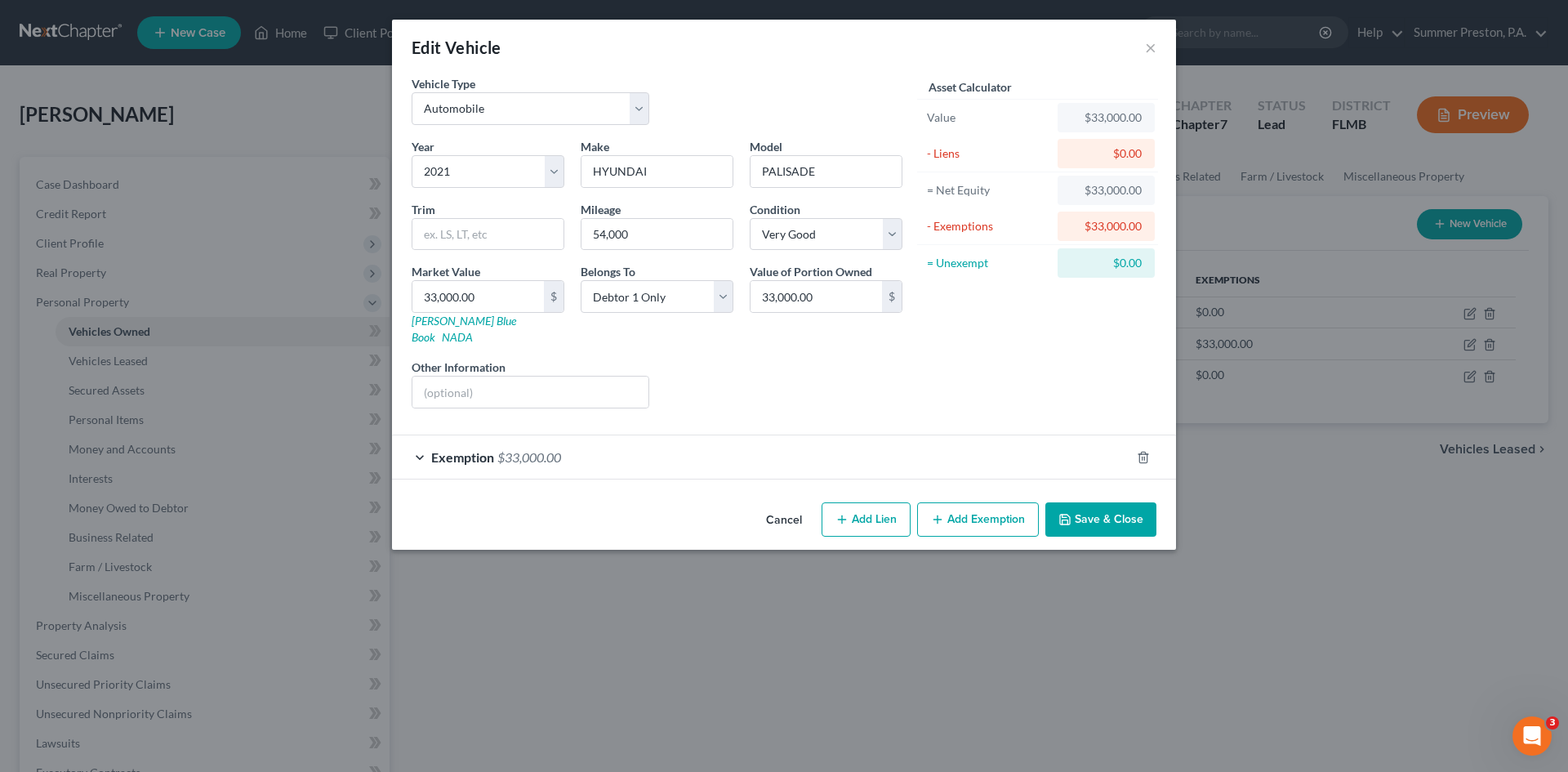
click at [994, 502] on button "Add Exemption" at bounding box center [977, 519] width 121 height 34
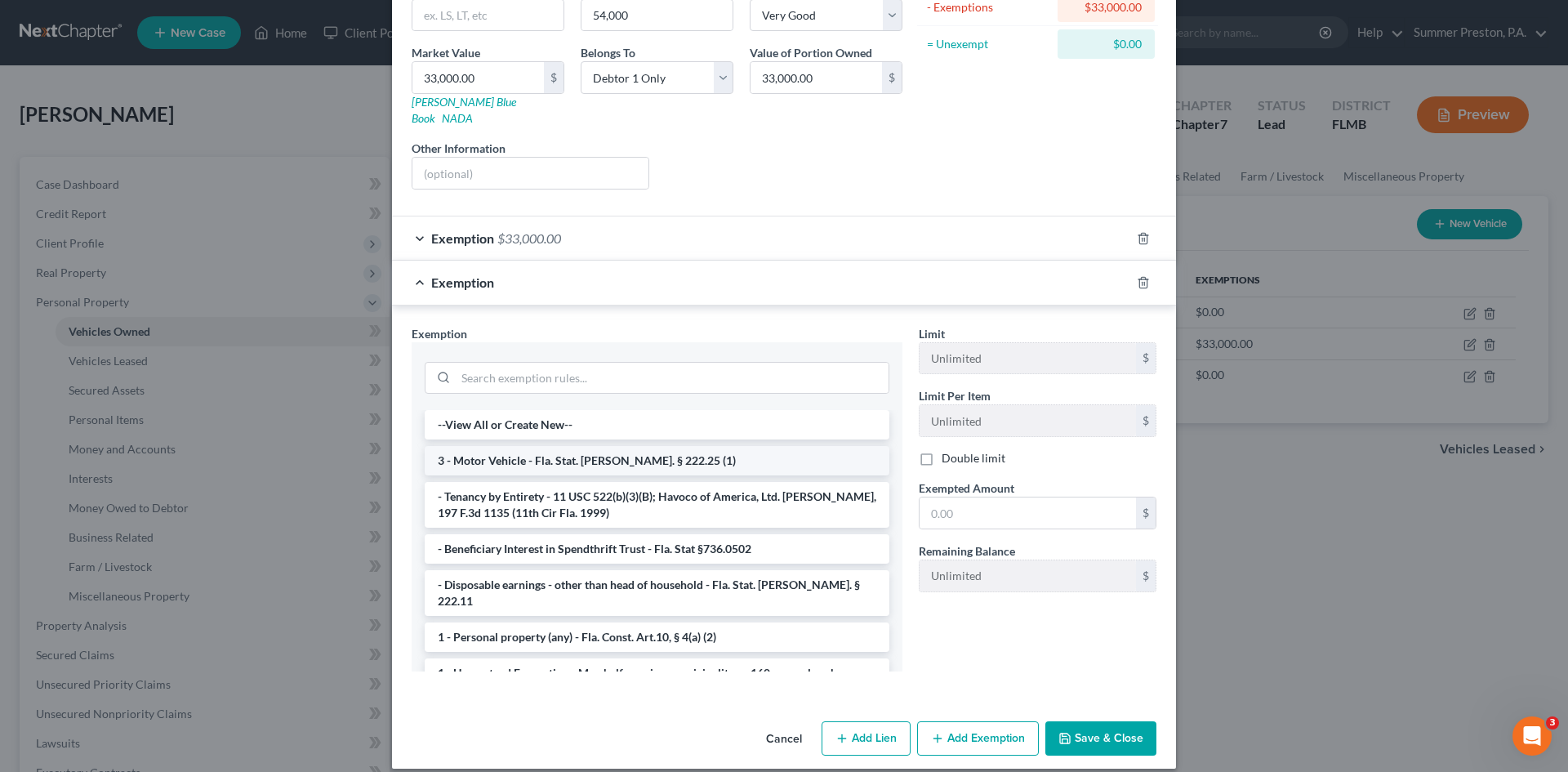
click at [510, 452] on li "3 - Motor Vehicle - Fla. Stat. [PERSON_NAME]. § 222.25 (1)" at bounding box center [657, 460] width 465 height 29
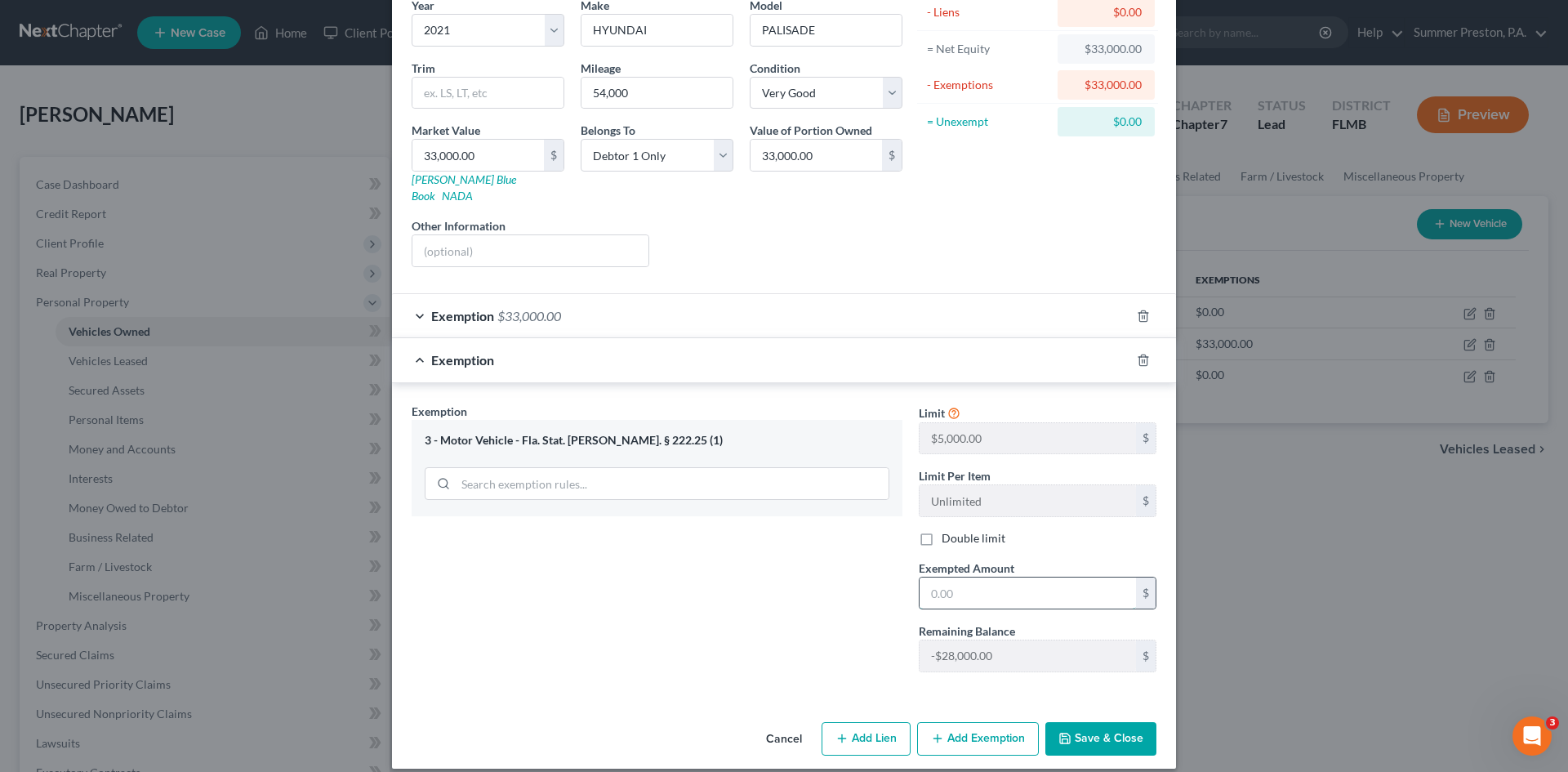
click at [1013, 578] on input "text" at bounding box center [1027, 593] width 216 height 31
type input "5,000.00"
click at [846, 722] on button "Add Lien" at bounding box center [866, 739] width 89 height 34
select select "0"
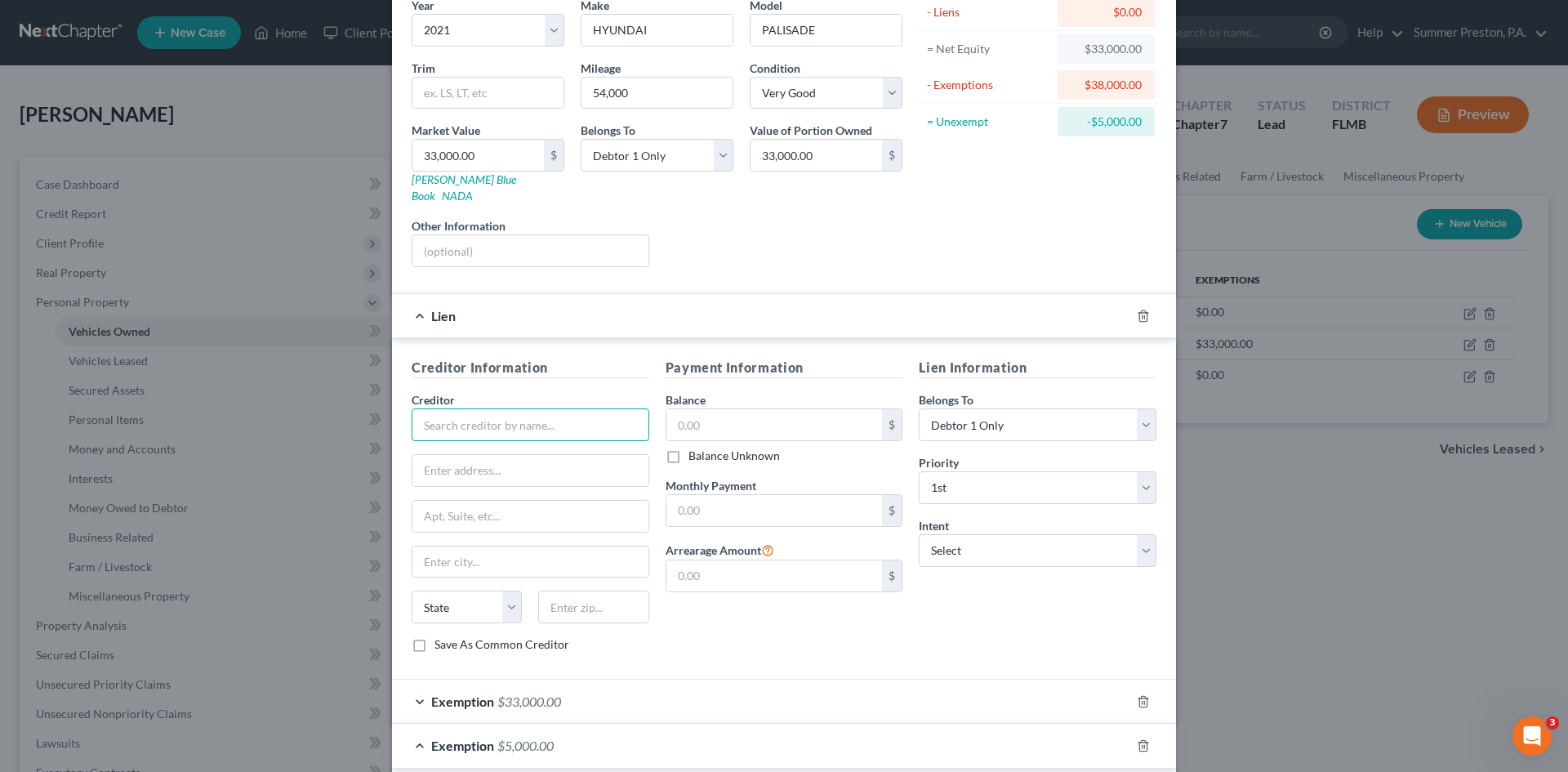
click at [577, 408] on input "text" at bounding box center [530, 424] width 237 height 33
drag, startPoint x: 423, startPoint y: 403, endPoint x: 665, endPoint y: 403, distance: 242.0
click at [665, 403] on div "Creditor Information Creditor * SUNCOAST FEDERAL CREDIT UNION State [US_STATE] …" at bounding box center [784, 512] width 761 height 308
type input "Suncoast Federal Credit Union"
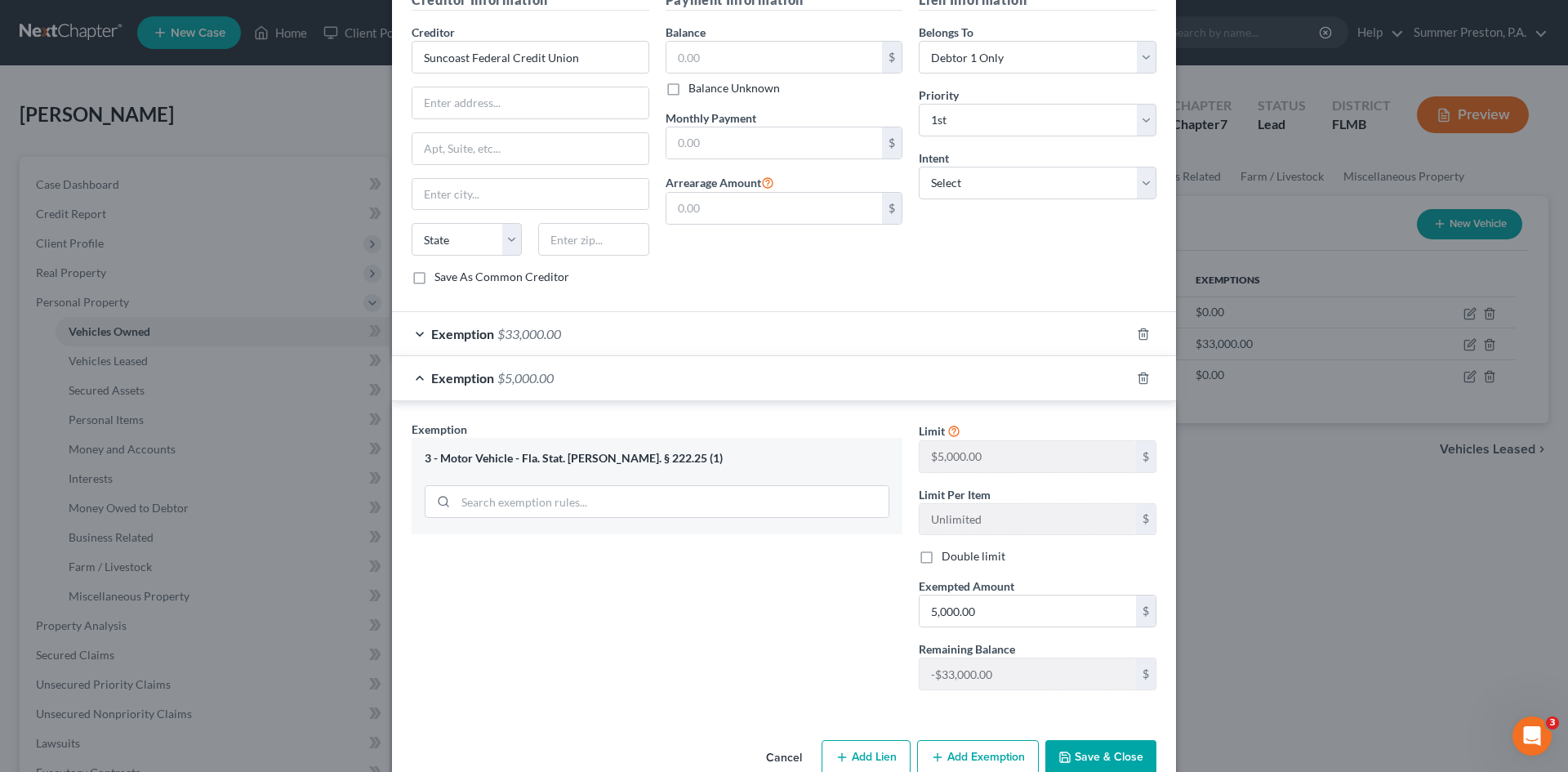
scroll to position [528, 0]
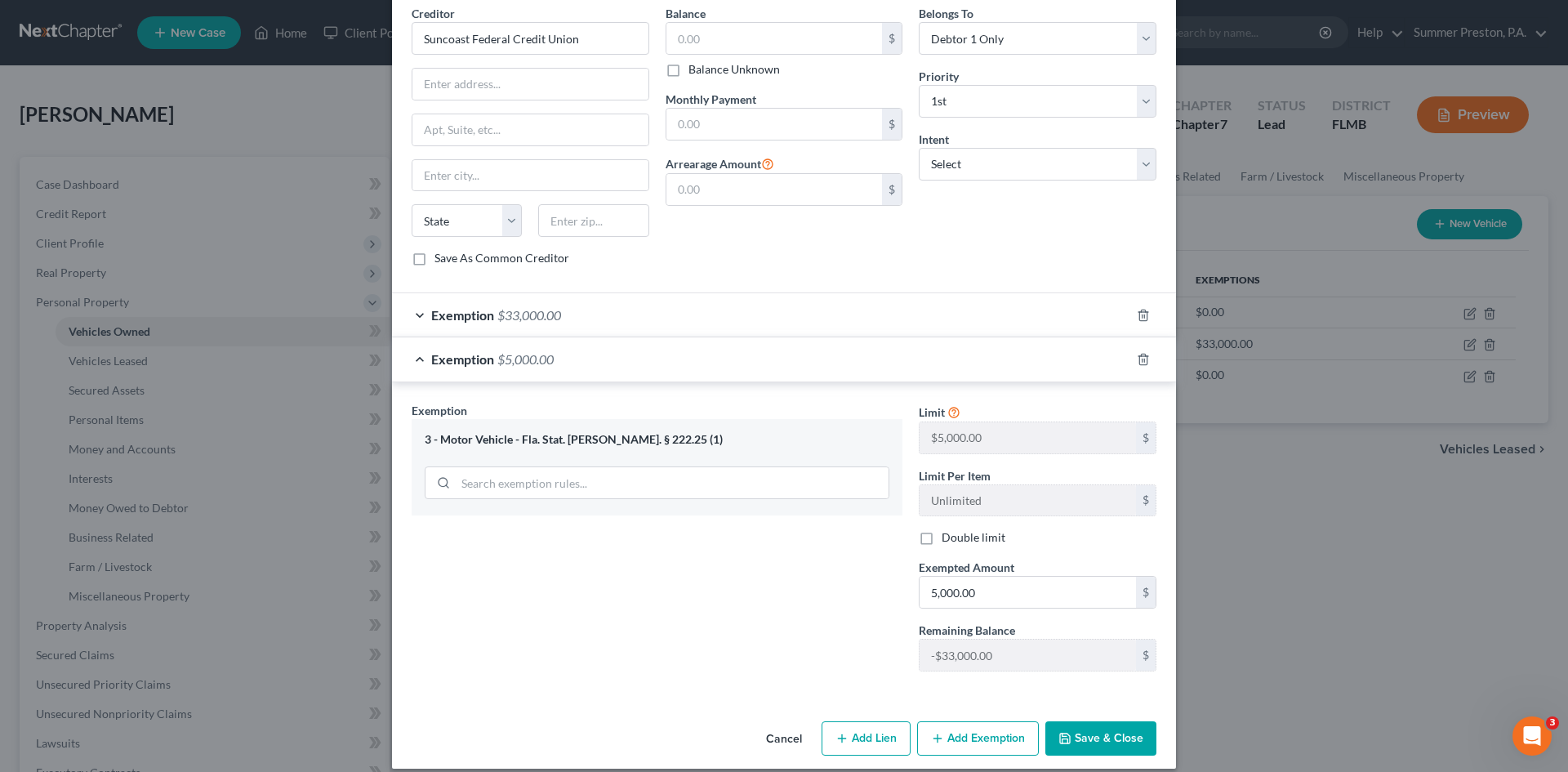
click at [1081, 721] on button "Save & Close" at bounding box center [1100, 738] width 111 height 34
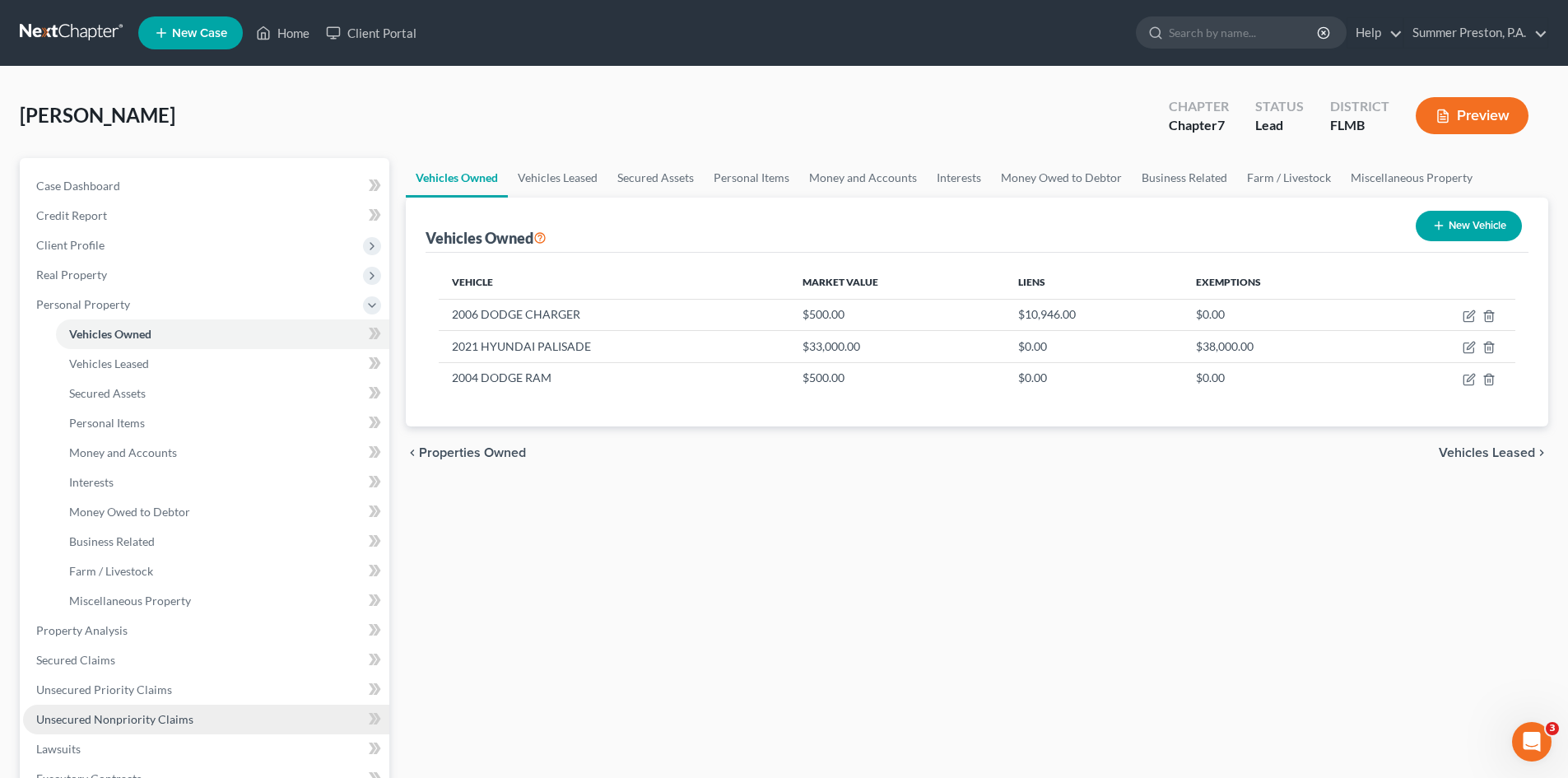
click at [142, 718] on span "Unsecured Nonpriority Claims" at bounding box center [114, 720] width 157 height 14
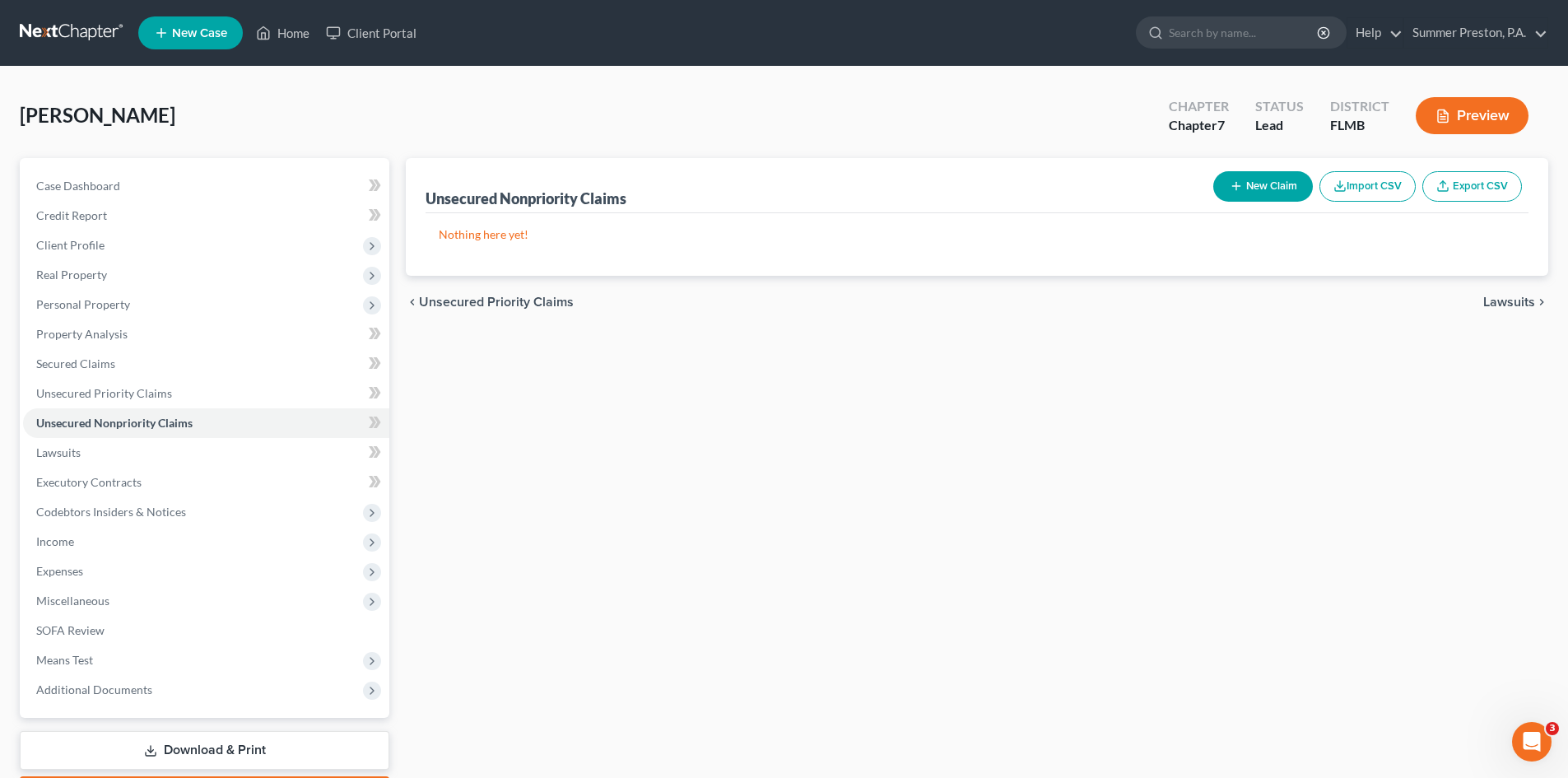
click at [1292, 177] on button "New Claim" at bounding box center [1262, 186] width 99 height 30
select select "0"
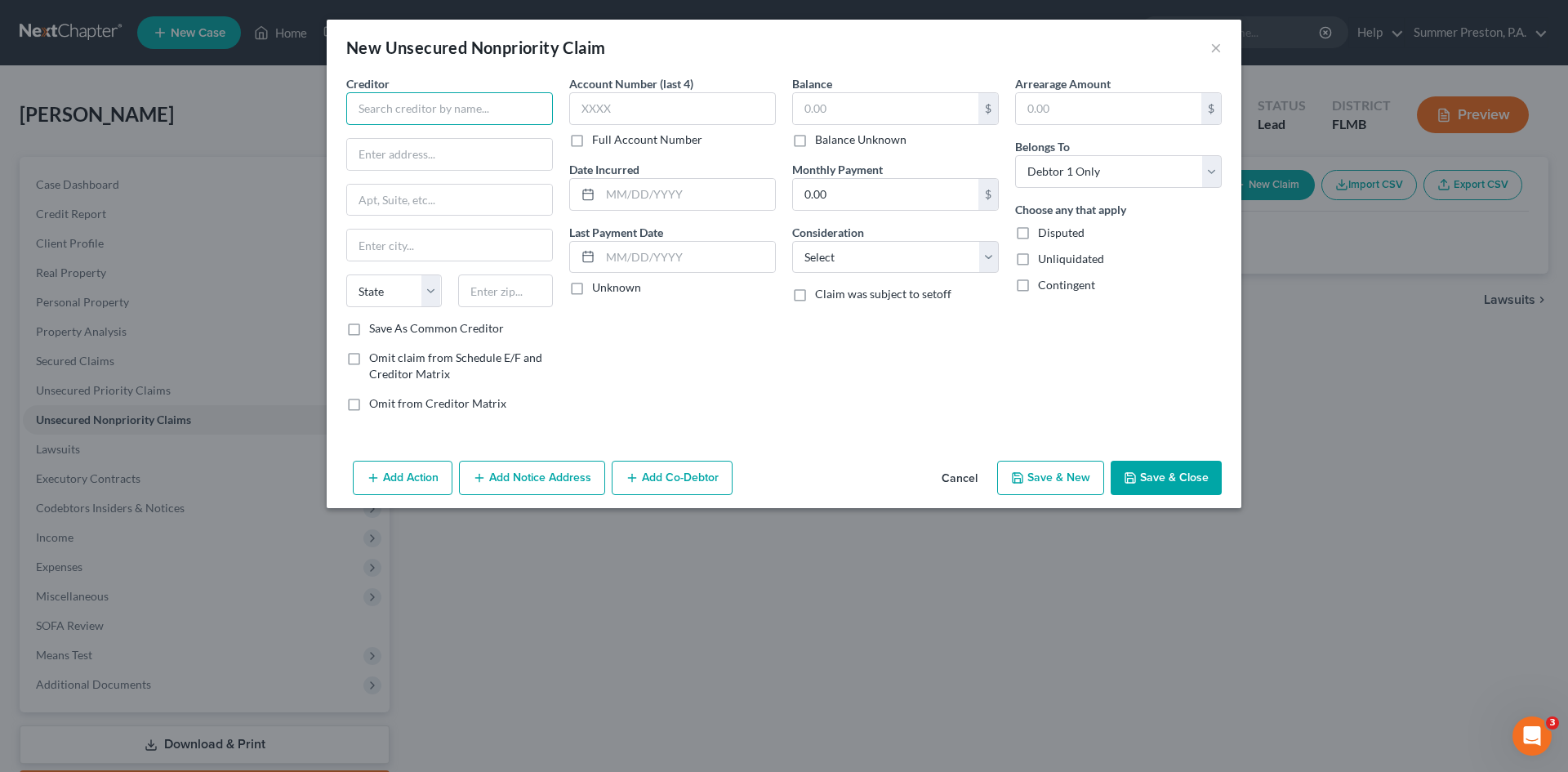
click at [530, 106] on input "text" at bounding box center [449, 108] width 207 height 33
type input "Discover Card Services"
type input "POB: 30939"
type input "[GEOGRAPHIC_DATA]"
click at [419, 295] on select "State [US_STATE] AK AR AZ CA CO CT DE DC [GEOGRAPHIC_DATA] [GEOGRAPHIC_DATA] GU…" at bounding box center [394, 290] width 96 height 33
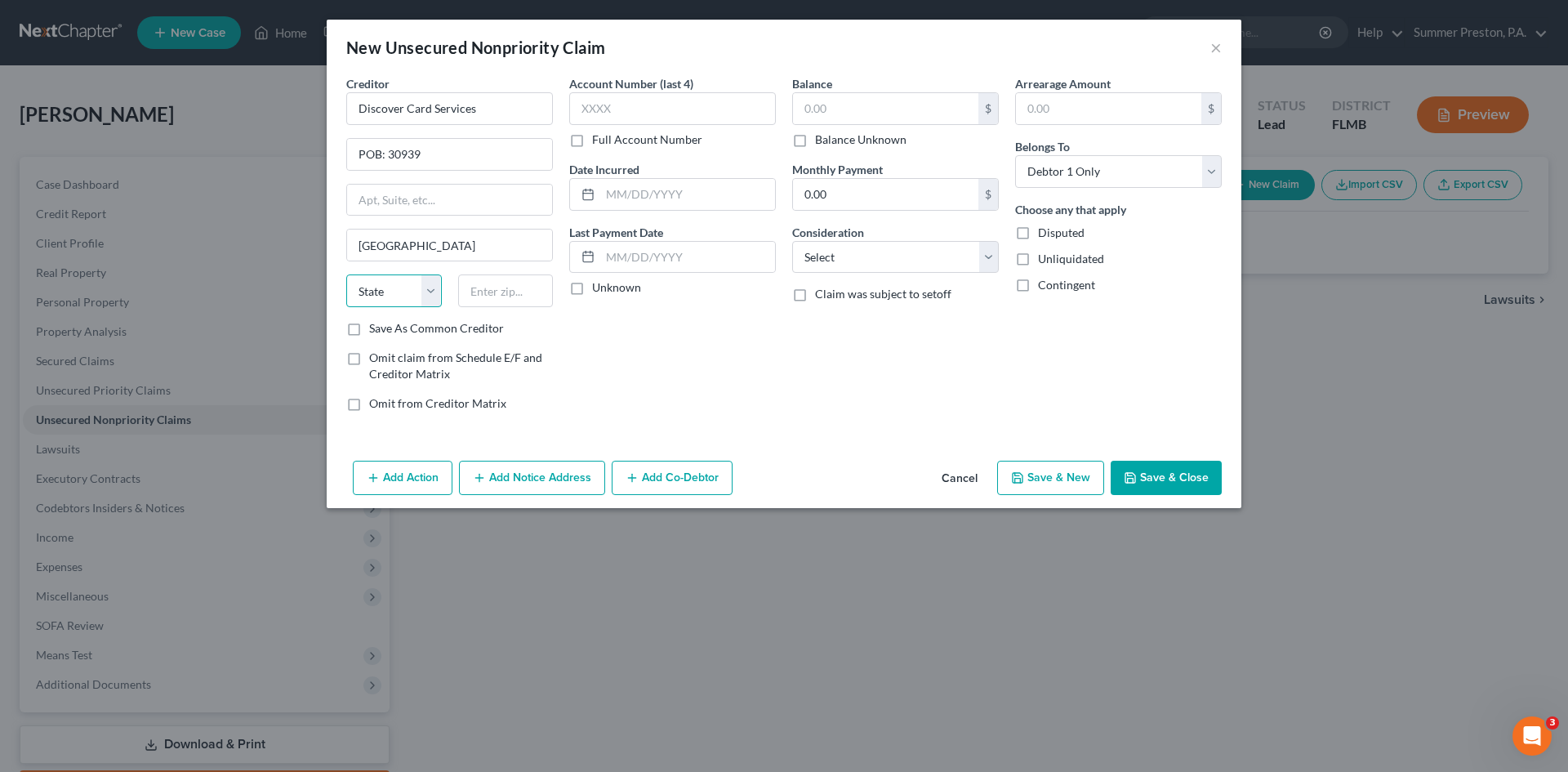
select select "46"
click at [346, 274] on select "State [US_STATE] AK AR AZ CA CO CT DE DC [GEOGRAPHIC_DATA] [GEOGRAPHIC_DATA] GU…" at bounding box center [394, 290] width 96 height 33
click at [530, 293] on input "text" at bounding box center [505, 290] width 96 height 33
type input "84130"
click at [369, 327] on label "Save As Common Creditor" at bounding box center [436, 328] width 134 height 17
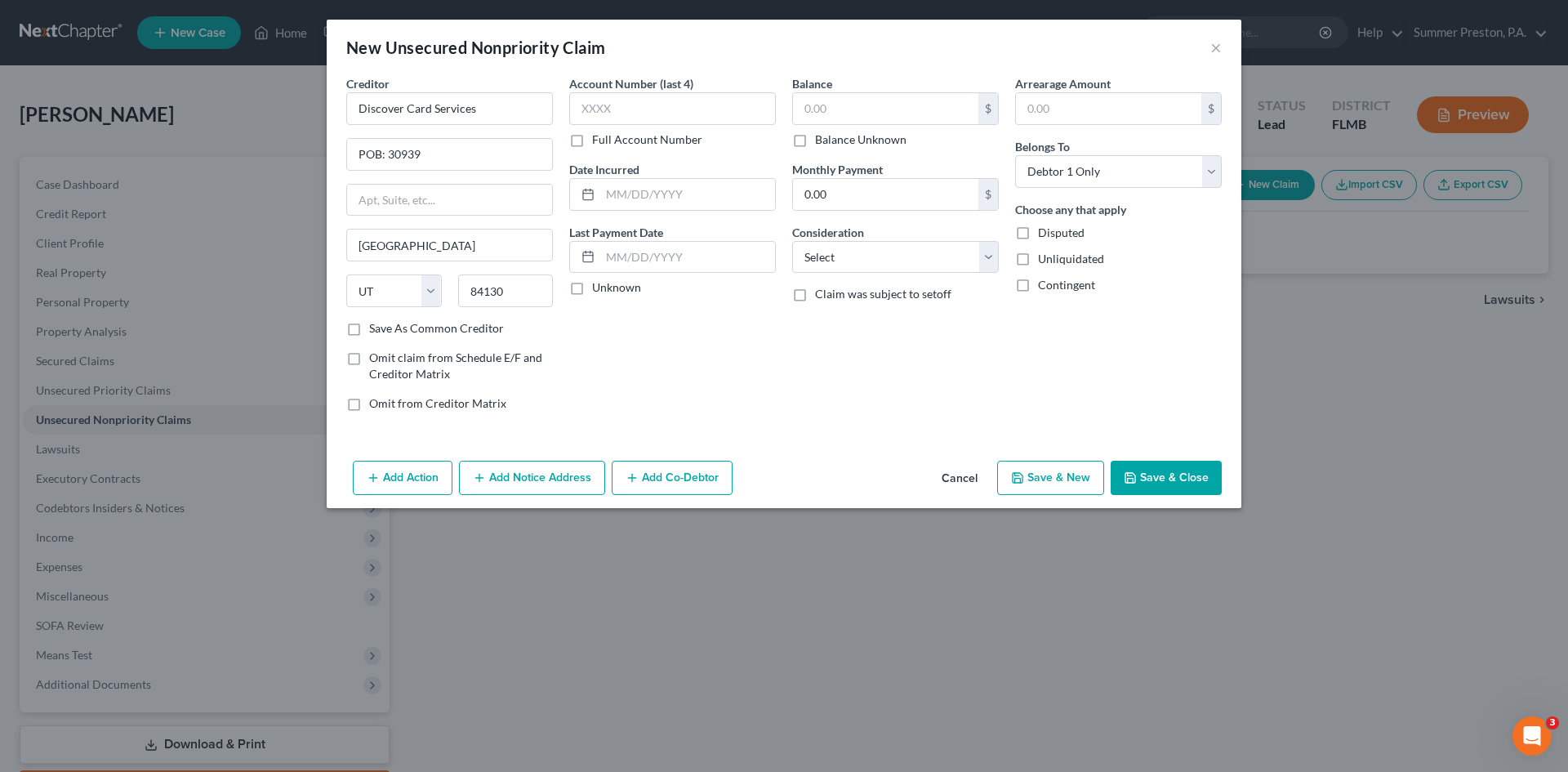
click at [375, 327] on input "Save As Common Creditor" at bounding box center [381, 325] width 11 height 11
checkbox input "true"
click at [592, 142] on label "Full Account Number" at bounding box center [646, 140] width 110 height 17
click at [599, 142] on input "Full Account Number" at bounding box center [604, 137] width 11 height 11
click at [630, 112] on input "text" at bounding box center [671, 108] width 207 height 33
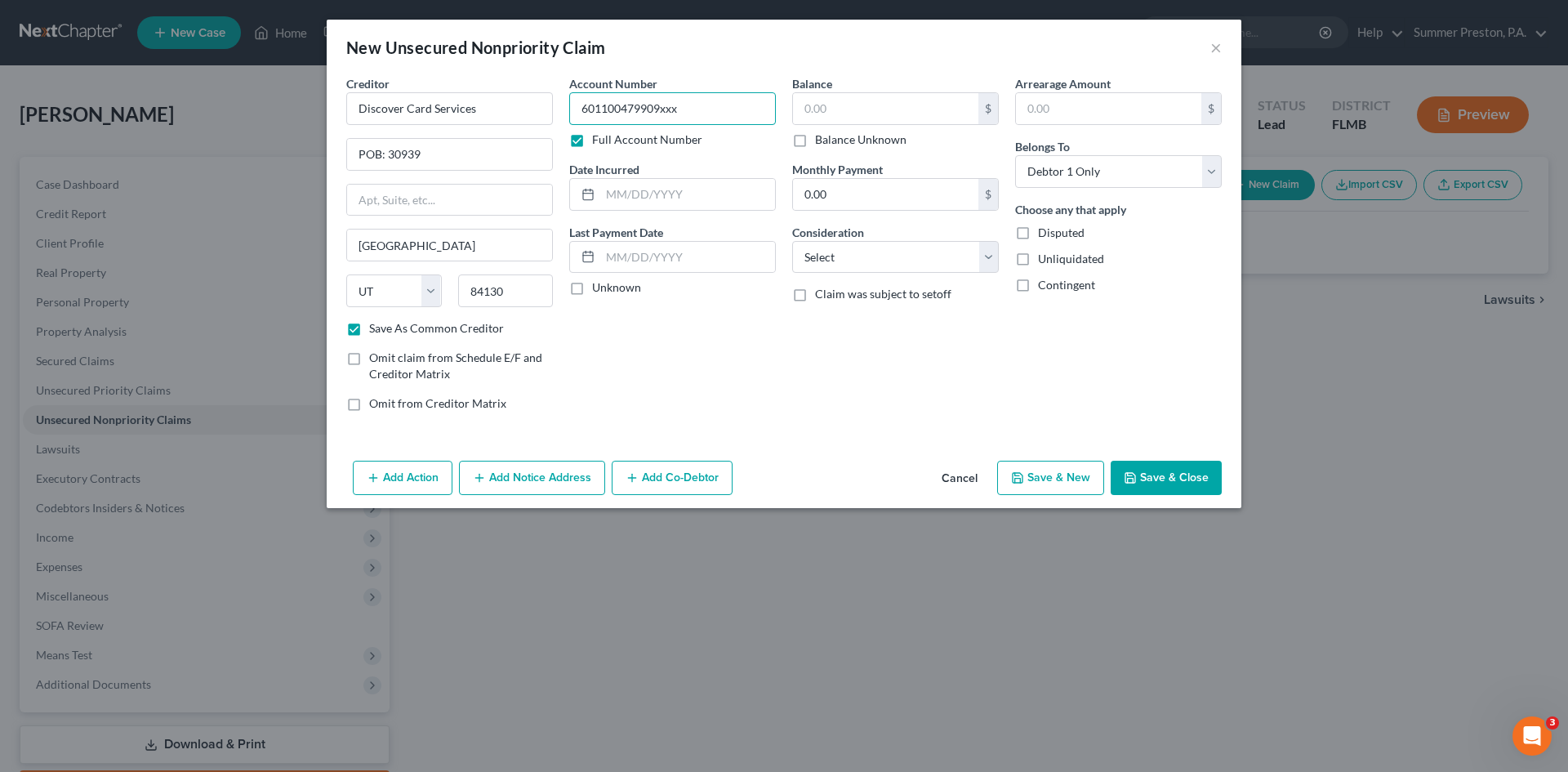
type input "601100479909xxx"
click at [592, 286] on label "Unknown" at bounding box center [616, 288] width 49 height 17
click at [599, 286] on input "Unknown" at bounding box center [604, 285] width 11 height 11
checkbox input "true"
click at [853, 105] on input "text" at bounding box center [885, 108] width 185 height 31
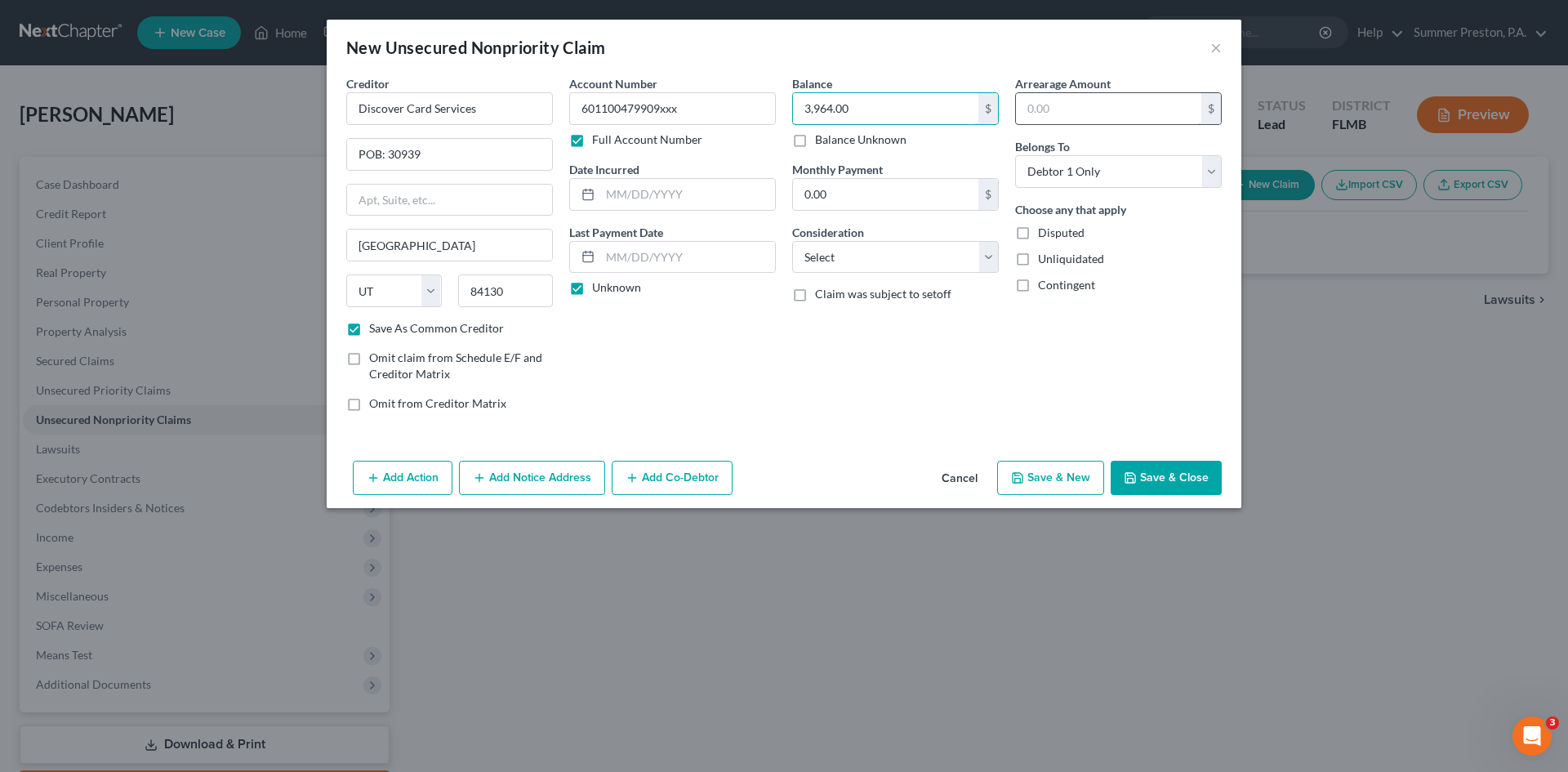
type input "3,964.00"
click at [1088, 118] on input "text" at bounding box center [1108, 108] width 185 height 31
type input "3,964.00"
click at [990, 259] on select "Select Cable / Satellite Services Collection Agency Credit Card Debt Debt Couns…" at bounding box center [895, 257] width 207 height 33
select select "2"
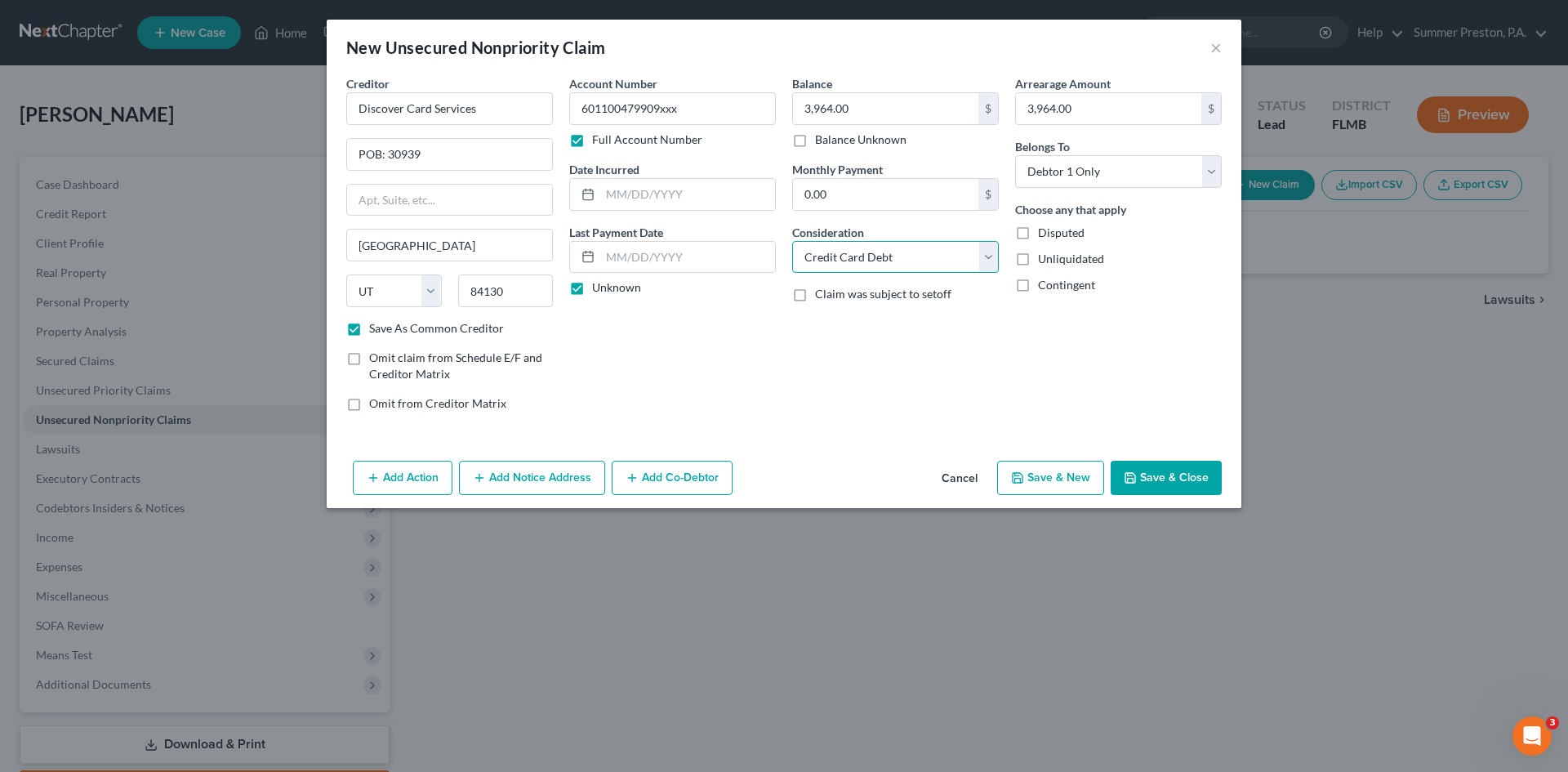
click at [792, 241] on select "Select Cable / Satellite Services Collection Agency Credit Card Debt Debt Couns…" at bounding box center [895, 257] width 207 height 33
click at [1057, 475] on button "Save & New" at bounding box center [1050, 477] width 107 height 34
checkbox input "false"
select select "0"
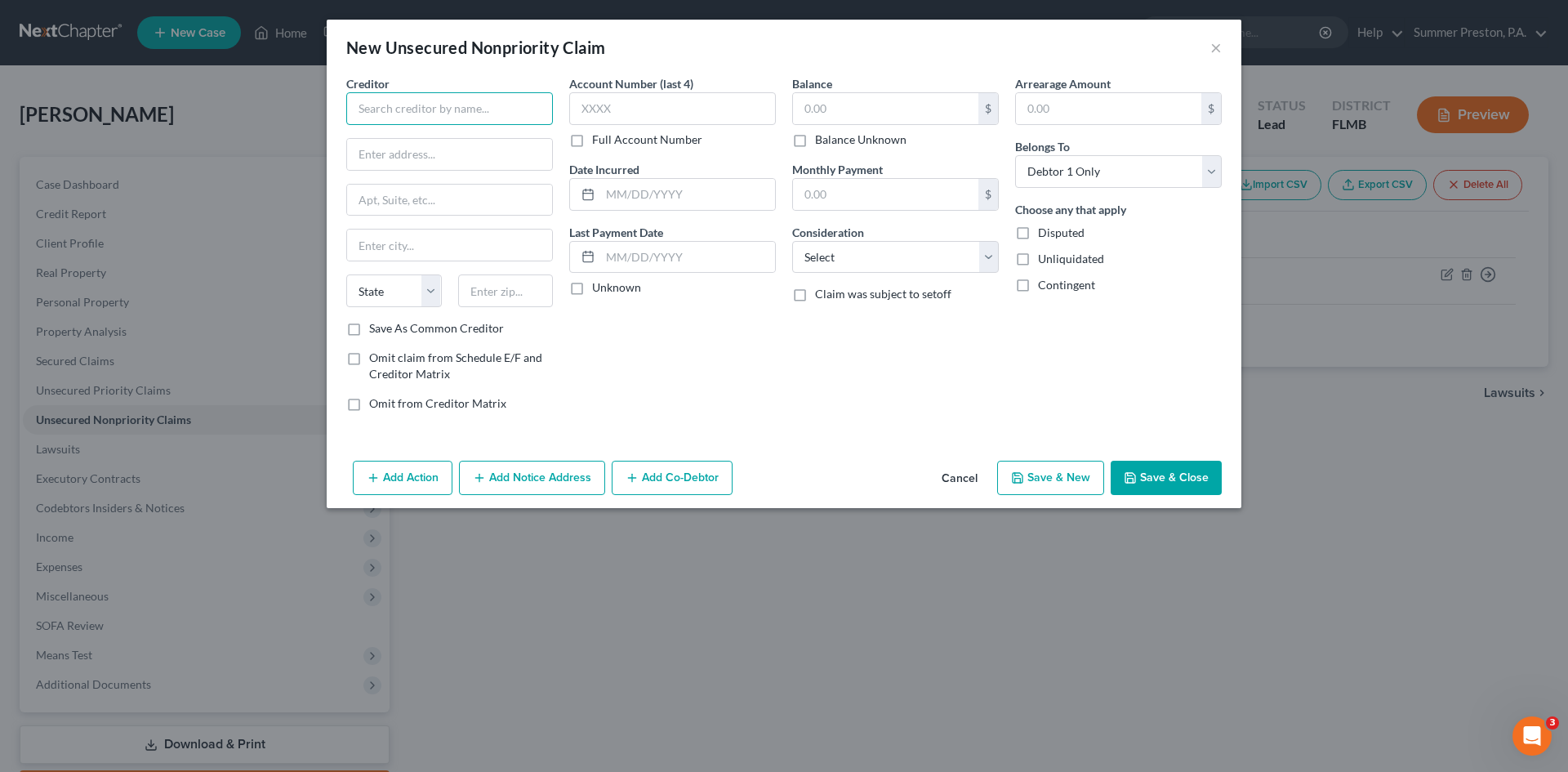
click at [504, 106] on input "text" at bounding box center [449, 108] width 207 height 33
click at [474, 198] on div "Attn: Bankruptcy Dept [STREET_ADDRESS]" at bounding box center [444, 191] width 170 height 14
type input "WebBank /Fingerhut"
type input "Attn: Bankruptcy Dept"
type input "[STREET_ADDRESS]"
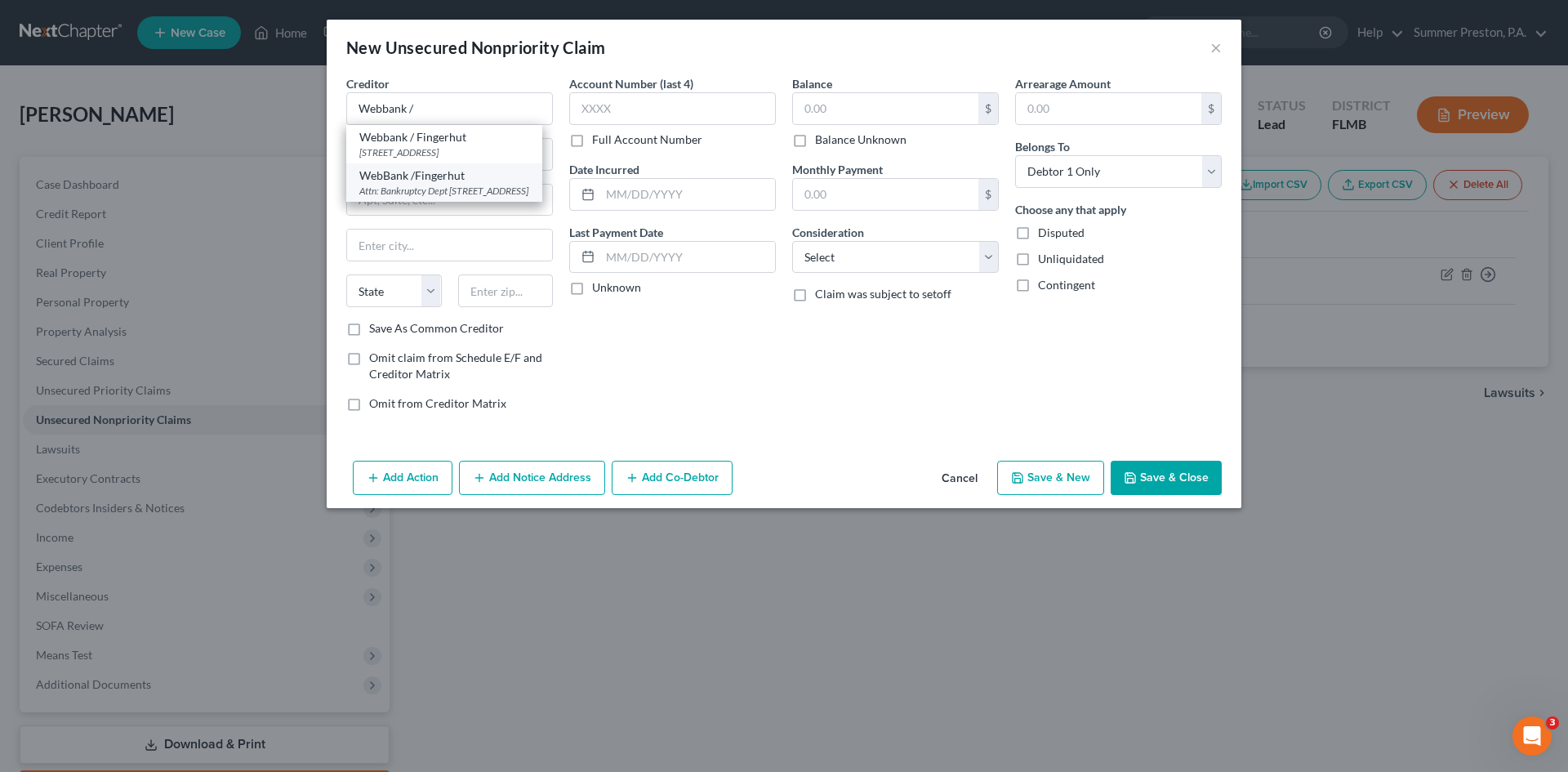
type input "Saint Cloud"
select select "24"
type input "56303"
click at [369, 328] on label "Save As Common Creditor" at bounding box center [436, 328] width 134 height 17
click at [375, 328] on input "Save As Common Creditor" at bounding box center [381, 325] width 11 height 11
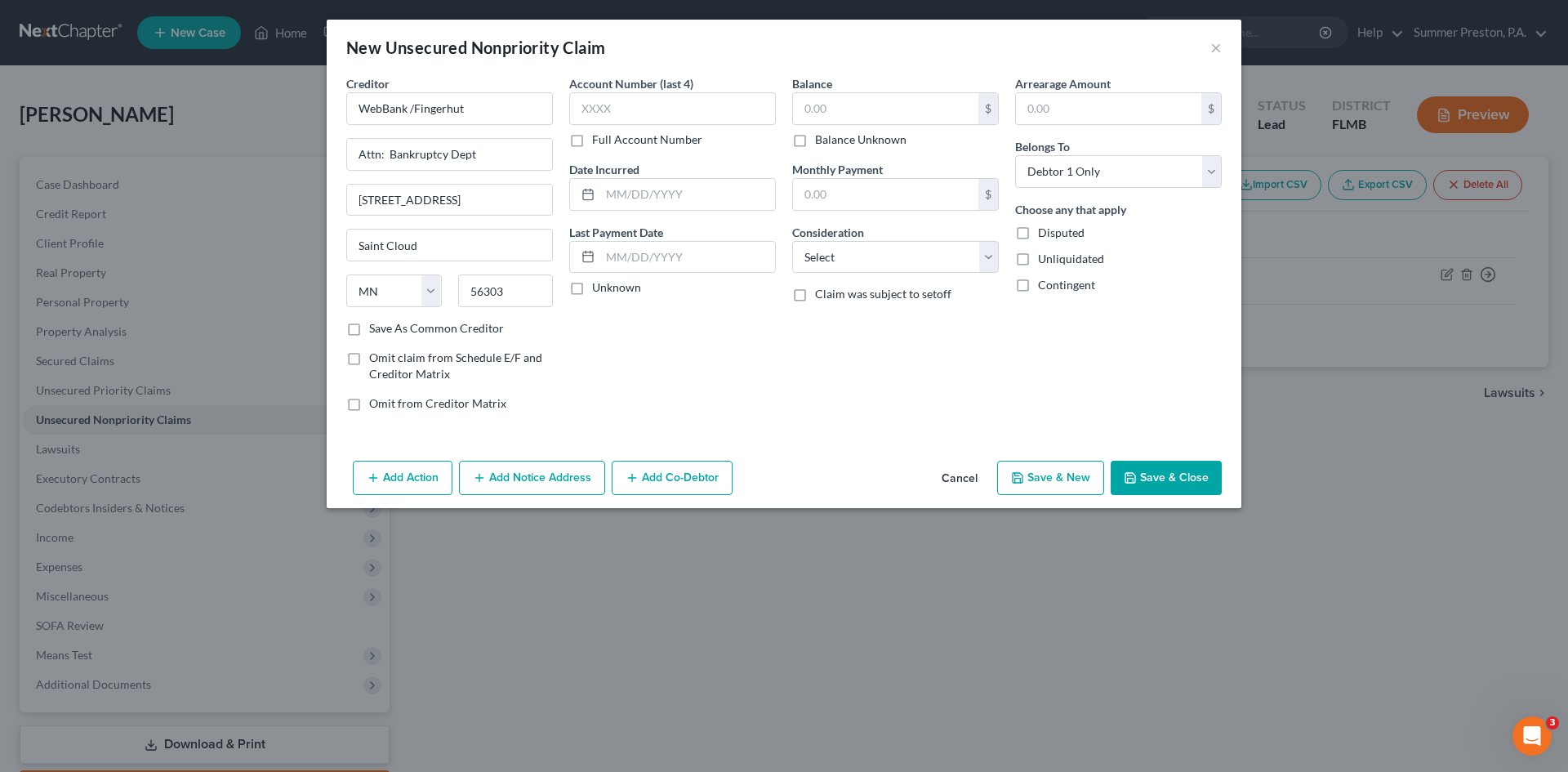
checkbox input "true"
click at [592, 139] on label "Full Account Number" at bounding box center [646, 140] width 110 height 17
click at [599, 139] on input "Full Account Number" at bounding box center [604, 137] width 11 height 11
click at [637, 107] on input "text" at bounding box center [671, 108] width 207 height 33
type input "636992105655xxx"
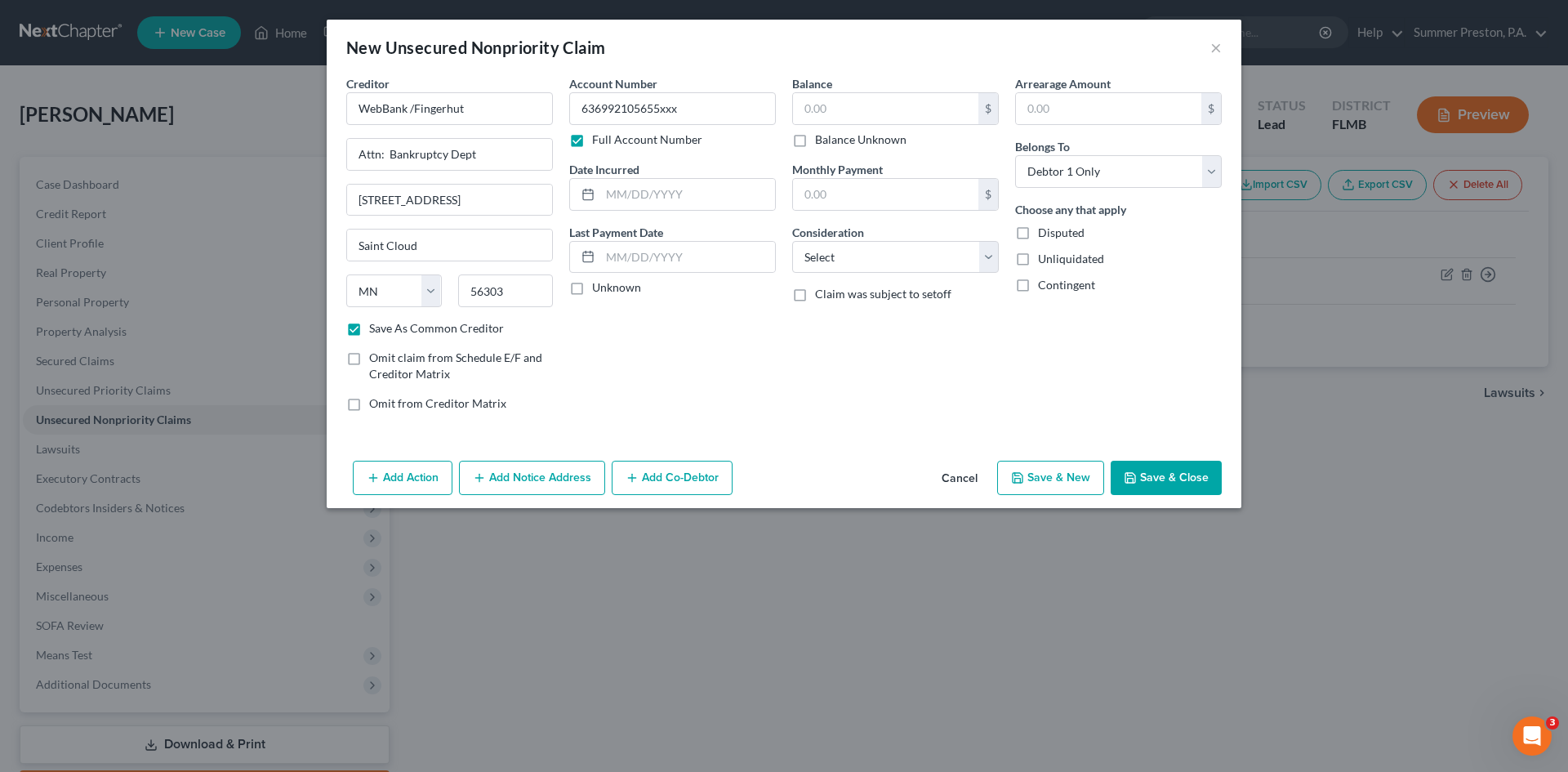
drag, startPoint x: 574, startPoint y: 290, endPoint x: 588, endPoint y: 274, distance: 21.3
click at [592, 290] on label "Unknown" at bounding box center [616, 288] width 49 height 17
click at [599, 290] on input "Unknown" at bounding box center [604, 285] width 11 height 11
checkbox input "true"
click at [915, 109] on input "text" at bounding box center [885, 108] width 185 height 31
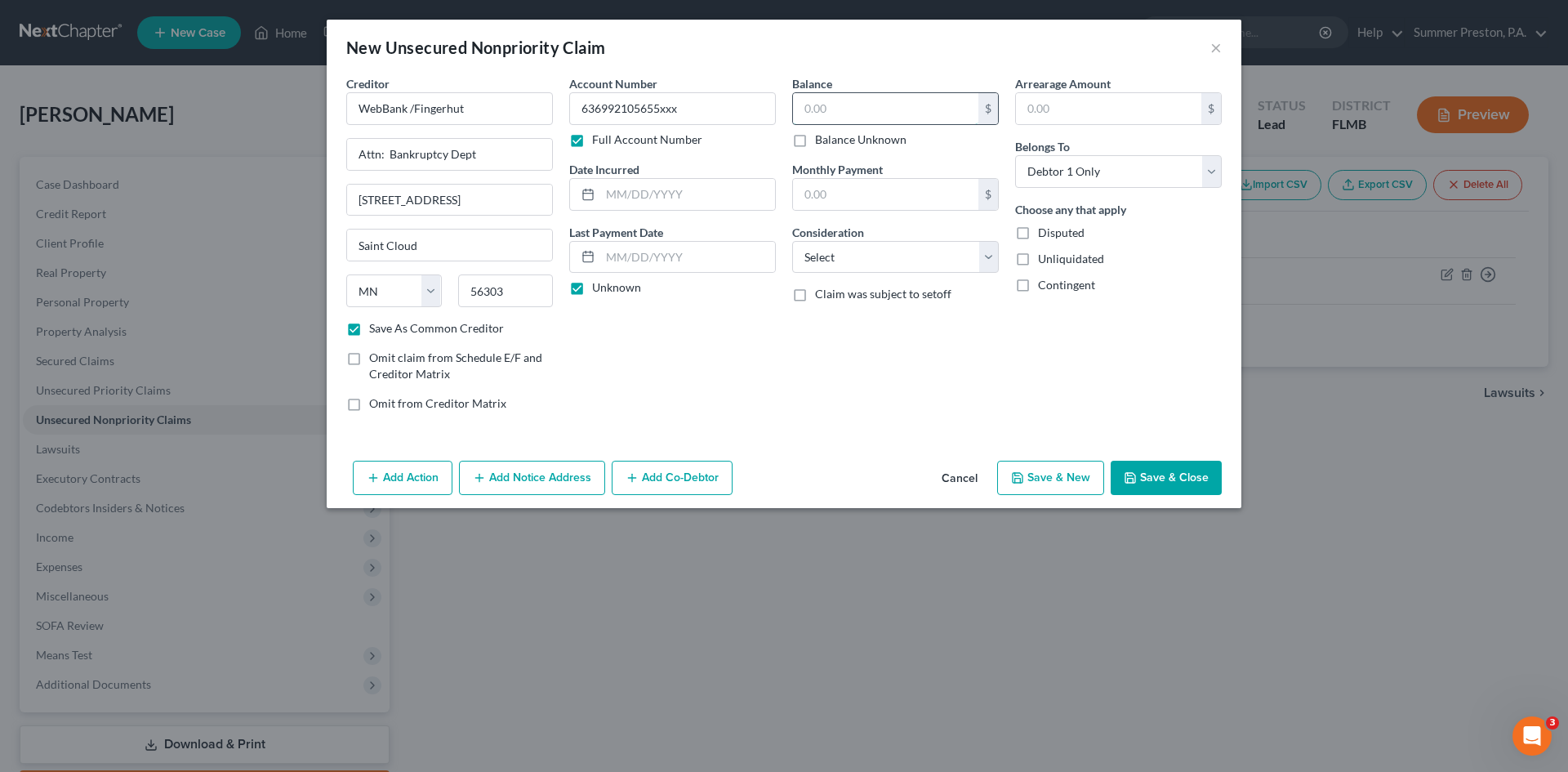
click at [901, 111] on input "text" at bounding box center [885, 108] width 185 height 31
type input "1,101.00"
click at [1100, 104] on input "text" at bounding box center [1108, 108] width 185 height 31
type input "1"
type input "1,101.00"
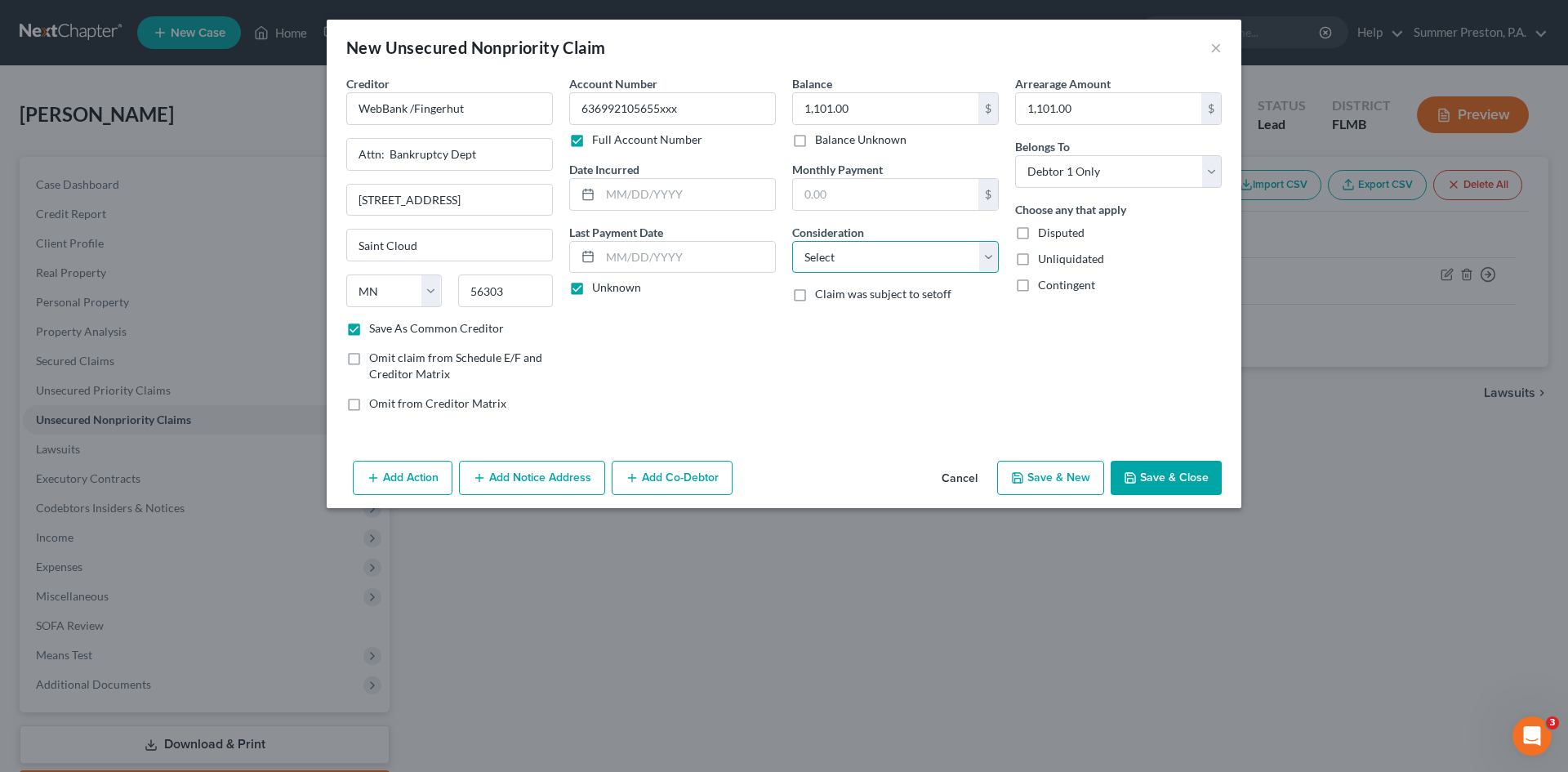
click at [984, 254] on select "Select Cable / Satellite Services Collection Agency Credit Card Debt Debt Couns…" at bounding box center [895, 257] width 207 height 33
select select "2"
click at [792, 241] on select "Select Cable / Satellite Services Collection Agency Credit Card Debt Debt Couns…" at bounding box center [895, 257] width 207 height 33
drag, startPoint x: 1066, startPoint y: 480, endPoint x: 1059, endPoint y: 474, distance: 9.2
click at [1059, 474] on button "Save & New" at bounding box center [1050, 477] width 107 height 34
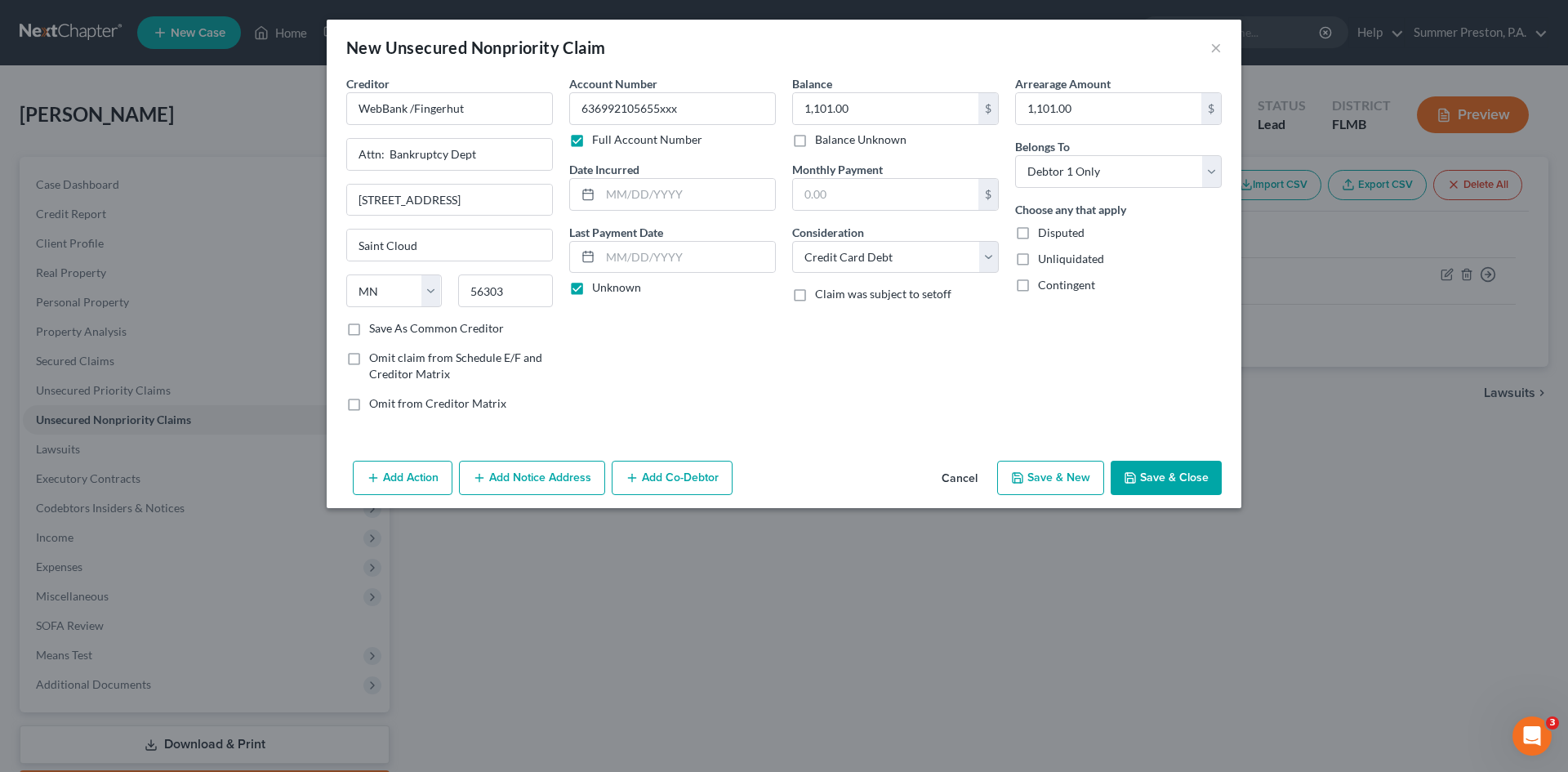
checkbox input "false"
select select "0"
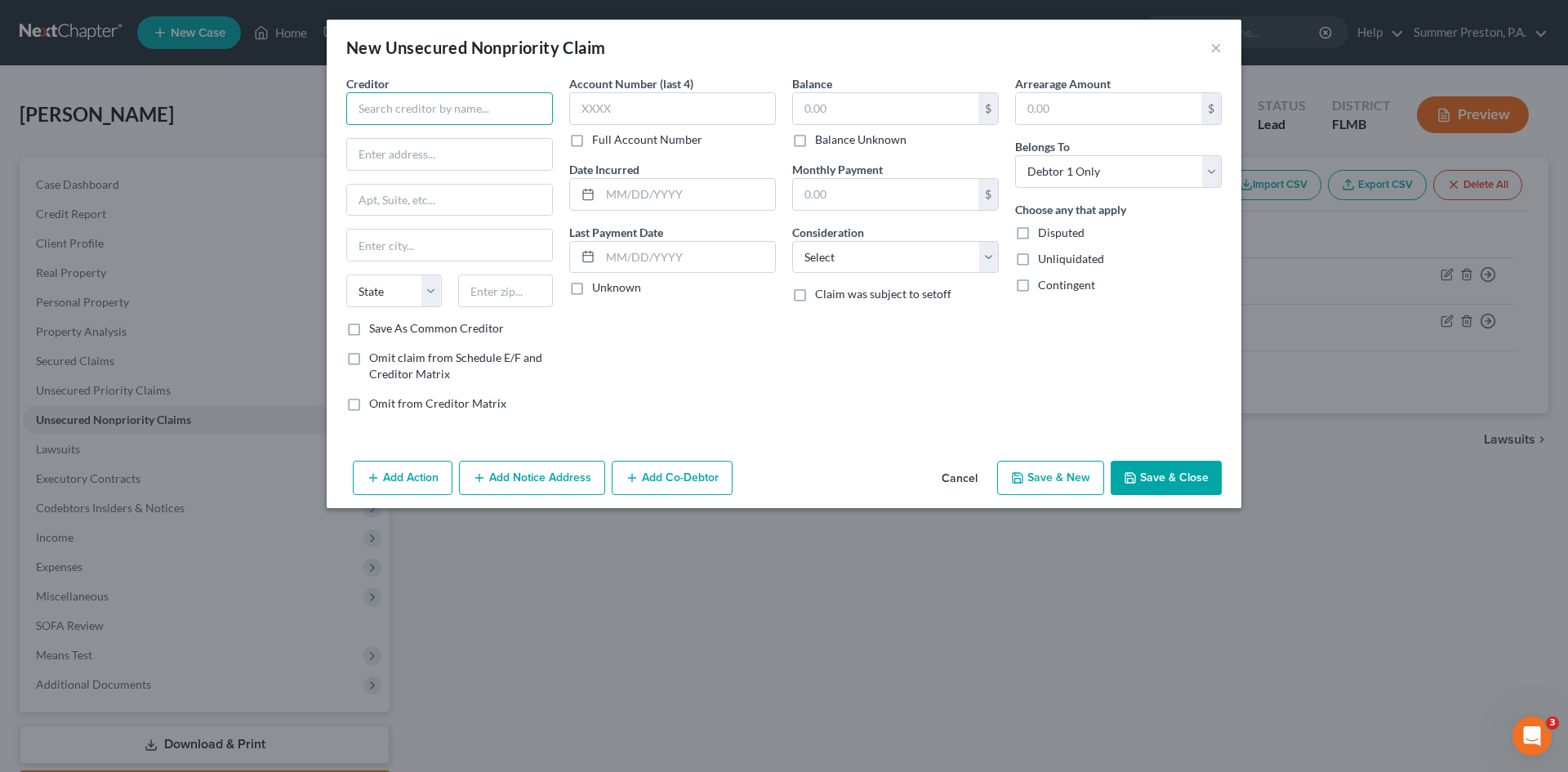
click at [496, 100] on input "text" at bounding box center [449, 108] width 207 height 33
type input "Eastern Account System"
type input "3 Corporate Dr."
type input "Danbury"
select select "6"
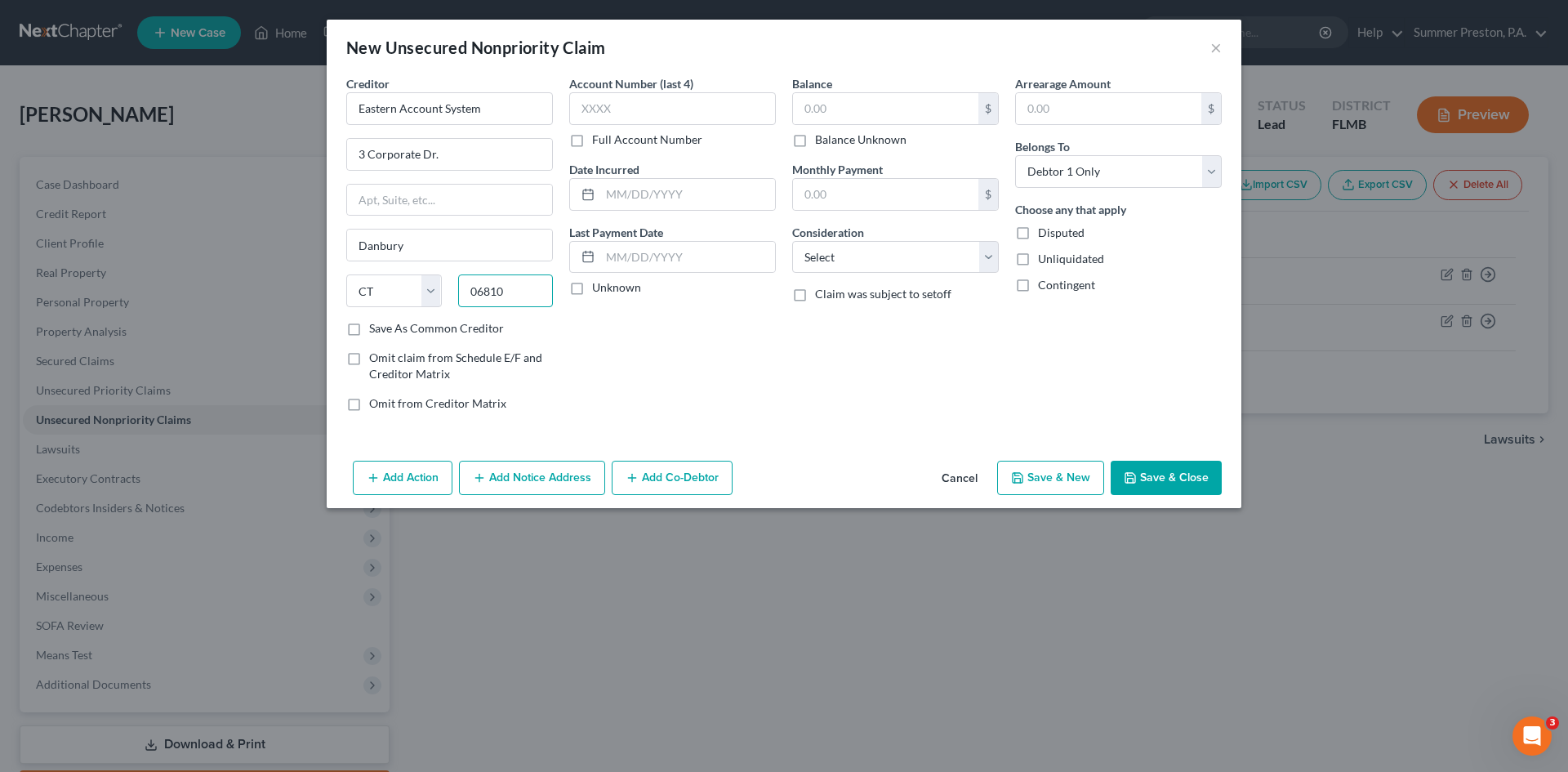
type input "06810"
drag, startPoint x: 352, startPoint y: 324, endPoint x: 378, endPoint y: 316, distance: 27.2
click at [369, 326] on label "Save As Common Creditor" at bounding box center [436, 328] width 134 height 17
click at [375, 326] on input "Save As Common Creditor" at bounding box center [381, 325] width 11 height 11
checkbox input "true"
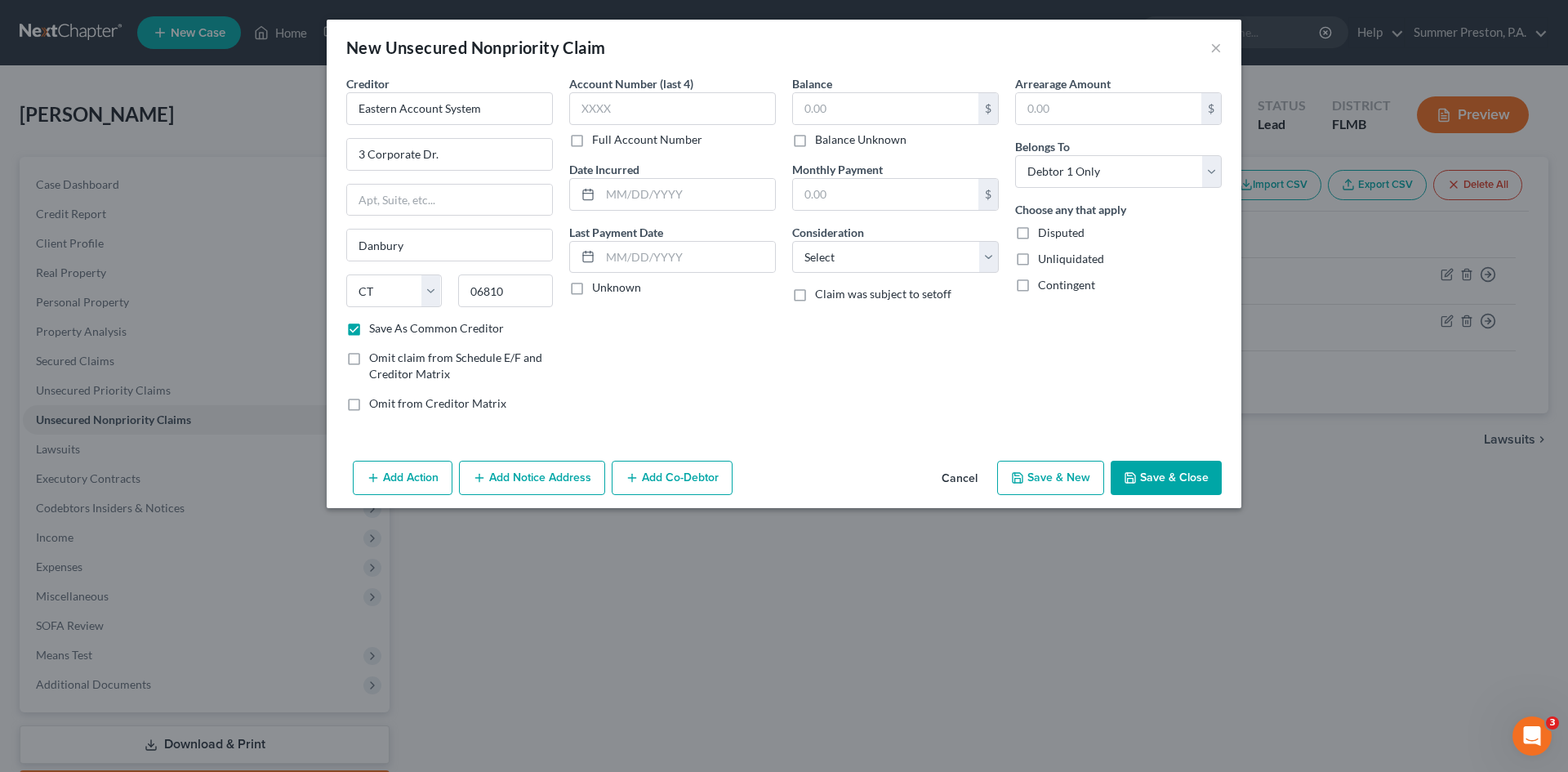
click at [592, 140] on label "Full Account Number" at bounding box center [646, 140] width 110 height 17
click at [599, 140] on input "Full Account Number" at bounding box center [604, 137] width 11 height 11
click at [679, 113] on input "text" at bounding box center [671, 108] width 207 height 33
type input "3859xxxx"
drag, startPoint x: 577, startPoint y: 287, endPoint x: 931, endPoint y: 120, distance: 391.4
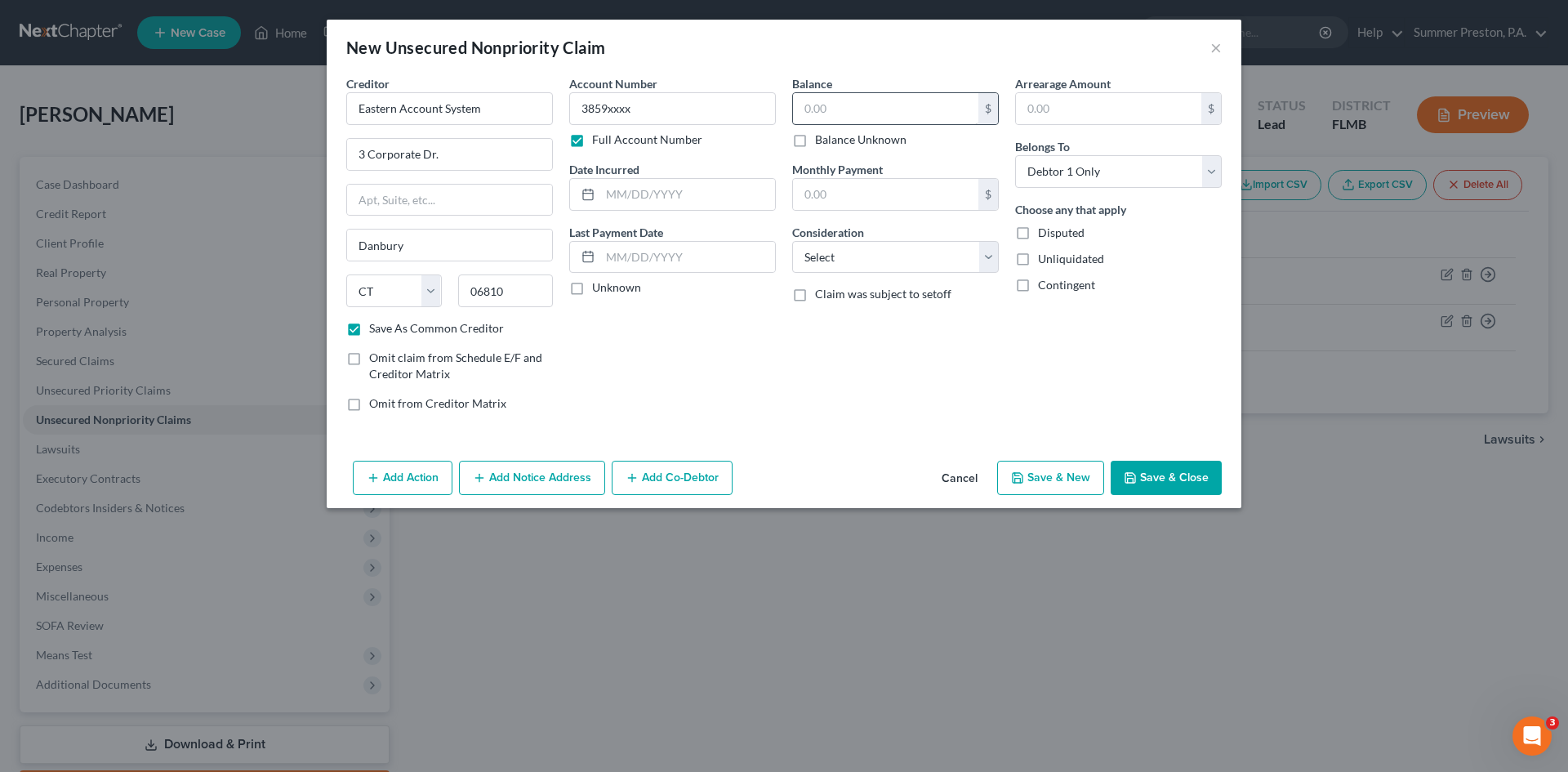
click at [592, 280] on label "Unknown" at bounding box center [616, 288] width 49 height 17
click at [917, 100] on input "text" at bounding box center [885, 108] width 185 height 31
type input "103.00"
click at [1074, 103] on input "text" at bounding box center [1108, 108] width 185 height 31
type input "103.00"
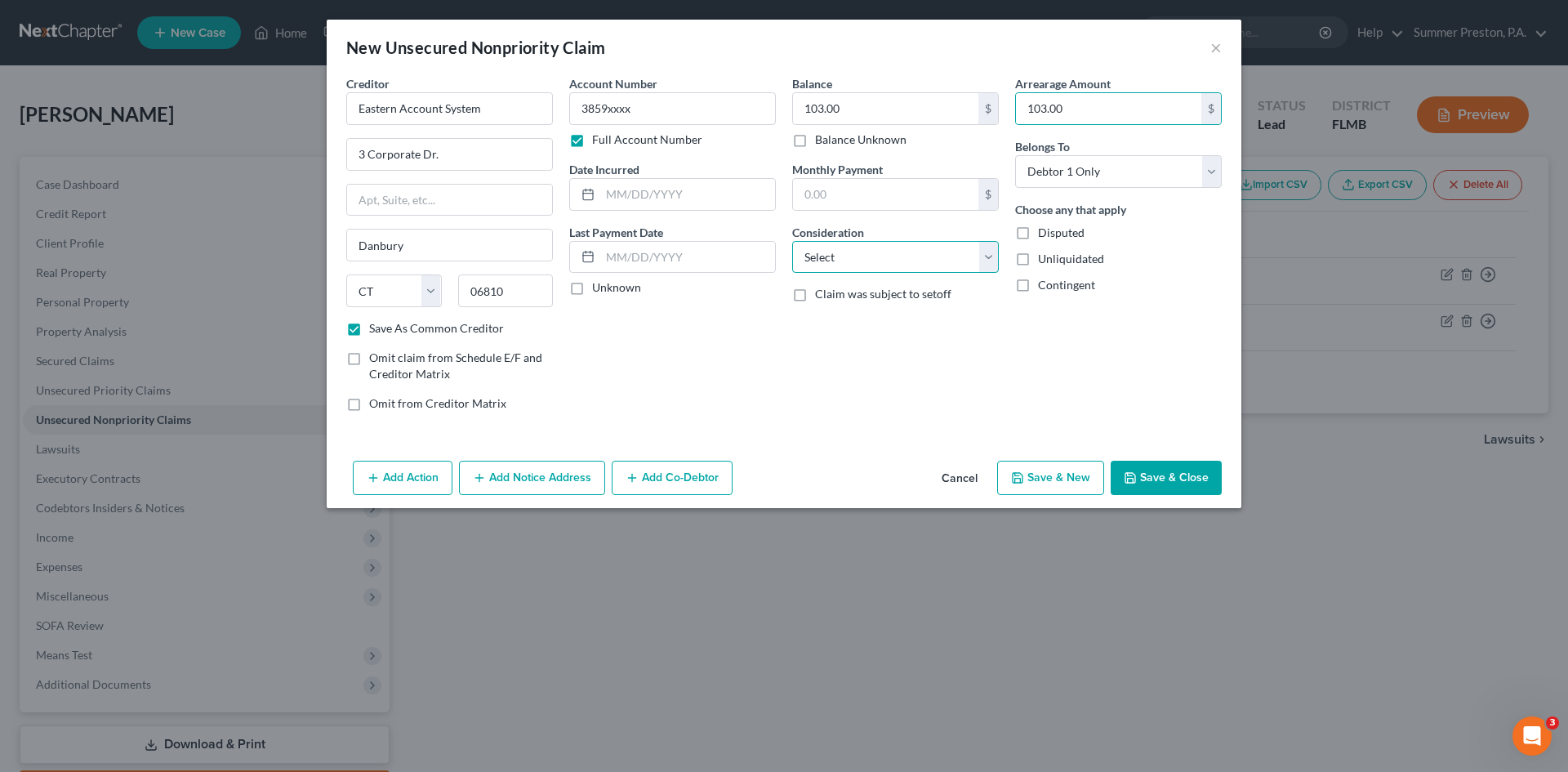
click at [993, 256] on select "Select Cable / Satellite Services Collection Agency Credit Card Debt Debt Couns…" at bounding box center [895, 257] width 207 height 33
select select "14"
click at [792, 241] on select "Select Cable / Satellite Services Collection Agency Credit Card Debt Debt Couns…" at bounding box center [895, 257] width 207 height 33
click at [867, 307] on input "text" at bounding box center [895, 319] width 205 height 31
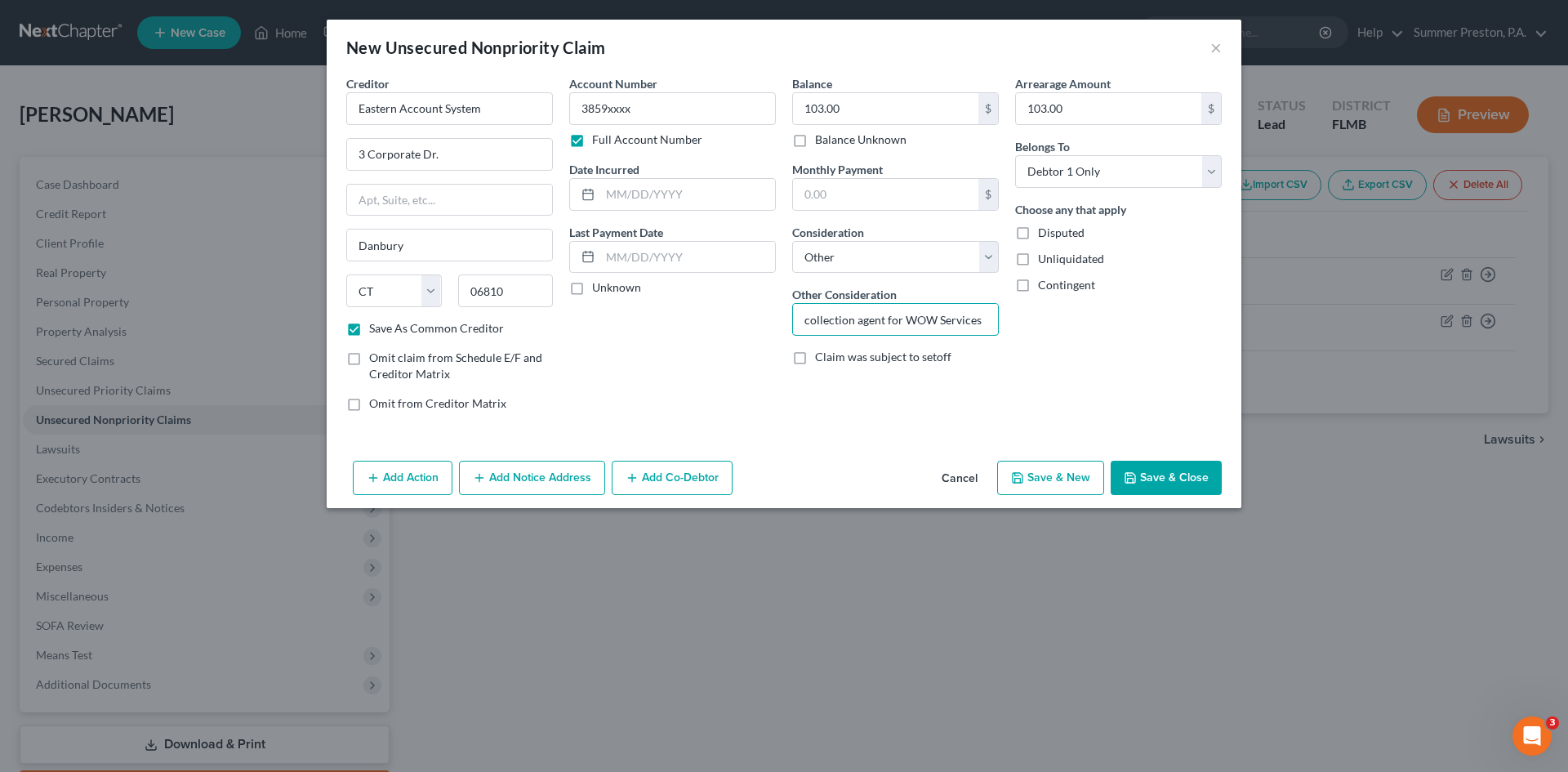
type input "collection agent for WOW Services"
click at [1078, 468] on button "Save & New" at bounding box center [1050, 477] width 107 height 34
checkbox input "false"
select select "0"
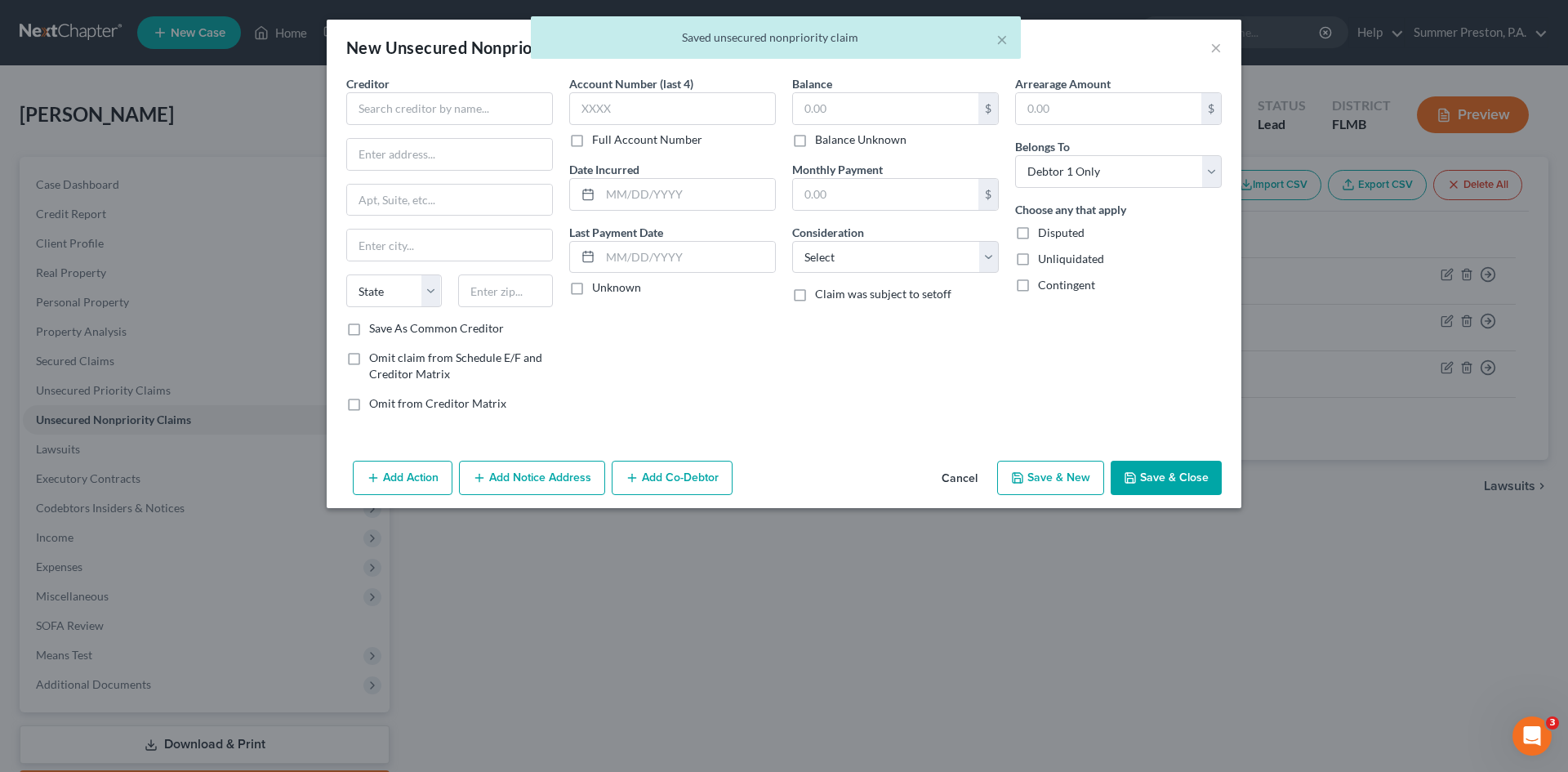
type input "0.00"
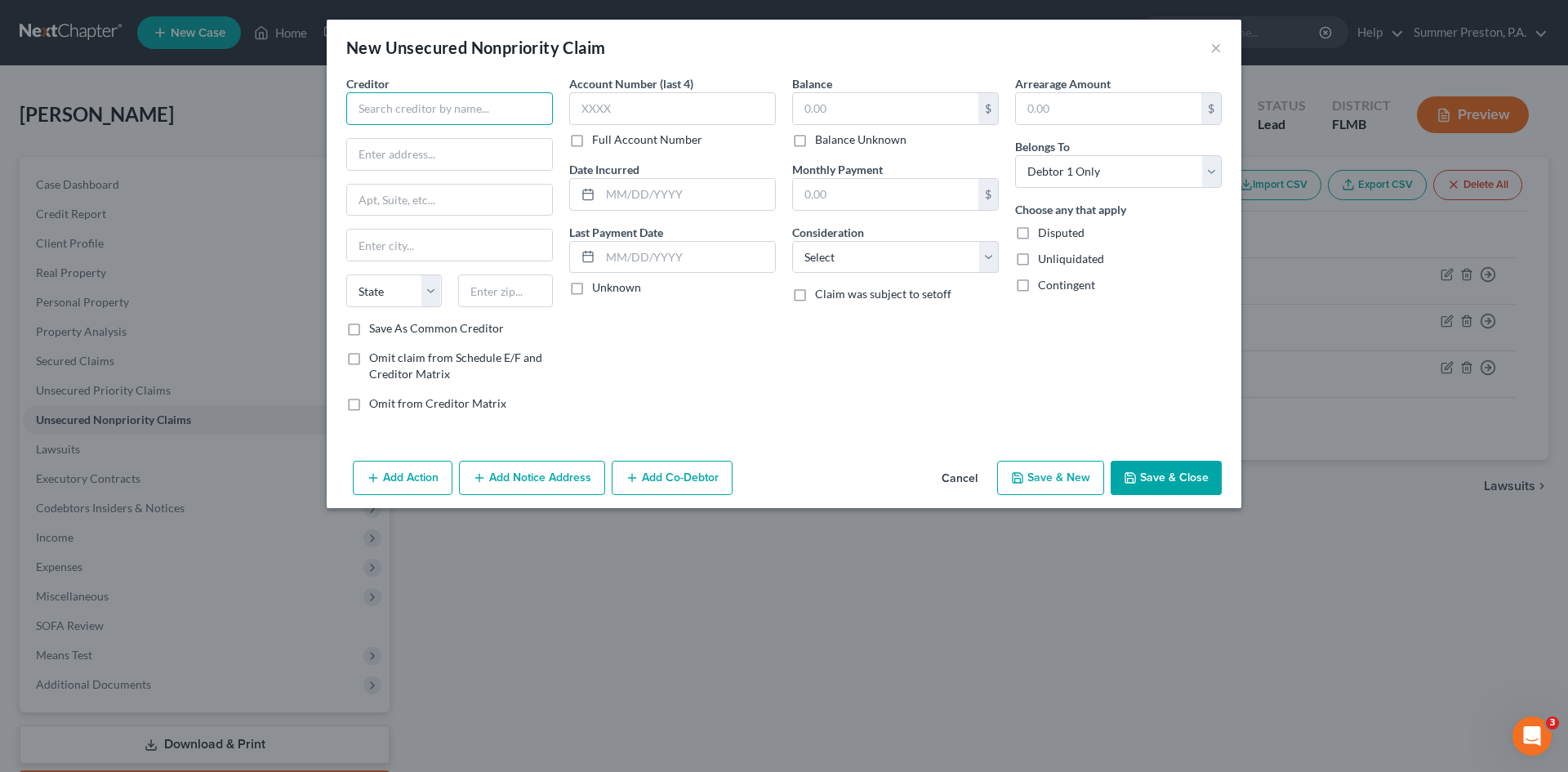
click at [506, 115] on input "text" at bounding box center [449, 108] width 207 height 33
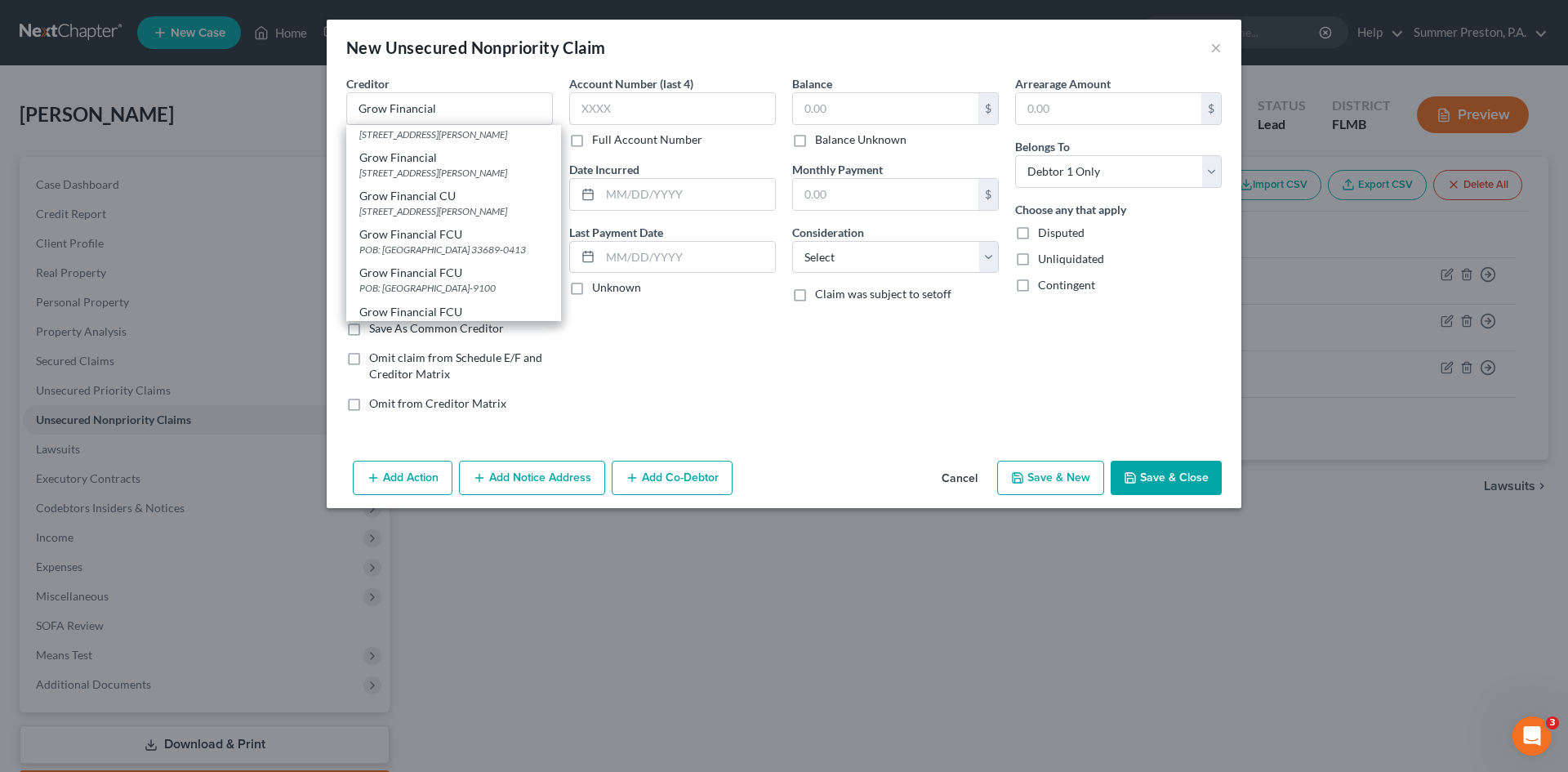
scroll to position [60, 0]
click at [396, 275] on div "Grow Financial FCU" at bounding box center [454, 269] width 189 height 17
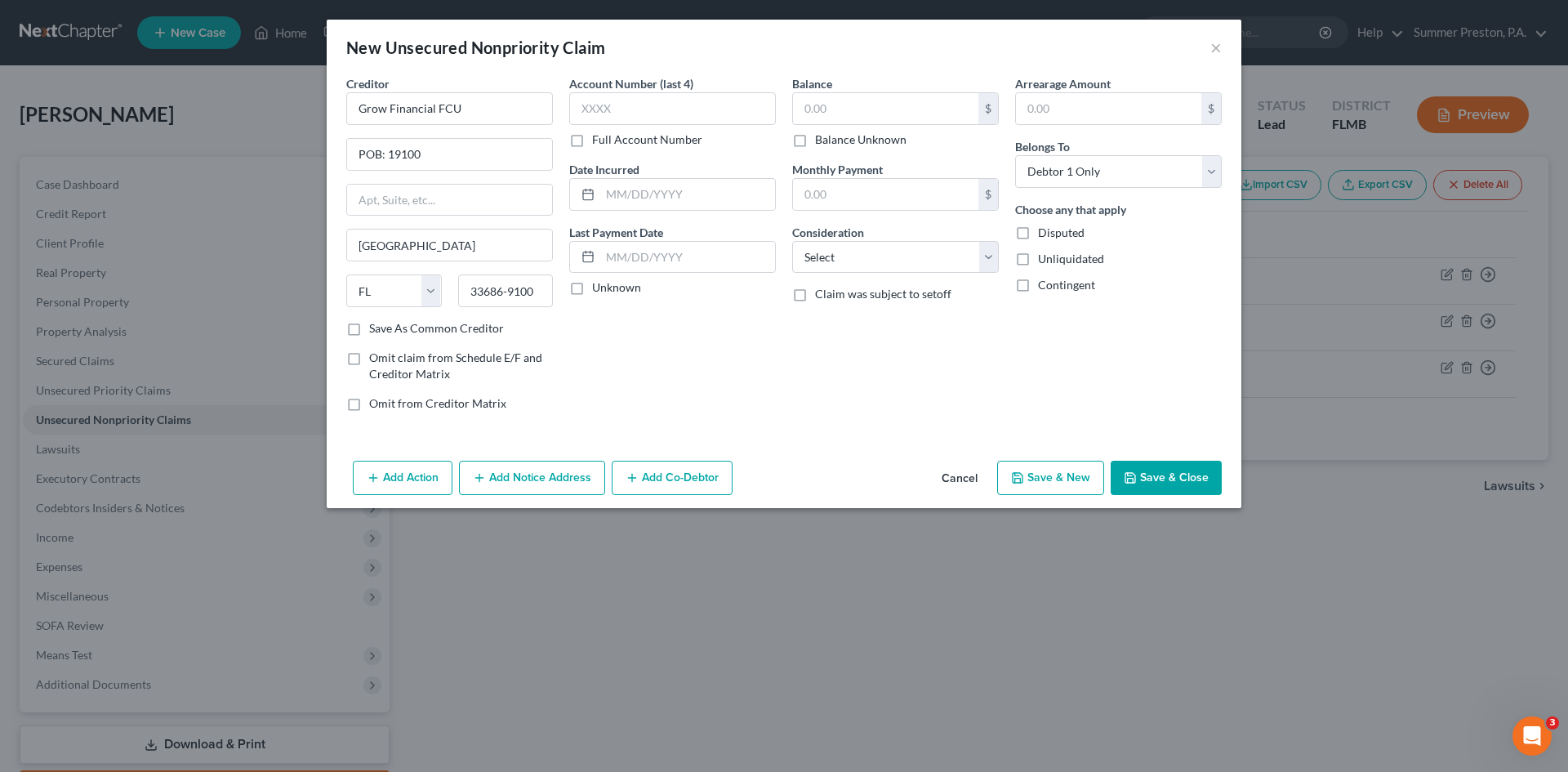
click at [369, 327] on label "Save As Common Creditor" at bounding box center [436, 328] width 134 height 17
click at [375, 327] on input "Save As Common Creditor" at bounding box center [381, 325] width 11 height 11
click at [592, 143] on label "Full Account Number" at bounding box center [646, 140] width 110 height 17
click at [599, 142] on input "Full Account Number" at bounding box center [604, 137] width 11 height 11
click at [648, 114] on input "text" at bounding box center [671, 108] width 207 height 33
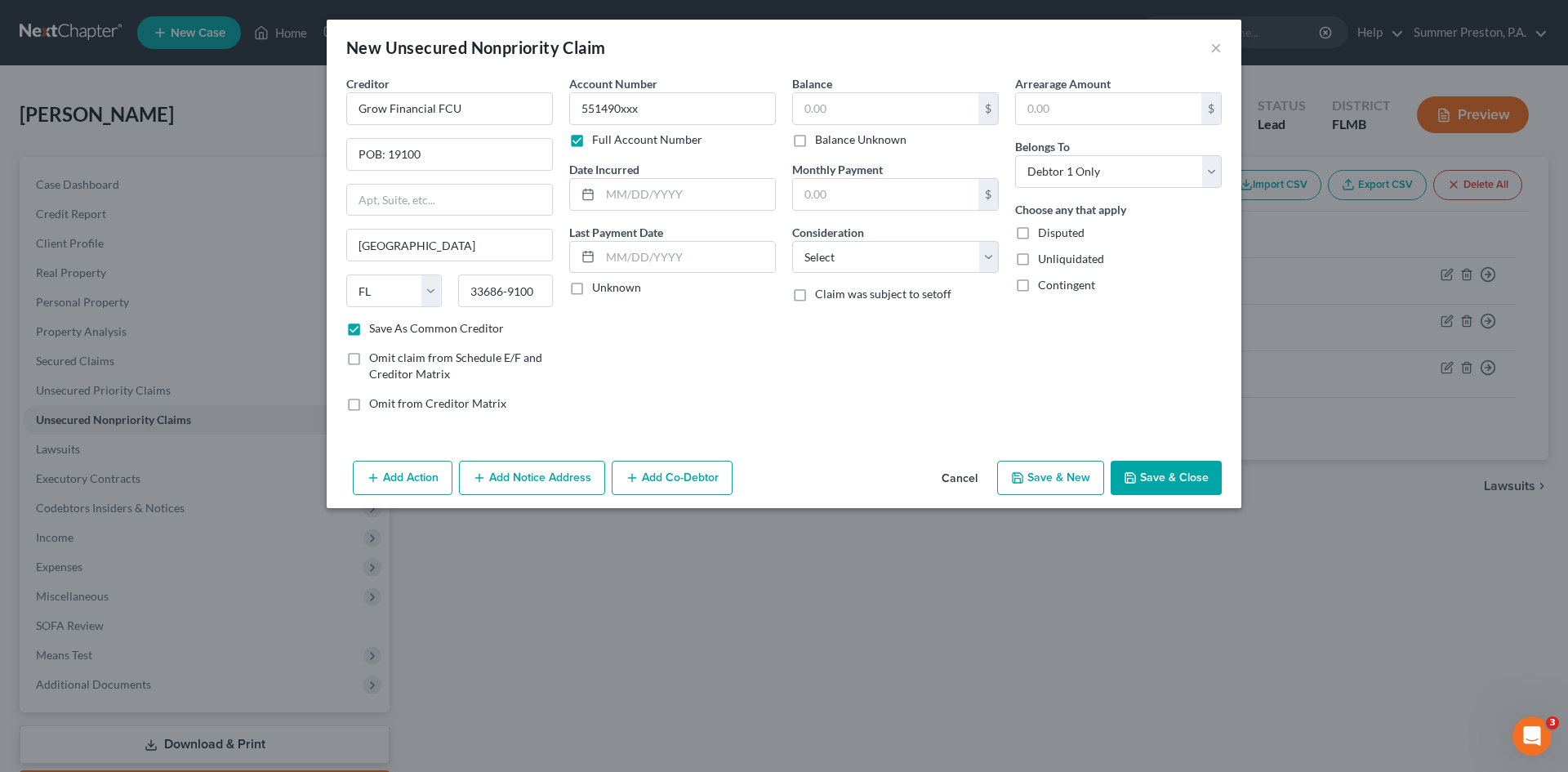
click at [592, 290] on label "Unknown" at bounding box center [616, 288] width 49 height 17
click at [599, 290] on input "Unknown" at bounding box center [604, 285] width 11 height 11
click at [832, 108] on input "text" at bounding box center [885, 108] width 185 height 31
click at [1088, 121] on input "text" at bounding box center [1108, 108] width 185 height 31
click at [994, 251] on select "Select Cable / Satellite Services Collection Agency Credit Card Debt Debt Couns…" at bounding box center [895, 257] width 207 height 33
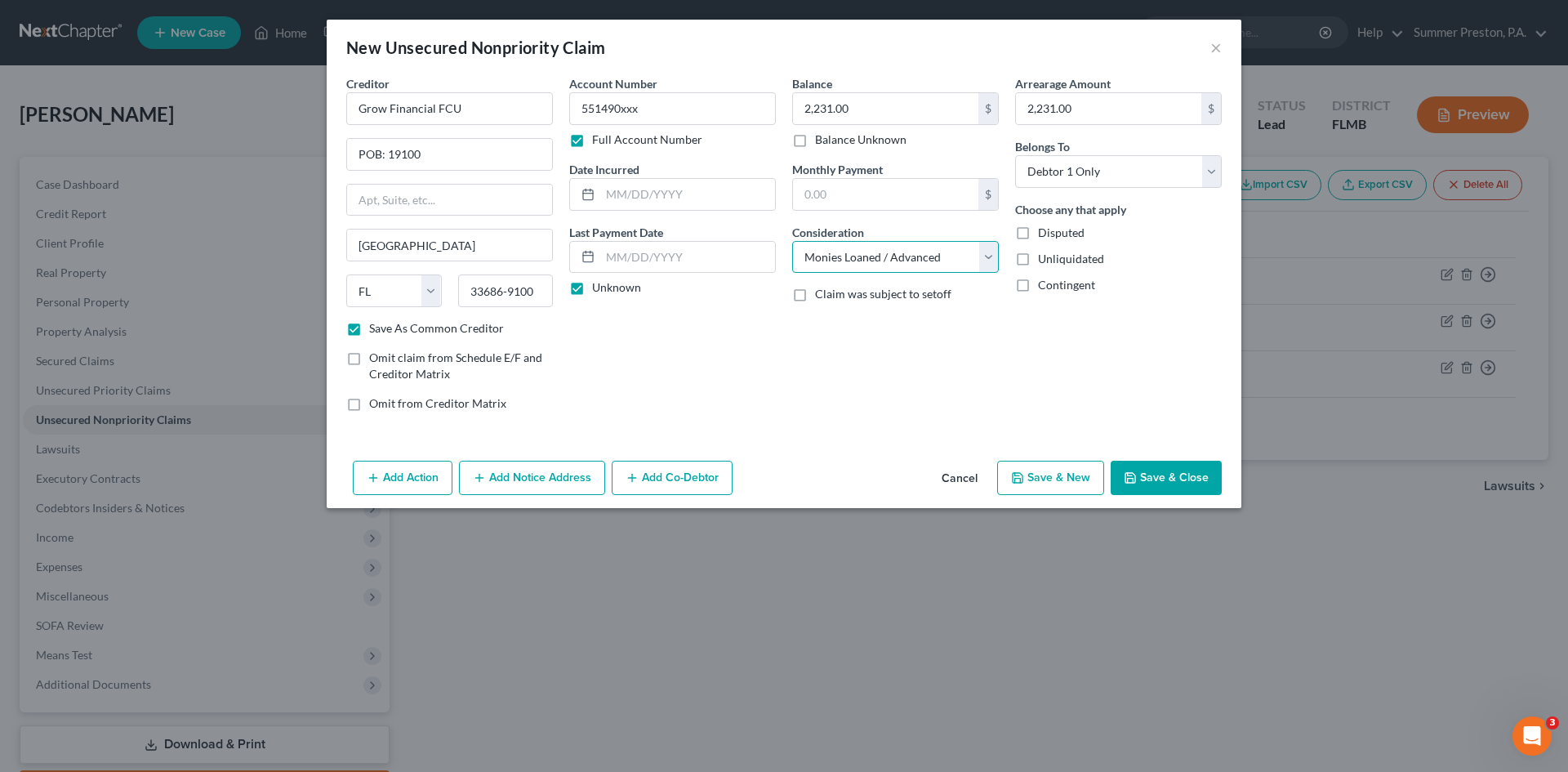
click at [792, 241] on select "Select Cable / Satellite Services Collection Agency Credit Card Debt Debt Couns…" at bounding box center [895, 257] width 207 height 33
click at [989, 252] on select "Select Cable / Satellite Services Collection Agency Credit Card Debt Debt Couns…" at bounding box center [895, 257] width 207 height 33
click at [792, 241] on select "Select Cable / Satellite Services Collection Agency Credit Card Debt Debt Couns…" at bounding box center [895, 257] width 207 height 33
click at [1172, 477] on button "Save & Close" at bounding box center [1165, 477] width 111 height 34
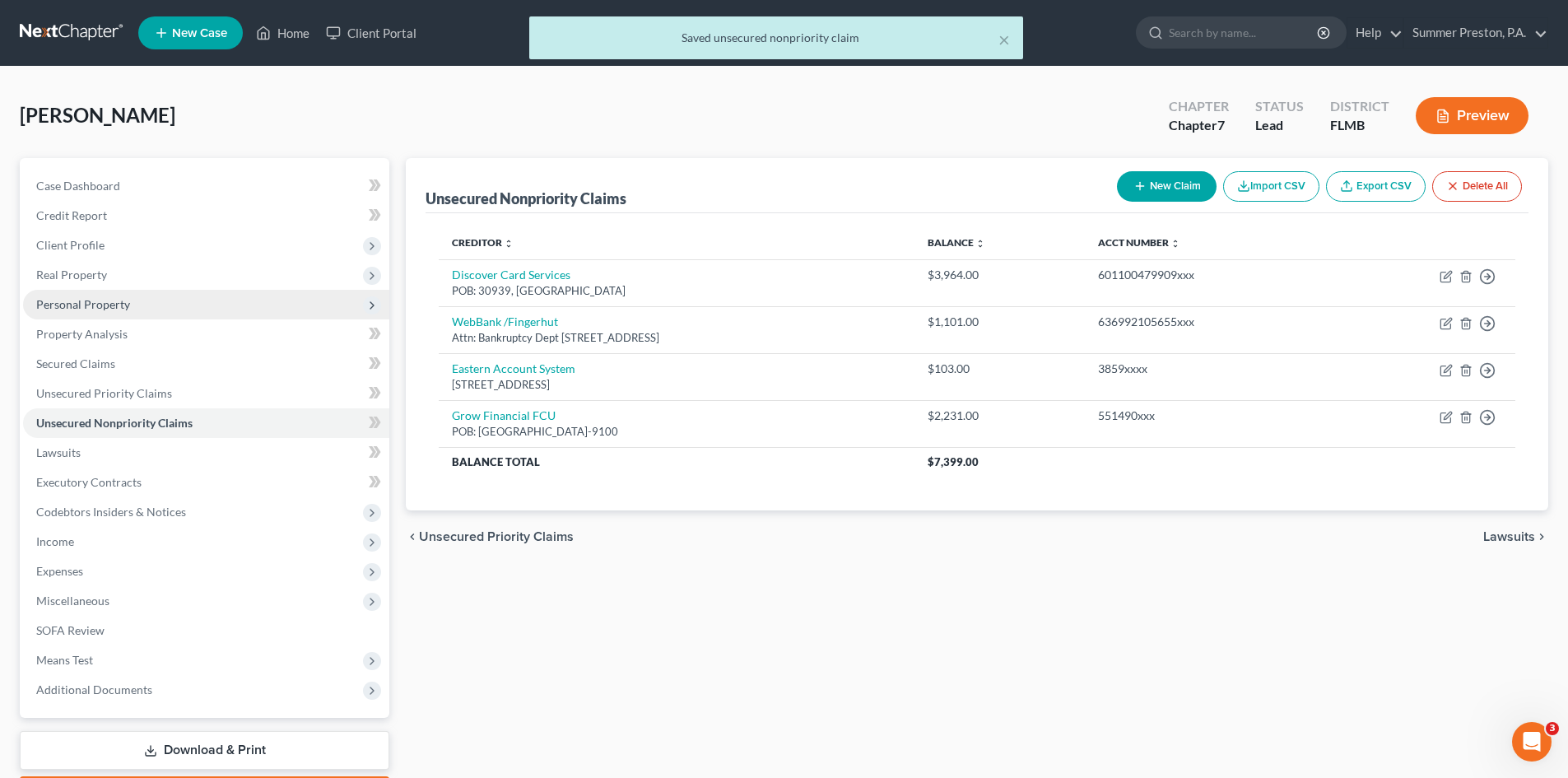
click at [100, 311] on span "Personal Property" at bounding box center [206, 304] width 366 height 29
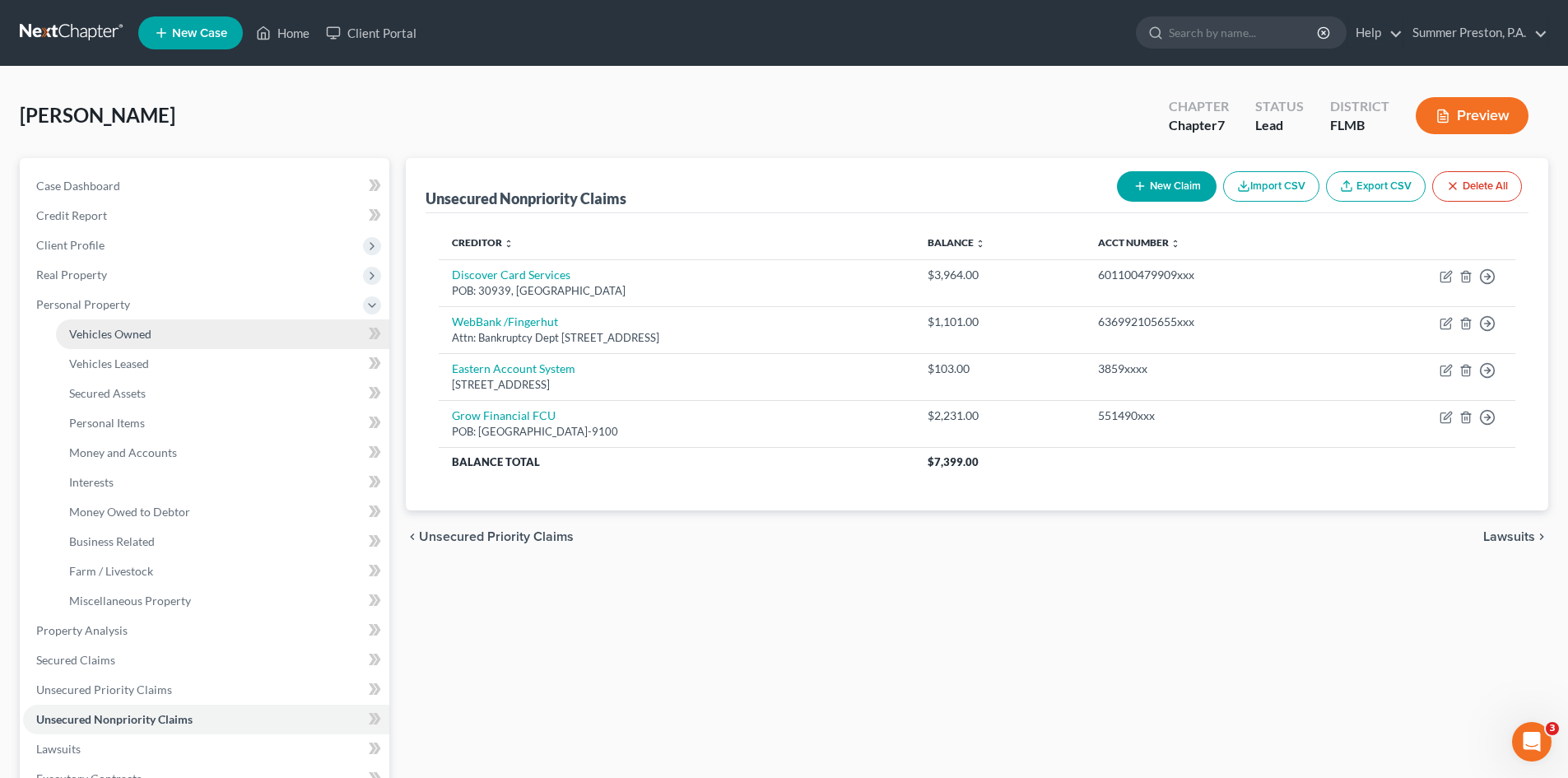
click at [149, 331] on span "Vehicles Owned" at bounding box center [110, 334] width 82 height 14
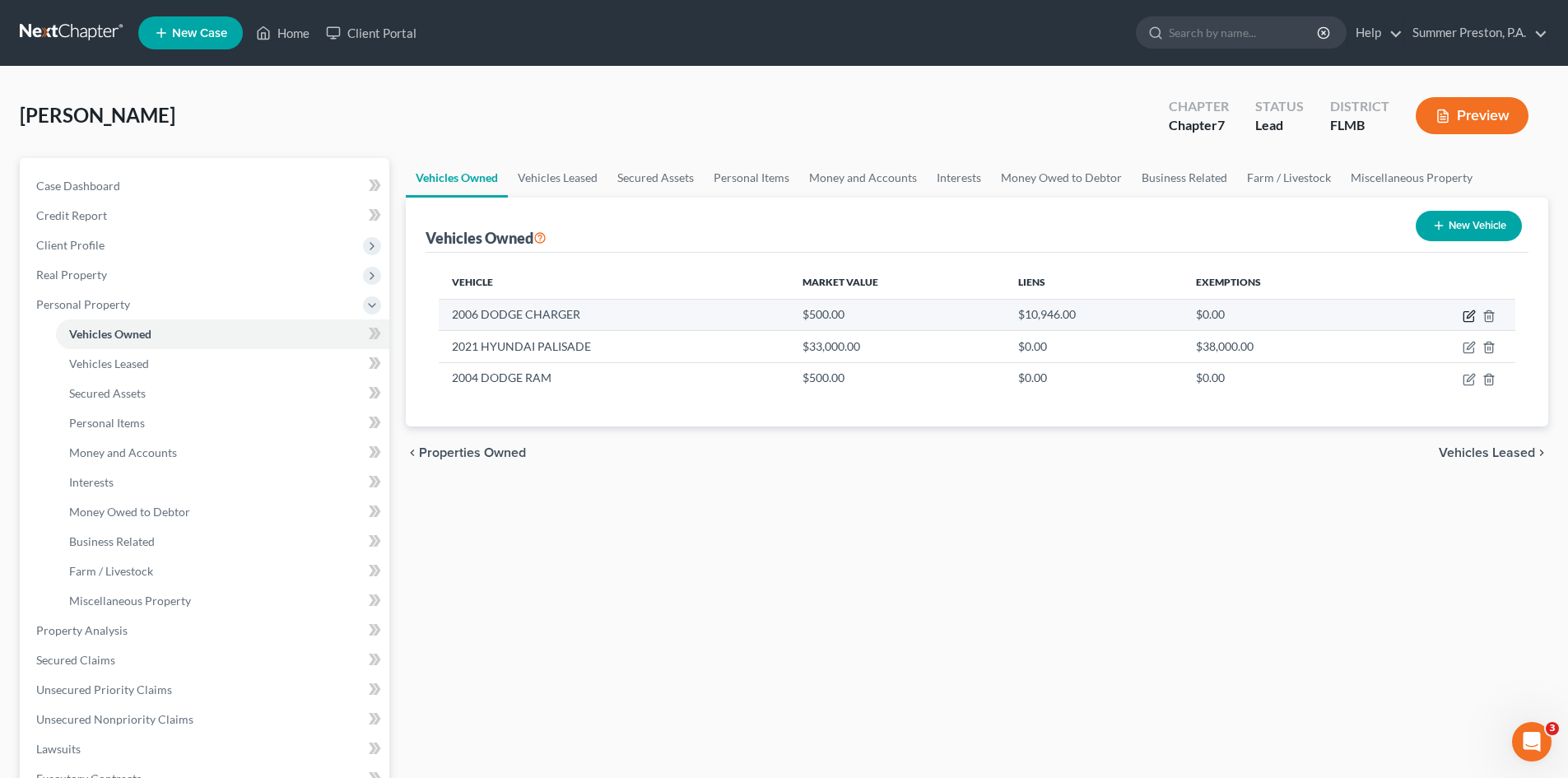
click at [1467, 313] on icon "button" at bounding box center [1469, 315] width 13 height 13
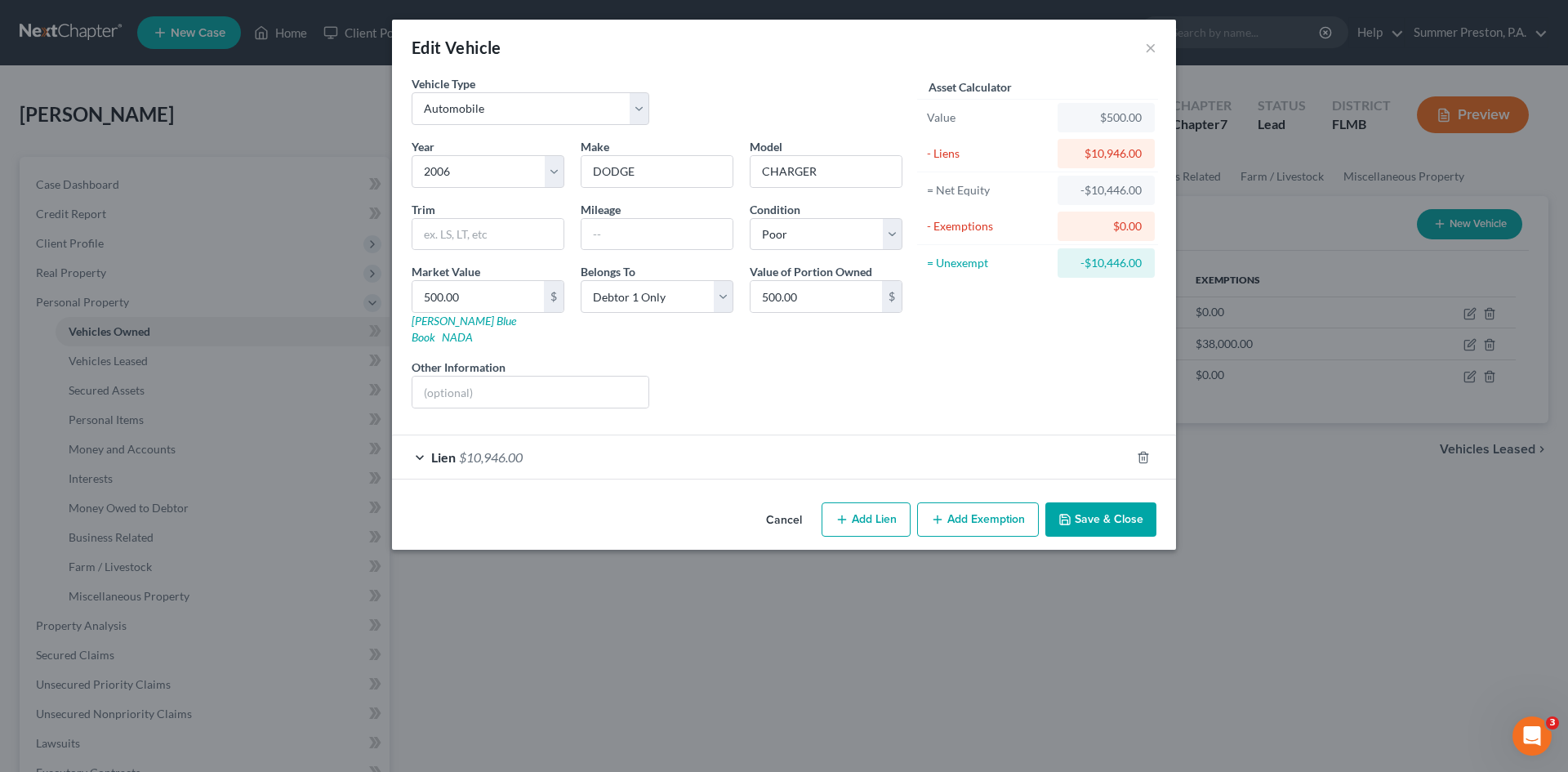
click at [480, 449] on span "$10,946.00" at bounding box center [490, 457] width 63 height 16
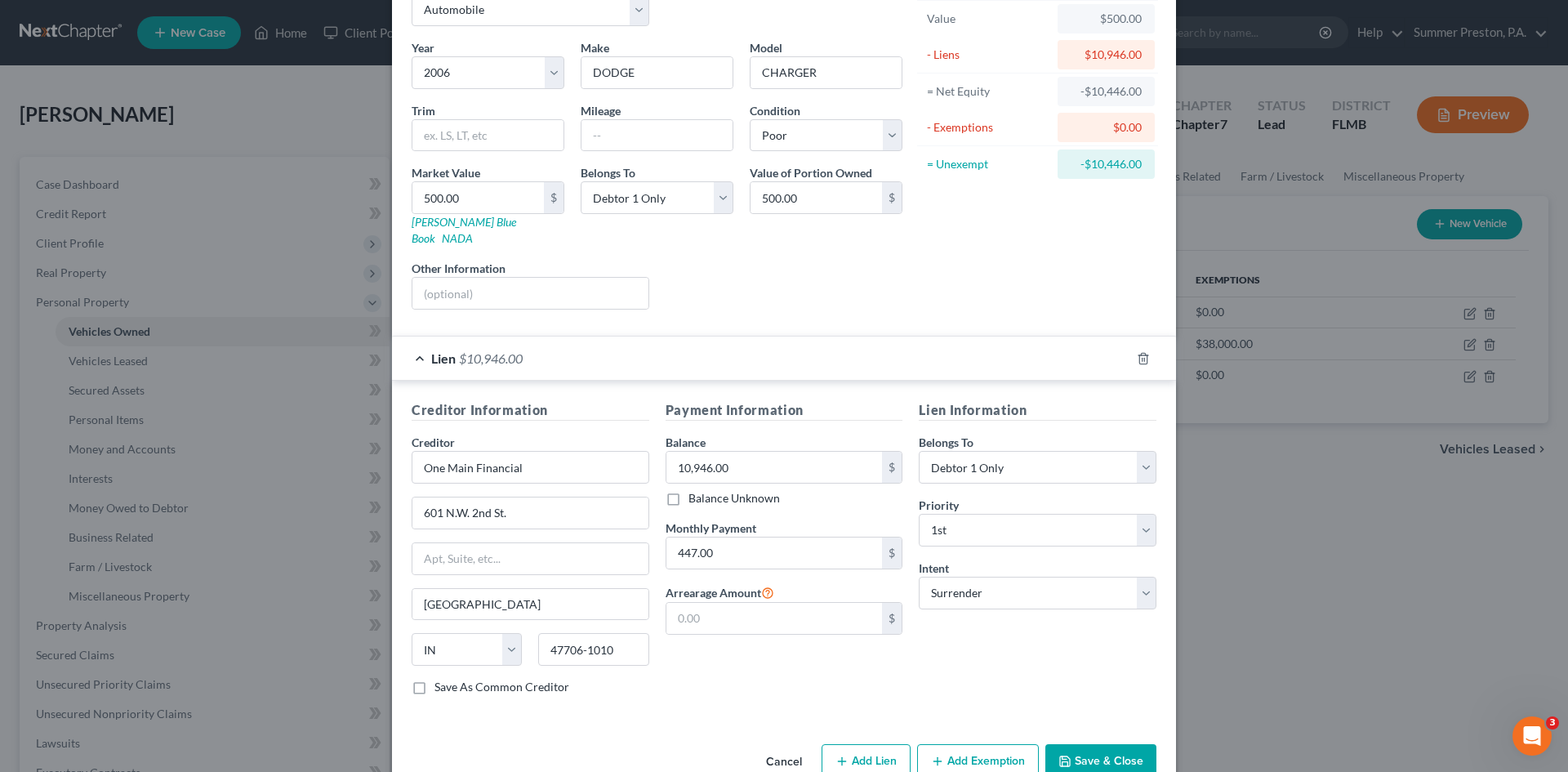
scroll to position [121, 0]
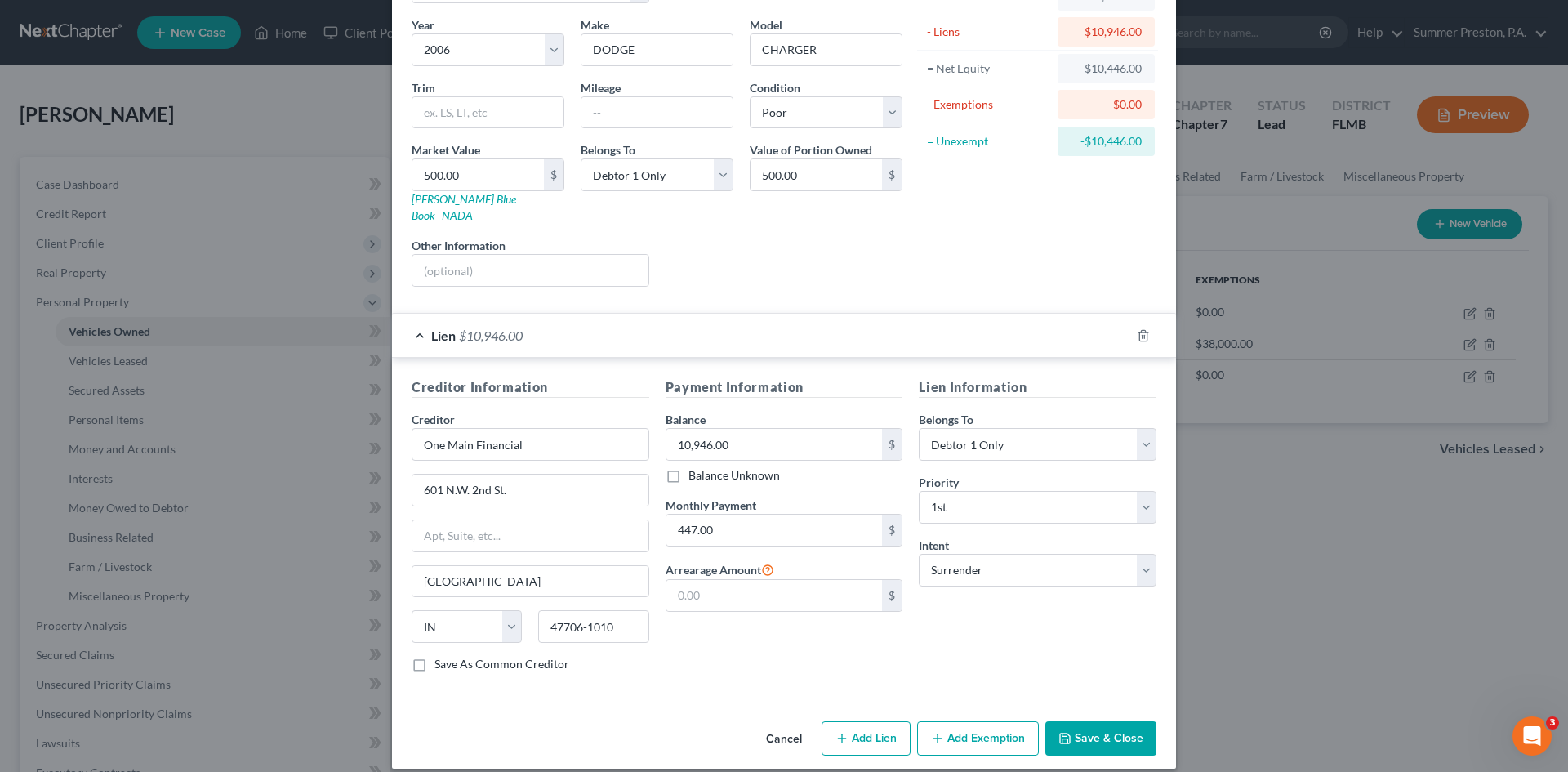
click at [434, 656] on label "Save As Common Creditor" at bounding box center [501, 664] width 134 height 17
click at [441, 656] on input "Save As Common Creditor" at bounding box center [446, 661] width 11 height 11
click at [781, 580] on input "text" at bounding box center [774, 595] width 216 height 31
click at [1114, 721] on button "Save & Close" at bounding box center [1100, 738] width 111 height 34
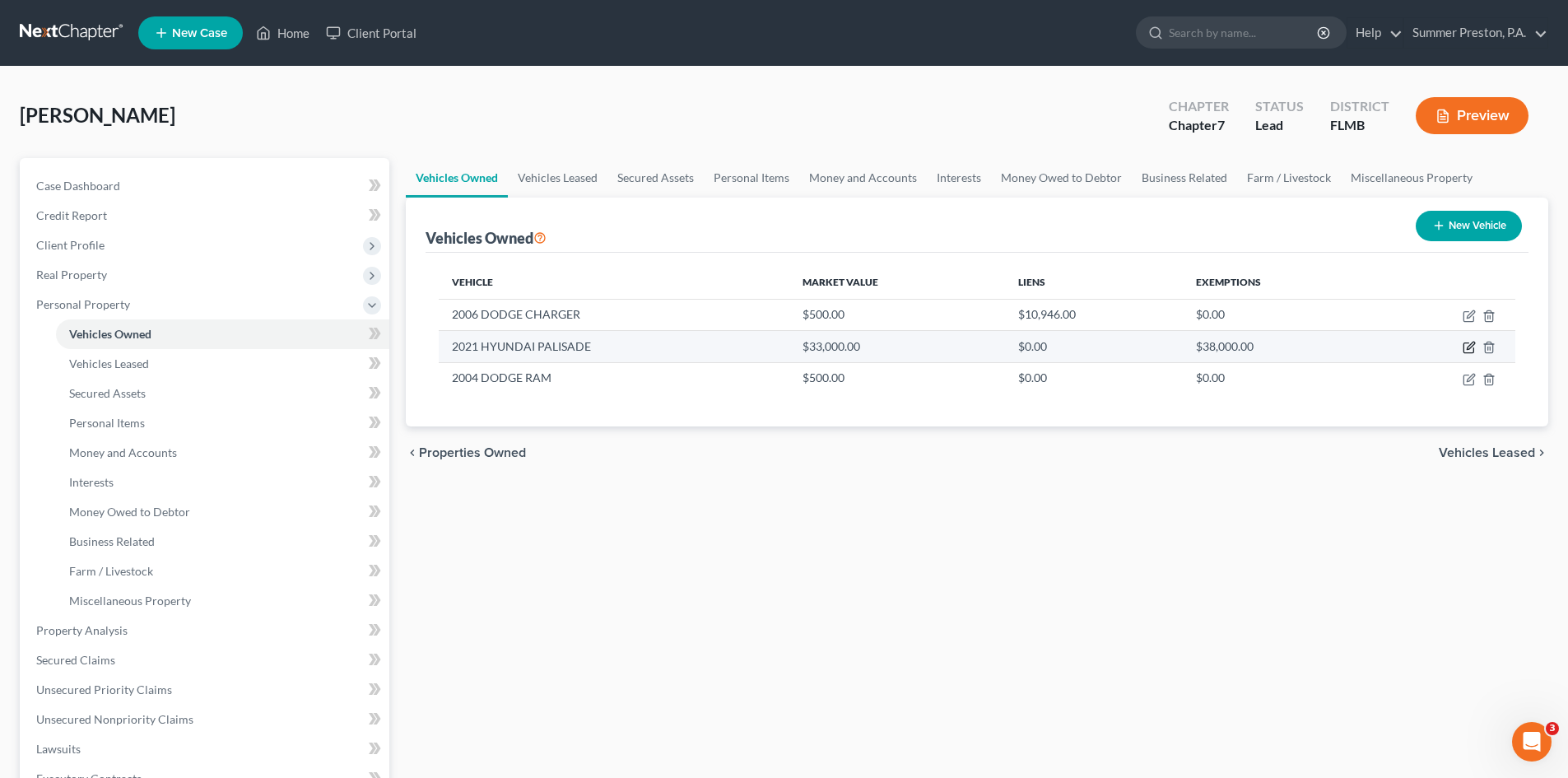
click at [1467, 349] on icon "button" at bounding box center [1470, 346] width 7 height 7
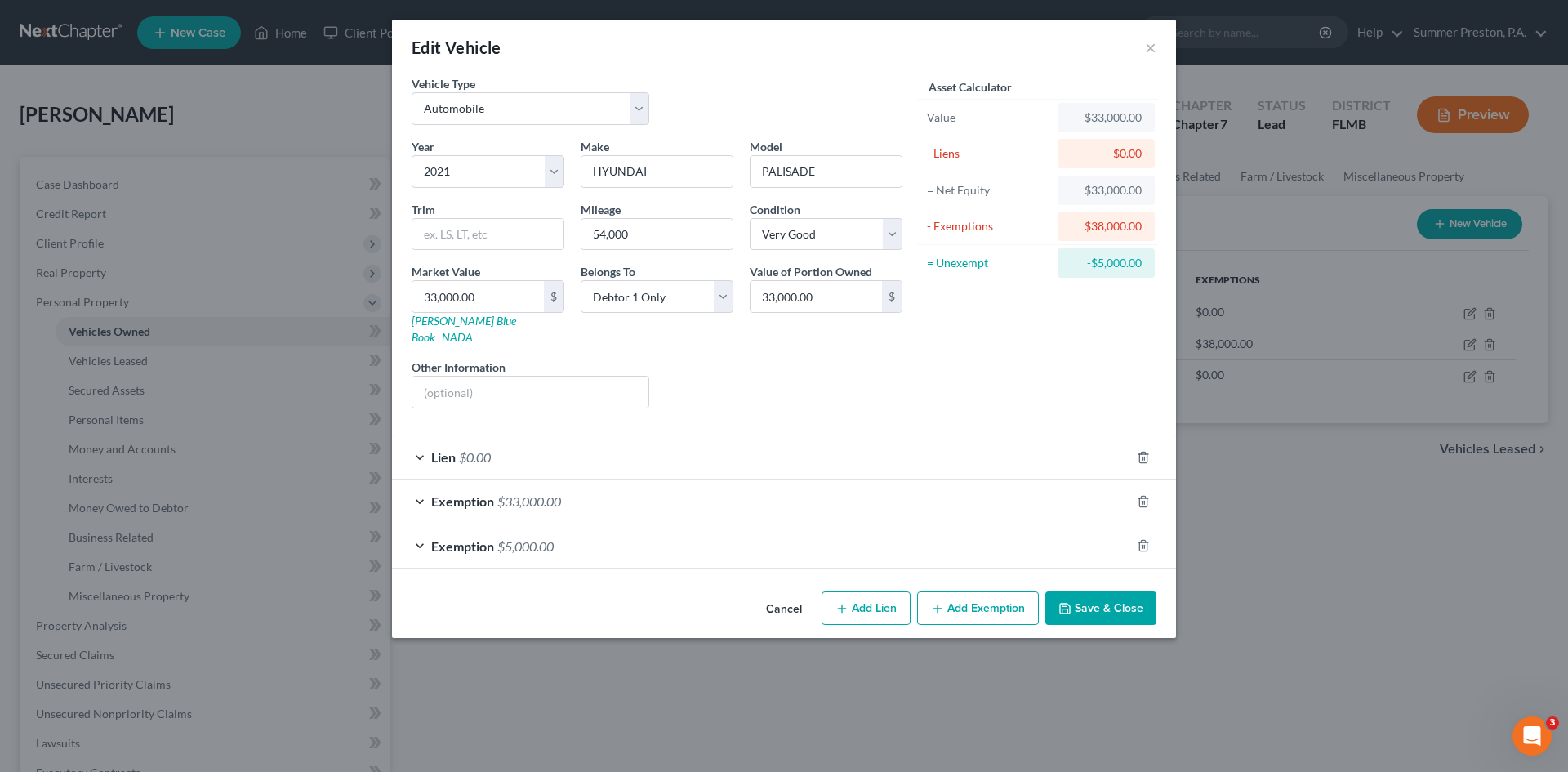
click at [454, 449] on span "Lien" at bounding box center [443, 457] width 25 height 16
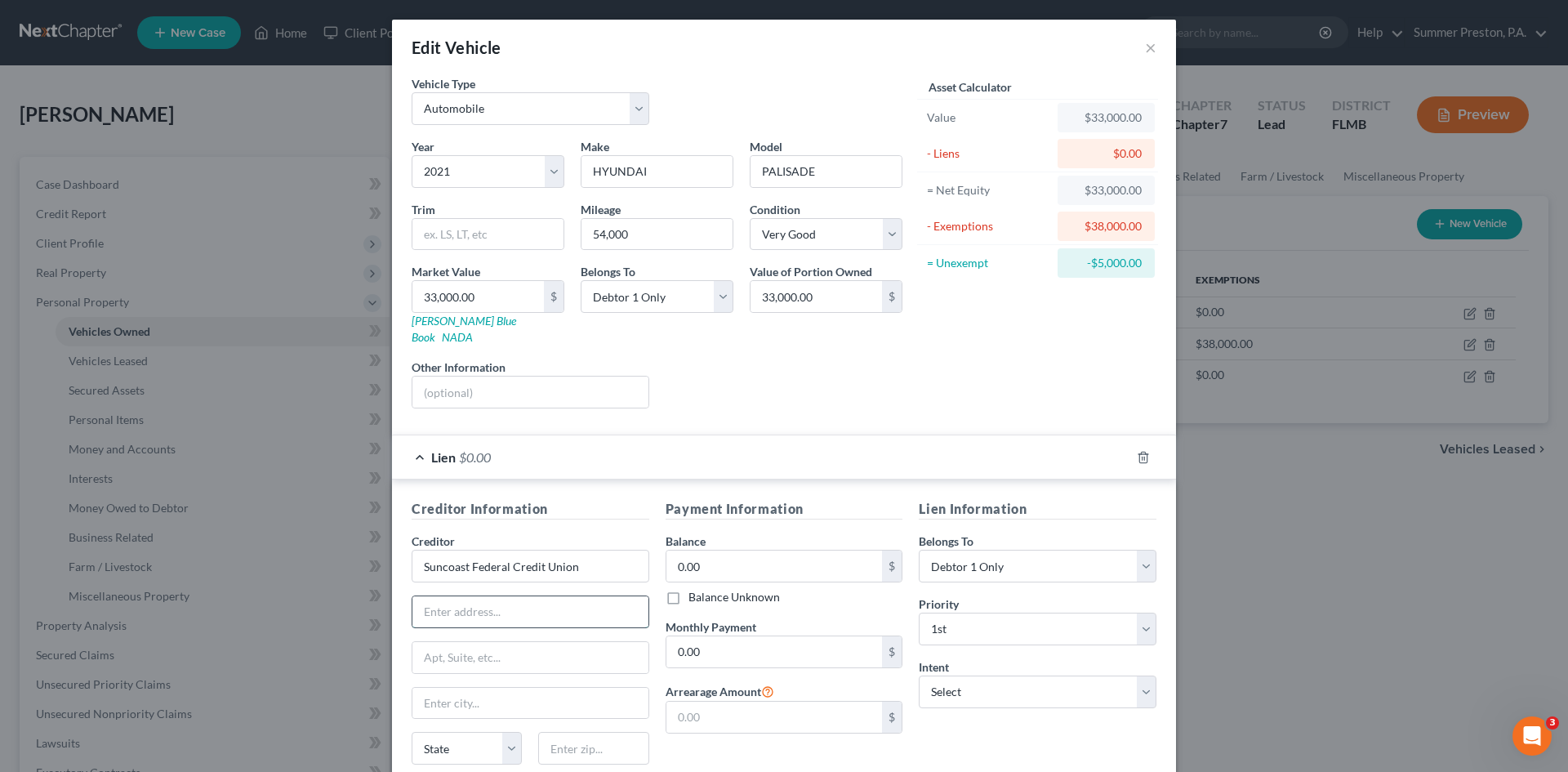
click at [570, 596] on input "text" at bounding box center [530, 611] width 236 height 31
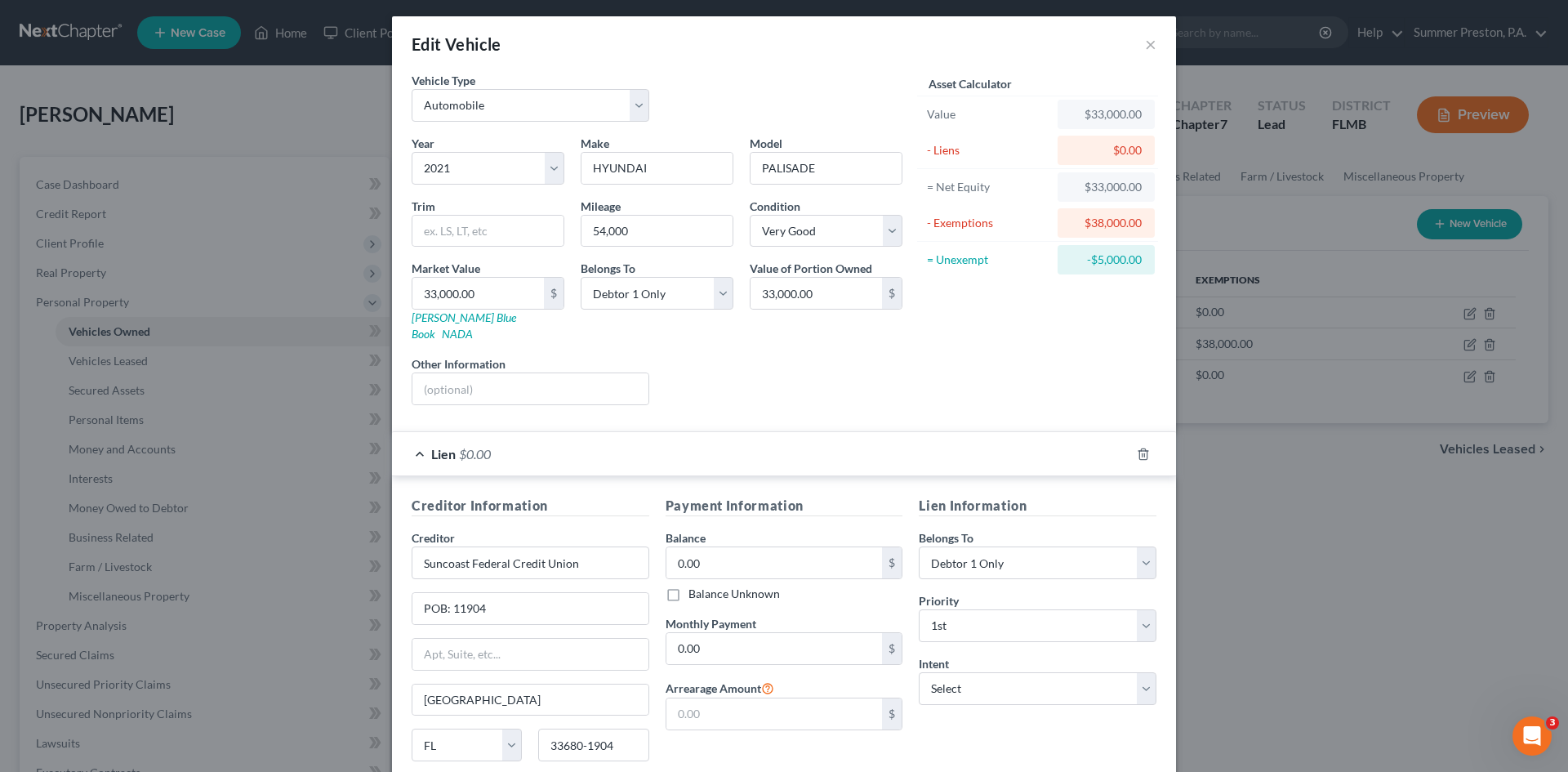
scroll to position [29, 0]
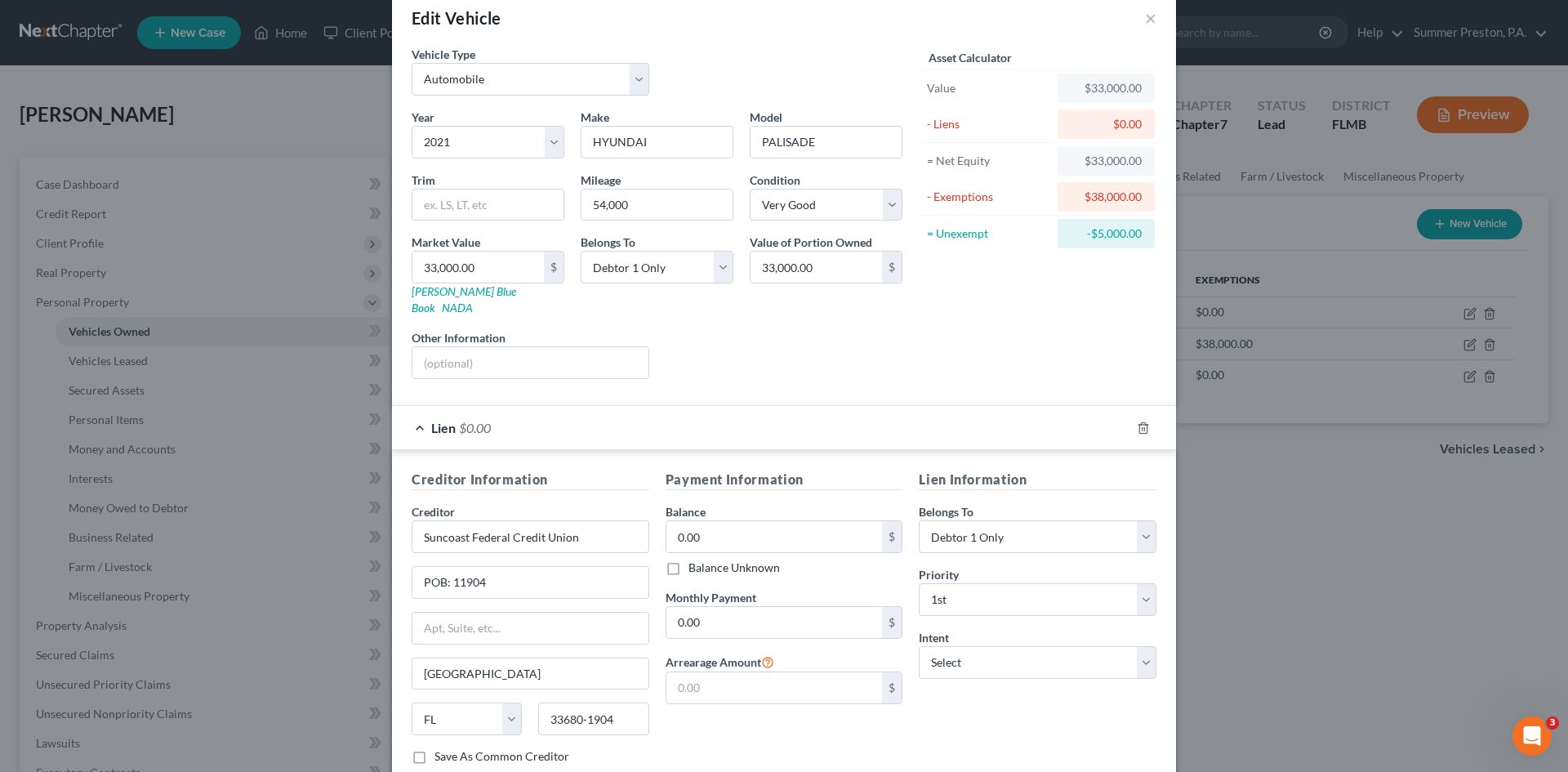
click at [434, 748] on label "Save As Common Creditor" at bounding box center [501, 756] width 134 height 17
click at [441, 748] on input "Save As Common Creditor" at bounding box center [446, 754] width 11 height 11
click at [742, 521] on input "0.00" at bounding box center [774, 536] width 216 height 31
click at [749, 607] on input "0.00" at bounding box center [774, 622] width 216 height 31
click at [1141, 521] on select "Select Debtor 1 Only Debtor 2 Only Debtor 1 And Debtor 2 Only At Least One Of T…" at bounding box center [1037, 536] width 237 height 33
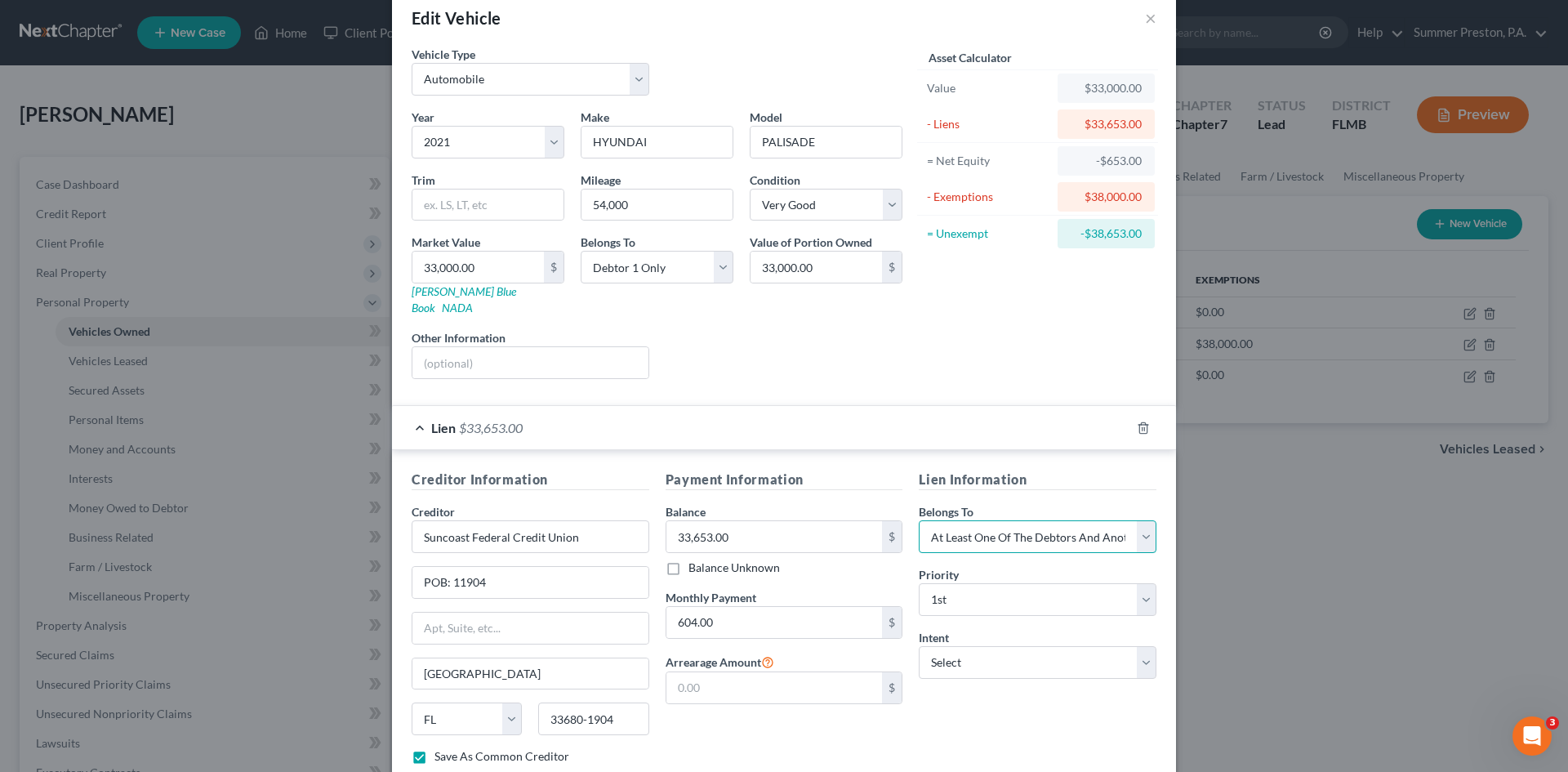
click at [918, 521] on select "Select Debtor 1 Only Debtor 2 Only Debtor 1 And Debtor 2 Only At Least One Of T…" at bounding box center [1037, 536] width 237 height 33
click at [1147, 646] on select "Select Surrender Redeem Reaffirm Avoid Other" at bounding box center [1037, 662] width 237 height 33
click at [918, 646] on select "Select Surrender Redeem Reaffirm Avoid Other" at bounding box center [1037, 662] width 237 height 33
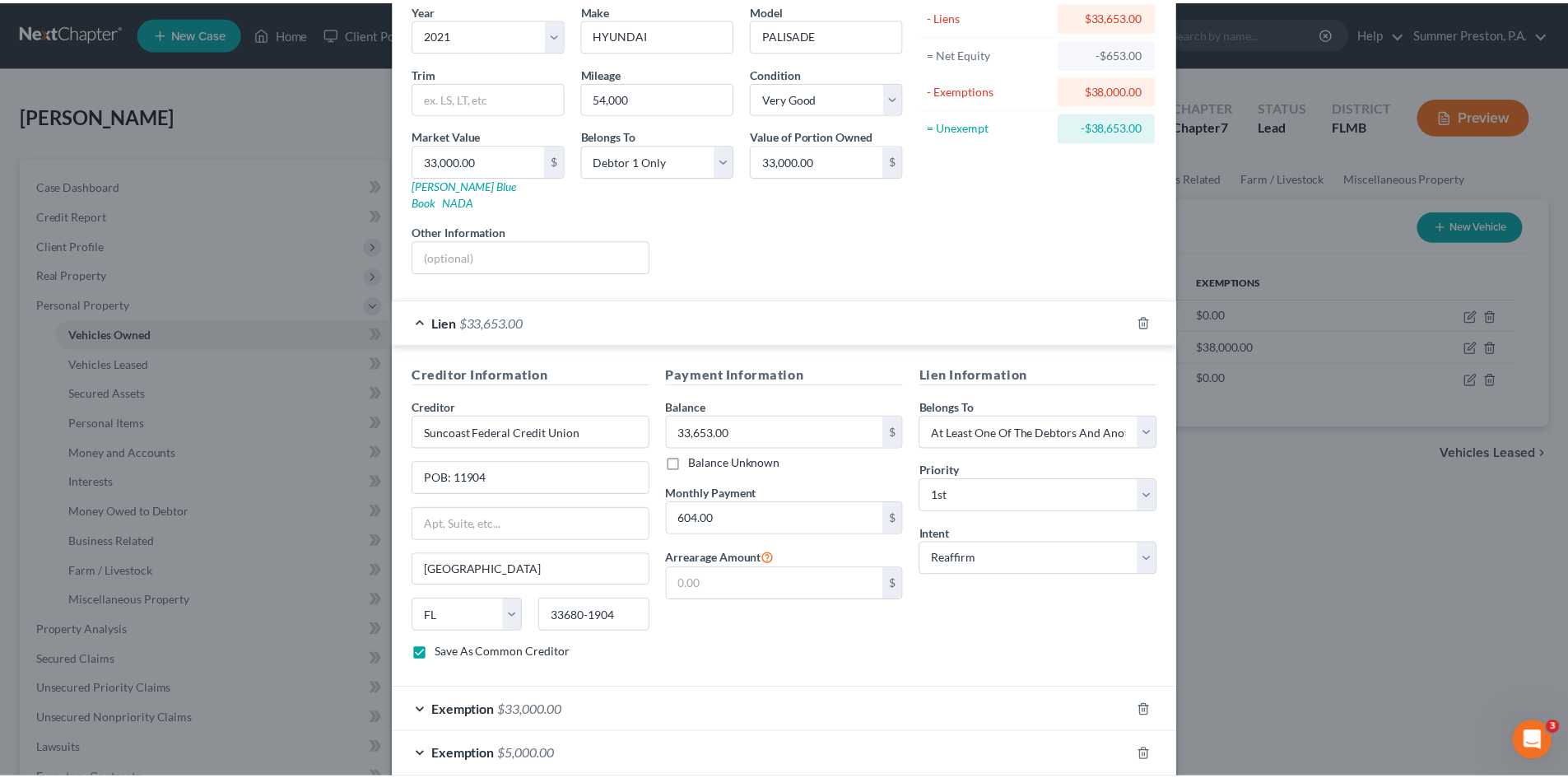
scroll to position [213, 0]
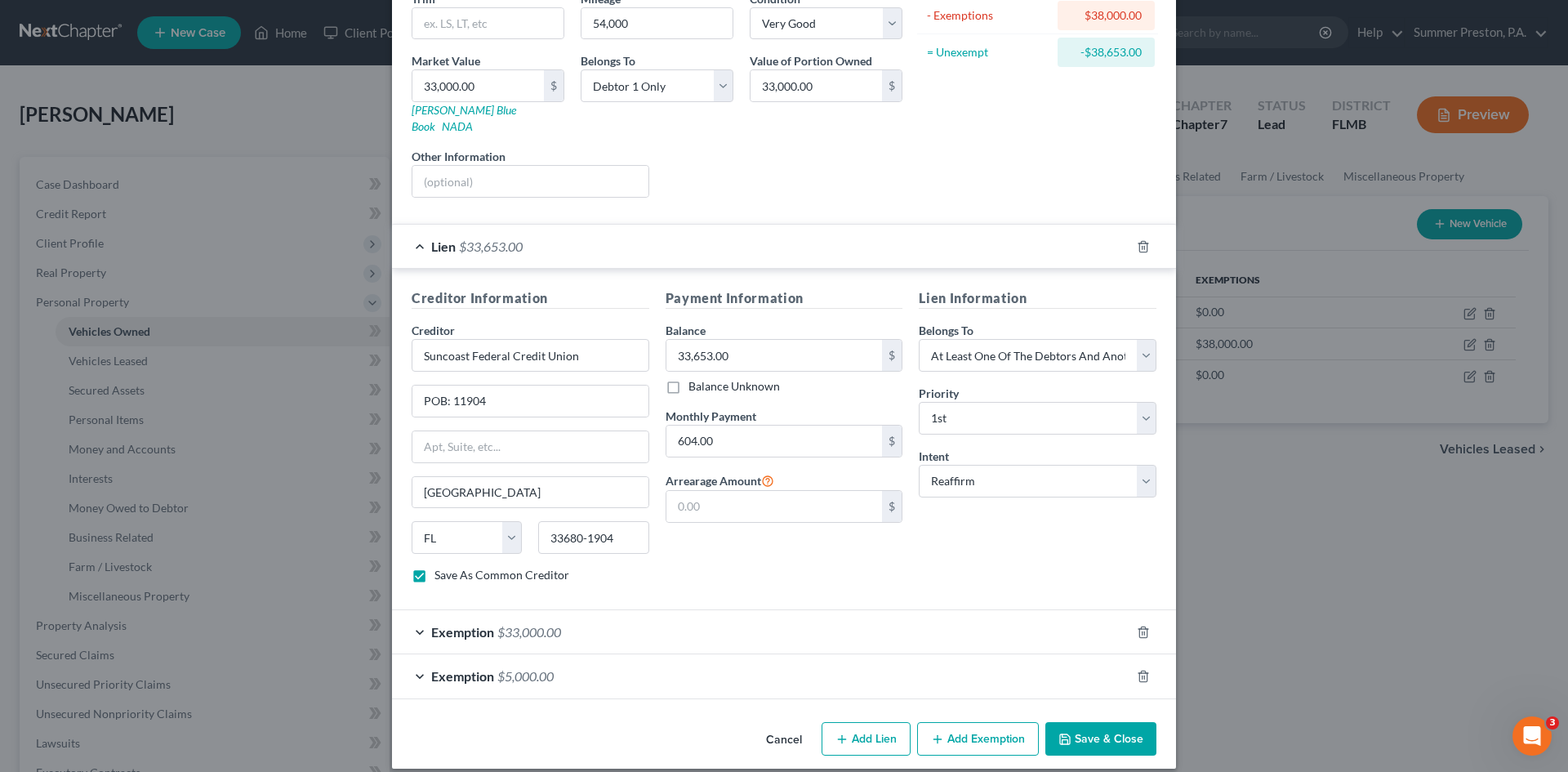
click at [1093, 722] on button "Save & Close" at bounding box center [1100, 739] width 111 height 34
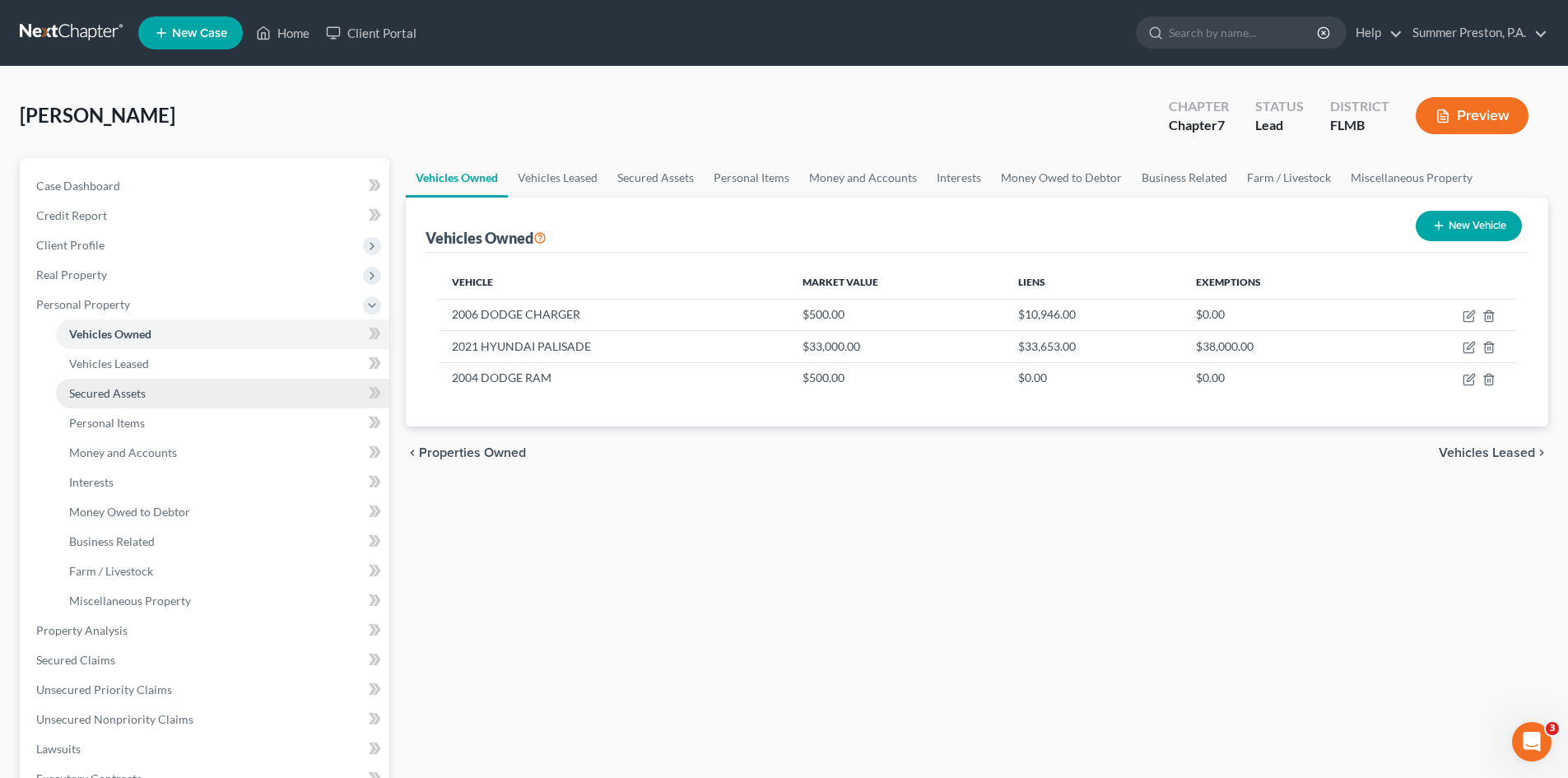
click at [116, 396] on span "Secured Assets" at bounding box center [107, 393] width 76 height 14
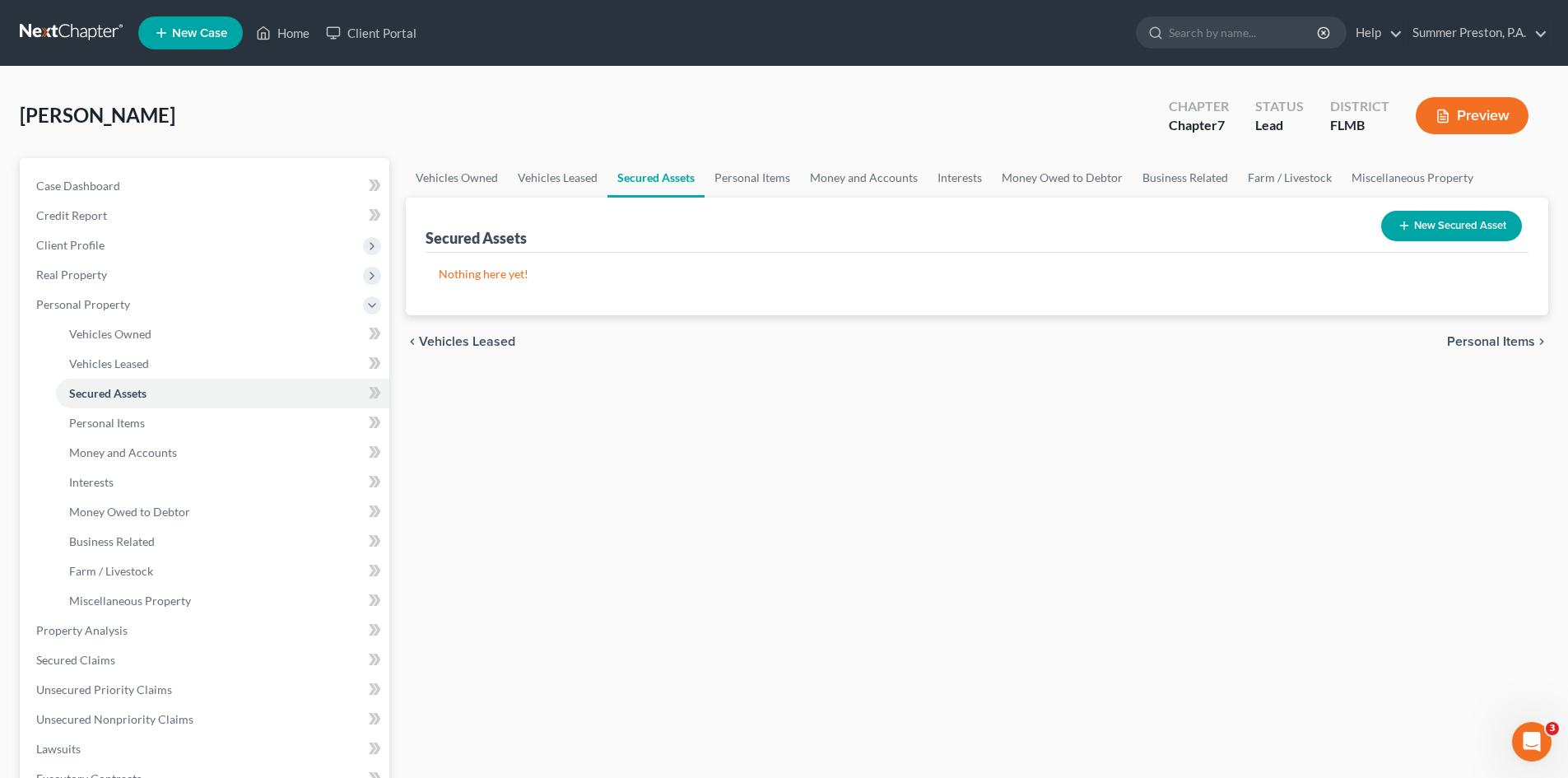
click at [1443, 222] on button "New Secured Asset" at bounding box center [1451, 226] width 141 height 30
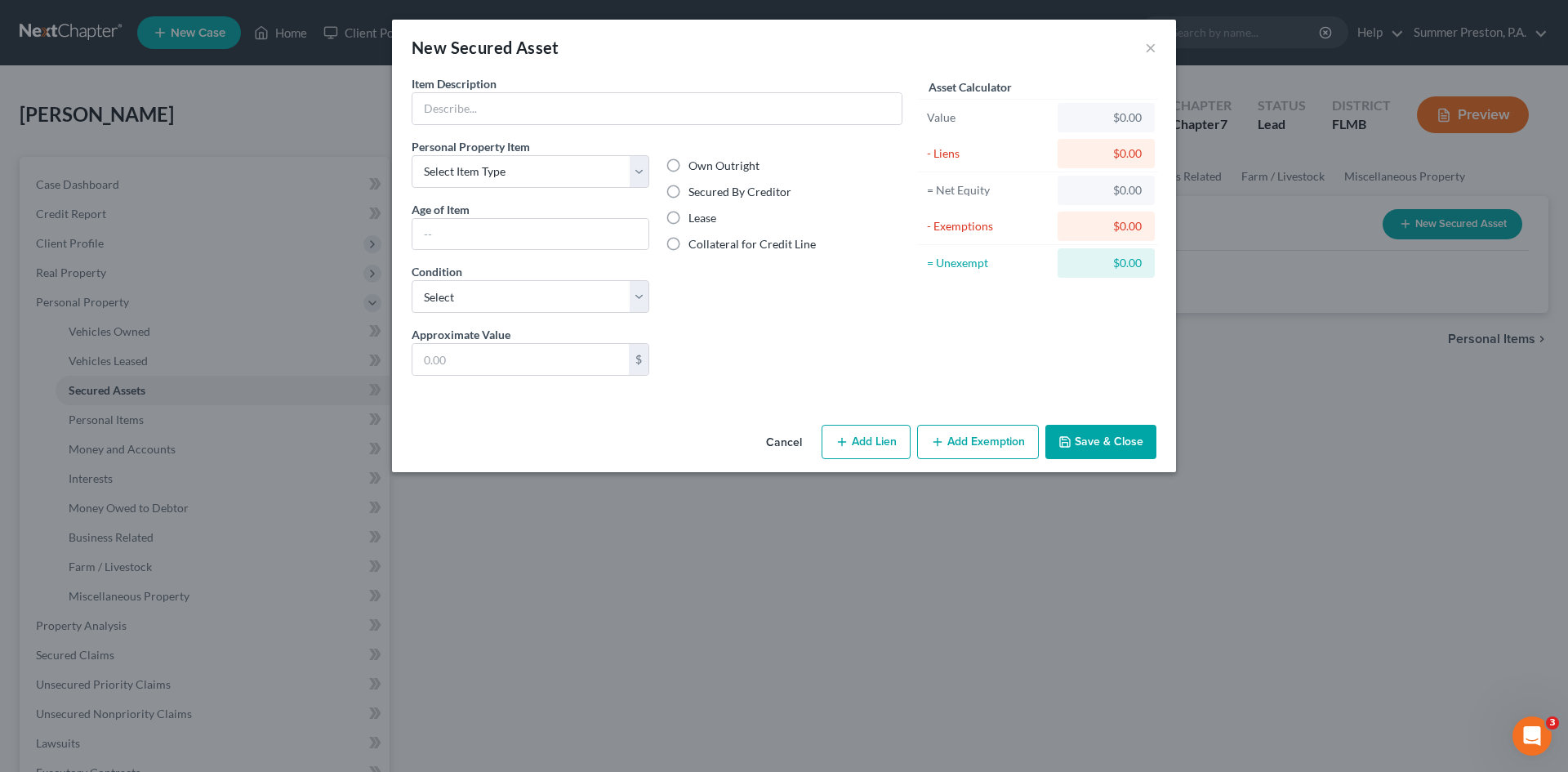
click at [783, 441] on button "Cancel" at bounding box center [783, 442] width 62 height 33
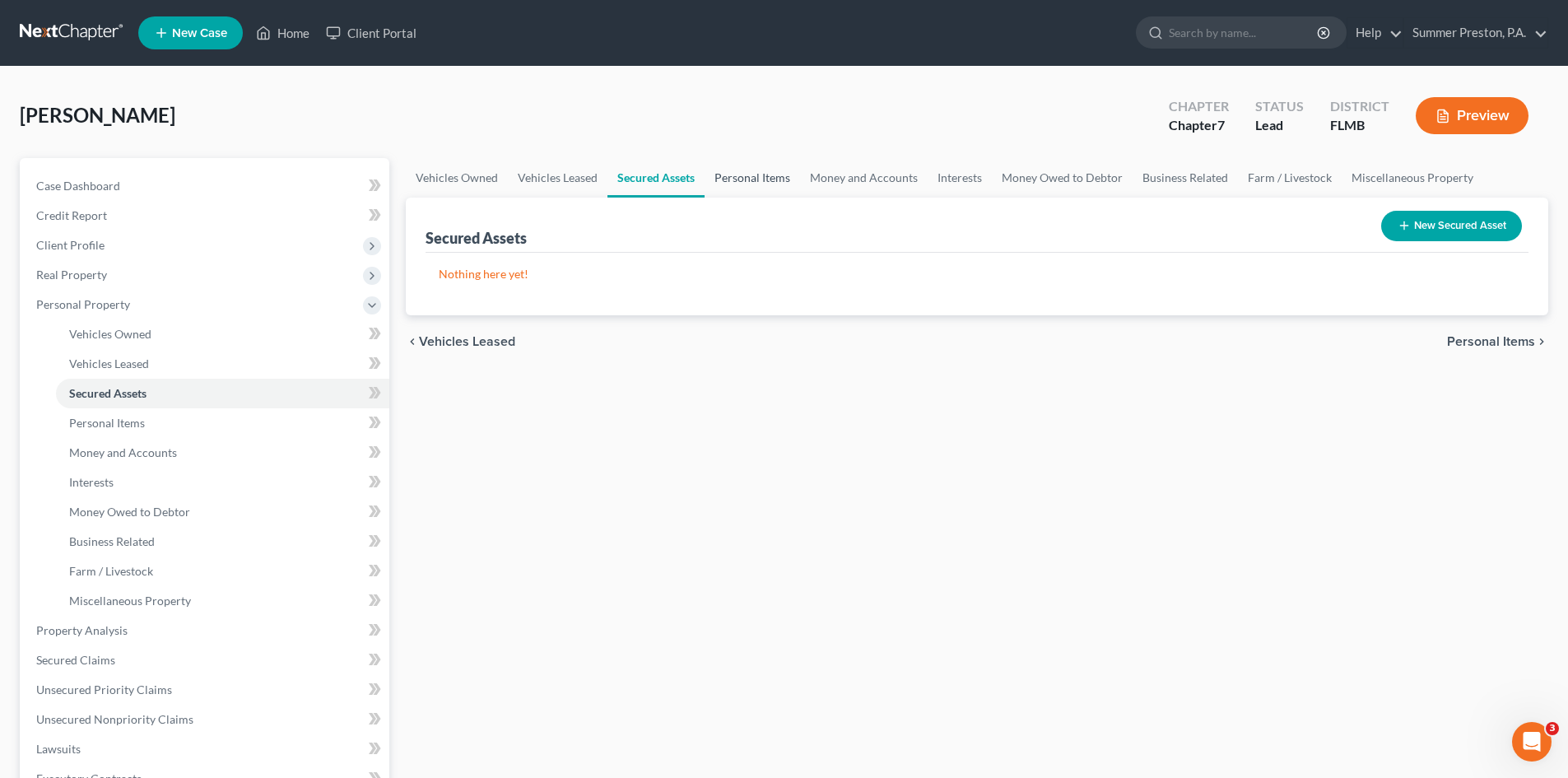
click at [726, 180] on link "Personal Items" at bounding box center [752, 177] width 96 height 40
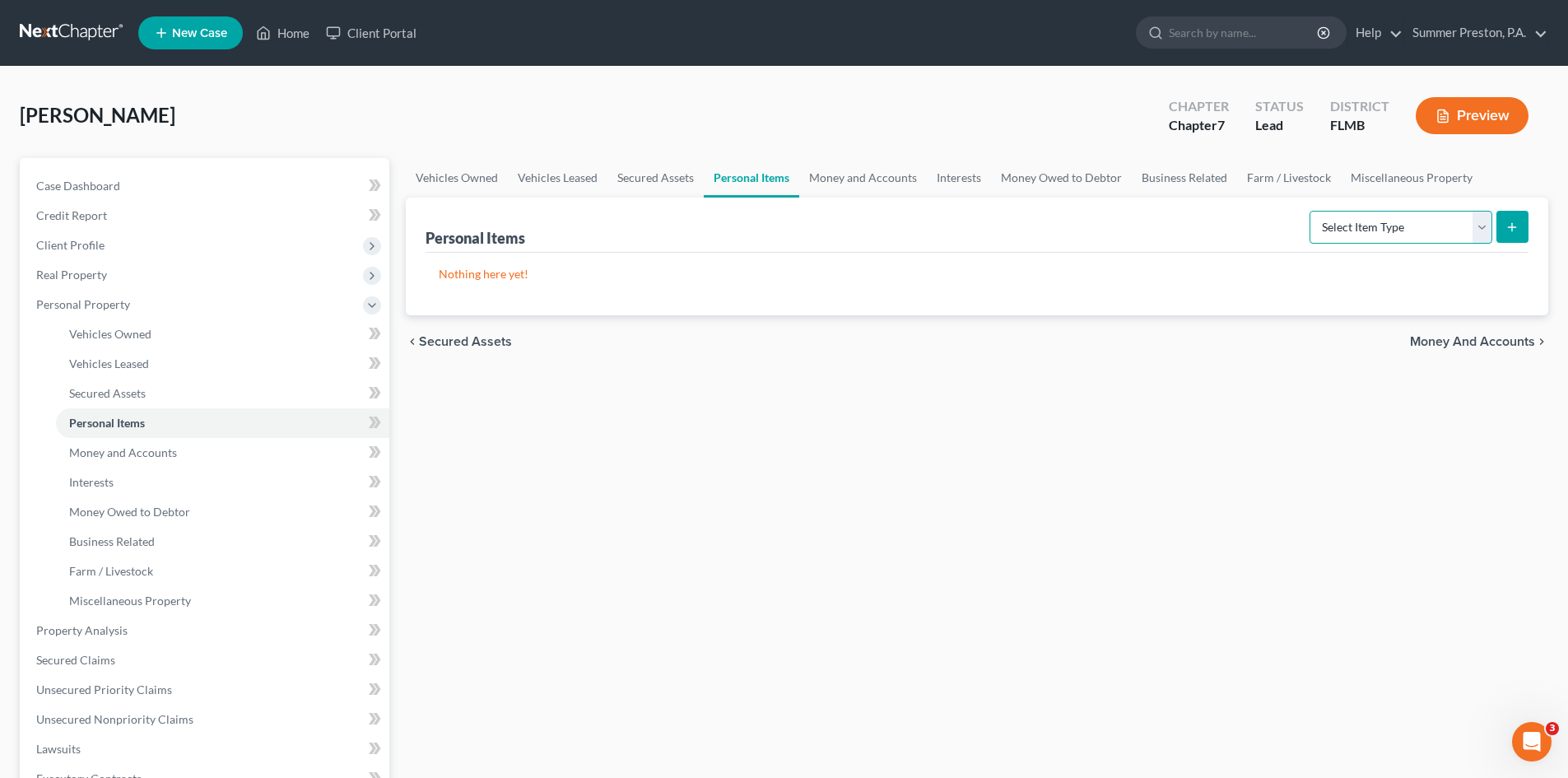
click at [1478, 216] on select "Select Item Type Clothing Collectibles Of Value Electronics Firearms Household …" at bounding box center [1401, 227] width 182 height 33
click at [1311, 211] on select "Select Item Type Clothing Collectibles Of Value Electronics Firearms Household …" at bounding box center [1401, 227] width 182 height 33
click at [1510, 225] on icon "submit" at bounding box center [1511, 227] width 13 height 13
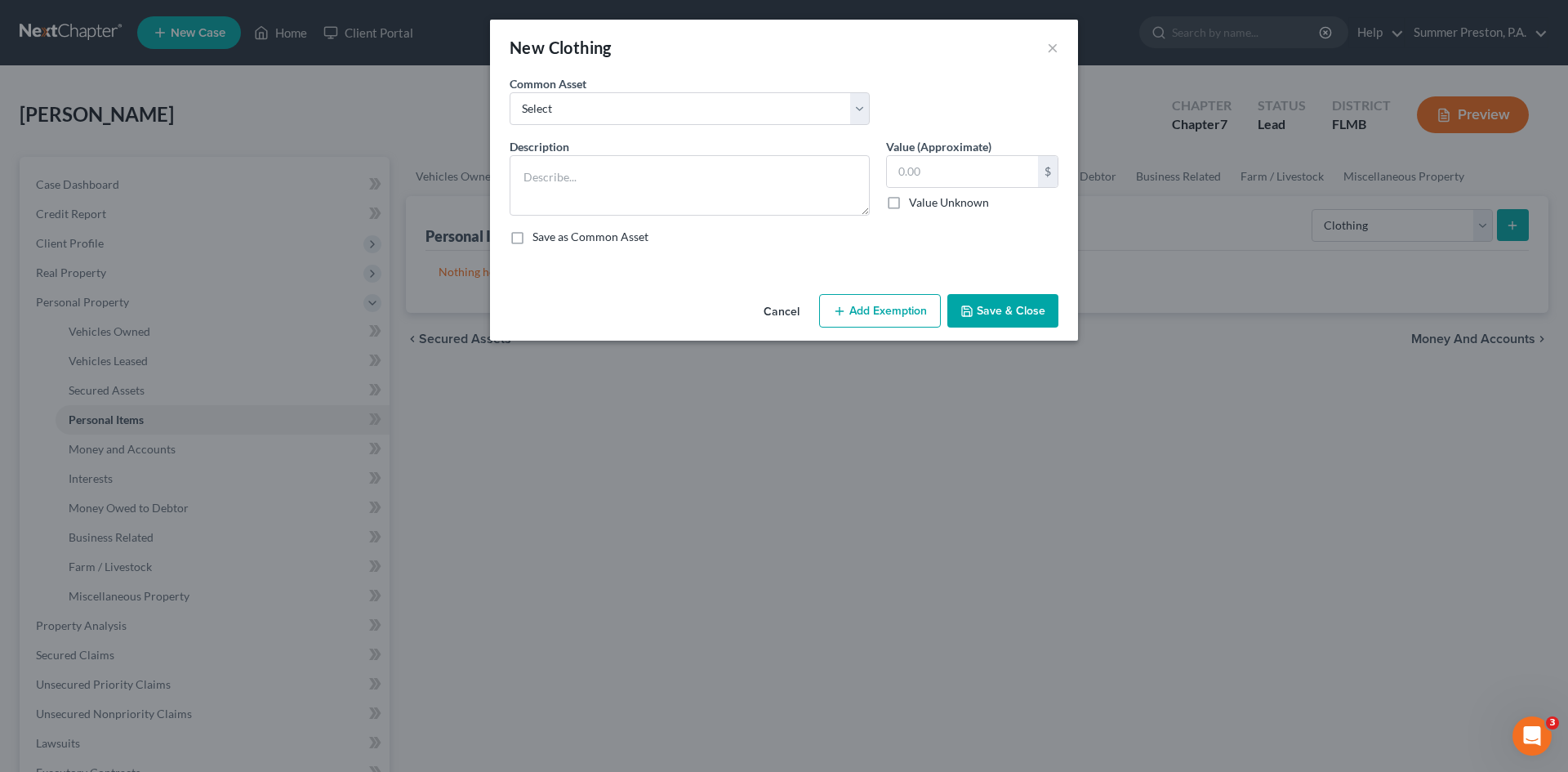
click at [789, 306] on button "Cancel" at bounding box center [781, 311] width 62 height 33
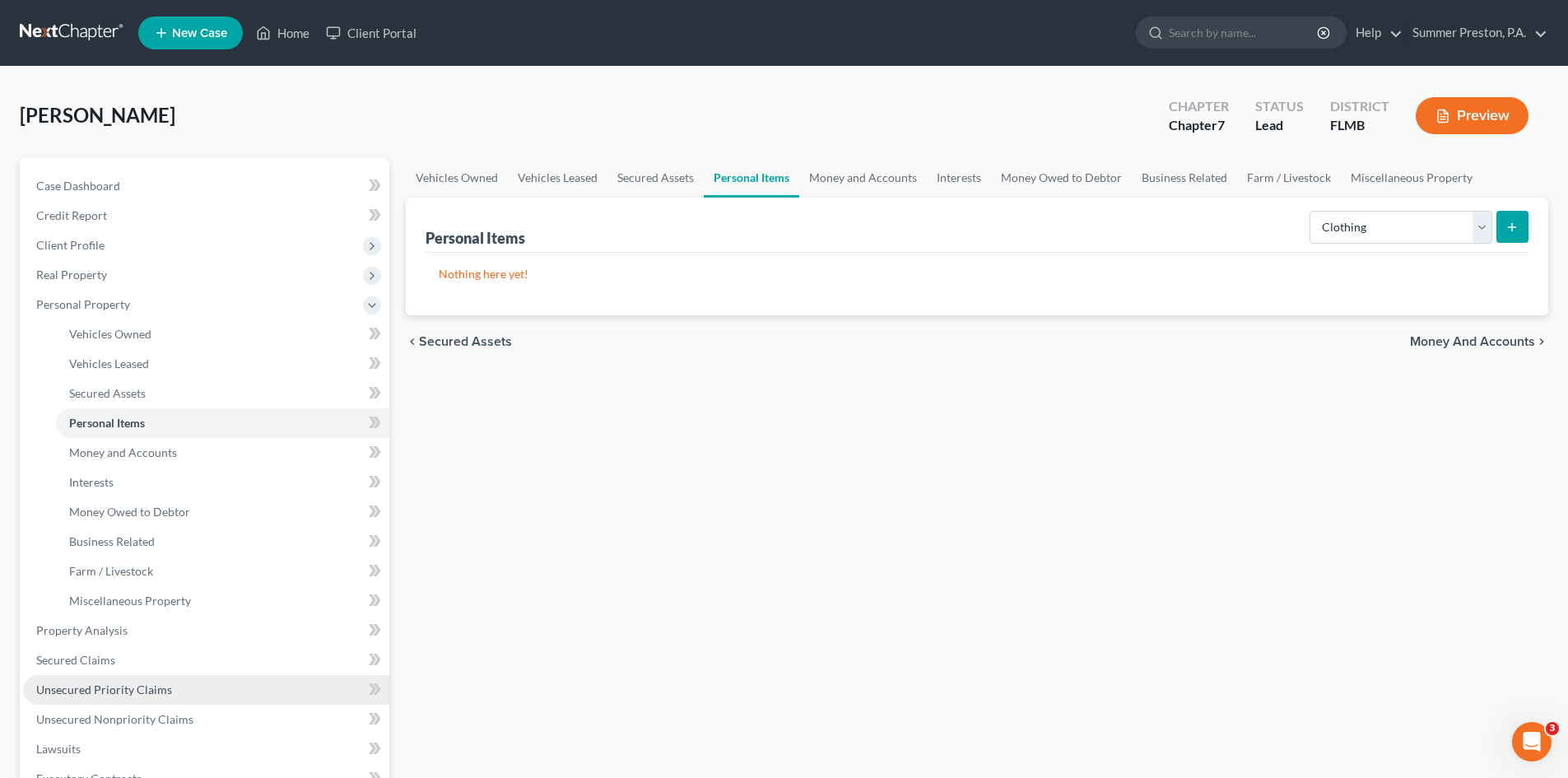
click at [133, 691] on span "Unsecured Priority Claims" at bounding box center [104, 689] width 136 height 14
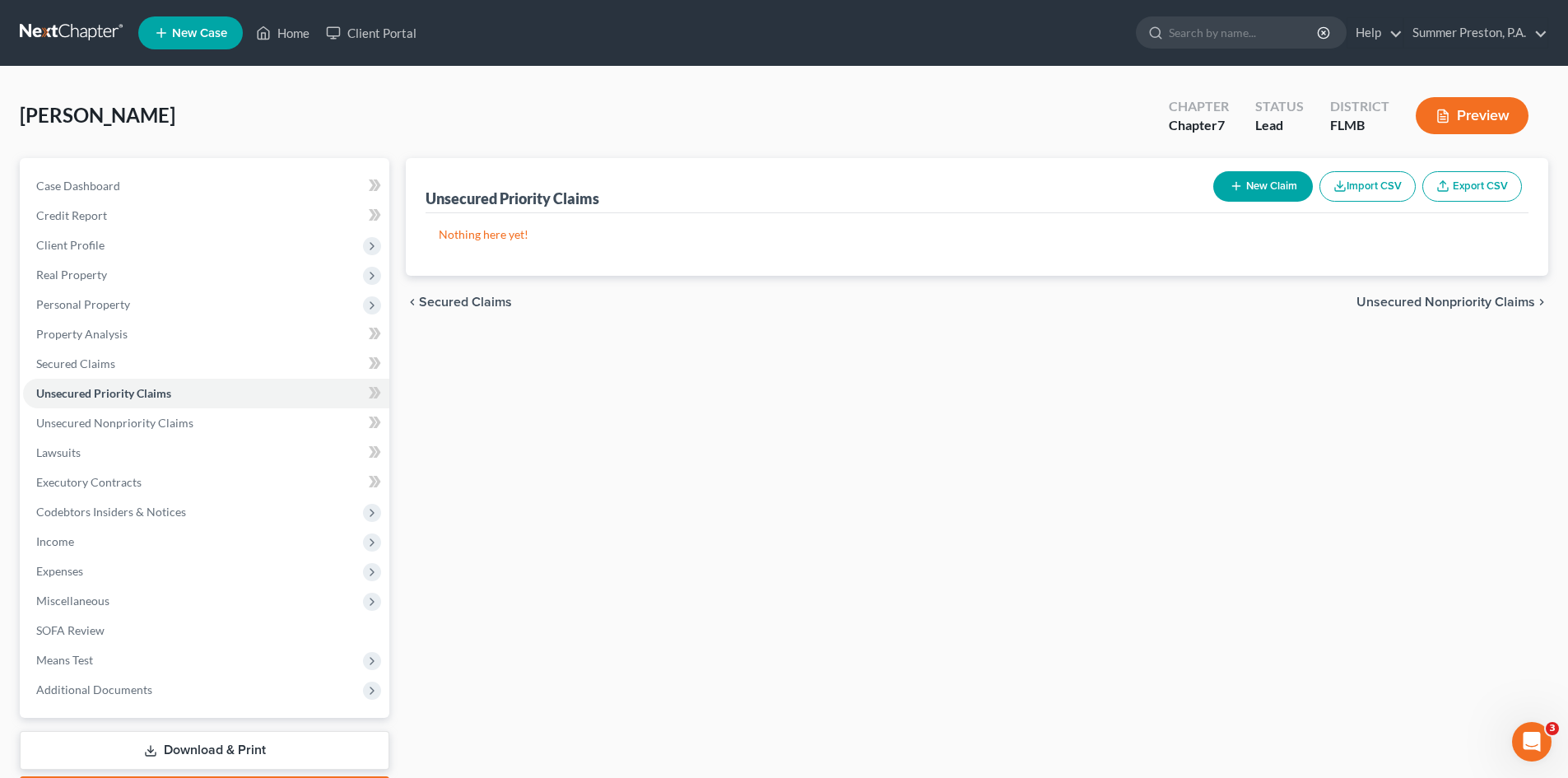
click at [1258, 175] on button "New Claim" at bounding box center [1262, 186] width 99 height 30
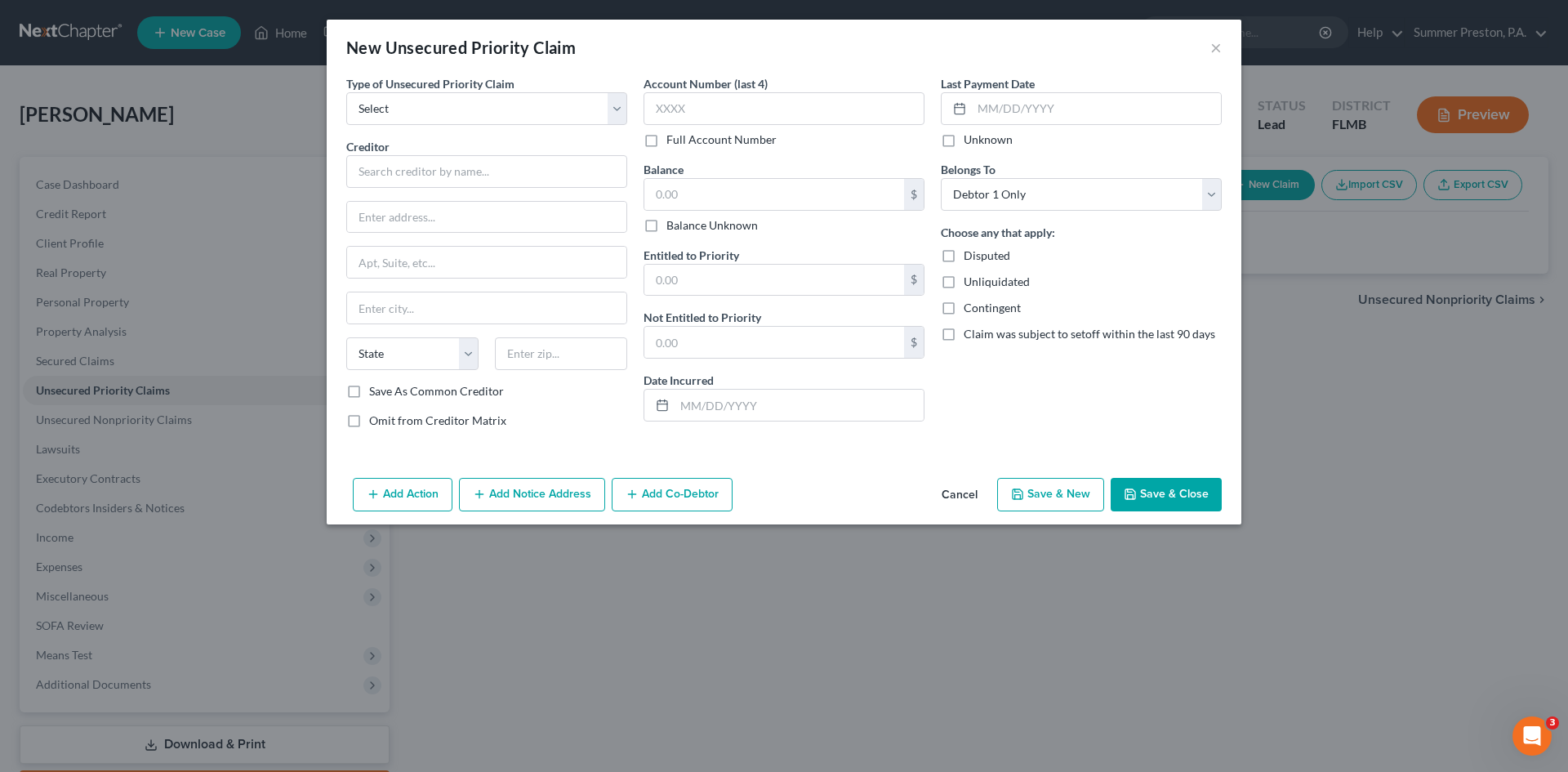
drag, startPoint x: 961, startPoint y: 496, endPoint x: 956, endPoint y: 487, distance: 10.3
click at [961, 495] on button "Cancel" at bounding box center [959, 495] width 62 height 33
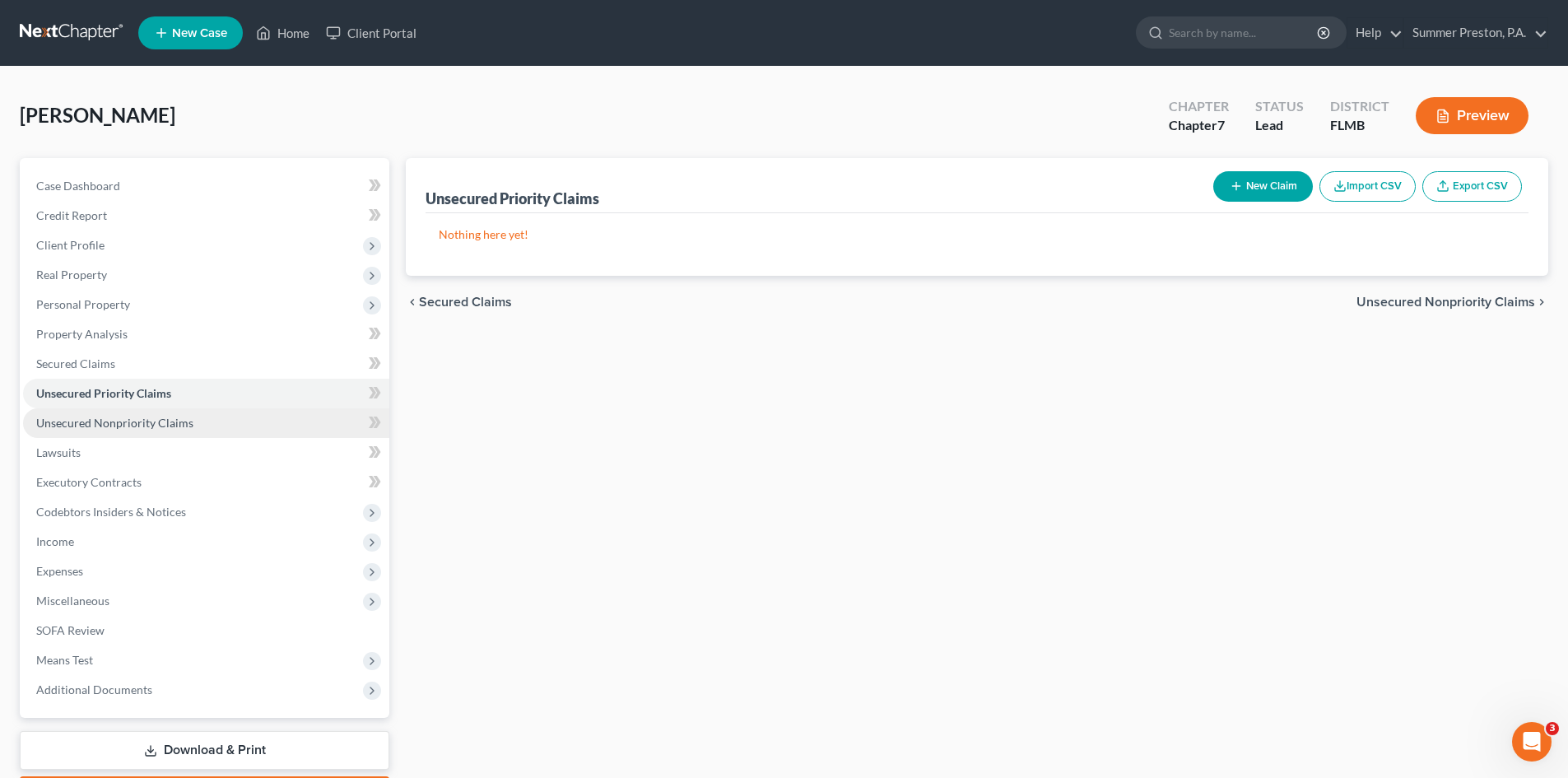
click at [124, 413] on link "Unsecured Nonpriority Claims" at bounding box center [206, 423] width 366 height 29
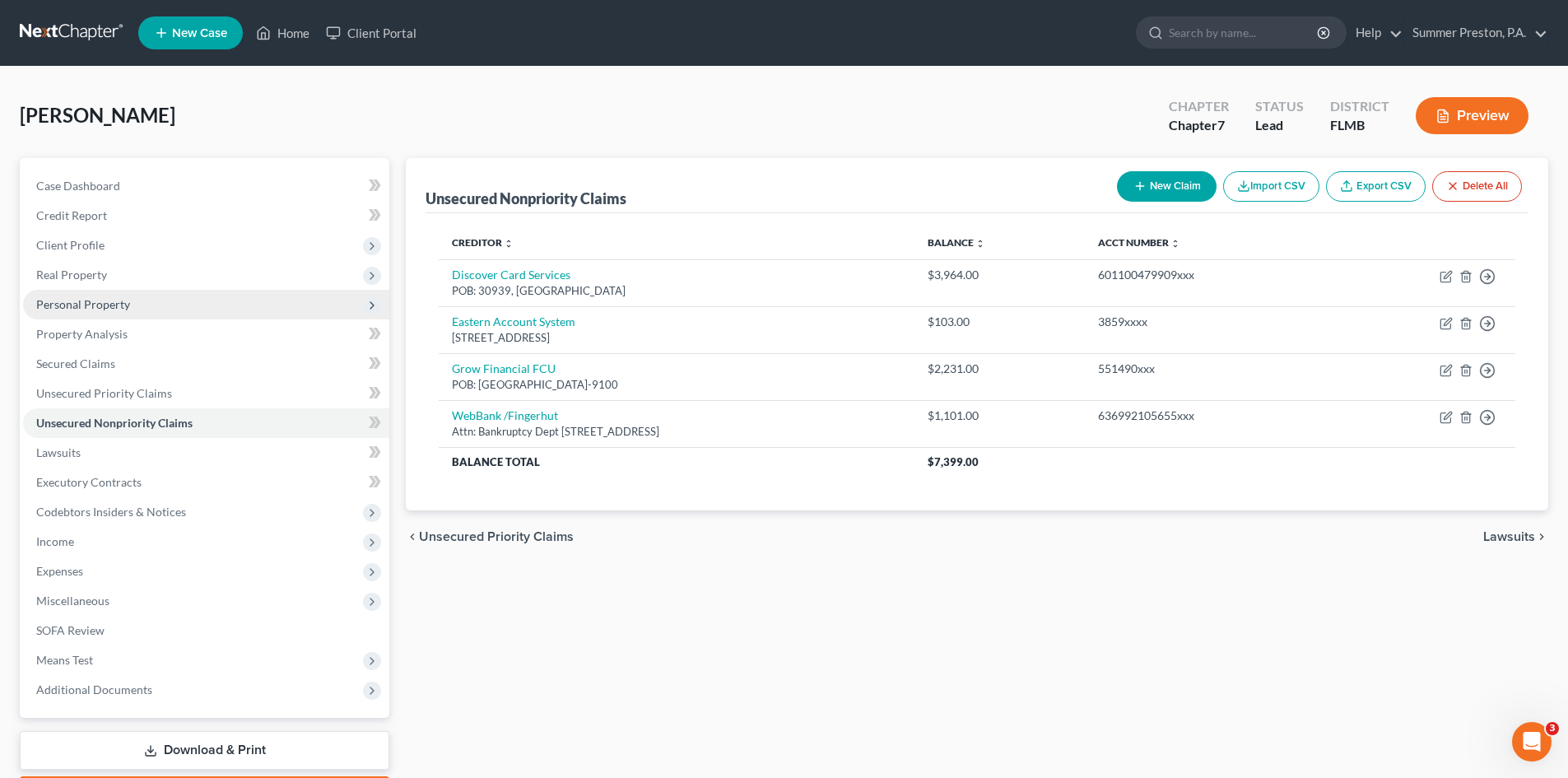
click at [107, 307] on span "Personal Property" at bounding box center [83, 304] width 94 height 14
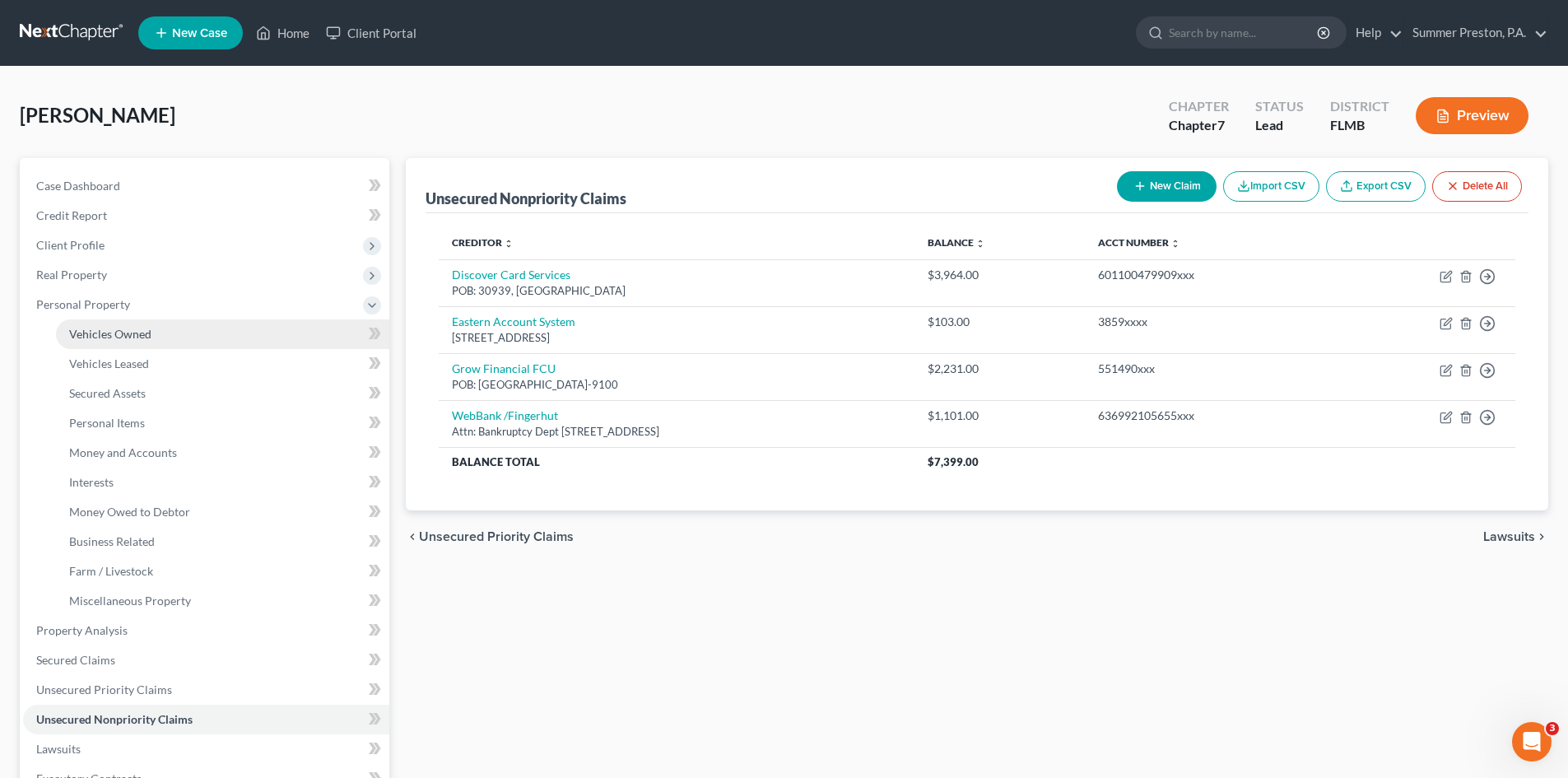
click at [132, 337] on span "Vehicles Owned" at bounding box center [110, 334] width 82 height 14
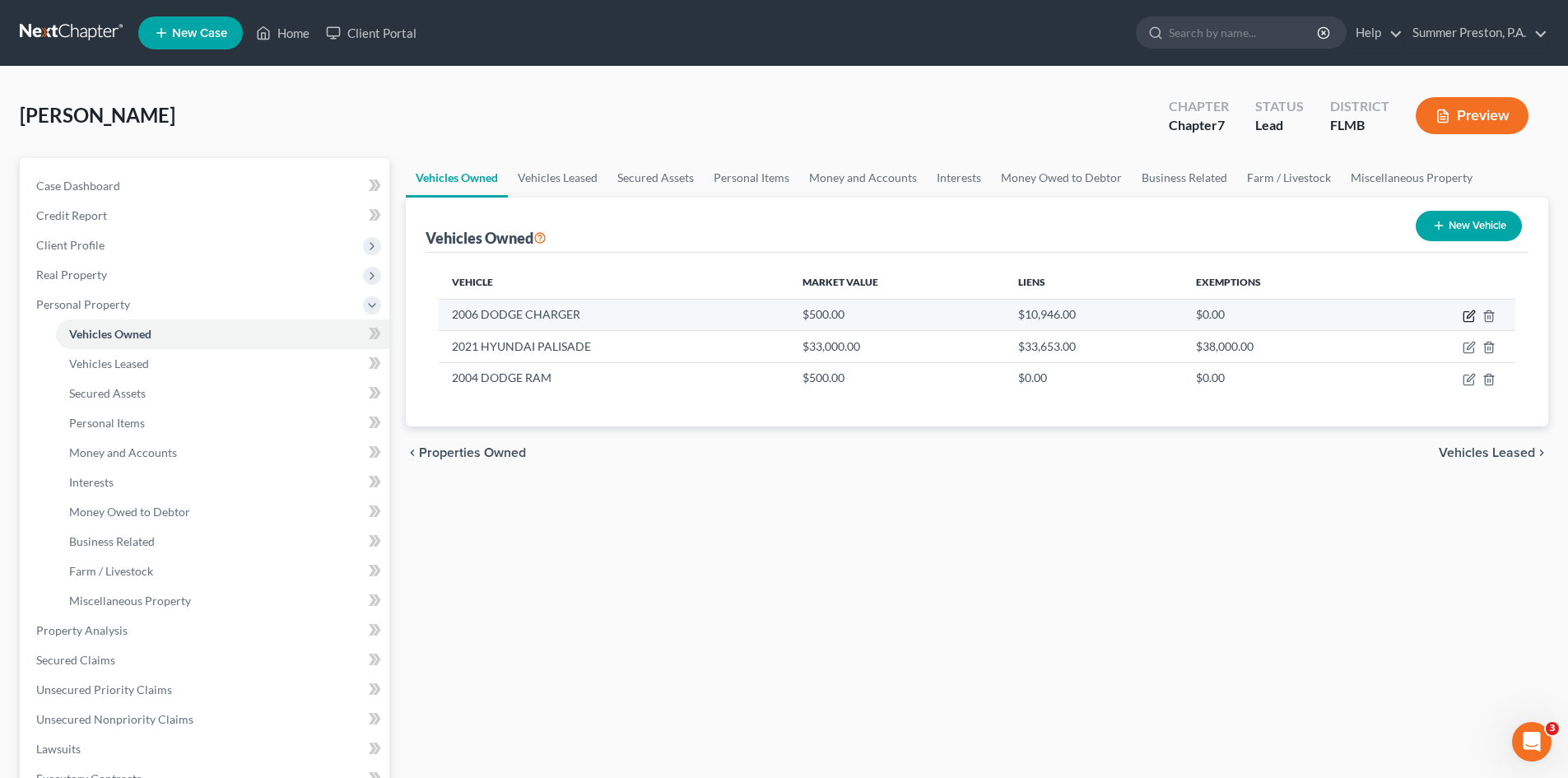
click at [1470, 317] on icon "button" at bounding box center [1470, 314] width 7 height 7
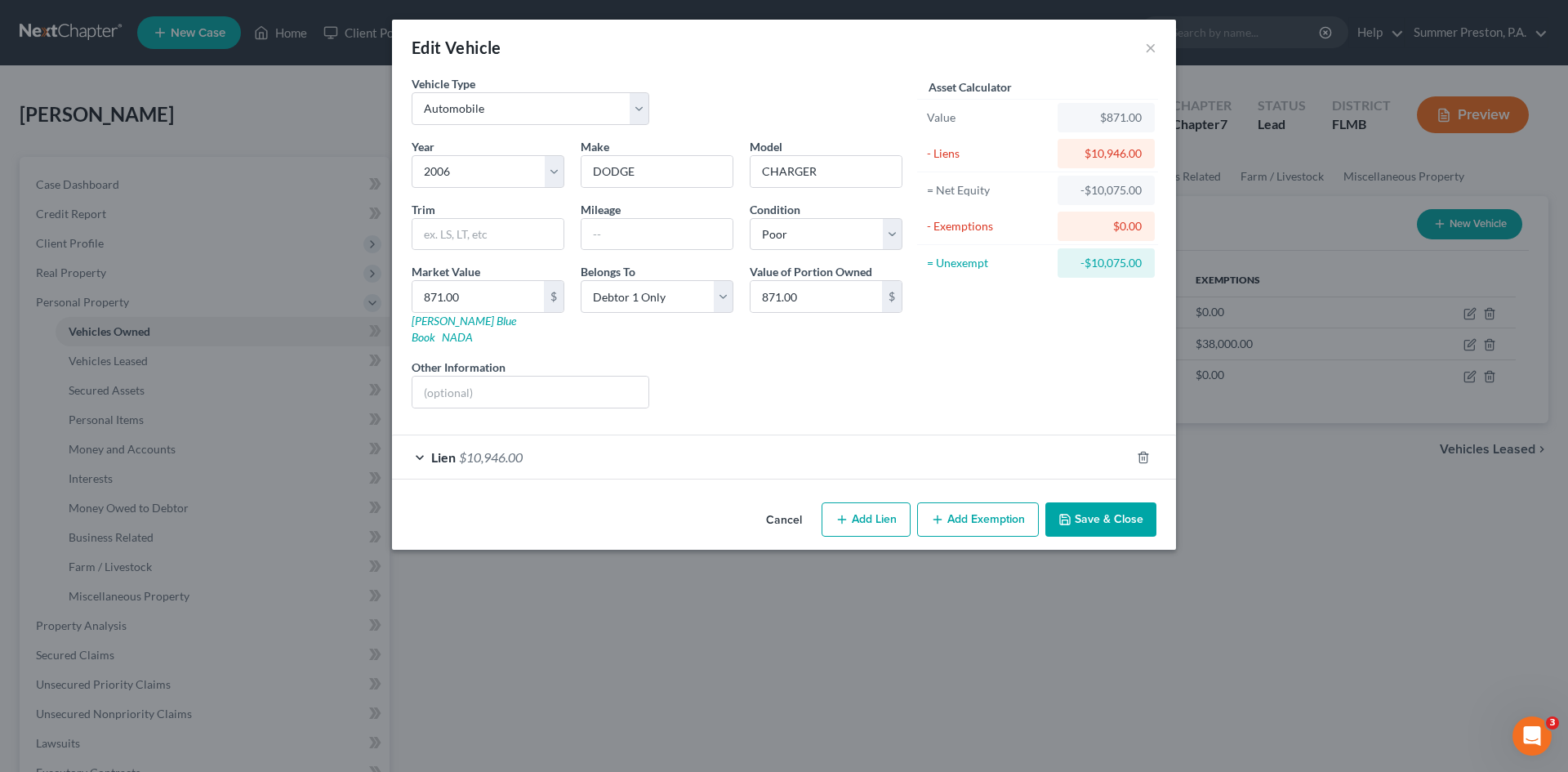
click at [1099, 496] on div "Cancel Add Lien Add Lease Add Exemption Save & Close" at bounding box center [784, 522] width 784 height 54
click at [1099, 502] on button "Save & Close" at bounding box center [1100, 519] width 111 height 34
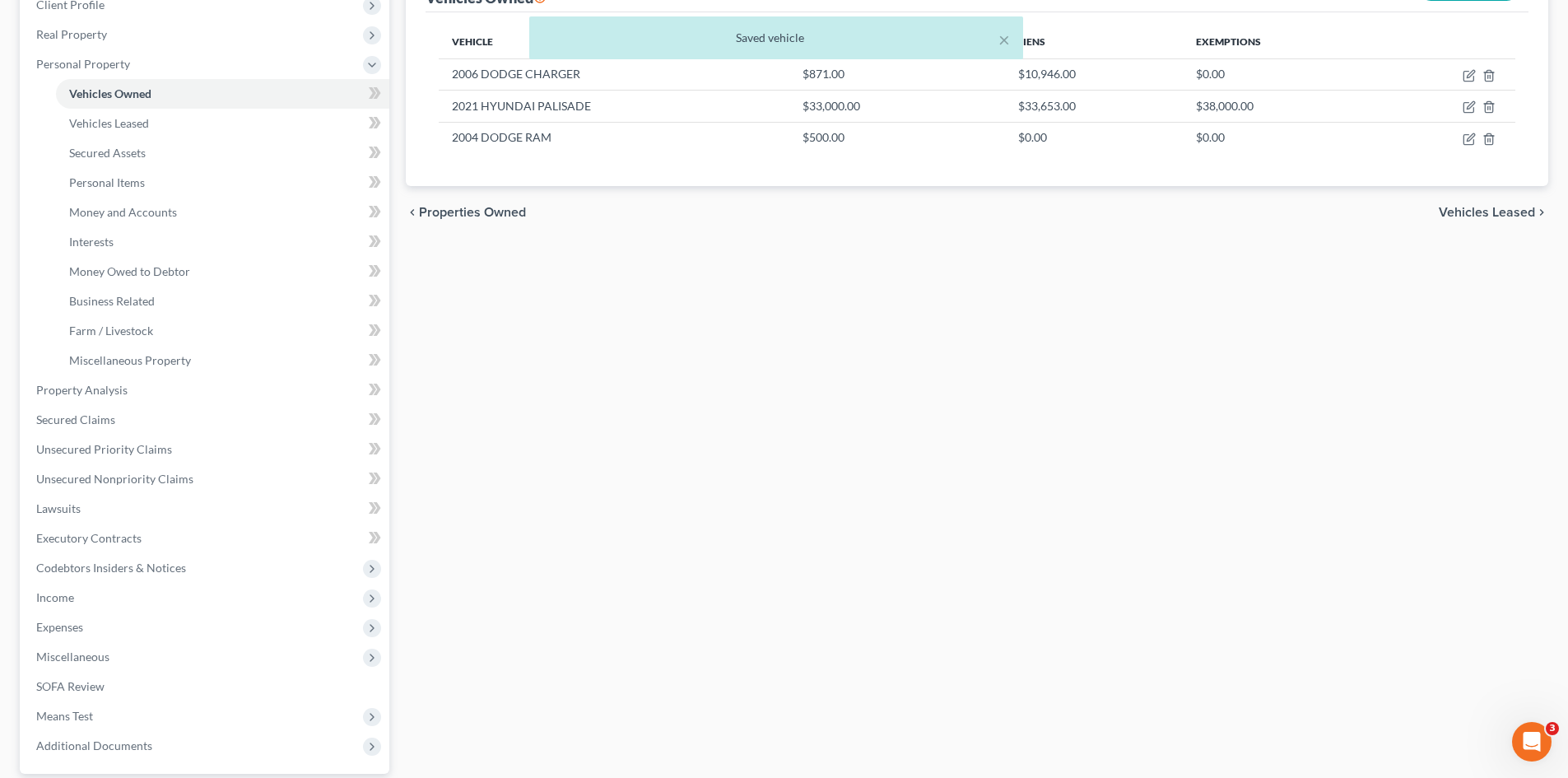
scroll to position [289, 0]
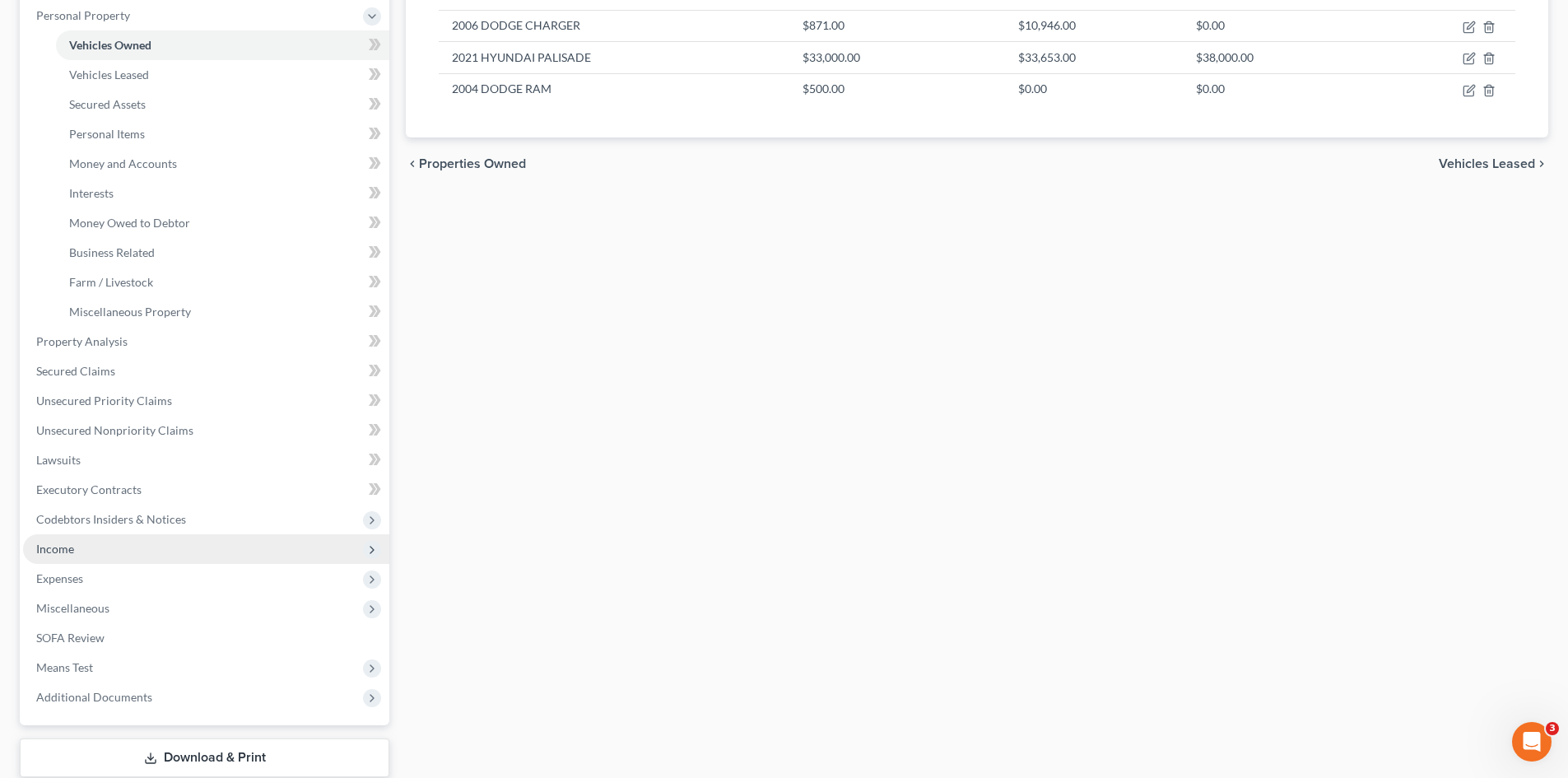
click at [71, 548] on span "Income" at bounding box center [55, 548] width 38 height 14
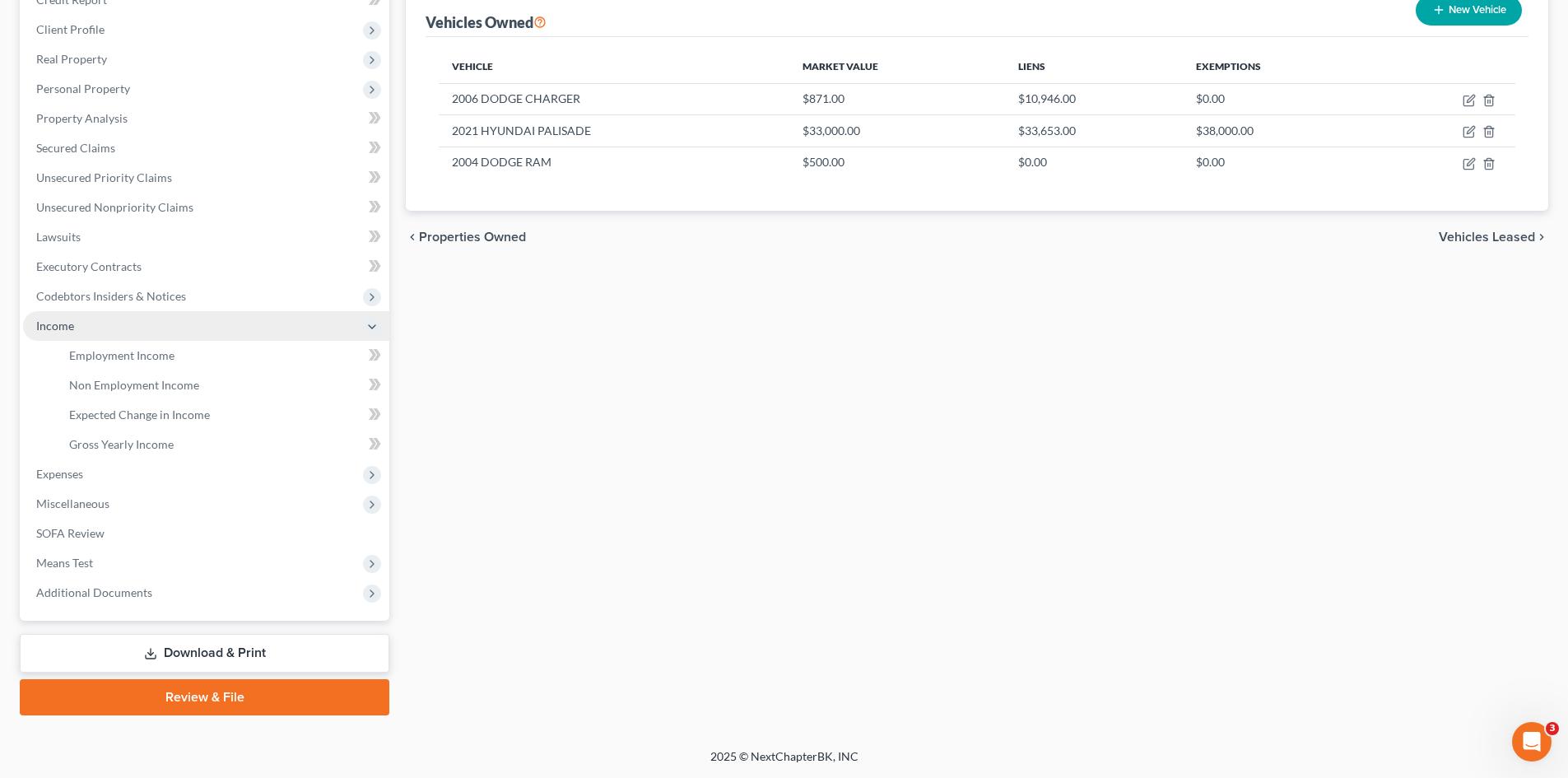
scroll to position [215, 0]
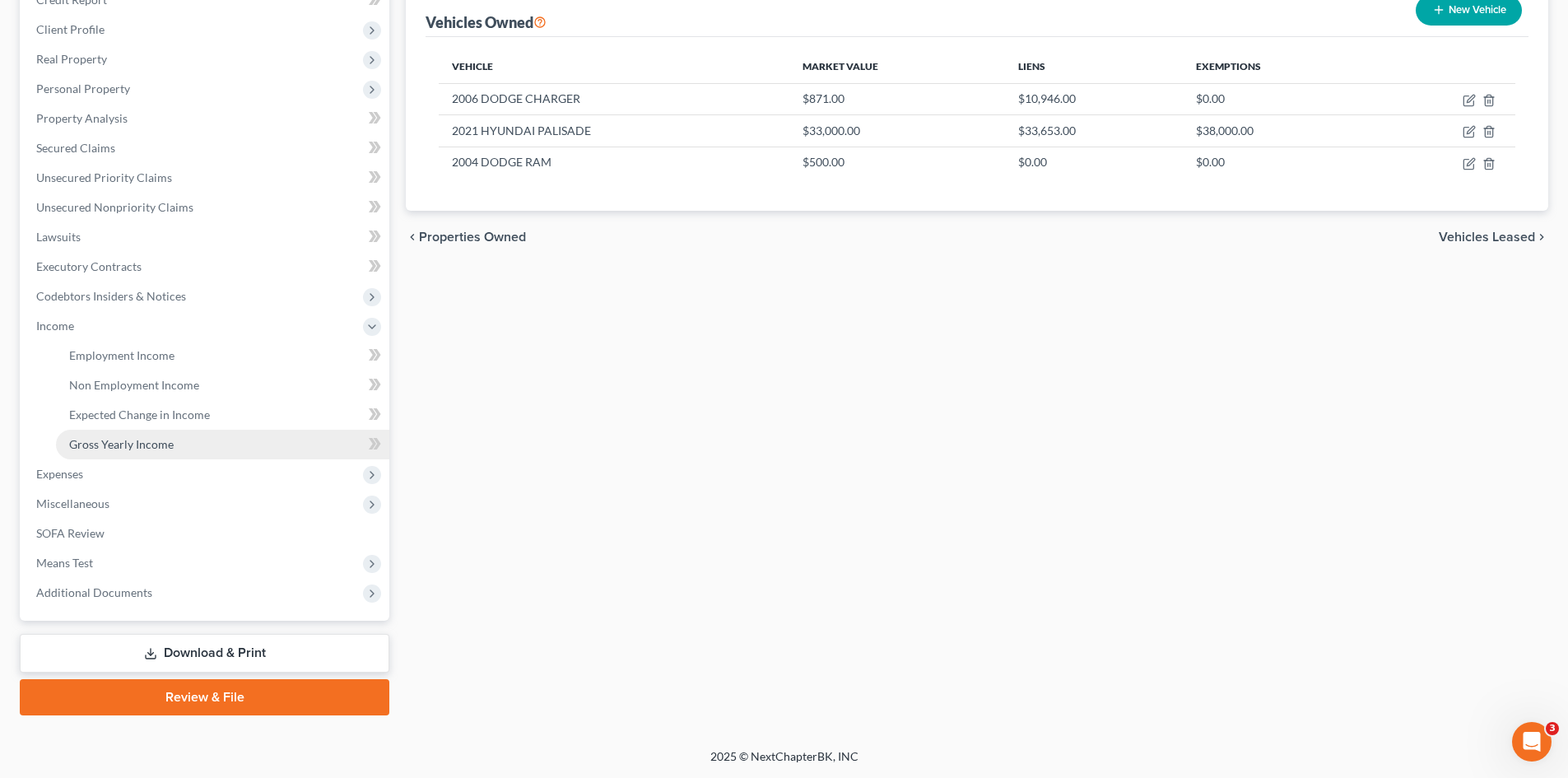
click at [173, 439] on link "Gross Yearly Income" at bounding box center [222, 444] width 333 height 29
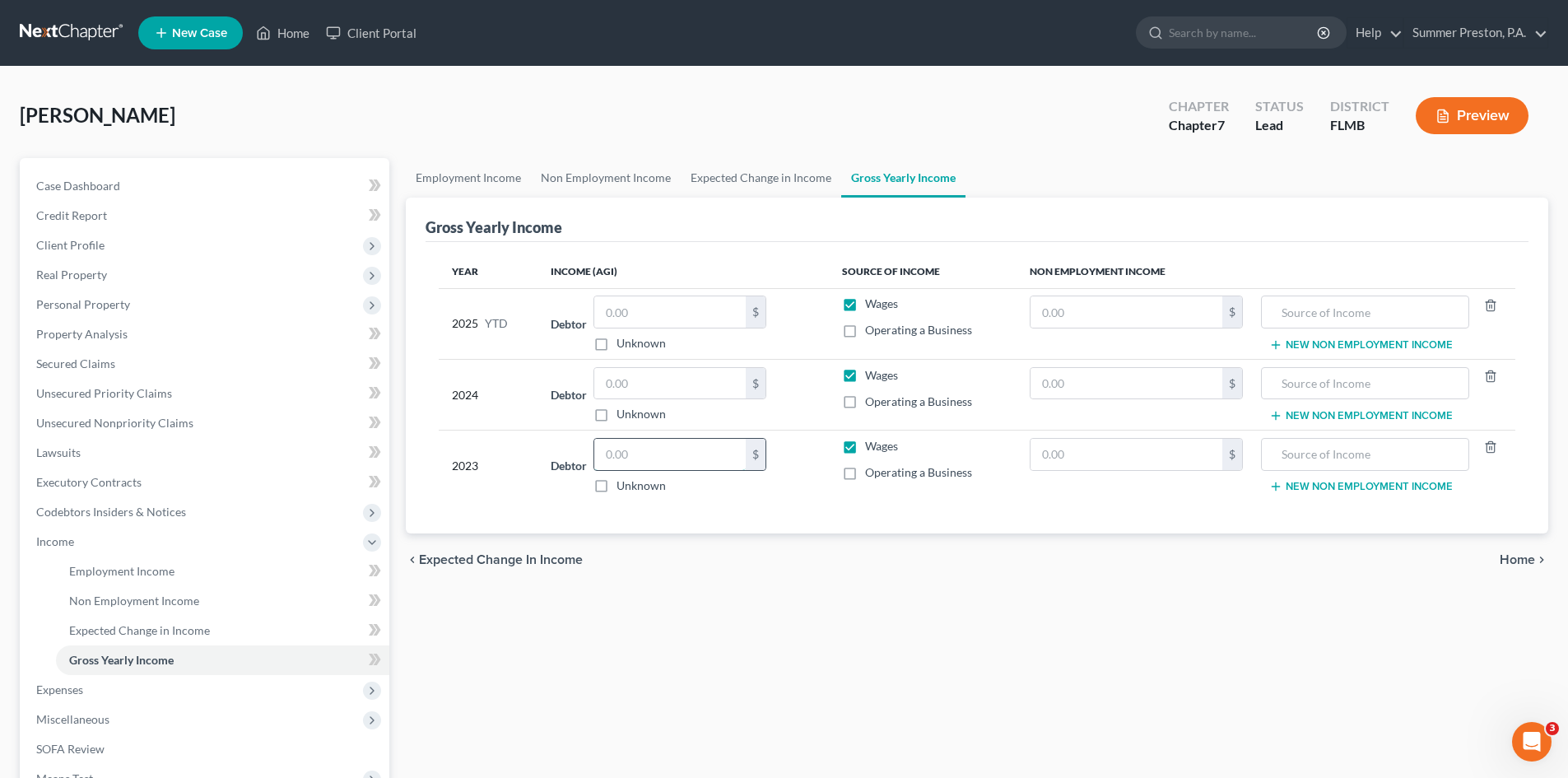
click at [706, 457] on input "text" at bounding box center [670, 454] width 151 height 31
click at [687, 307] on input "text" at bounding box center [670, 311] width 151 height 31
click at [101, 420] on span "Unsecured Nonpriority Claims" at bounding box center [114, 423] width 157 height 14
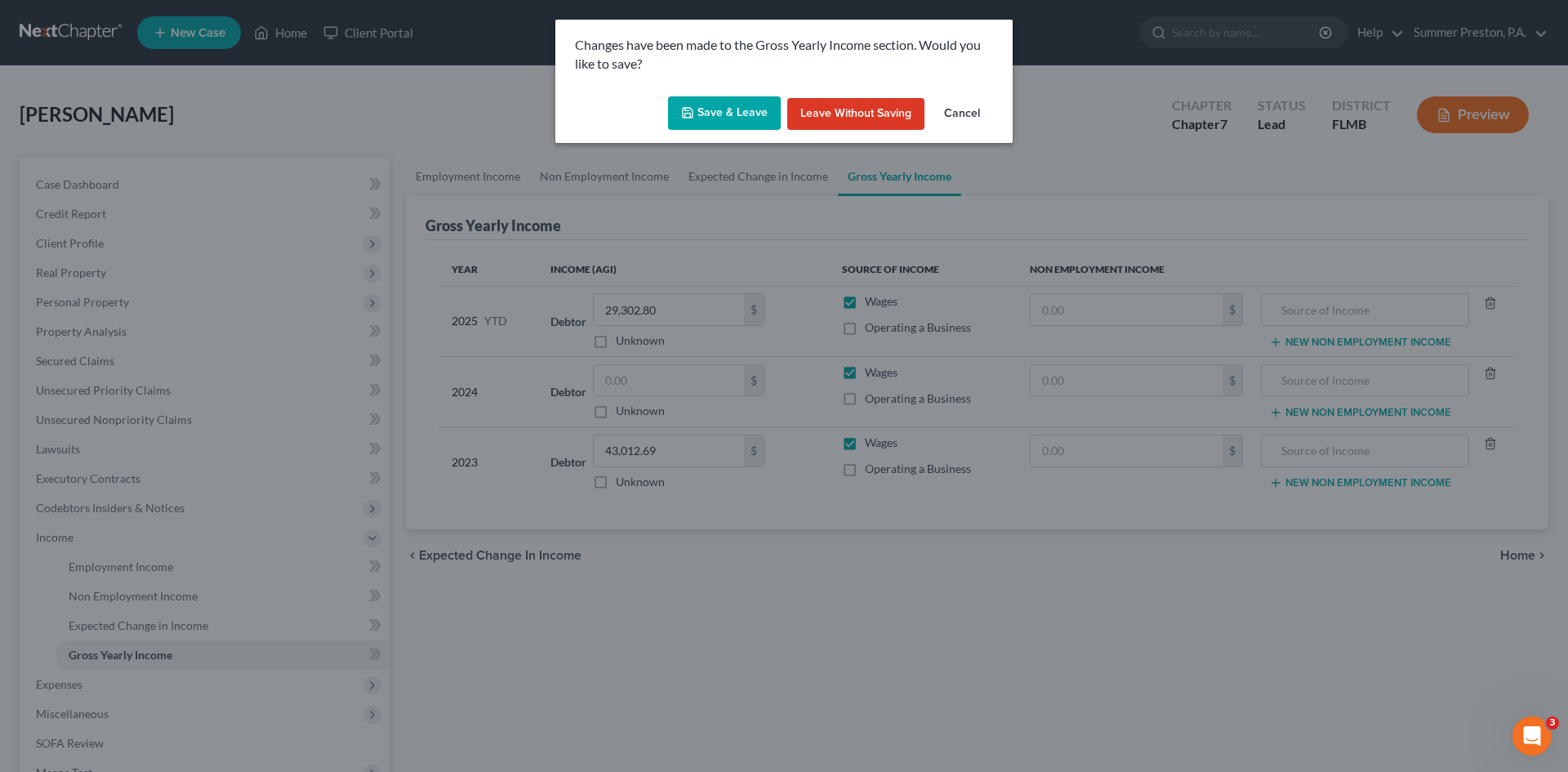
click at [720, 111] on button "Save & Leave" at bounding box center [724, 113] width 113 height 34
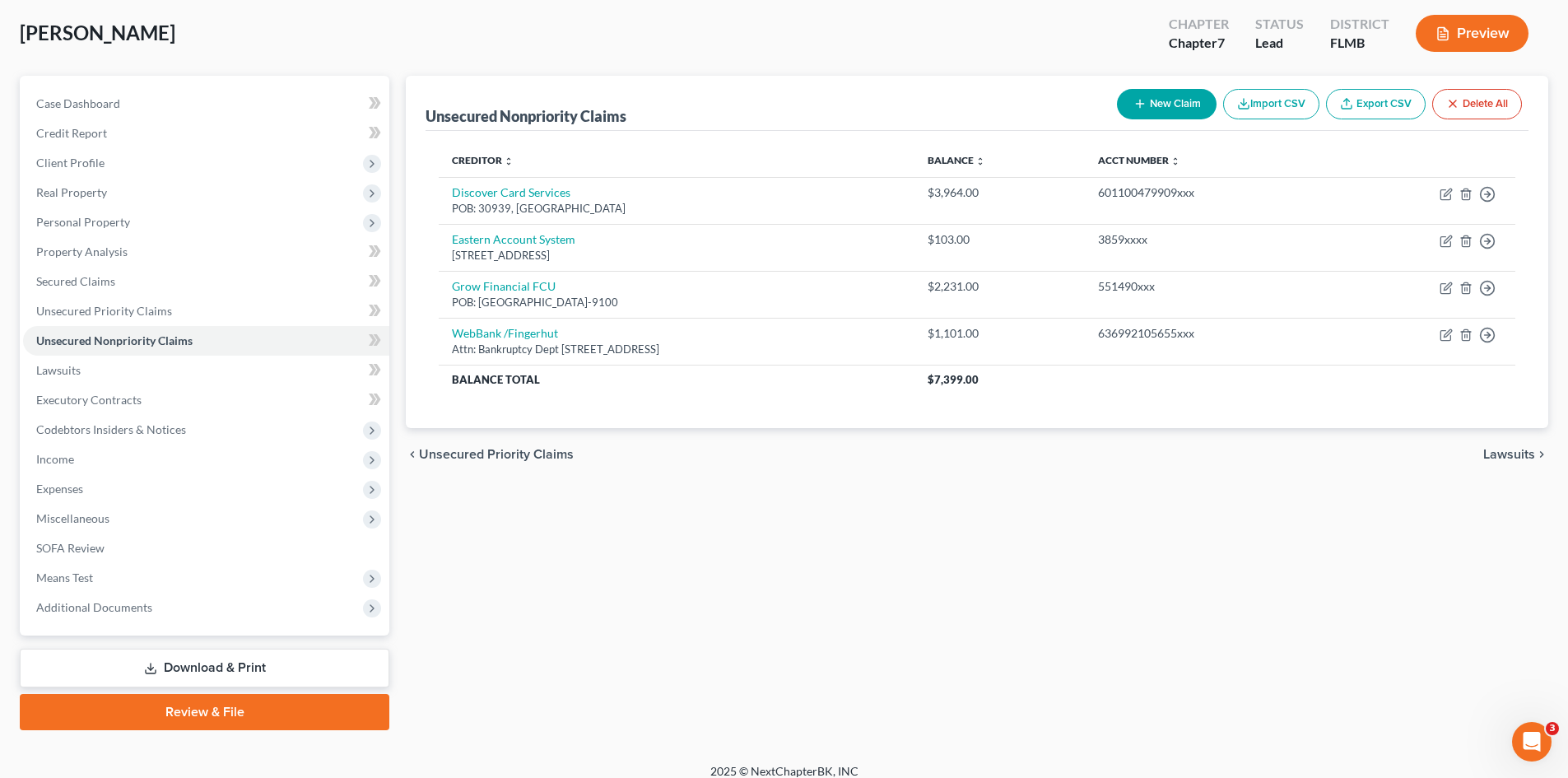
scroll to position [97, 0]
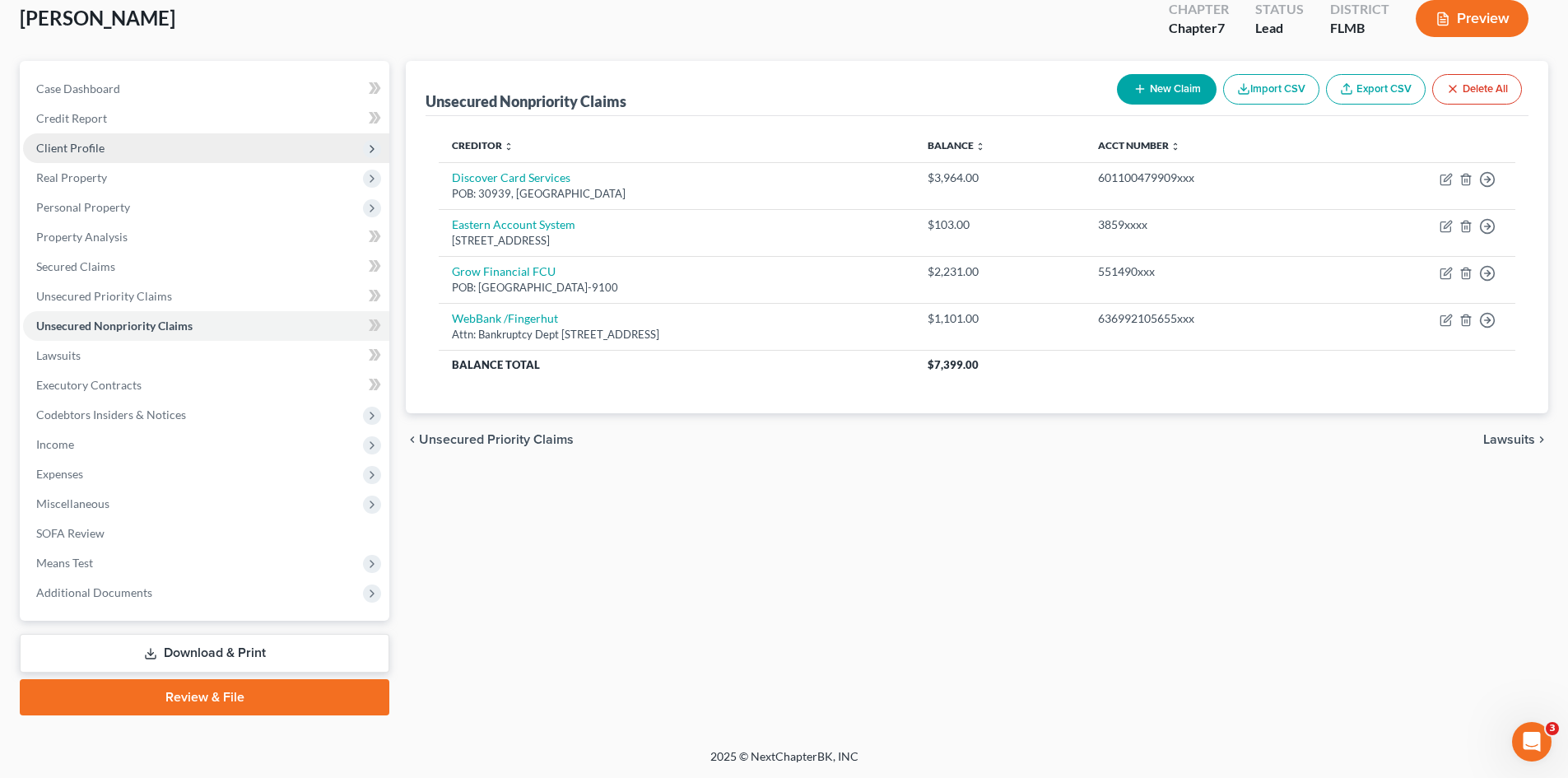
click at [81, 151] on span "Client Profile" at bounding box center [70, 148] width 68 height 14
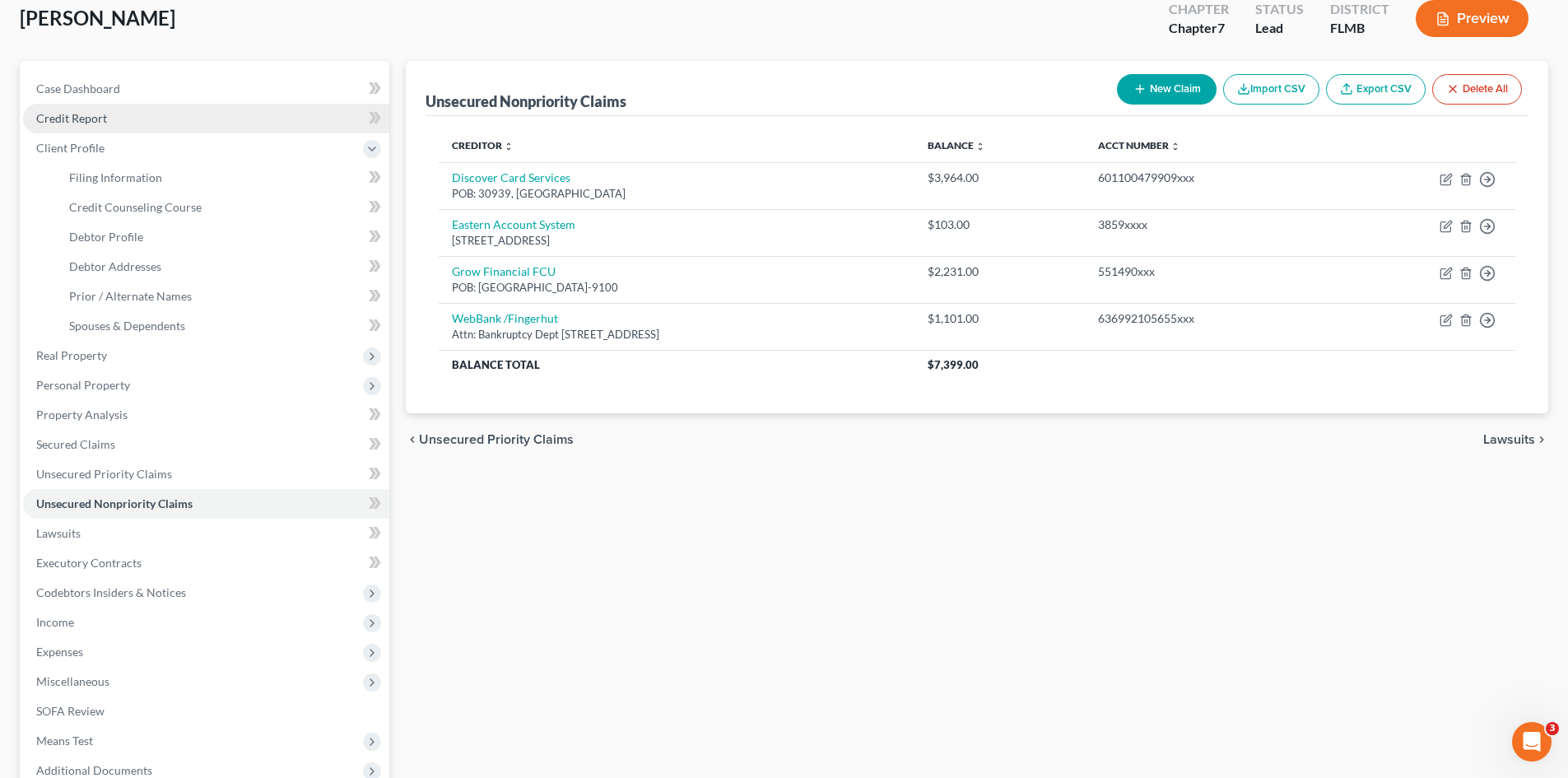
click at [93, 117] on span "Credit Report" at bounding box center [72, 118] width 71 height 14
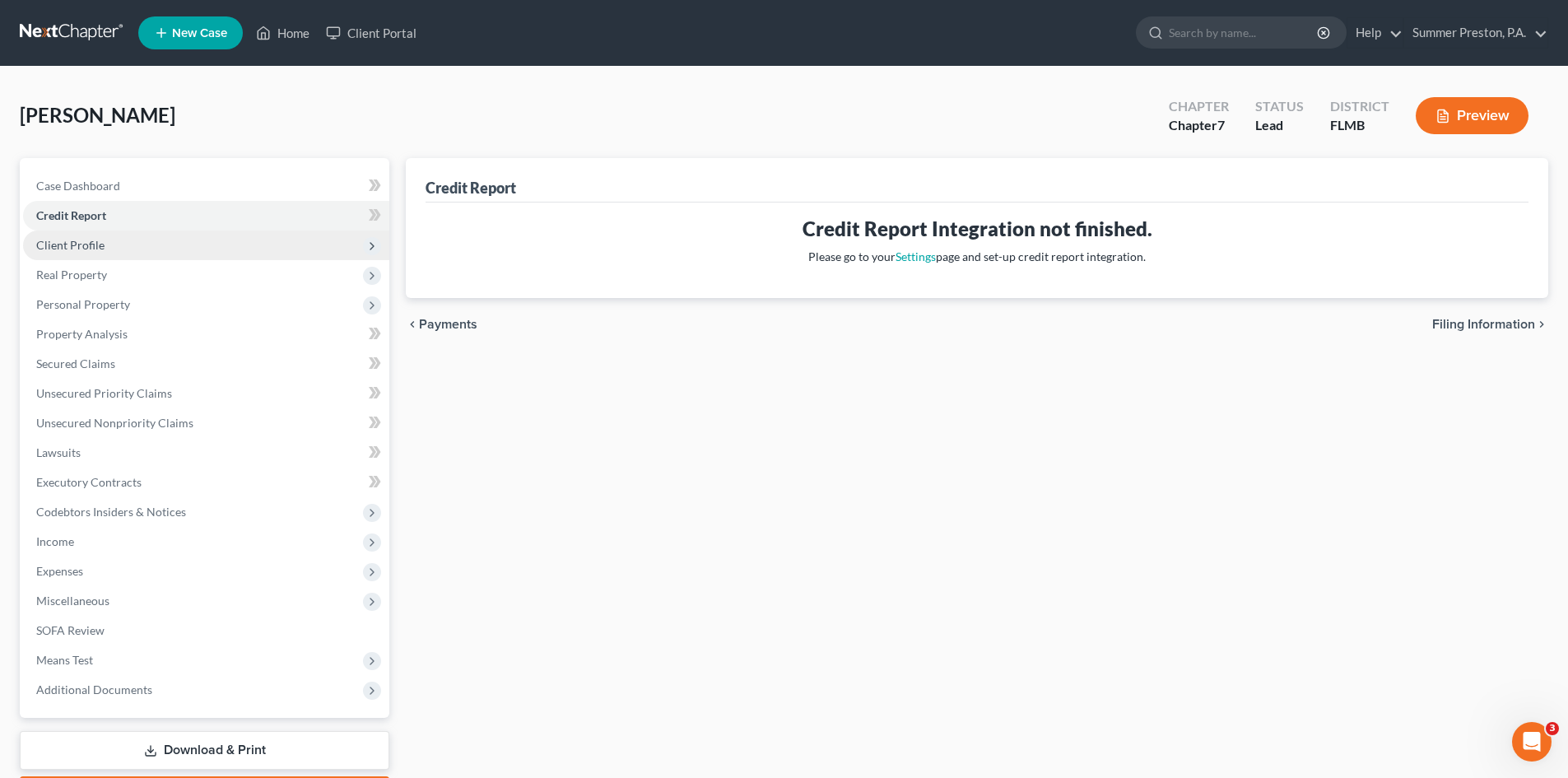
click at [104, 253] on span "Client Profile" at bounding box center [206, 245] width 366 height 29
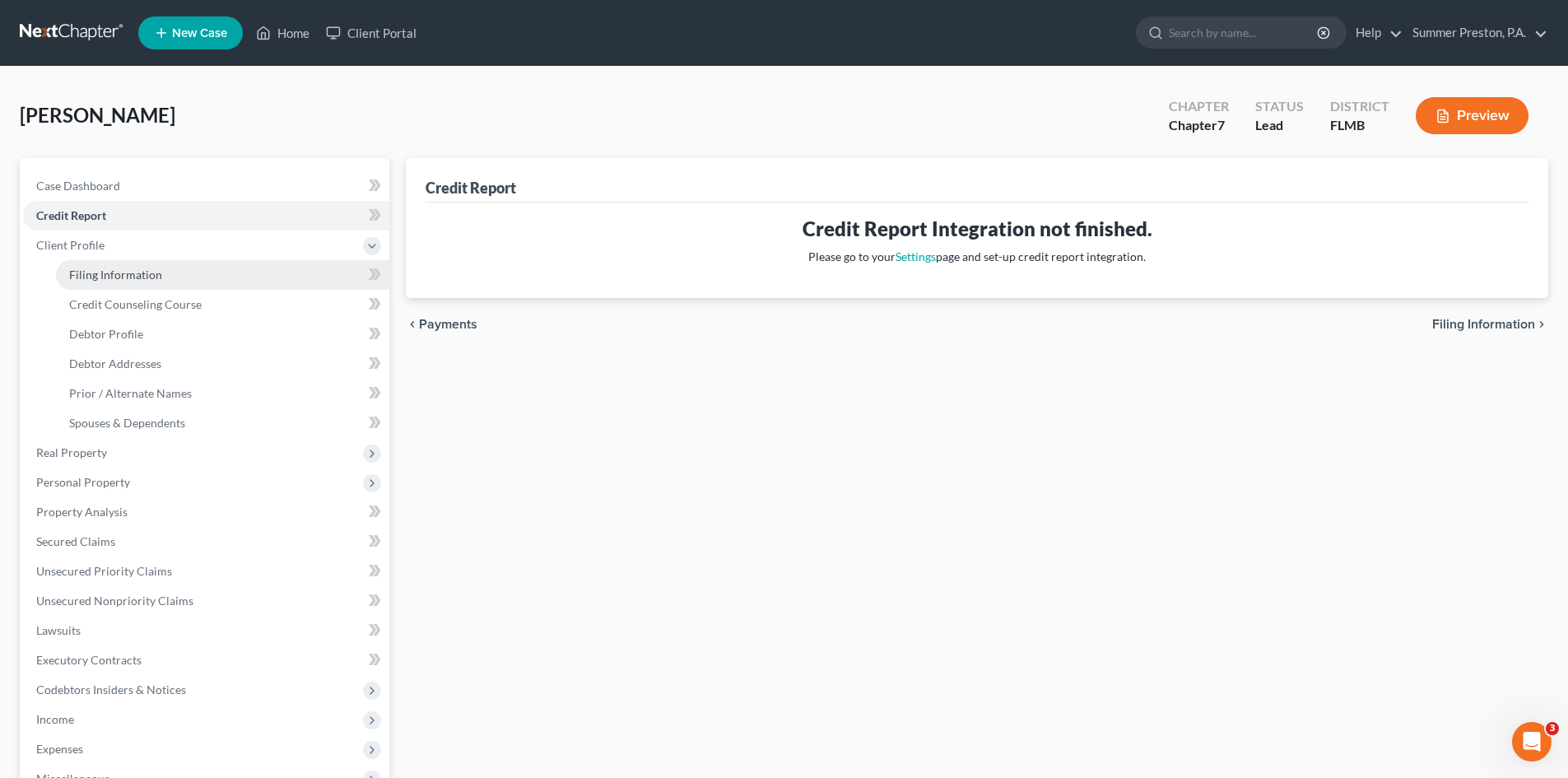
click at [144, 285] on link "Filing Information" at bounding box center [222, 275] width 333 height 29
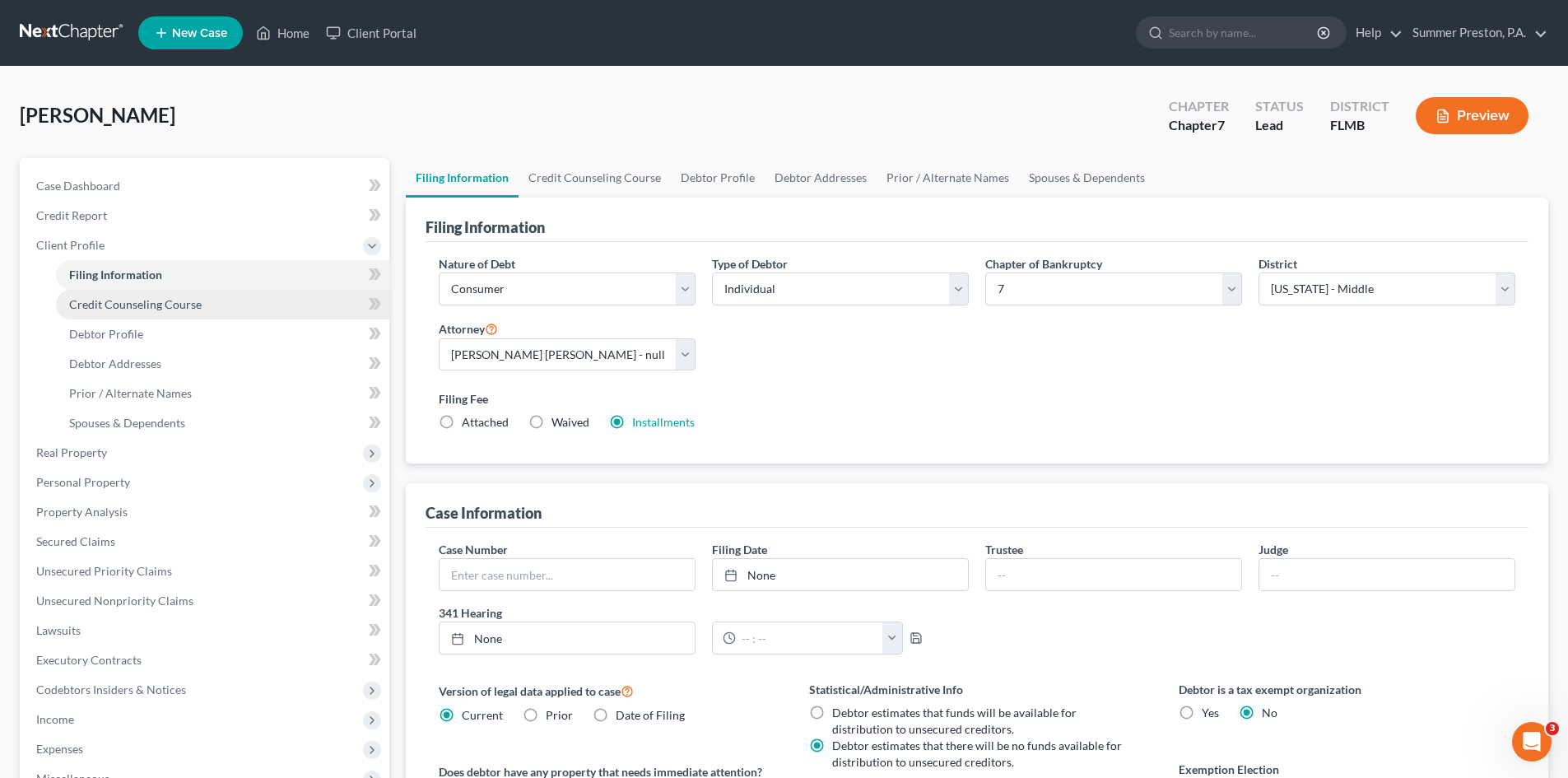
click at [146, 315] on link "Credit Counseling Course" at bounding box center [222, 304] width 333 height 29
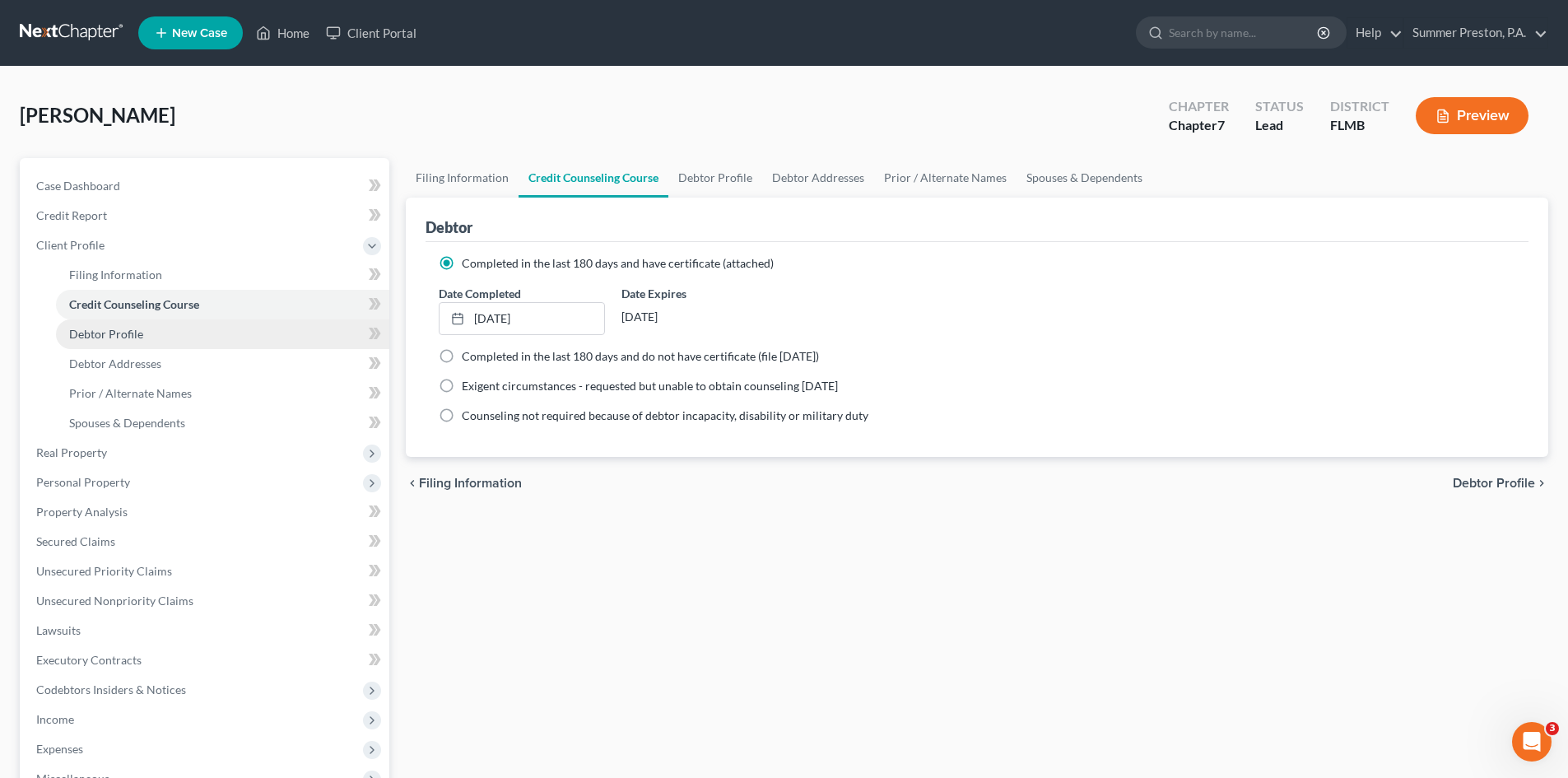
click at [131, 331] on span "Debtor Profile" at bounding box center [106, 334] width 74 height 14
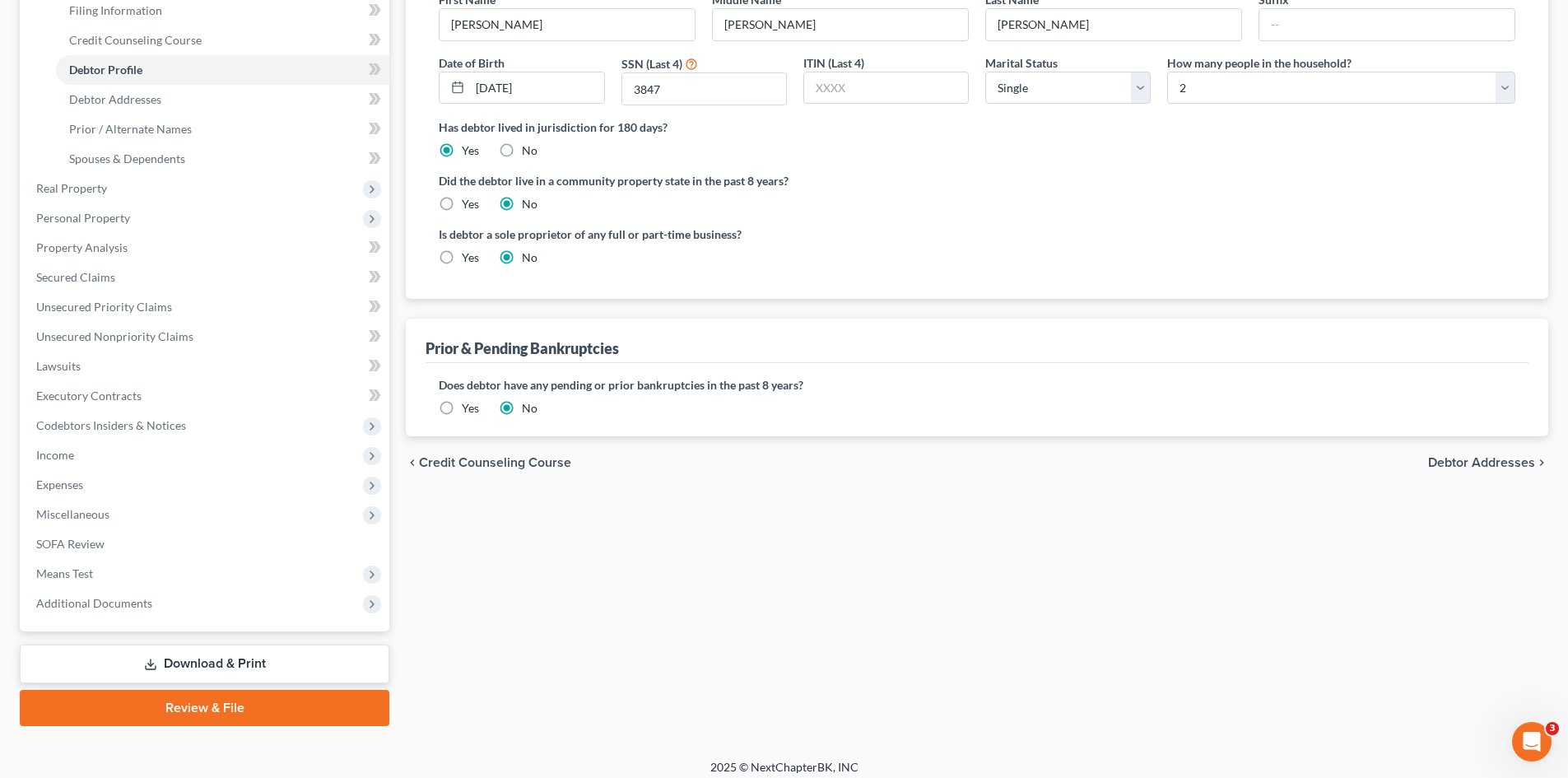
scroll to position [266, 0]
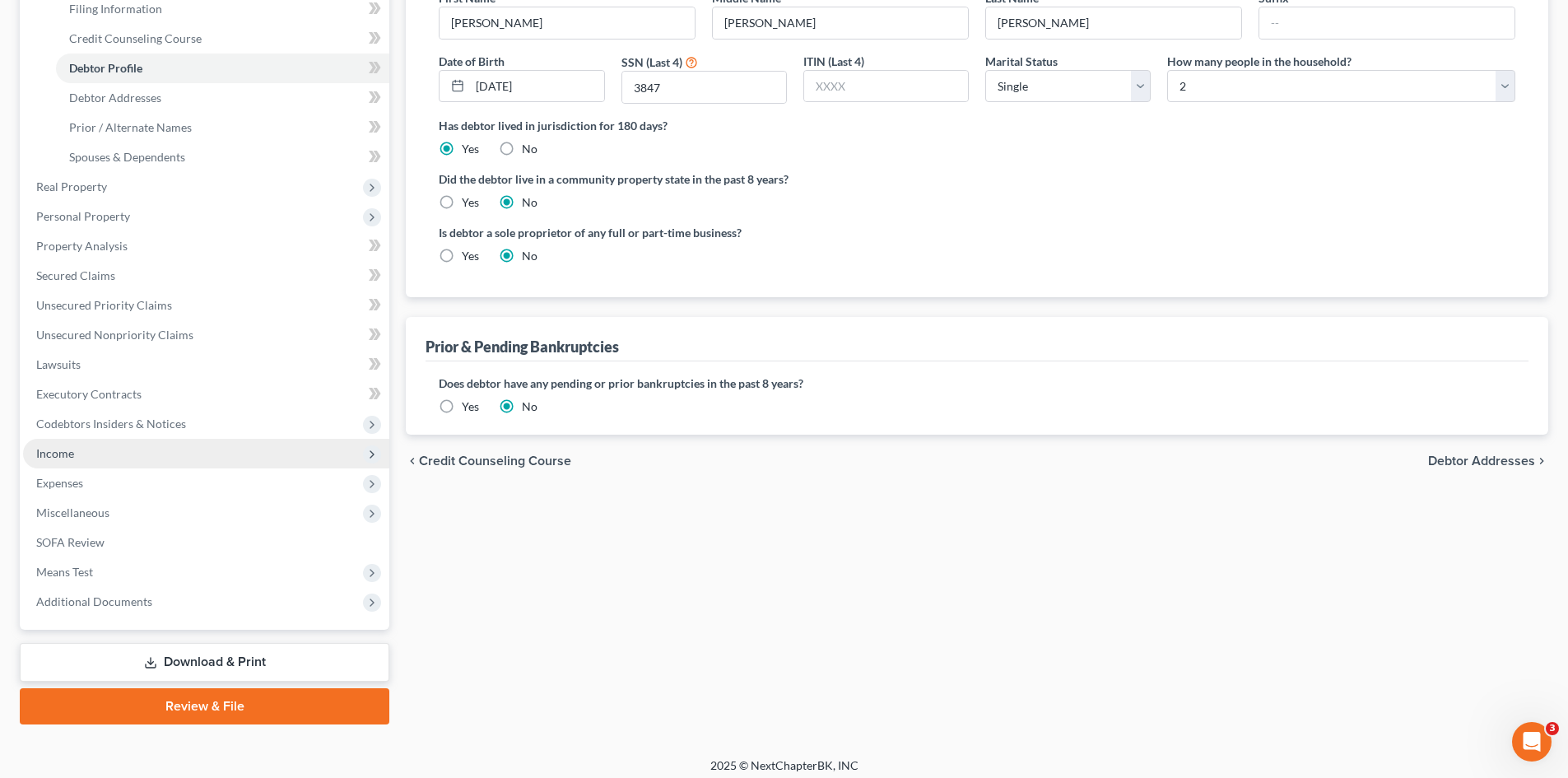
click at [60, 454] on span "Income" at bounding box center [55, 453] width 38 height 14
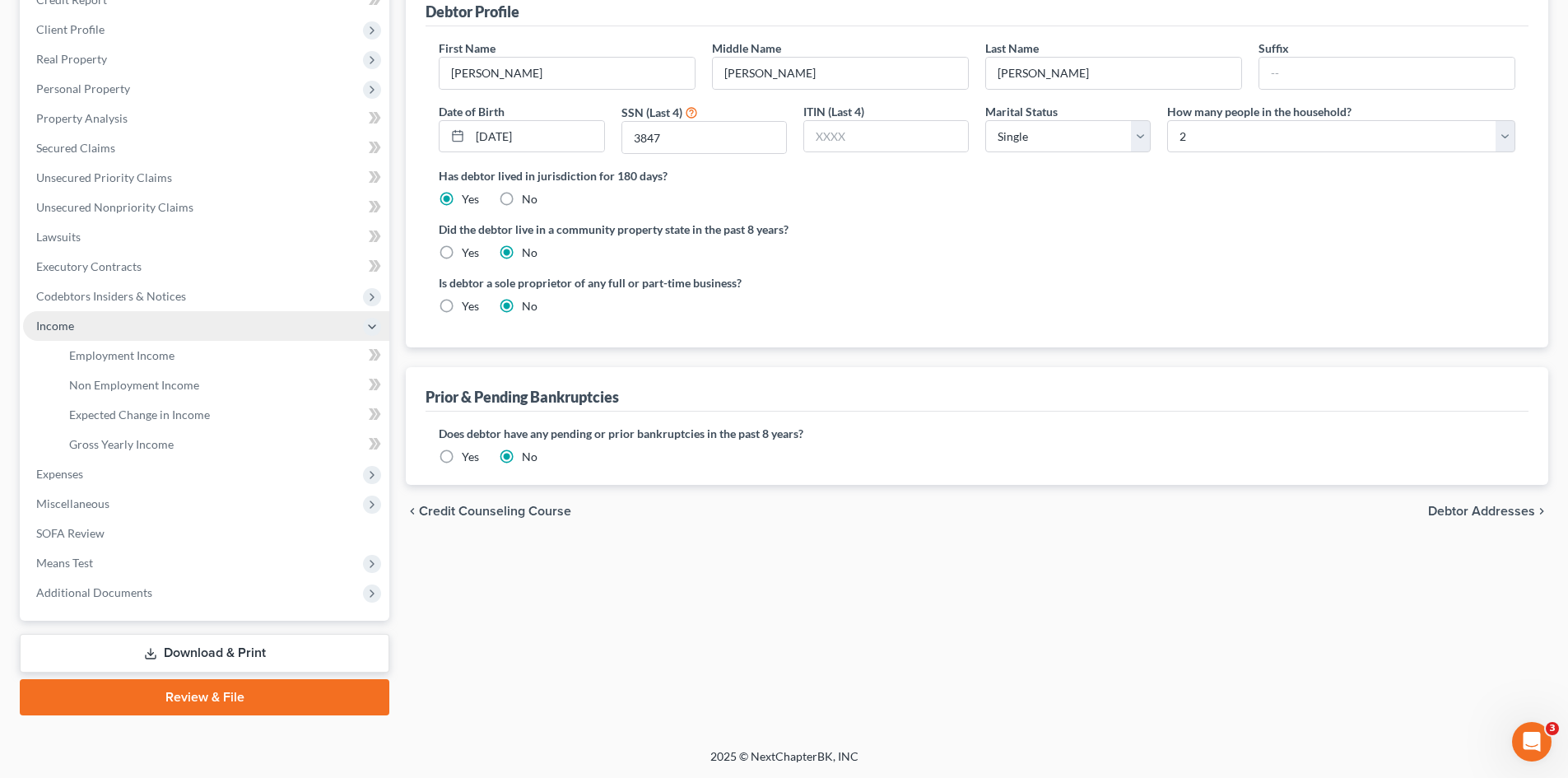
scroll to position [215, 0]
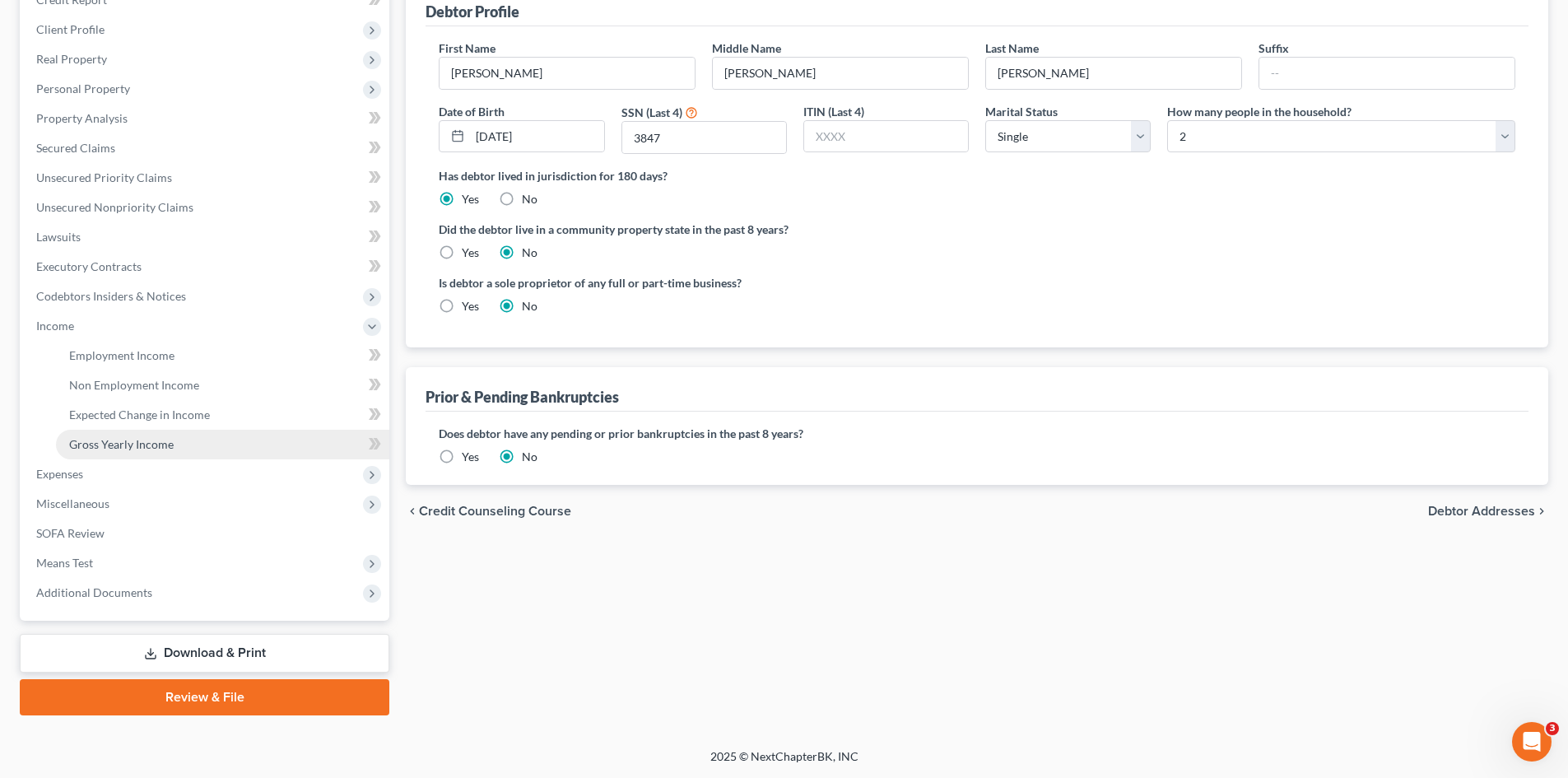
click at [155, 441] on span "Gross Yearly Income" at bounding box center [121, 444] width 105 height 14
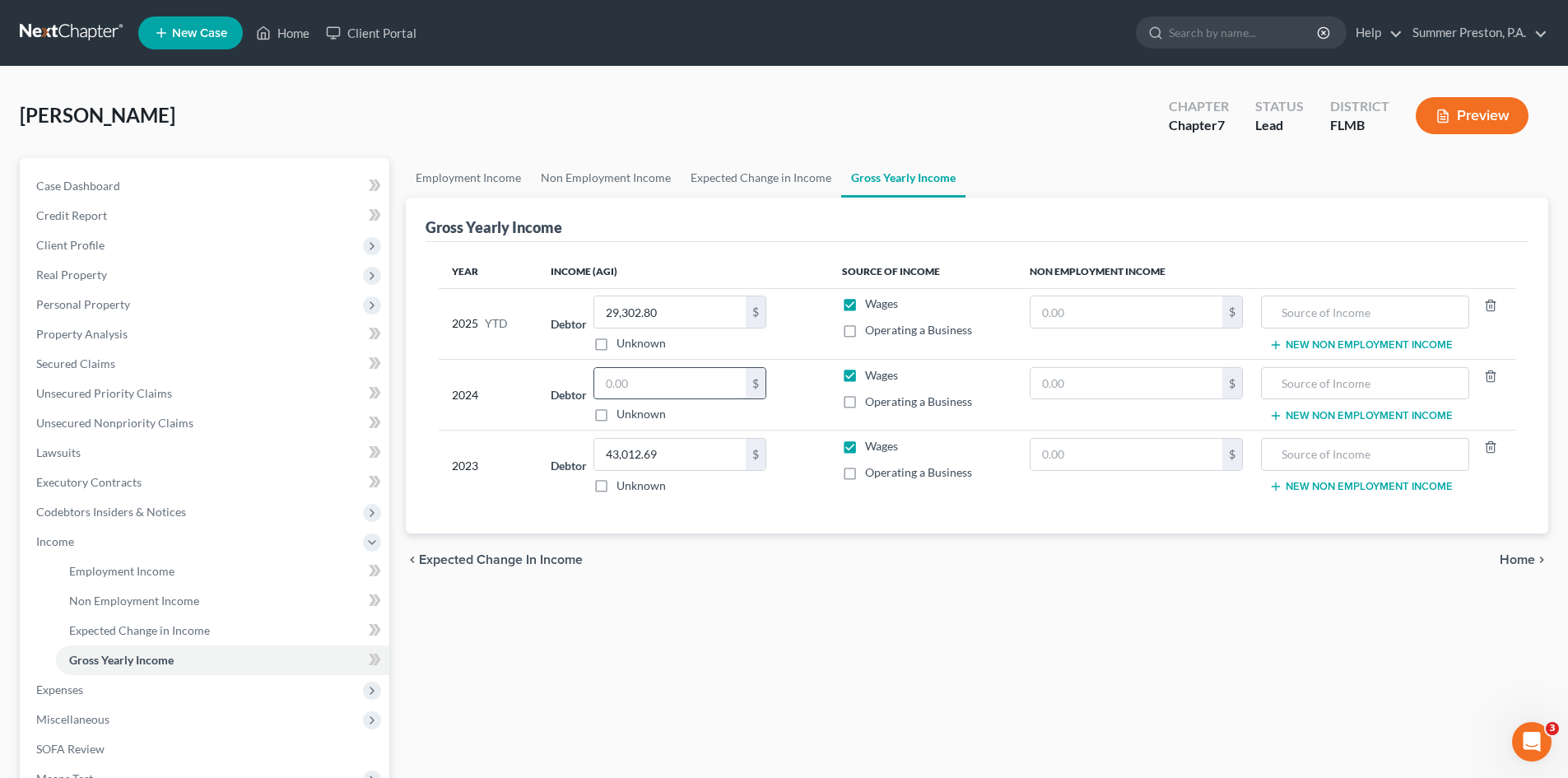
click at [705, 378] on input "text" at bounding box center [670, 383] width 151 height 31
click at [1145, 309] on input "text" at bounding box center [1126, 311] width 191 height 31
drag, startPoint x: 1421, startPoint y: 311, endPoint x: 1316, endPoint y: 286, distance: 107.9
click at [1408, 307] on input "text" at bounding box center [1364, 311] width 190 height 31
click at [82, 454] on link "Lawsuits" at bounding box center [206, 452] width 366 height 29
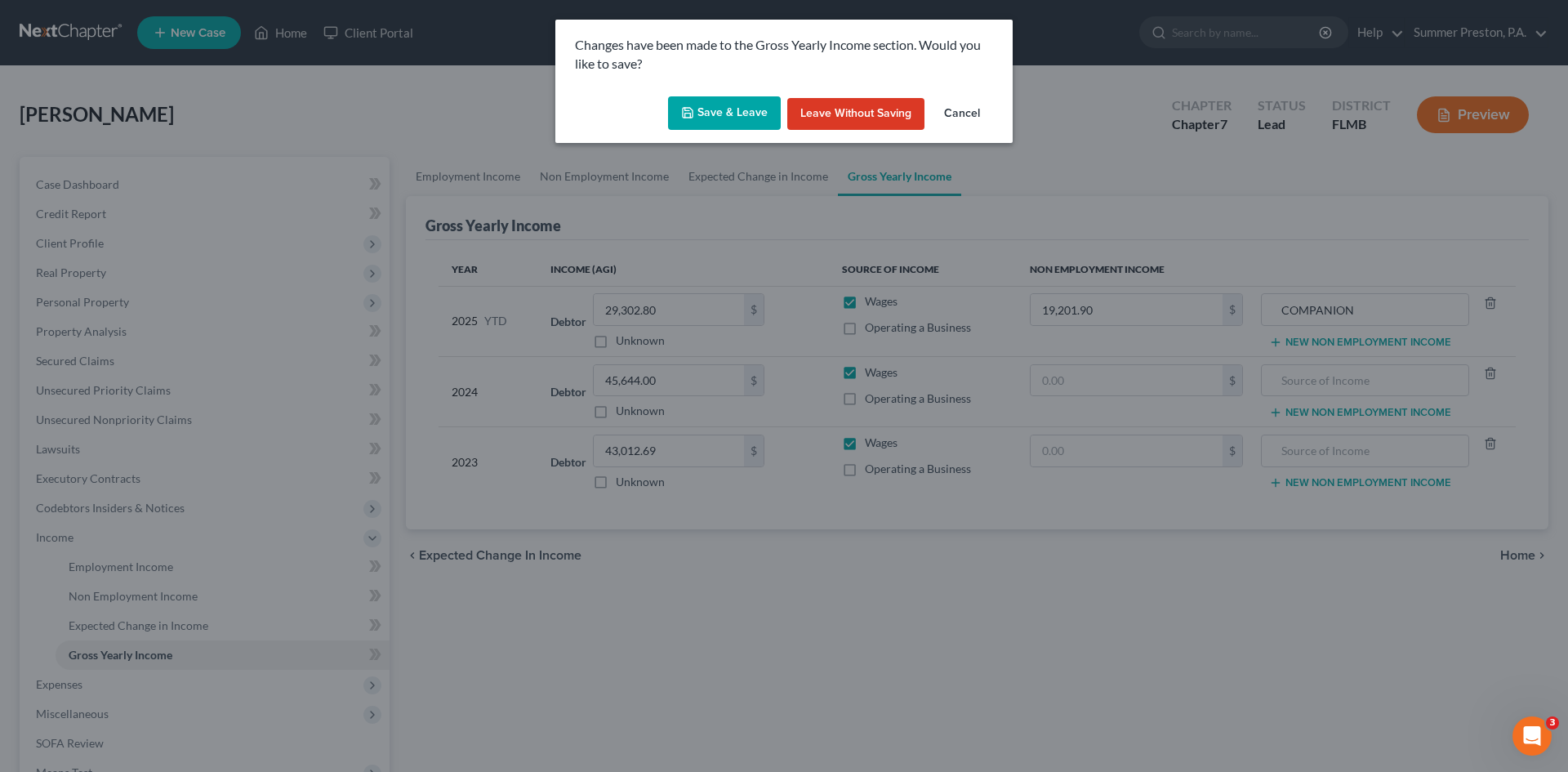
click at [753, 116] on button "Save & Leave" at bounding box center [724, 113] width 113 height 34
